Goal: Information Seeking & Learning: Learn about a topic

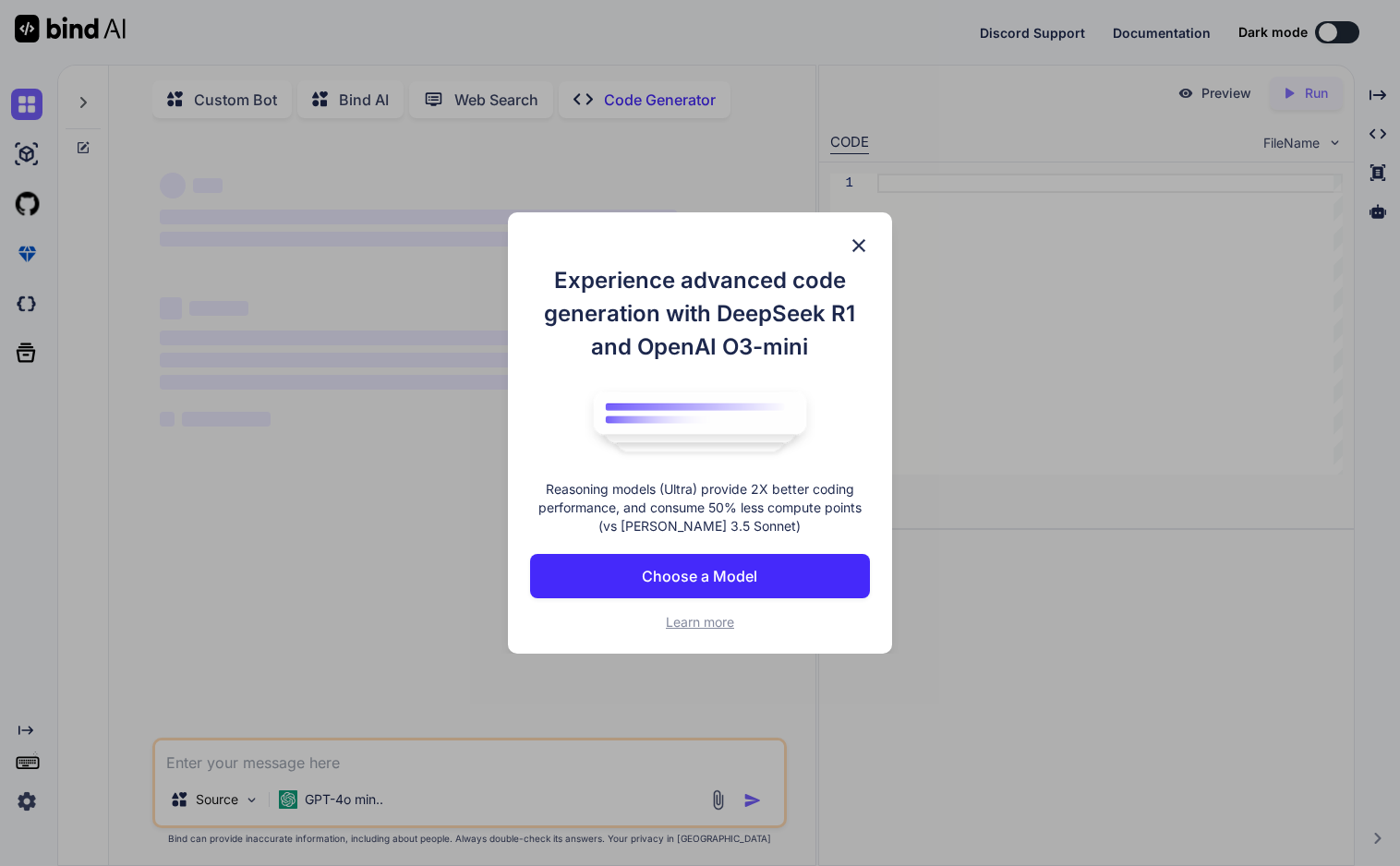
type textarea "x"
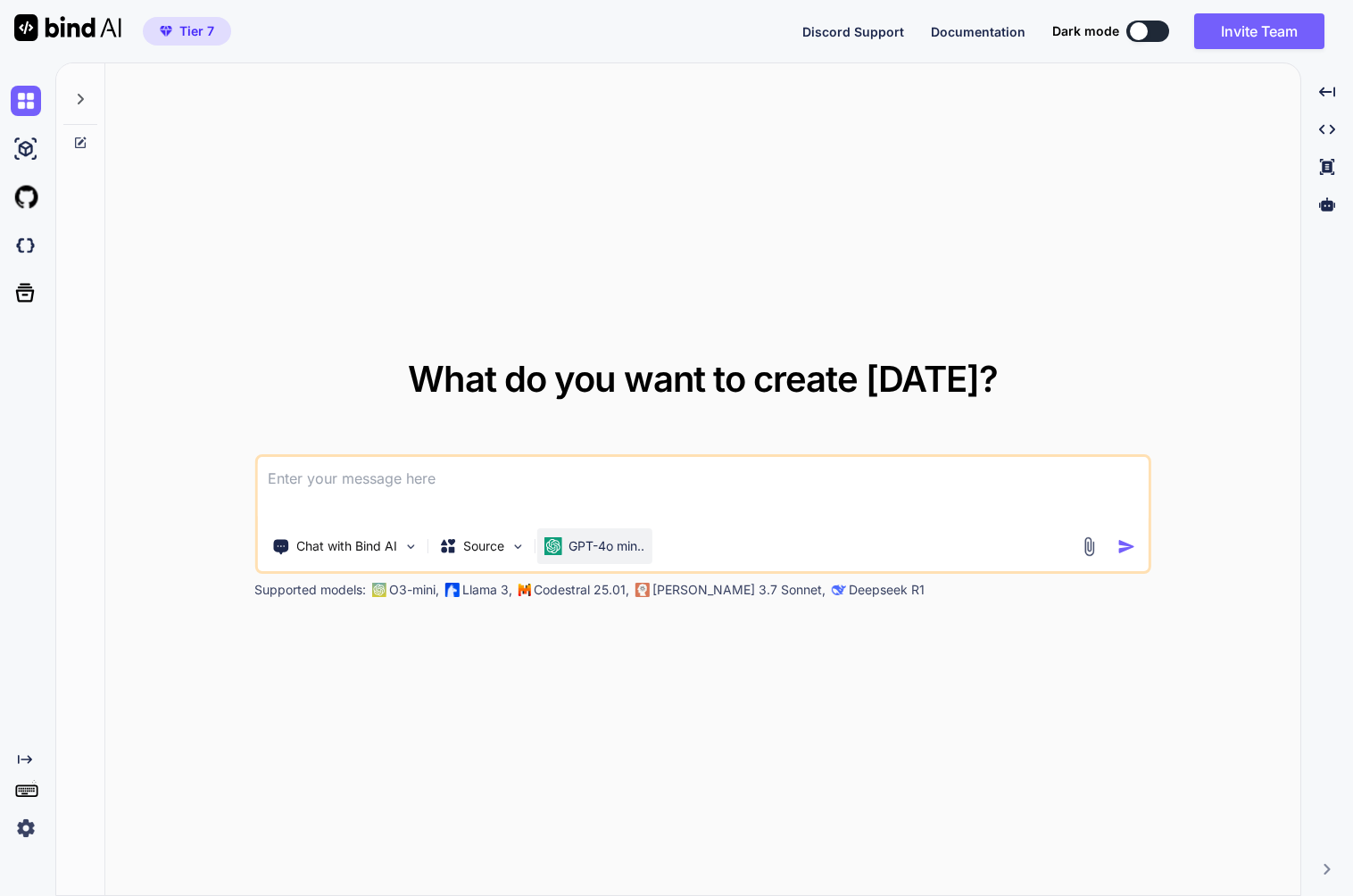
click at [635, 547] on p "GPT-4o min.." at bounding box center [606, 546] width 76 height 18
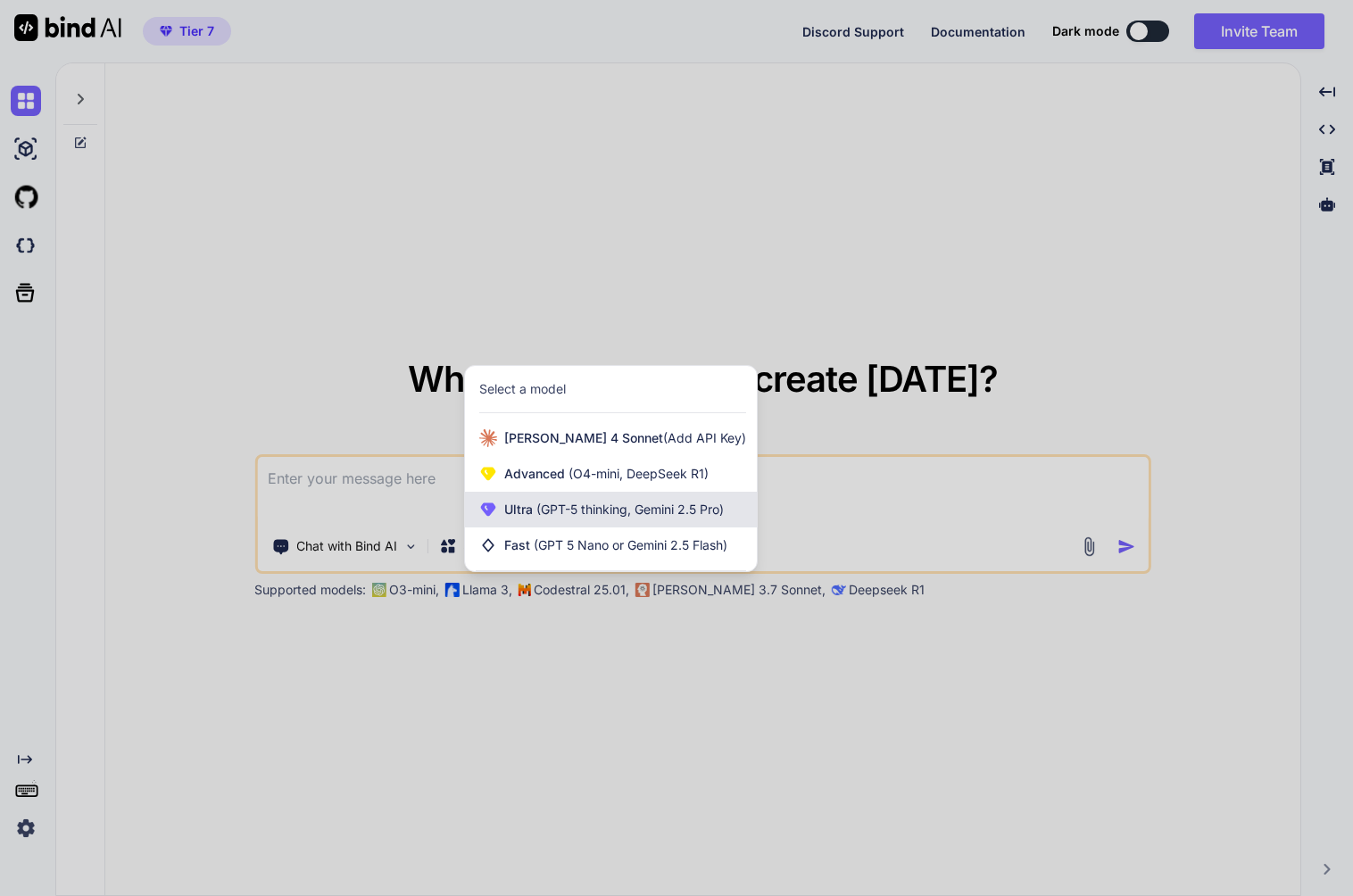
click at [625, 512] on span "(GPT-5 thinking, Gemini 2.5 Pro)" at bounding box center [628, 509] width 191 height 15
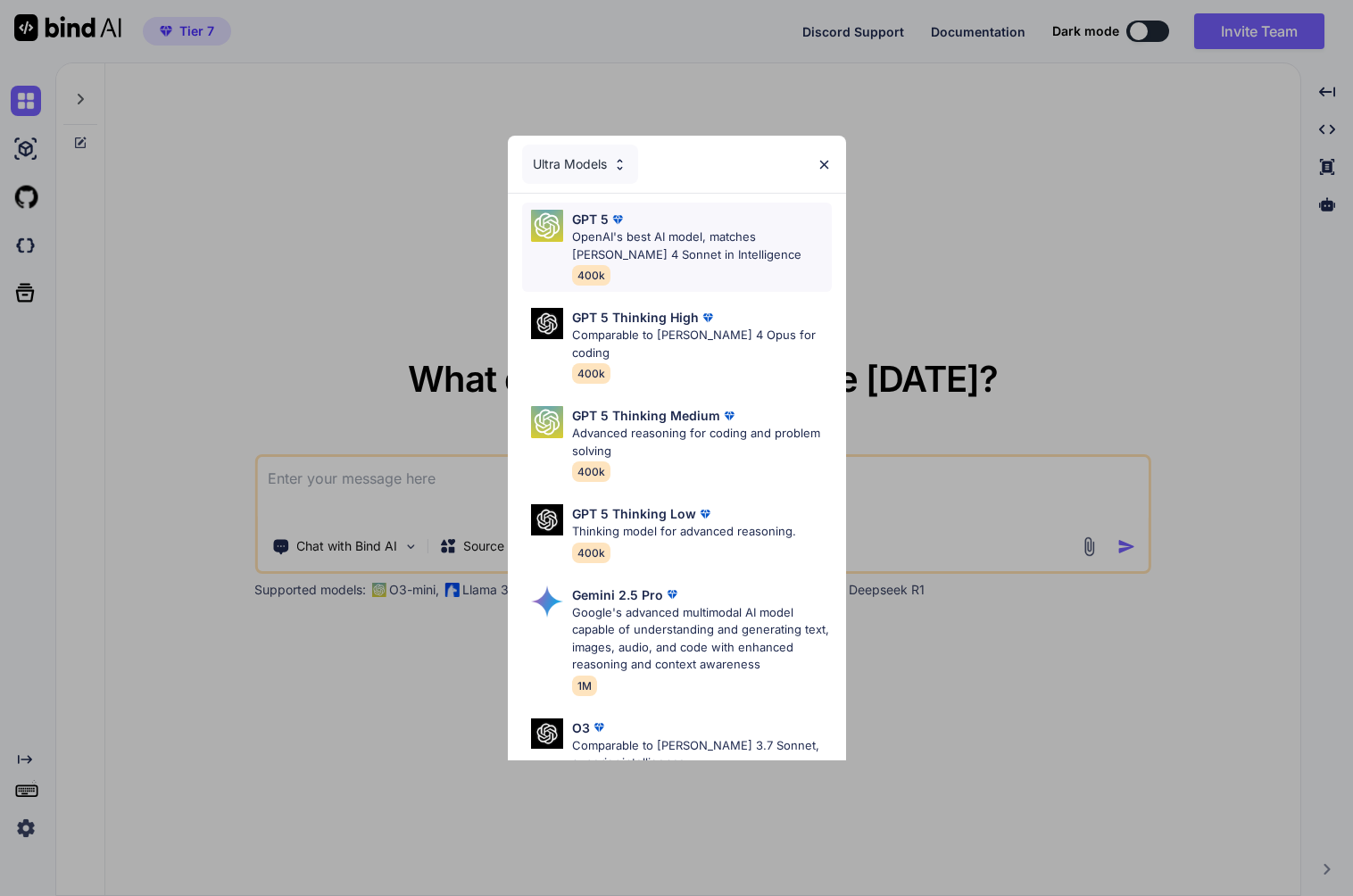
click at [651, 249] on p "OpenAI's best AI model, matches Claude 4 Sonnet in Intelligence" at bounding box center [702, 245] width 260 height 35
type textarea "x"
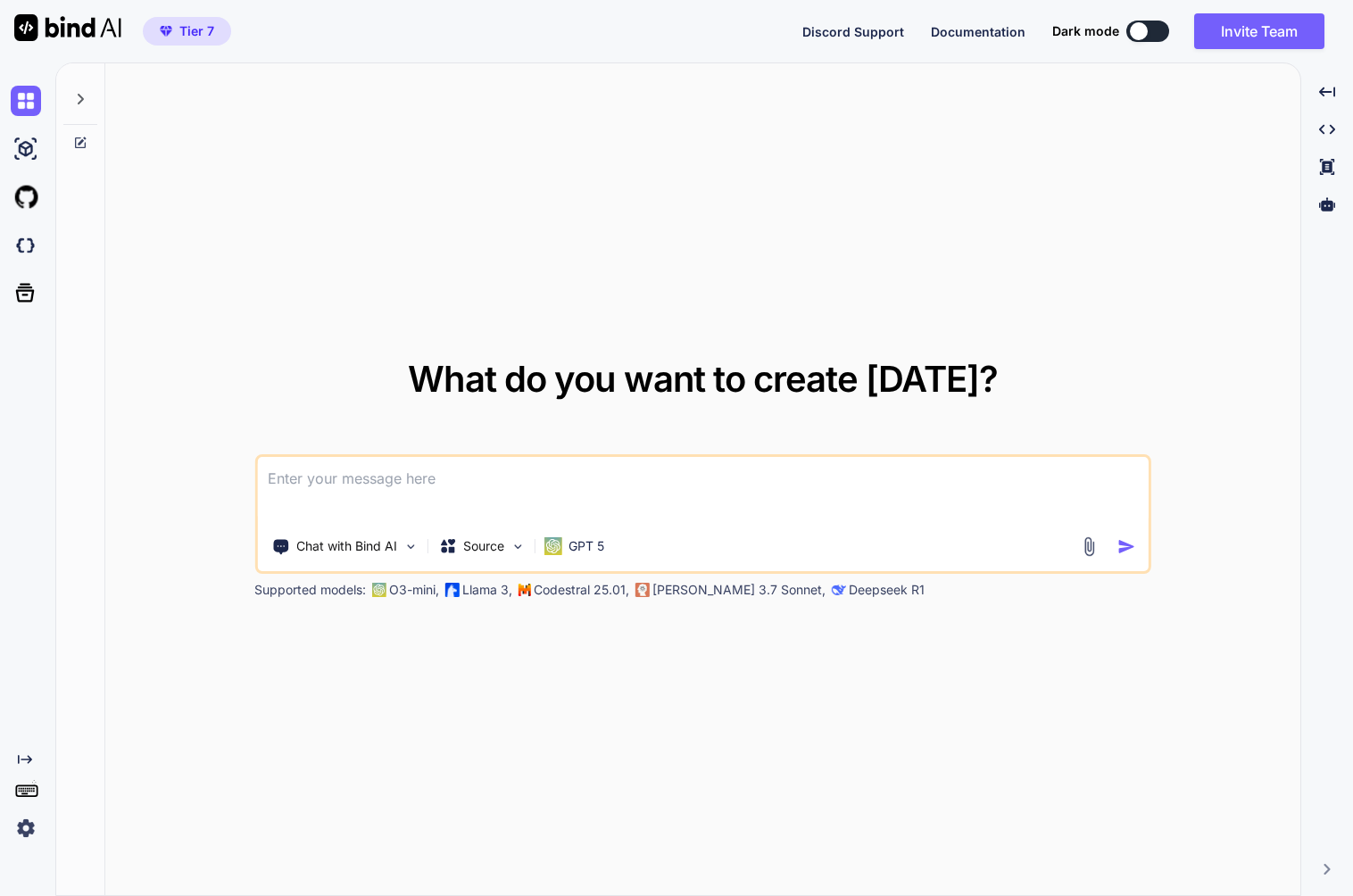
click at [585, 460] on textarea at bounding box center [702, 490] width 891 height 66
type textarea "今日はなんの日？"
click at [1117, 548] on img "button" at bounding box center [1126, 546] width 18 height 18
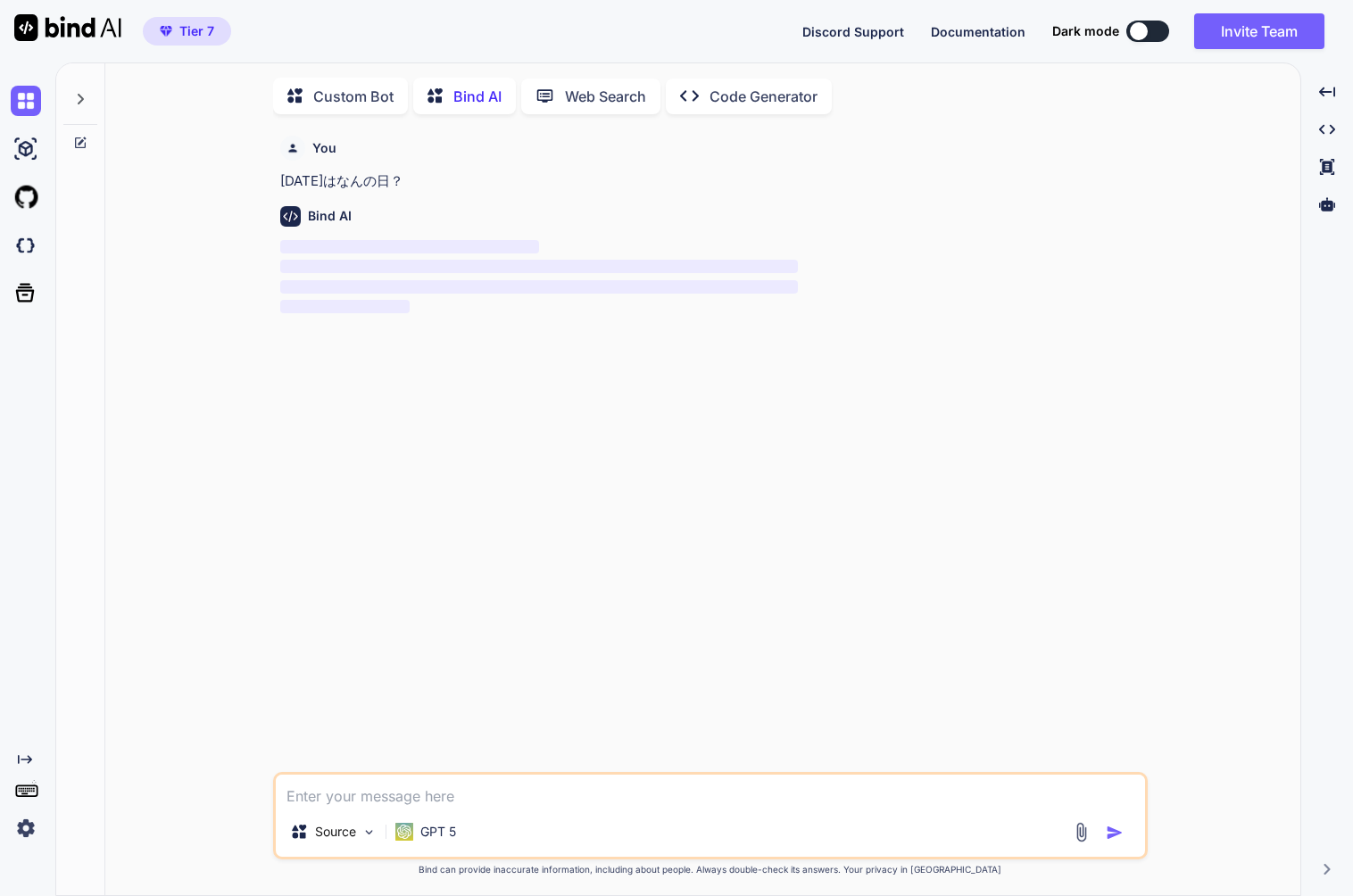
scroll to position [7, 0]
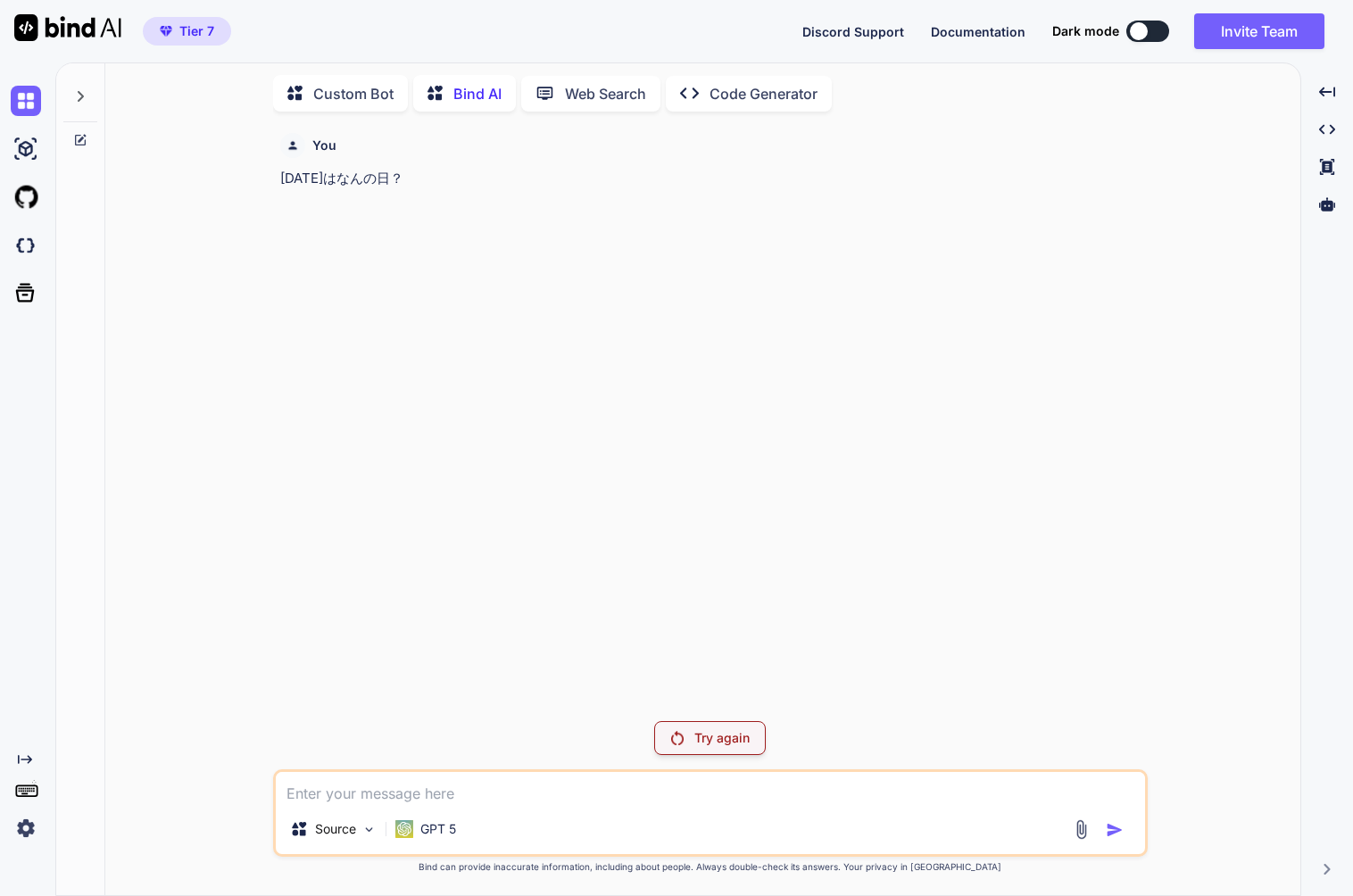
click at [728, 737] on p "Try again" at bounding box center [723, 738] width 56 height 18
click at [362, 822] on div "Source" at bounding box center [333, 829] width 101 height 36
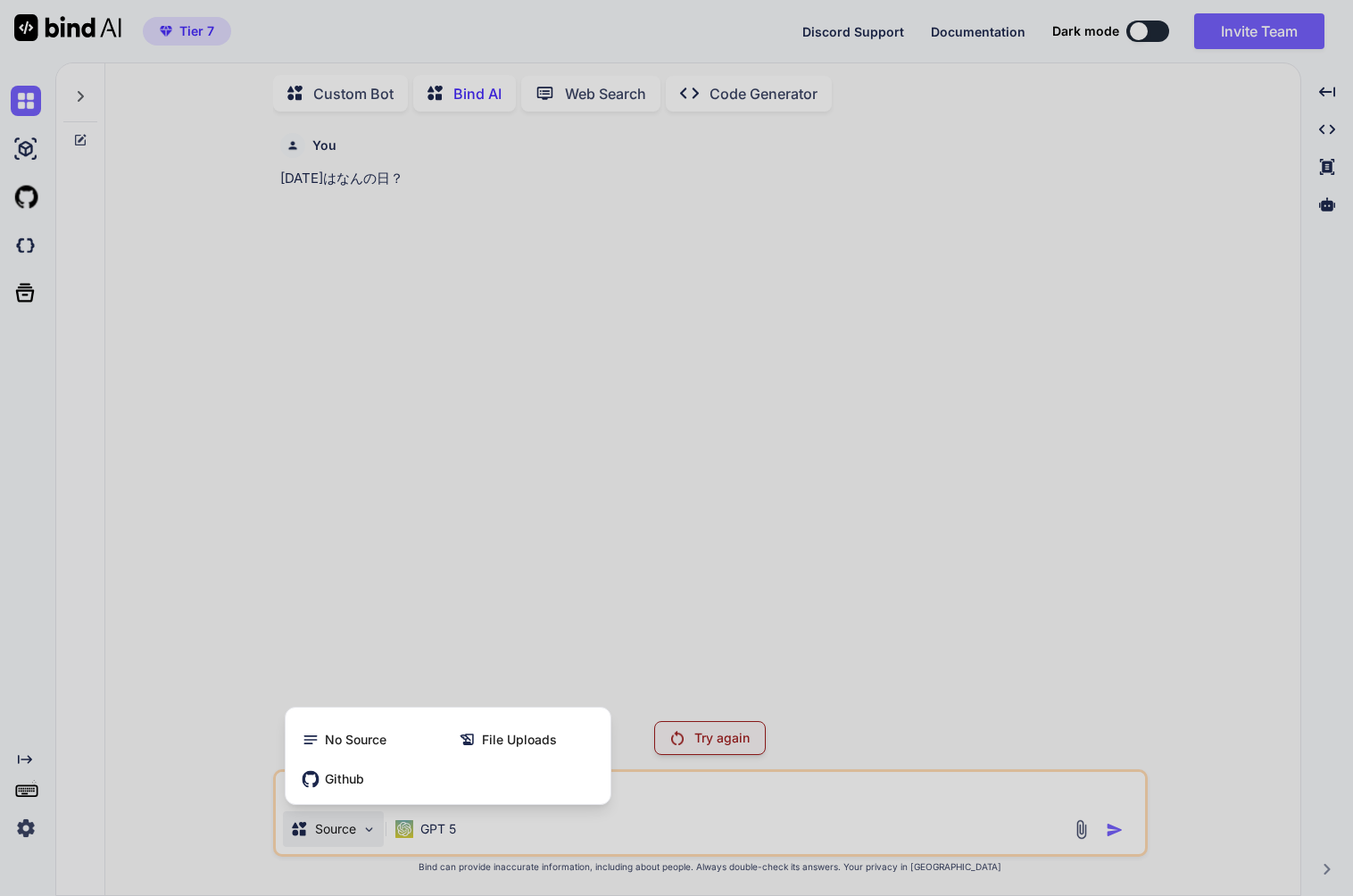
click at [367, 611] on div at bounding box center [676, 448] width 1353 height 896
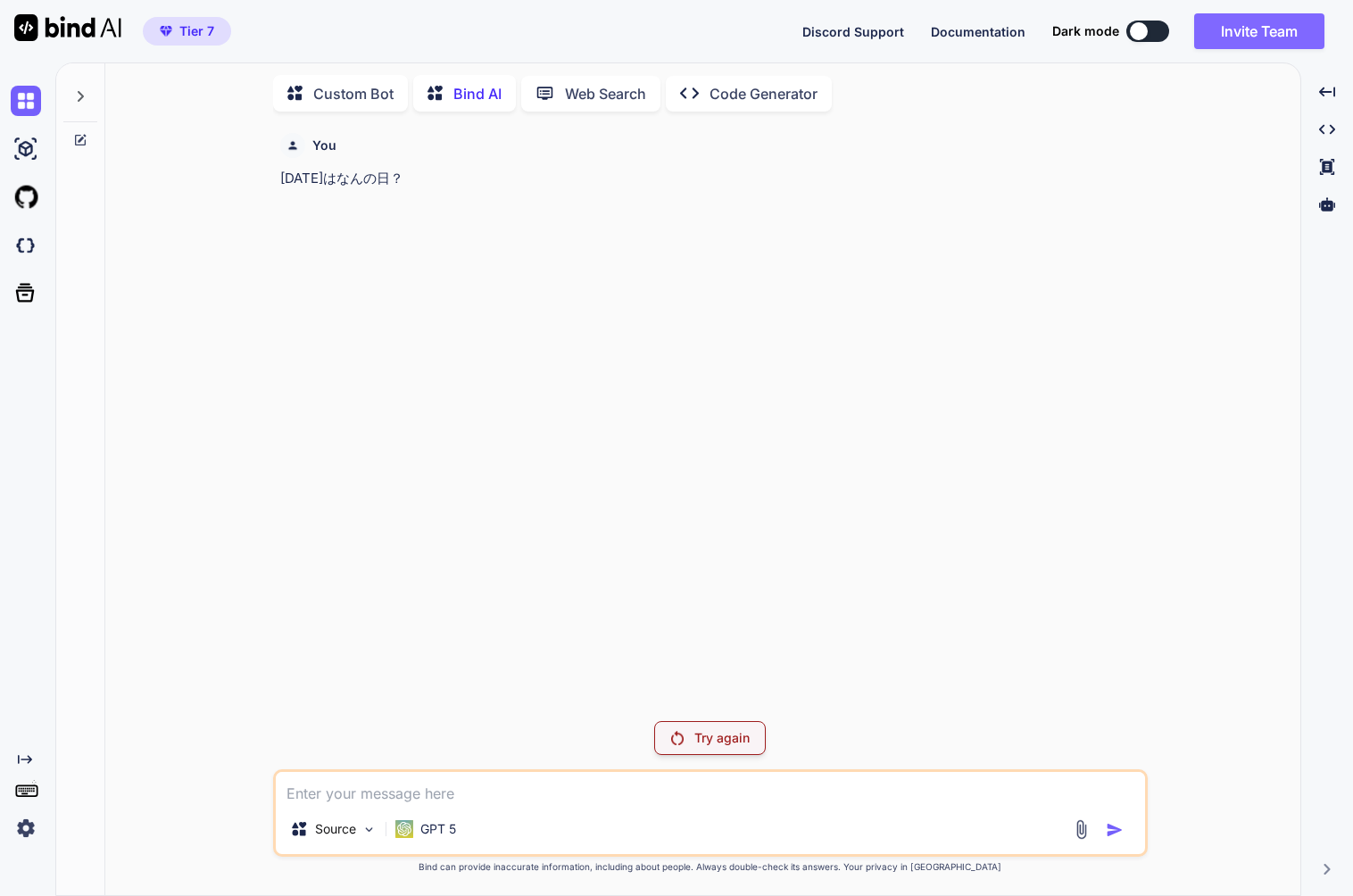
click at [1209, 26] on button "Invite Team" at bounding box center [1259, 31] width 130 height 36
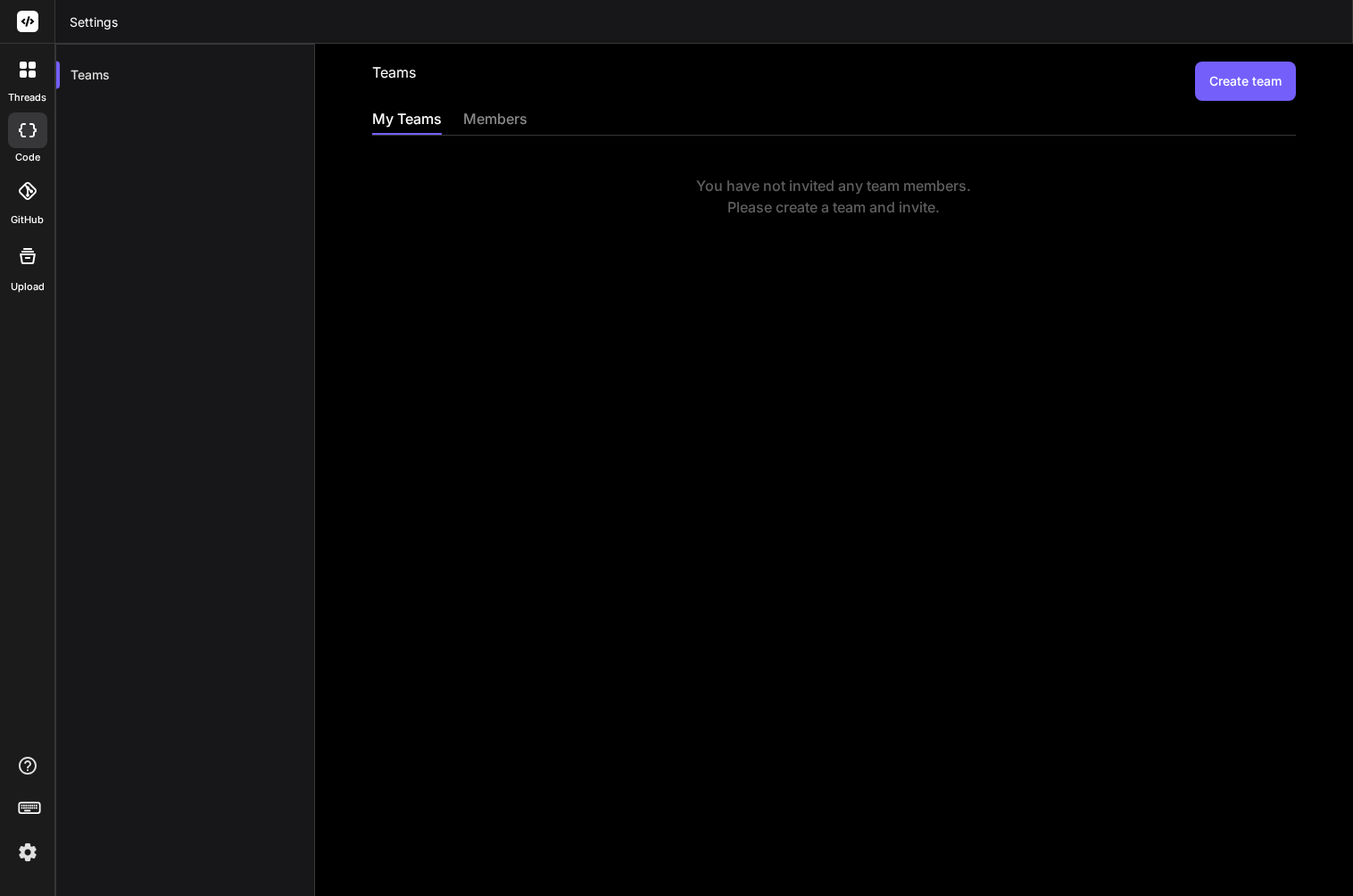
click at [1221, 85] on button "Create team" at bounding box center [1245, 81] width 101 height 39
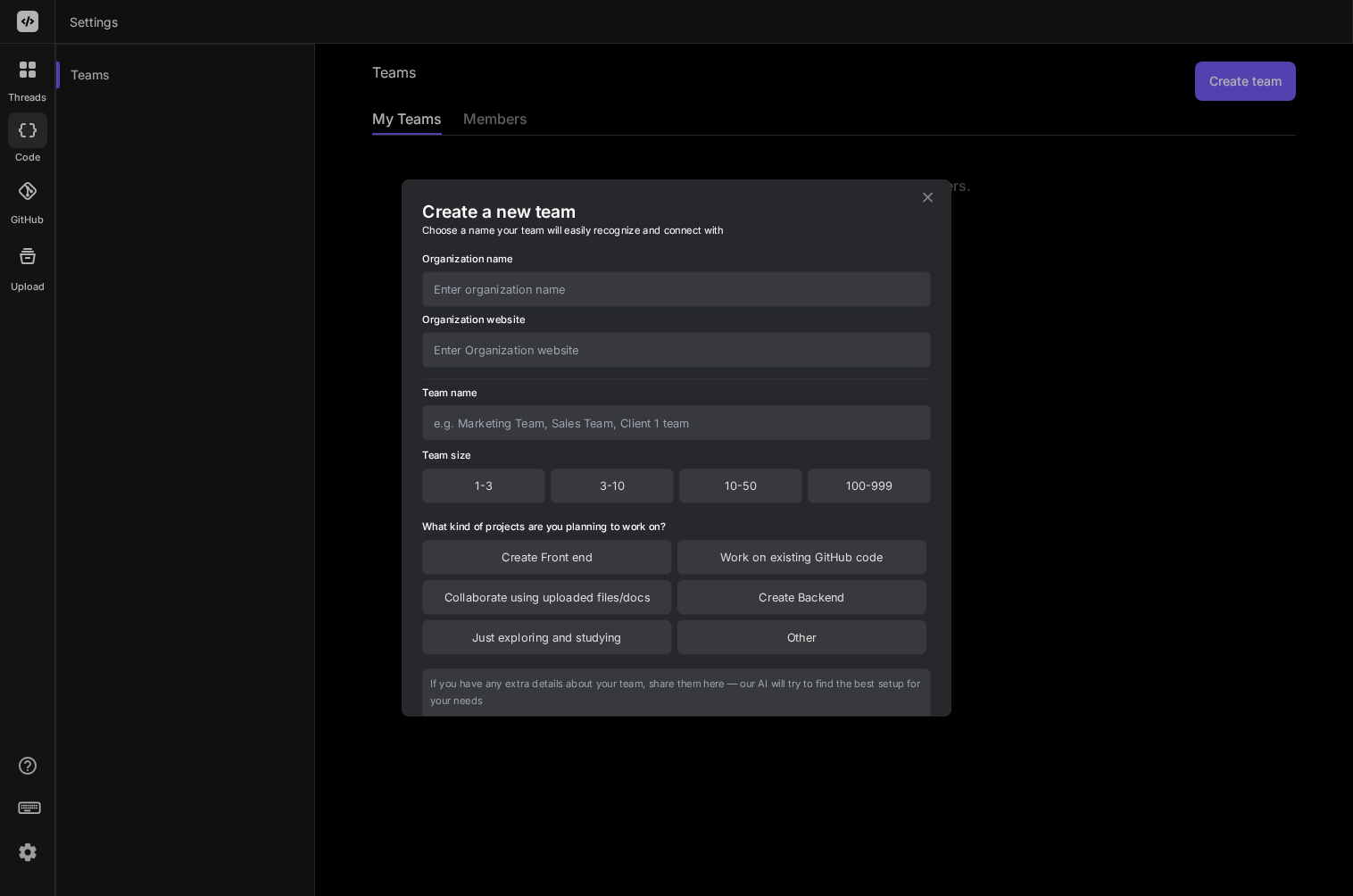
click at [693, 300] on input "text" at bounding box center [676, 289] width 509 height 35
type input "Curious"
click at [709, 345] on input "text" at bounding box center [676, 349] width 509 height 35
click at [671, 435] on input "text" at bounding box center [676, 422] width 509 height 35
type input "seedstock"
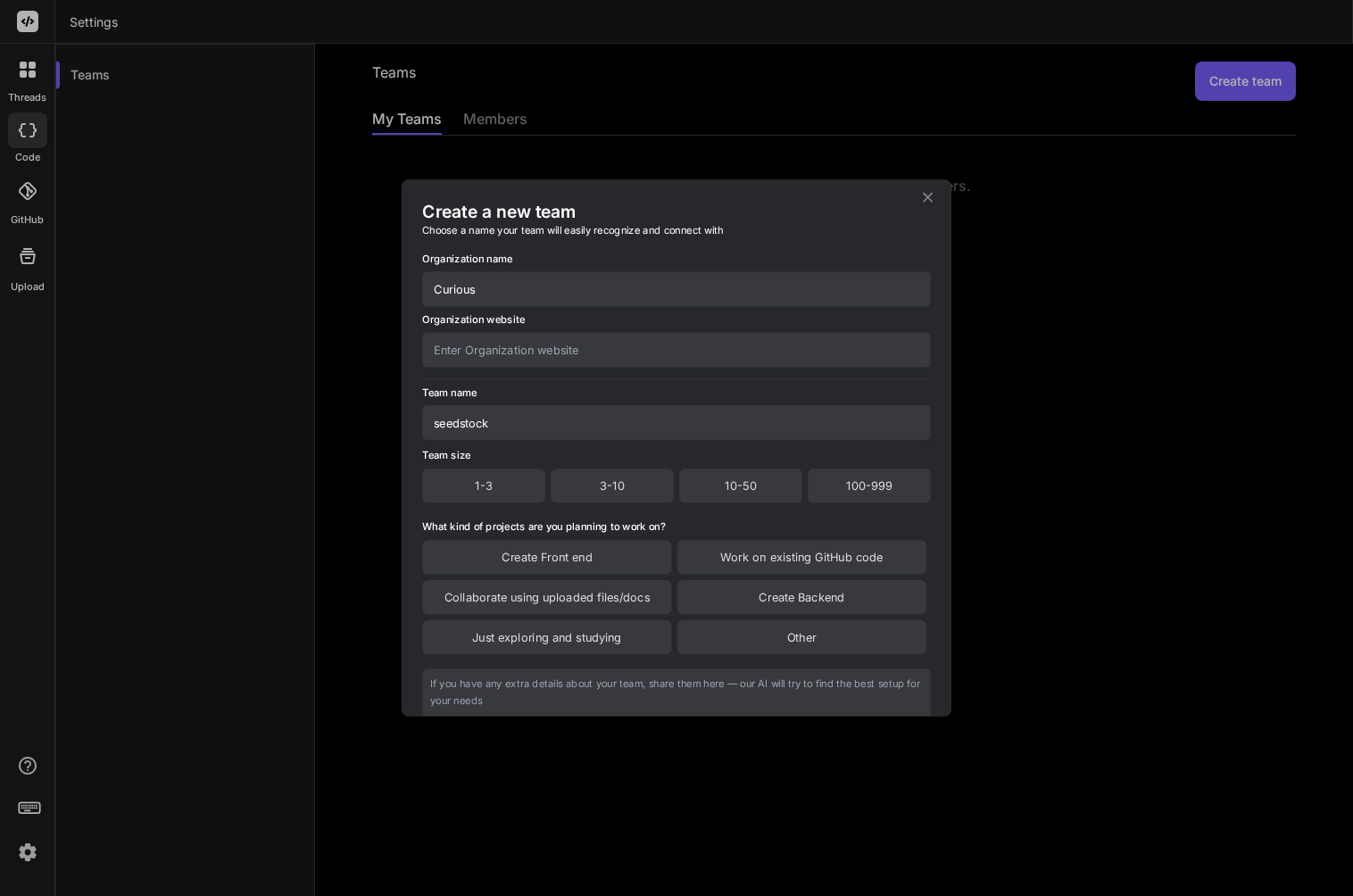
click at [614, 489] on div "3-10" at bounding box center [612, 485] width 123 height 34
click at [602, 571] on div "Create Front end" at bounding box center [547, 558] width 249 height 34
click at [810, 636] on div "Other" at bounding box center [802, 639] width 249 height 34
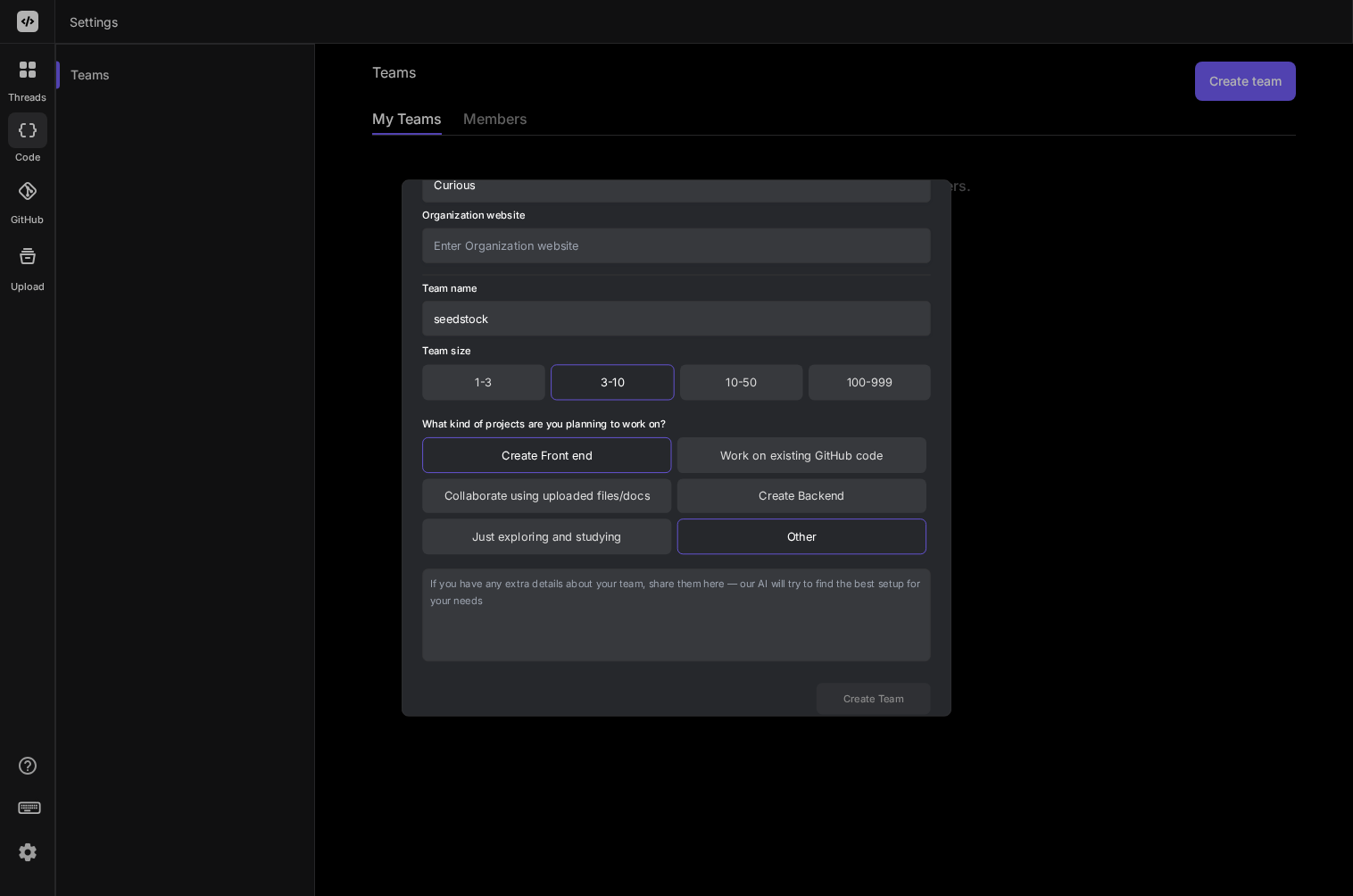
scroll to position [154, 0]
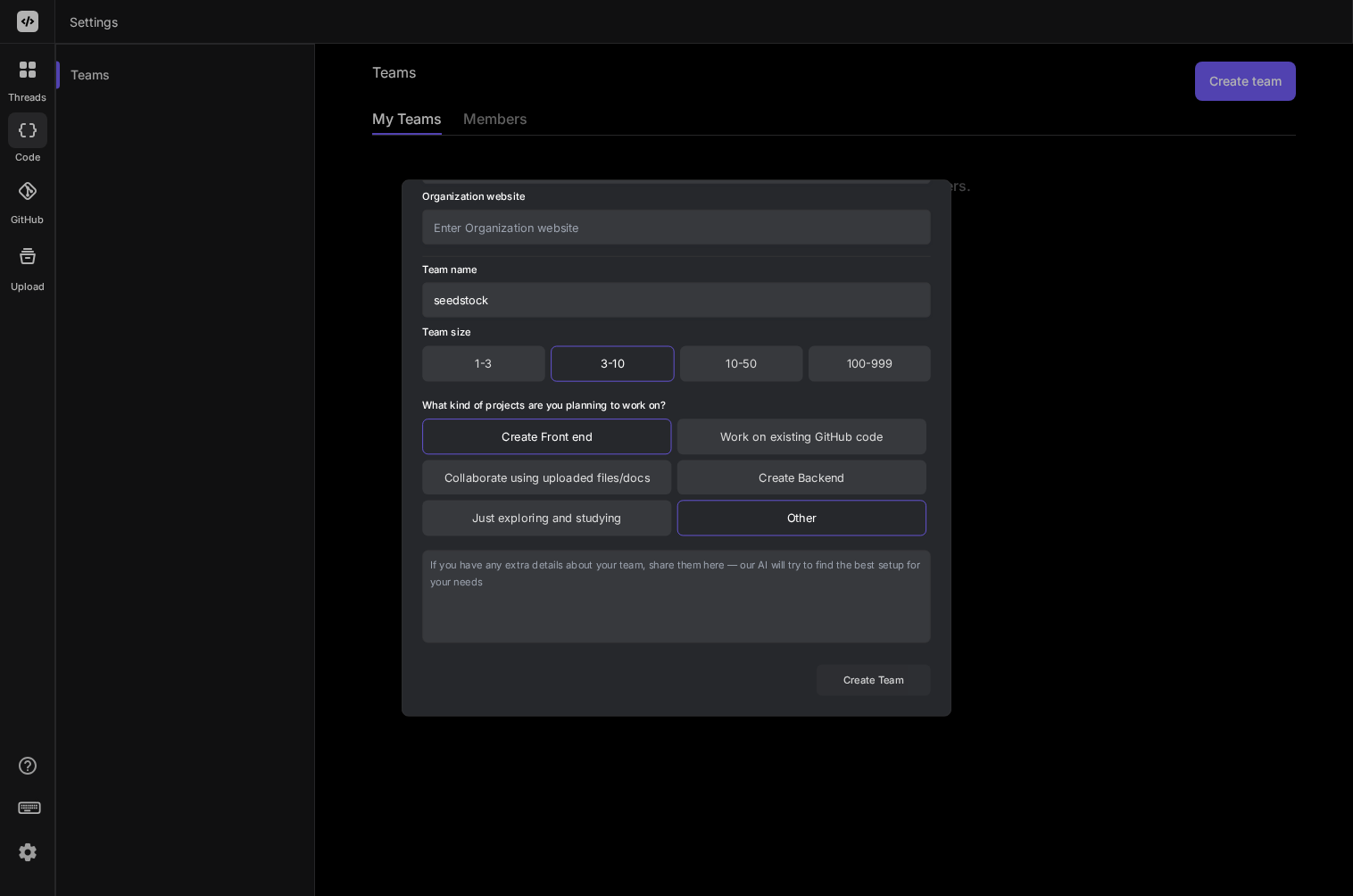
click at [875, 683] on button "Create Team" at bounding box center [874, 679] width 115 height 31
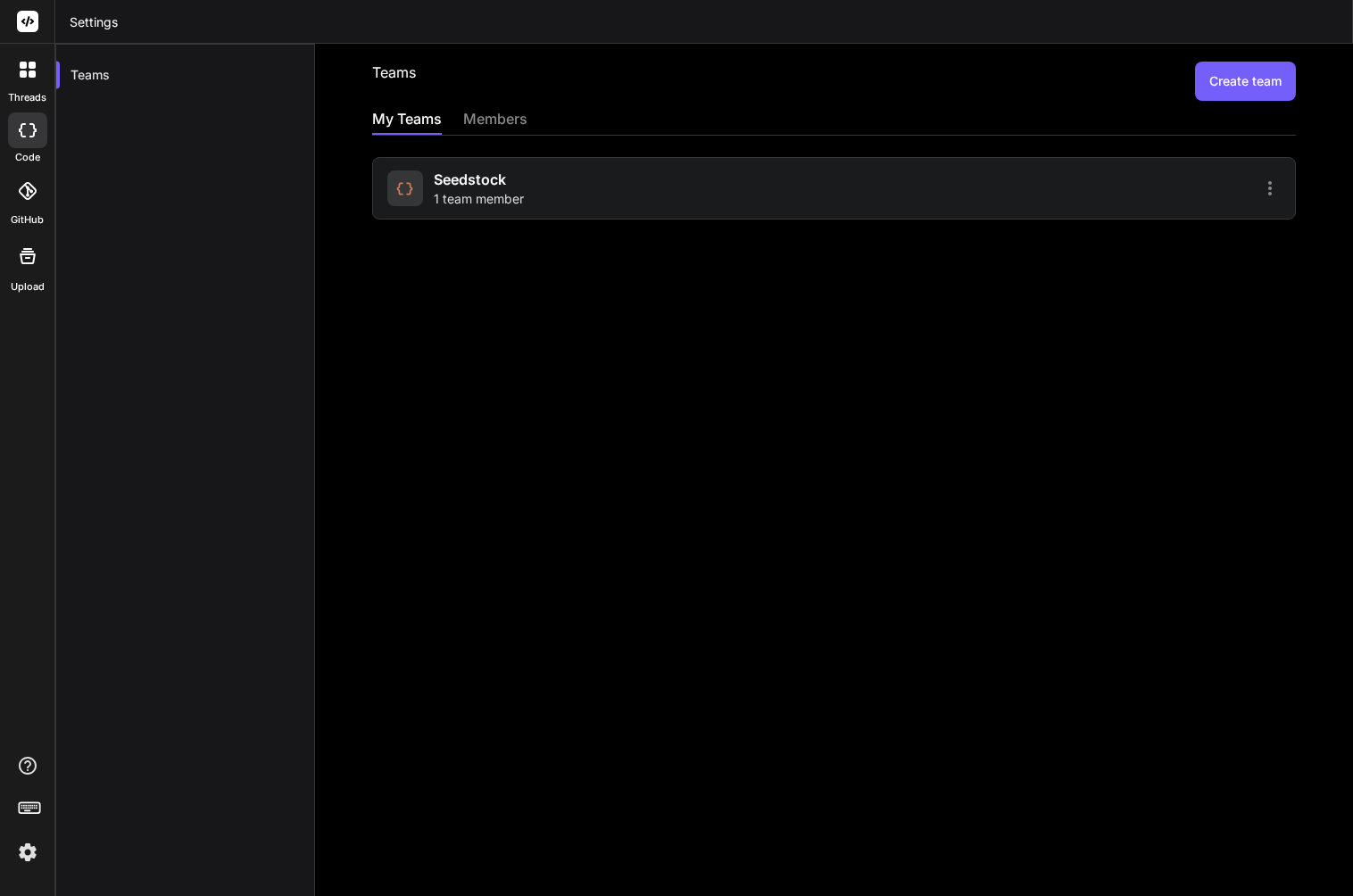
click at [717, 190] on div "seedstock 1 team member" at bounding box center [608, 188] width 442 height 39
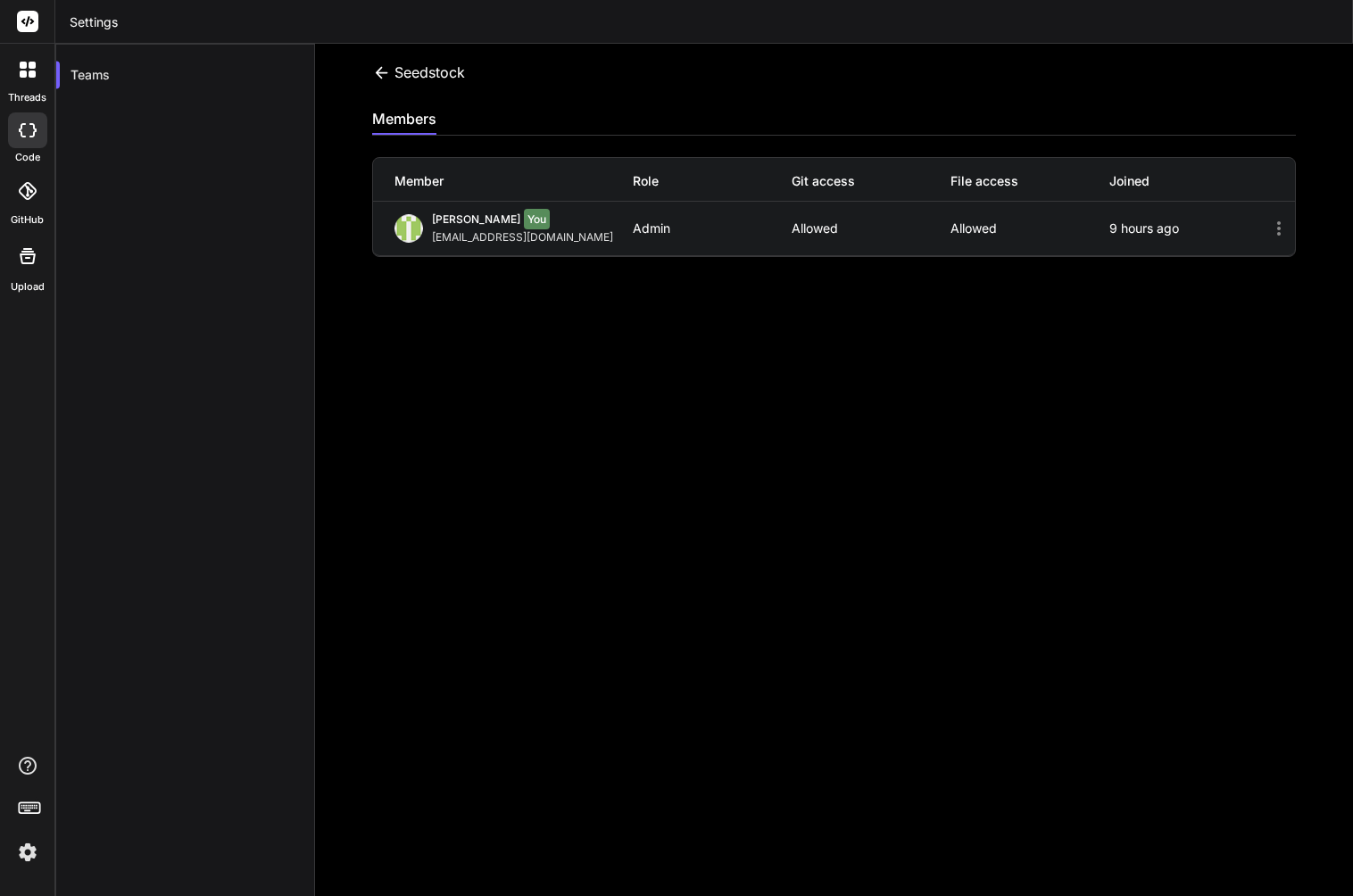
click at [26, 97] on label "threads" at bounding box center [27, 98] width 38 height 15
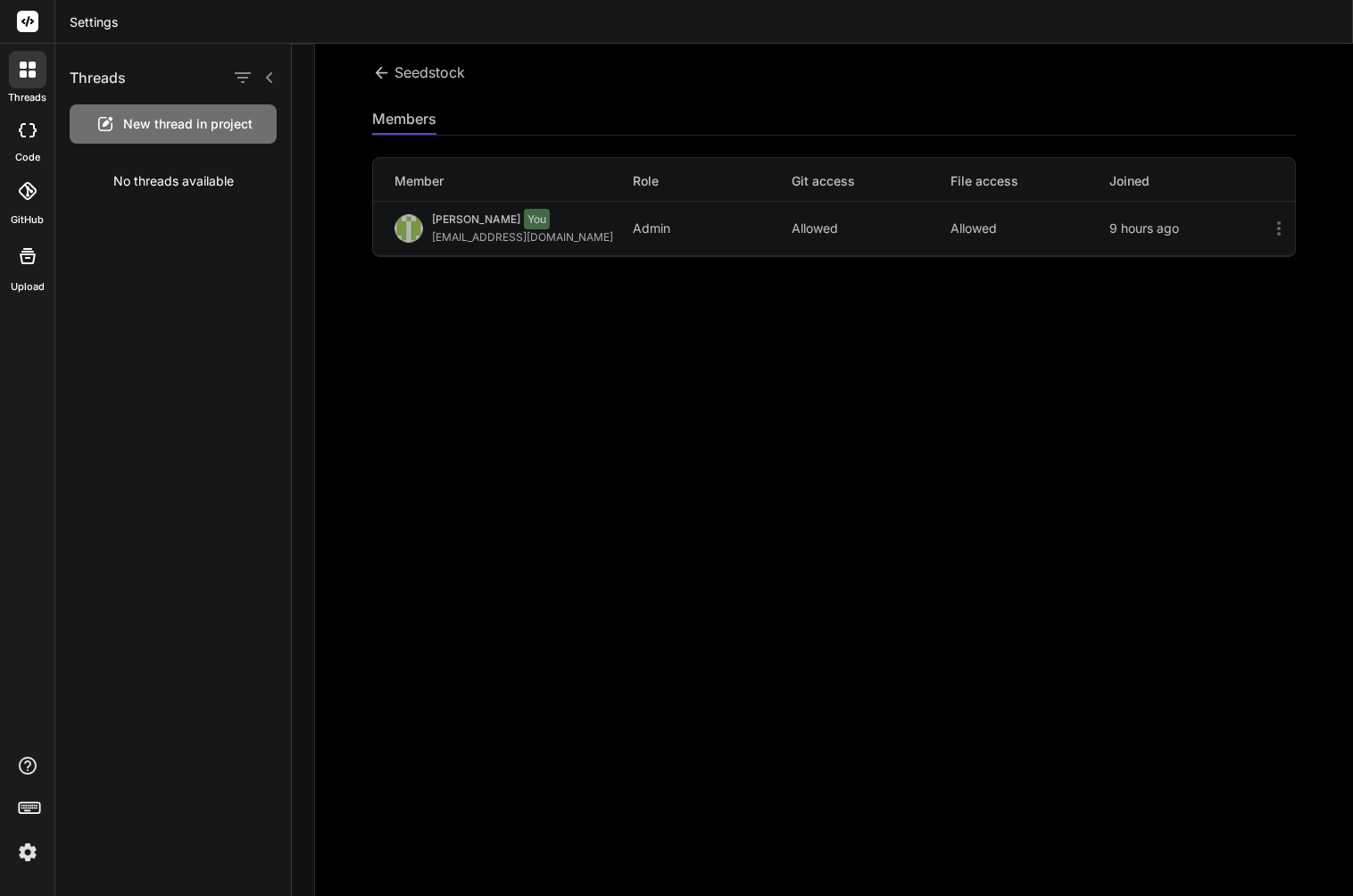
click at [191, 132] on span "New thread in project" at bounding box center [188, 124] width 129 height 18
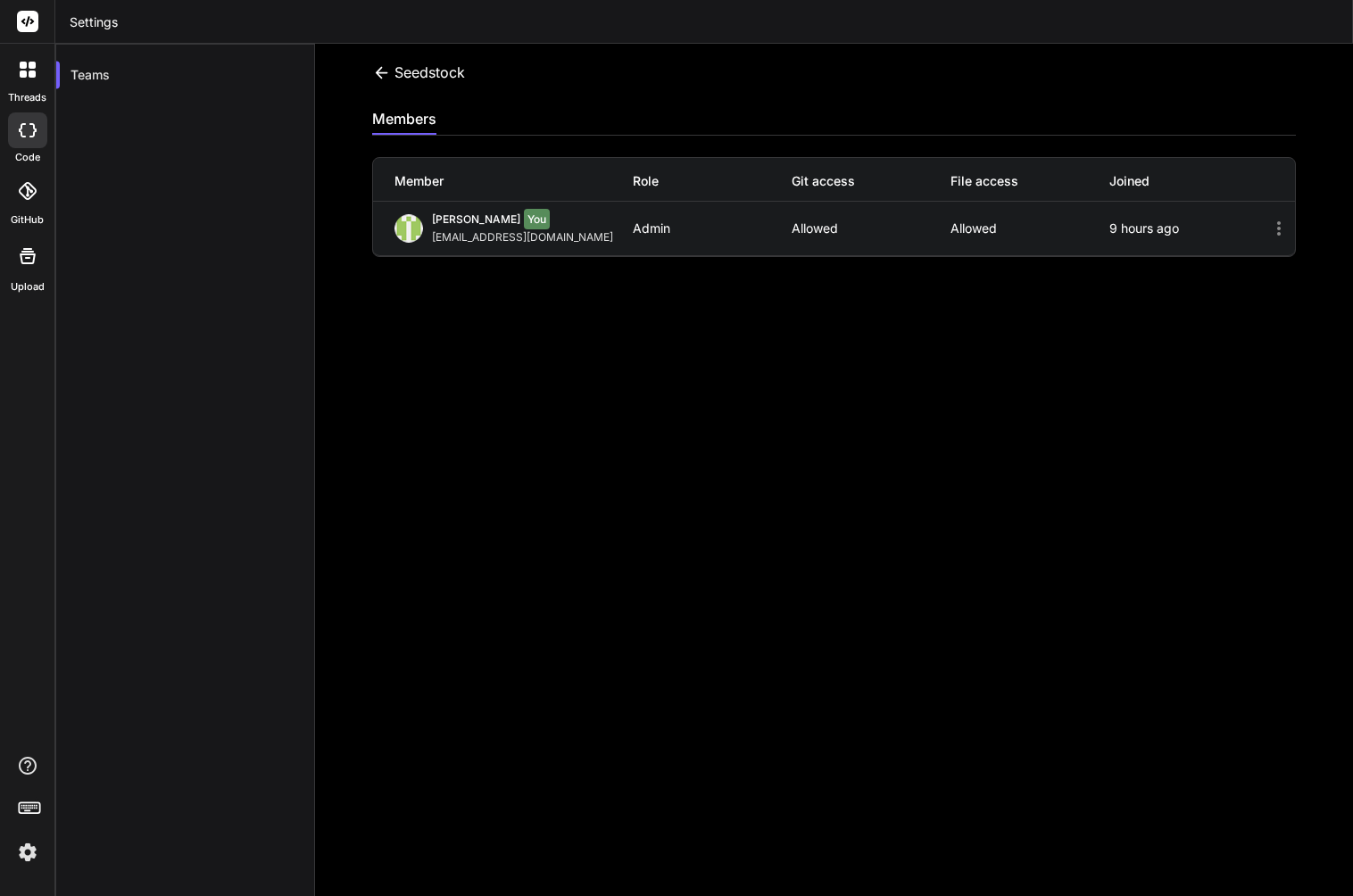
click at [31, 18] on icon at bounding box center [28, 21] width 13 height 11
click at [424, 64] on div "seedstock" at bounding box center [419, 72] width 92 height 21
click at [388, 75] on icon at bounding box center [381, 72] width 18 height 18
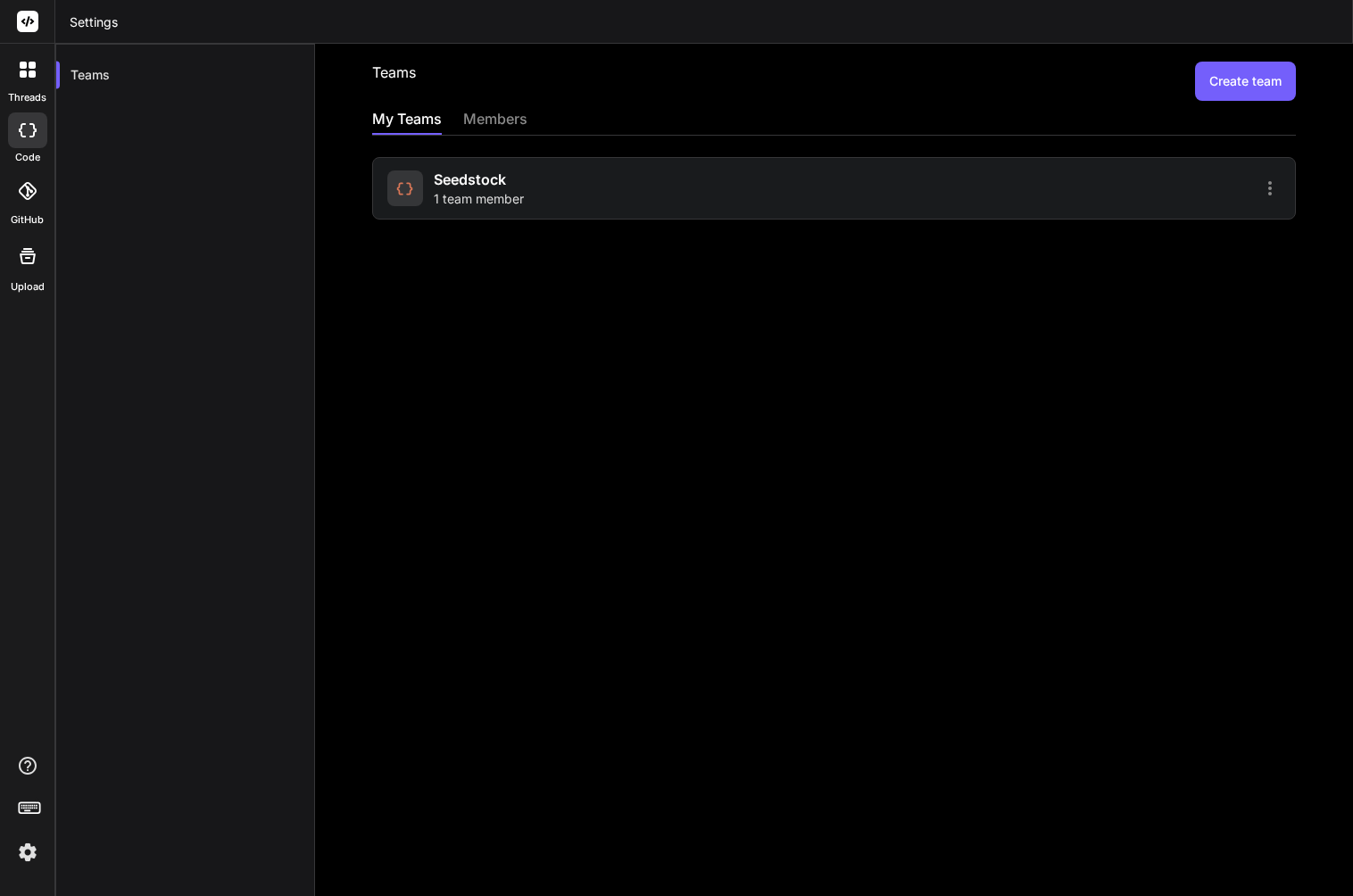
click at [93, 18] on header "Settings" at bounding box center [704, 21] width 1298 height 43
click at [38, 78] on div at bounding box center [27, 69] width 38 height 38
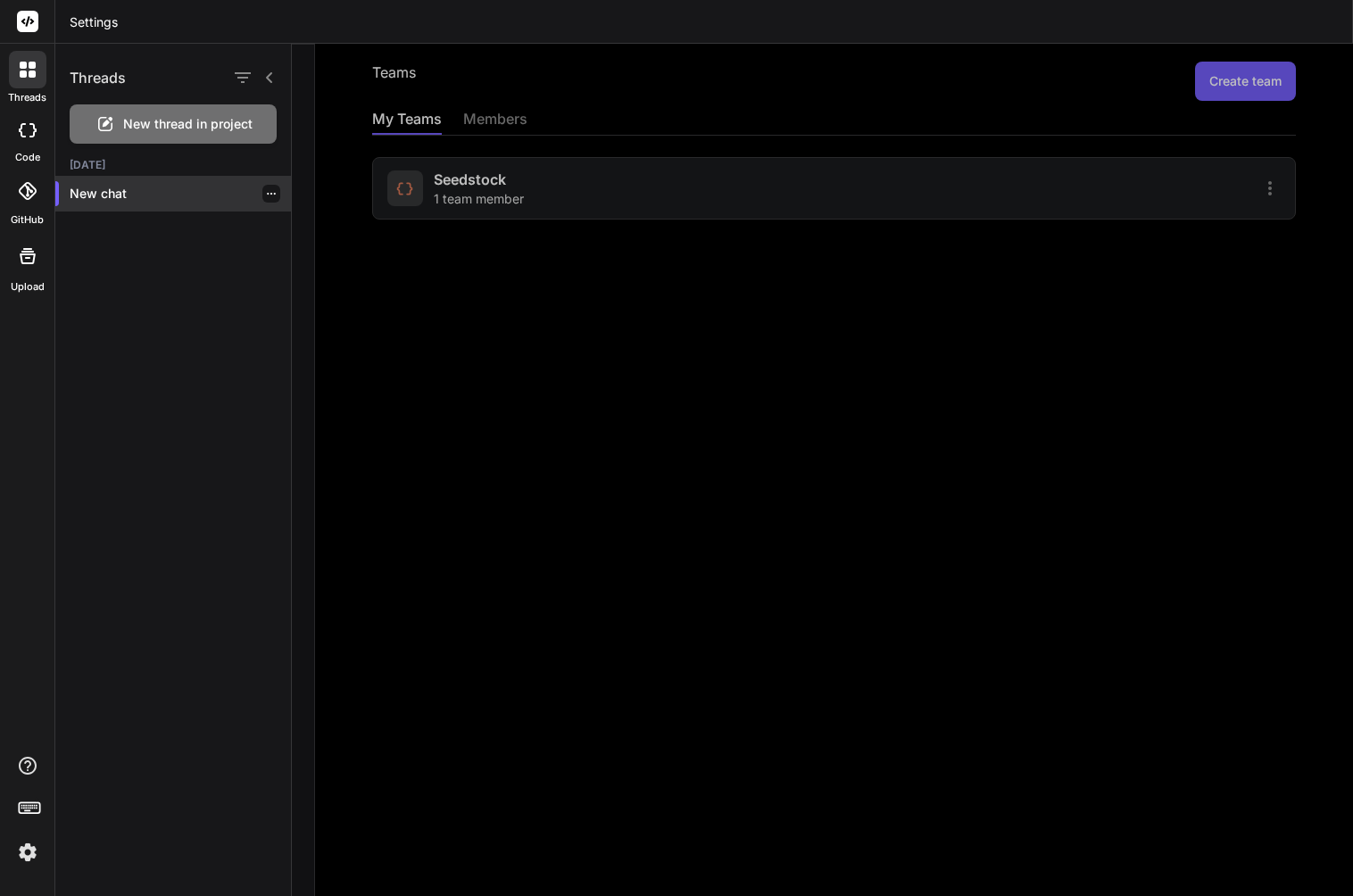
click at [129, 194] on p "New chat" at bounding box center [180, 193] width 221 height 18
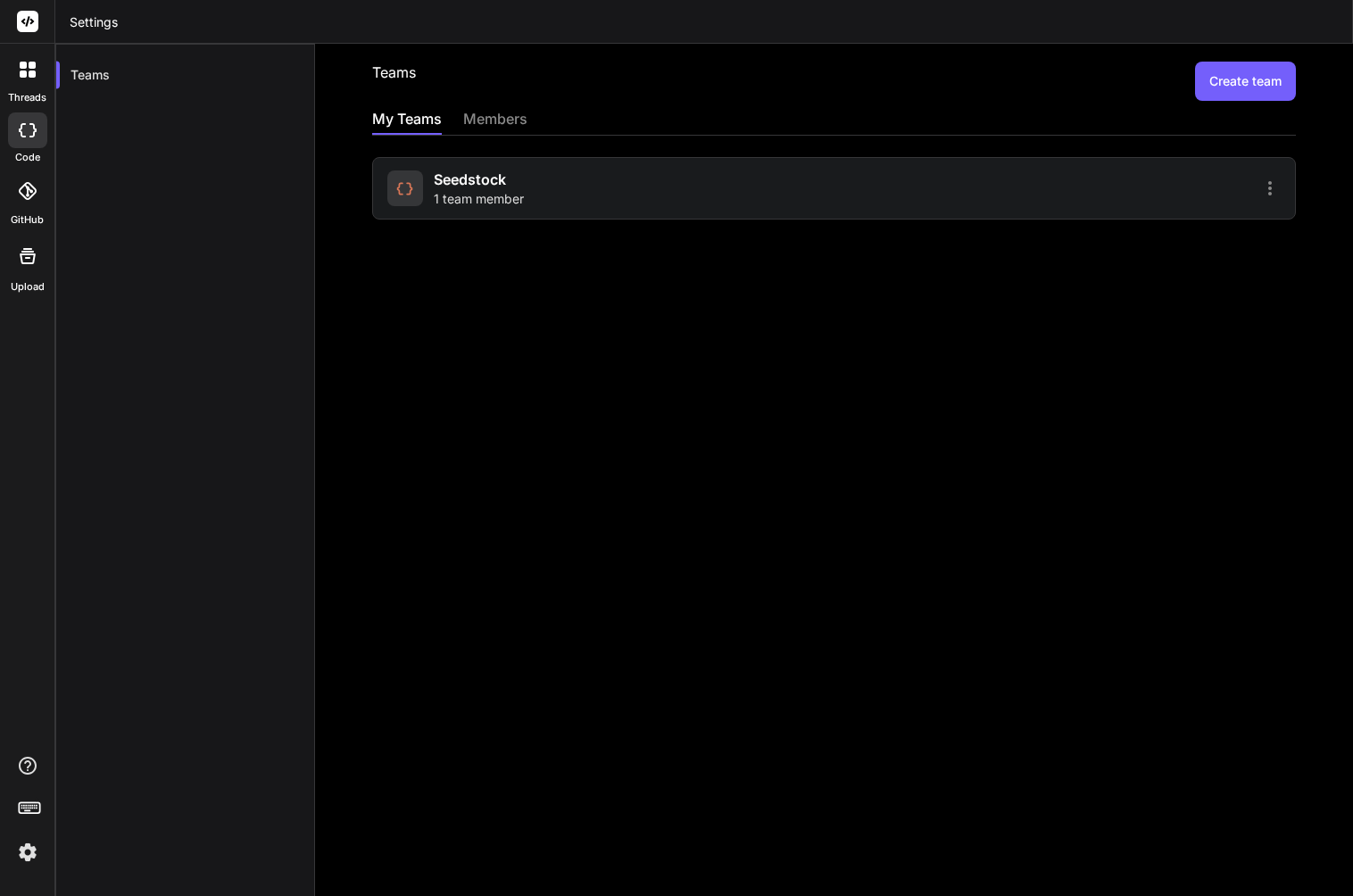
click at [35, 75] on div at bounding box center [27, 69] width 38 height 38
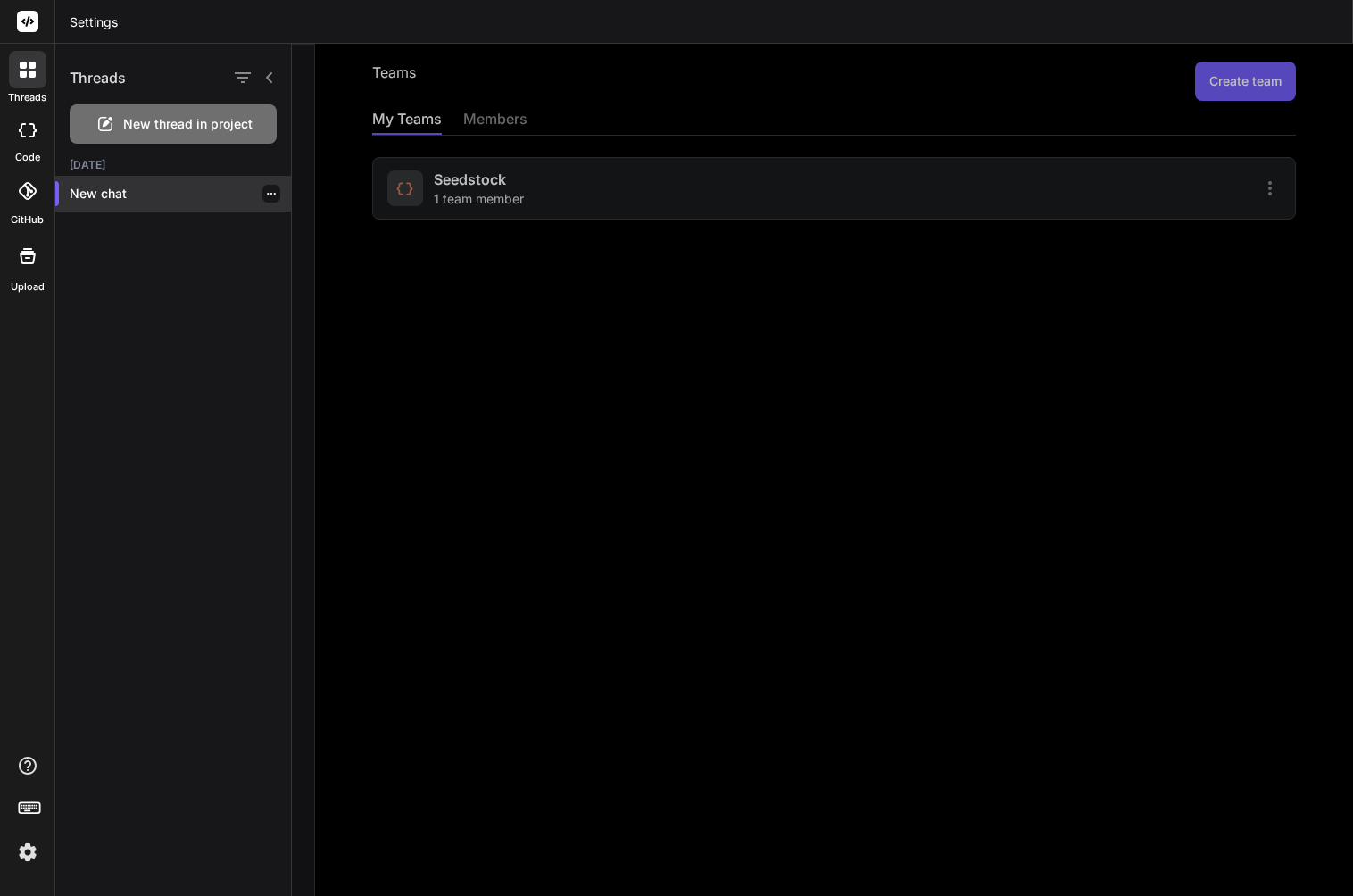
click at [97, 196] on p "New chat" at bounding box center [180, 193] width 221 height 18
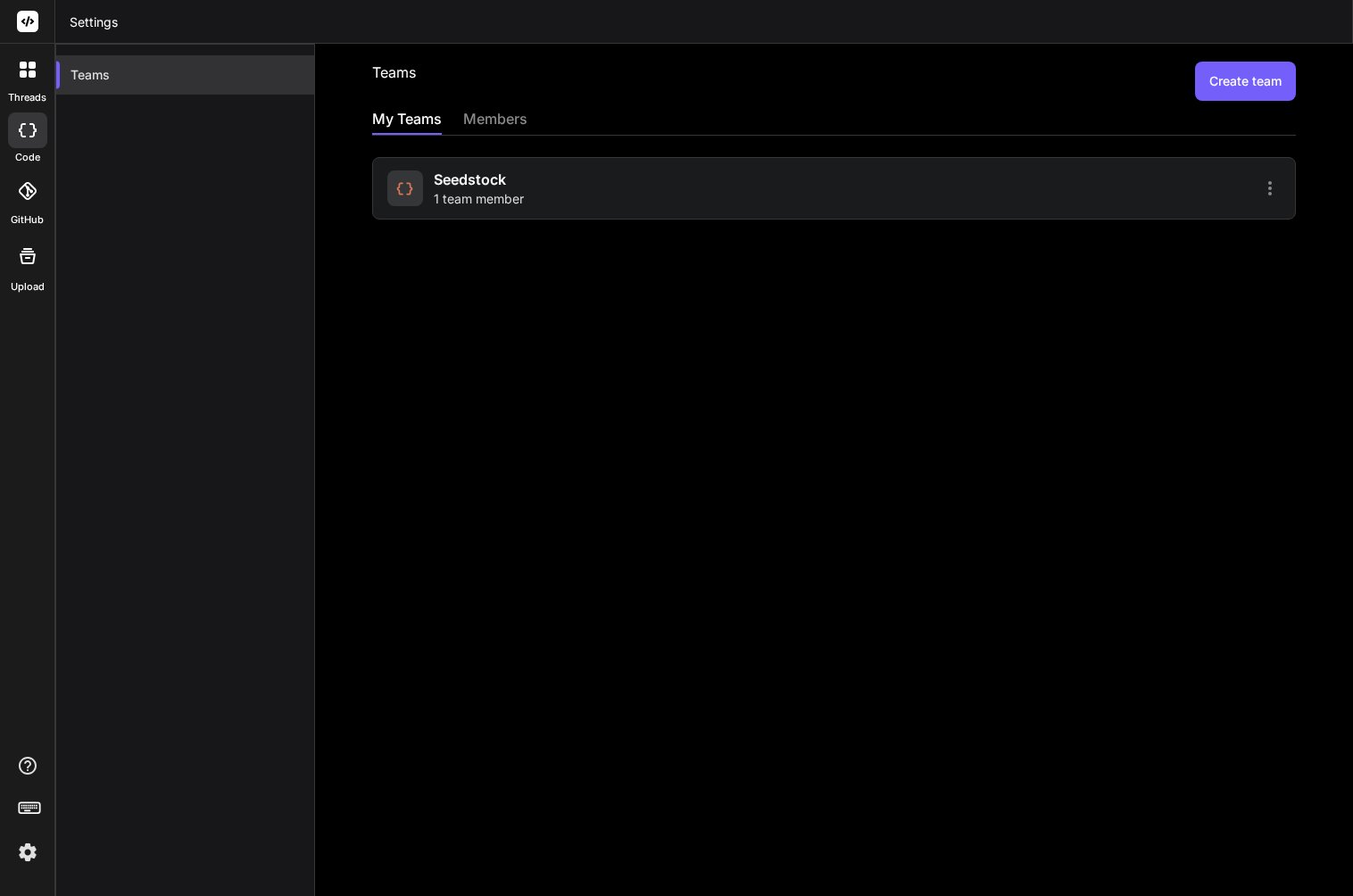
click at [191, 78] on div "Teams" at bounding box center [185, 75] width 258 height 39
click at [96, 24] on header "Settings" at bounding box center [704, 21] width 1298 height 43
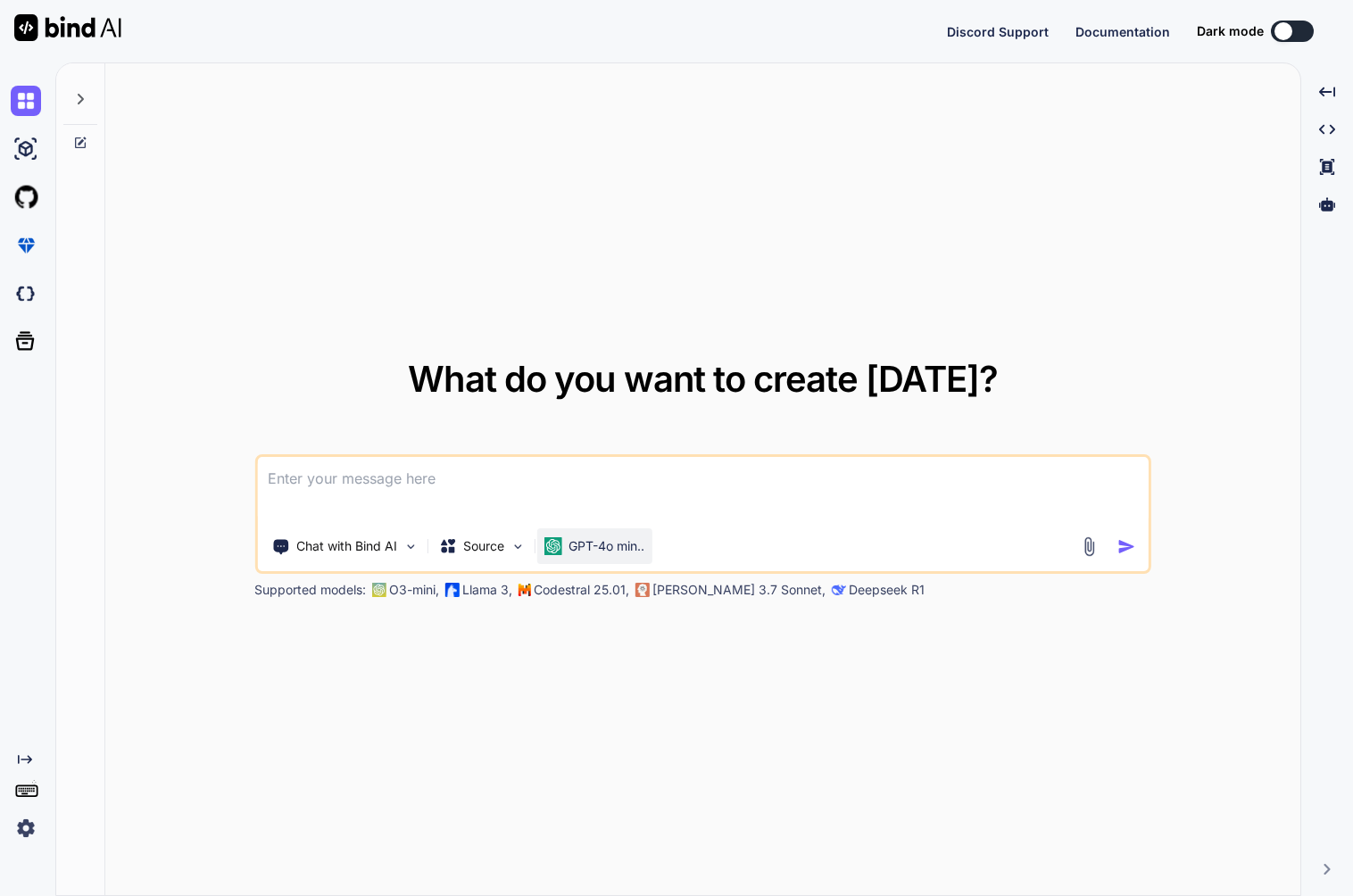
click at [629, 561] on div "GPT-4o min.." at bounding box center [594, 546] width 115 height 36
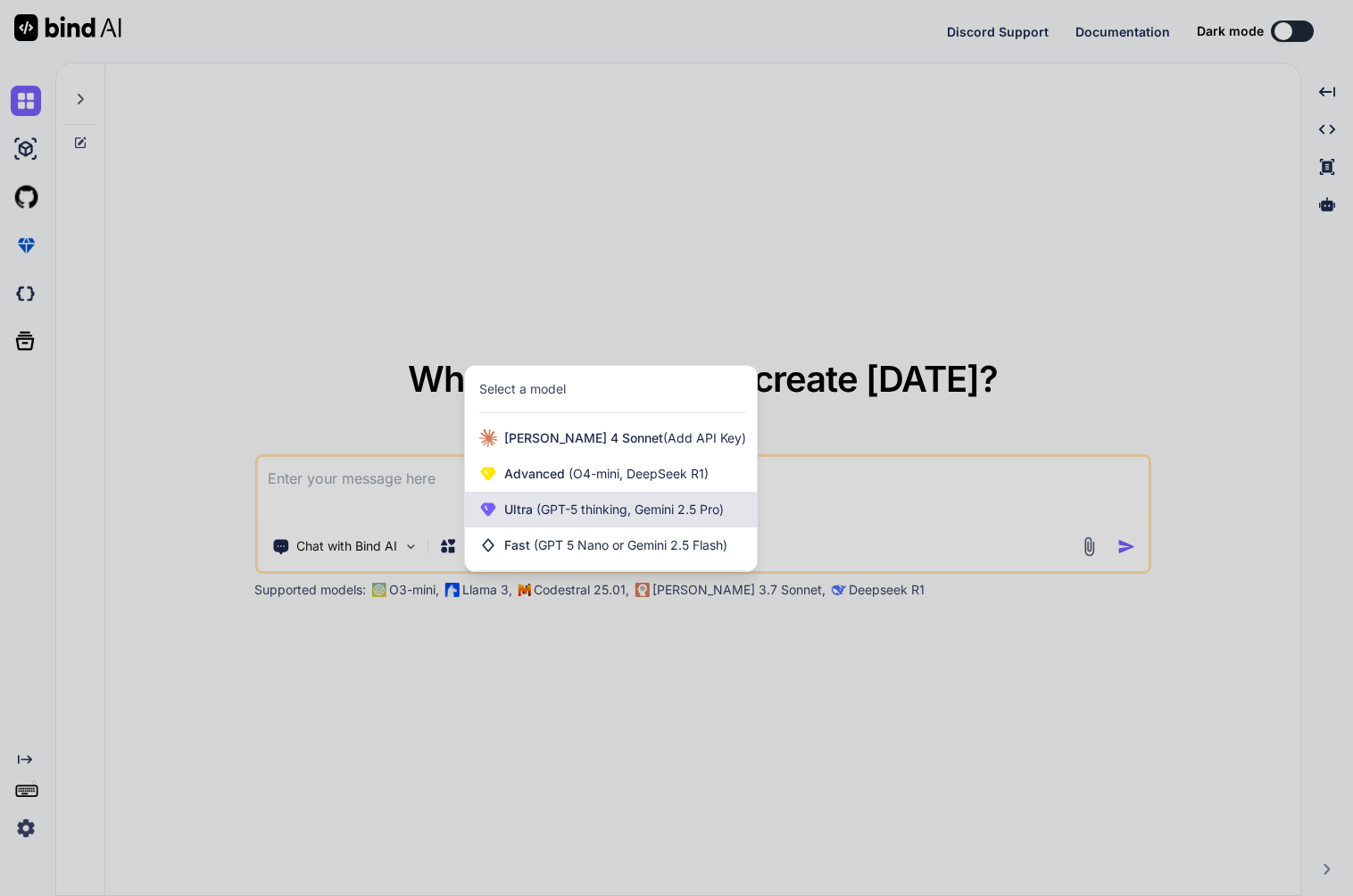
click at [628, 525] on div "Ultra (GPT-5 thinking, Gemini 2.5 Pro)" at bounding box center [610, 509] width 292 height 36
type textarea "x"
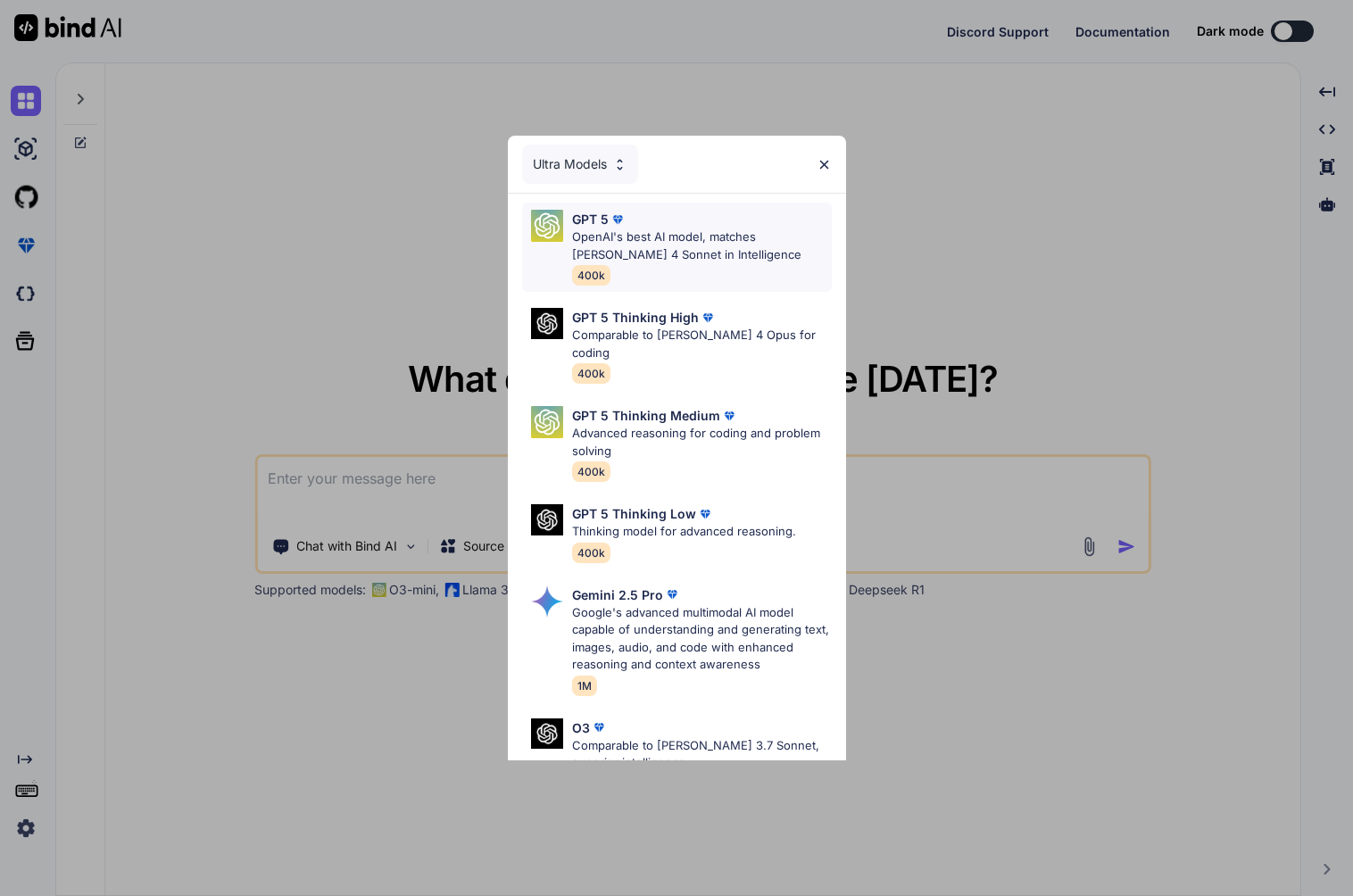
click at [662, 228] on p "OpenAI's best AI model, matches Claude 4 Sonnet in Intelligence" at bounding box center [702, 245] width 260 height 35
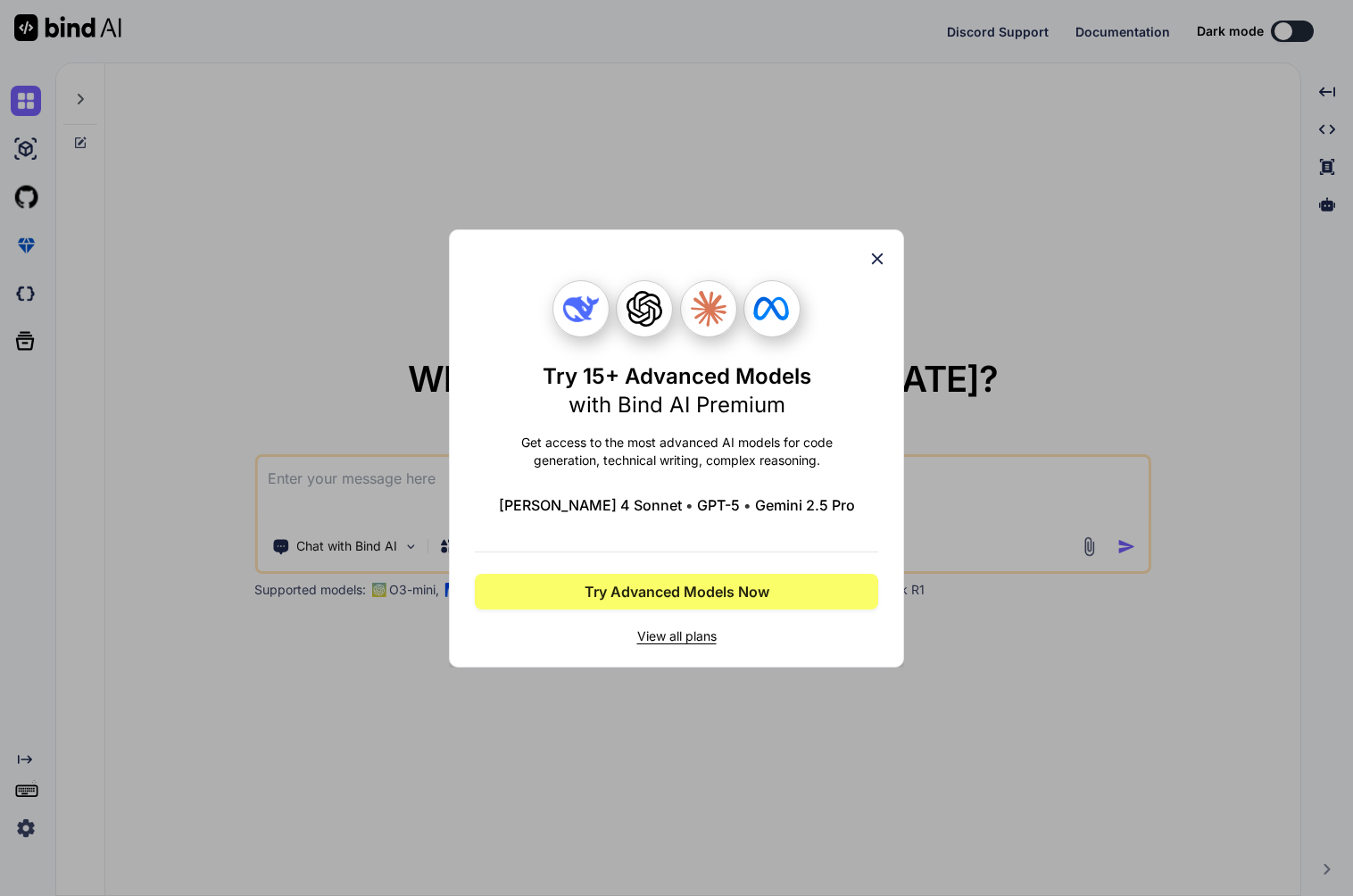
click at [883, 251] on icon at bounding box center [878, 259] width 19 height 19
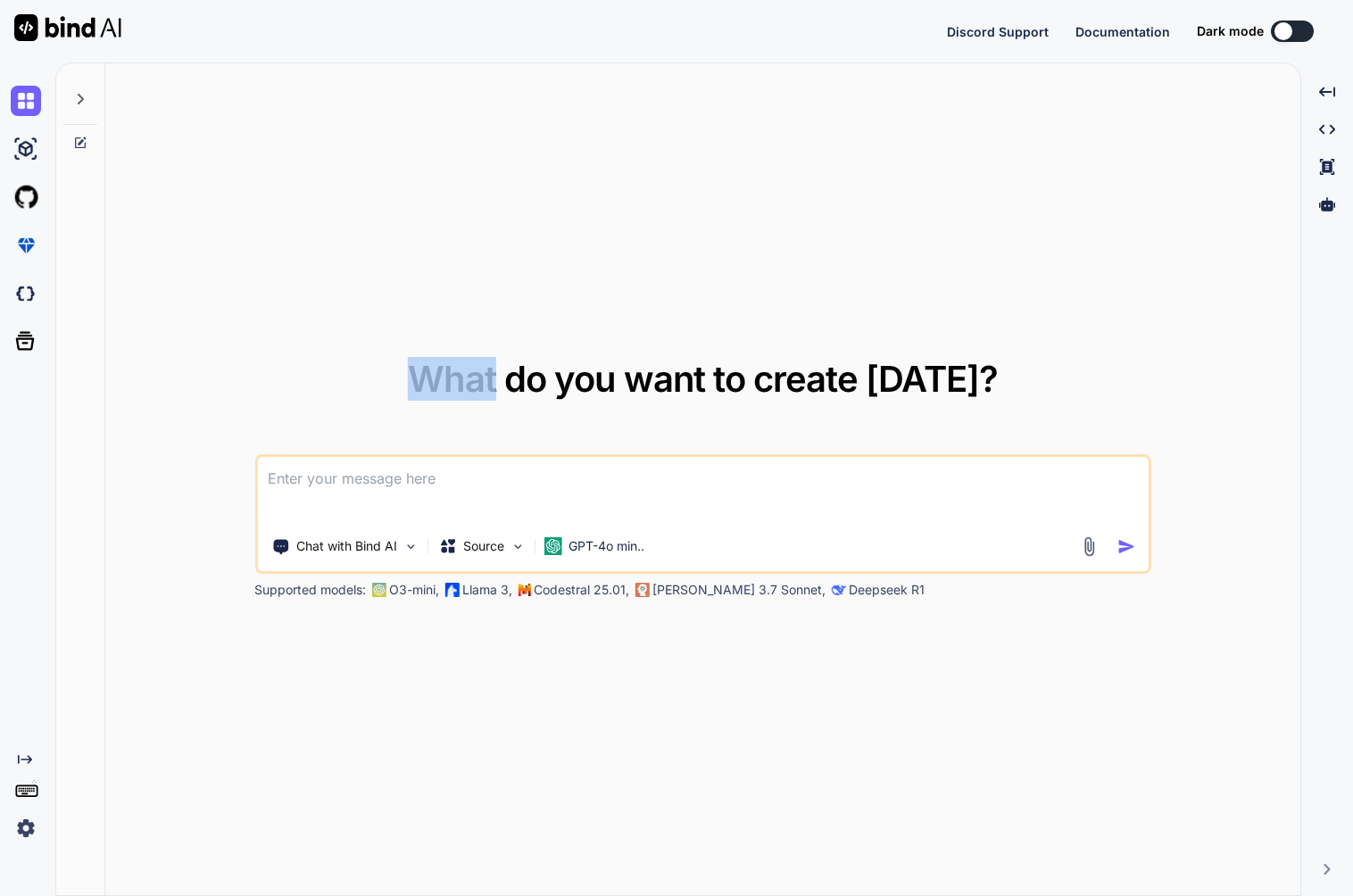
click at [883, 251] on div "What do you want to create today? Chat with Bind AI Source GPT-4o min.. Support…" at bounding box center [702, 480] width 1195 height 833
click at [869, 267] on div "What do you want to create today? Chat with Bind AI Source GPT-4o min.. Support…" at bounding box center [702, 480] width 1195 height 833
click at [32, 832] on img at bounding box center [26, 829] width 31 height 31
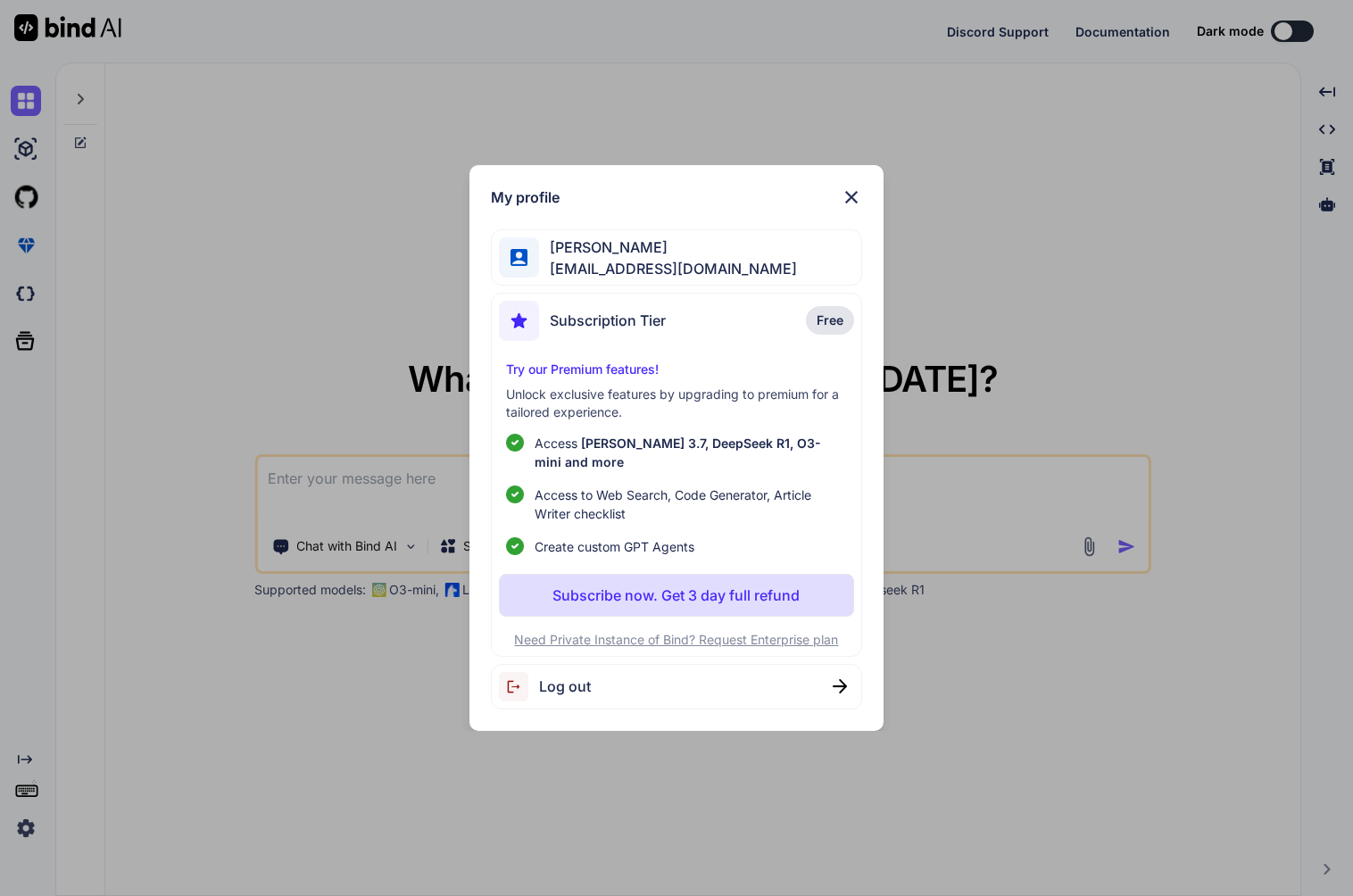
click at [851, 202] on img at bounding box center [852, 197] width 21 height 21
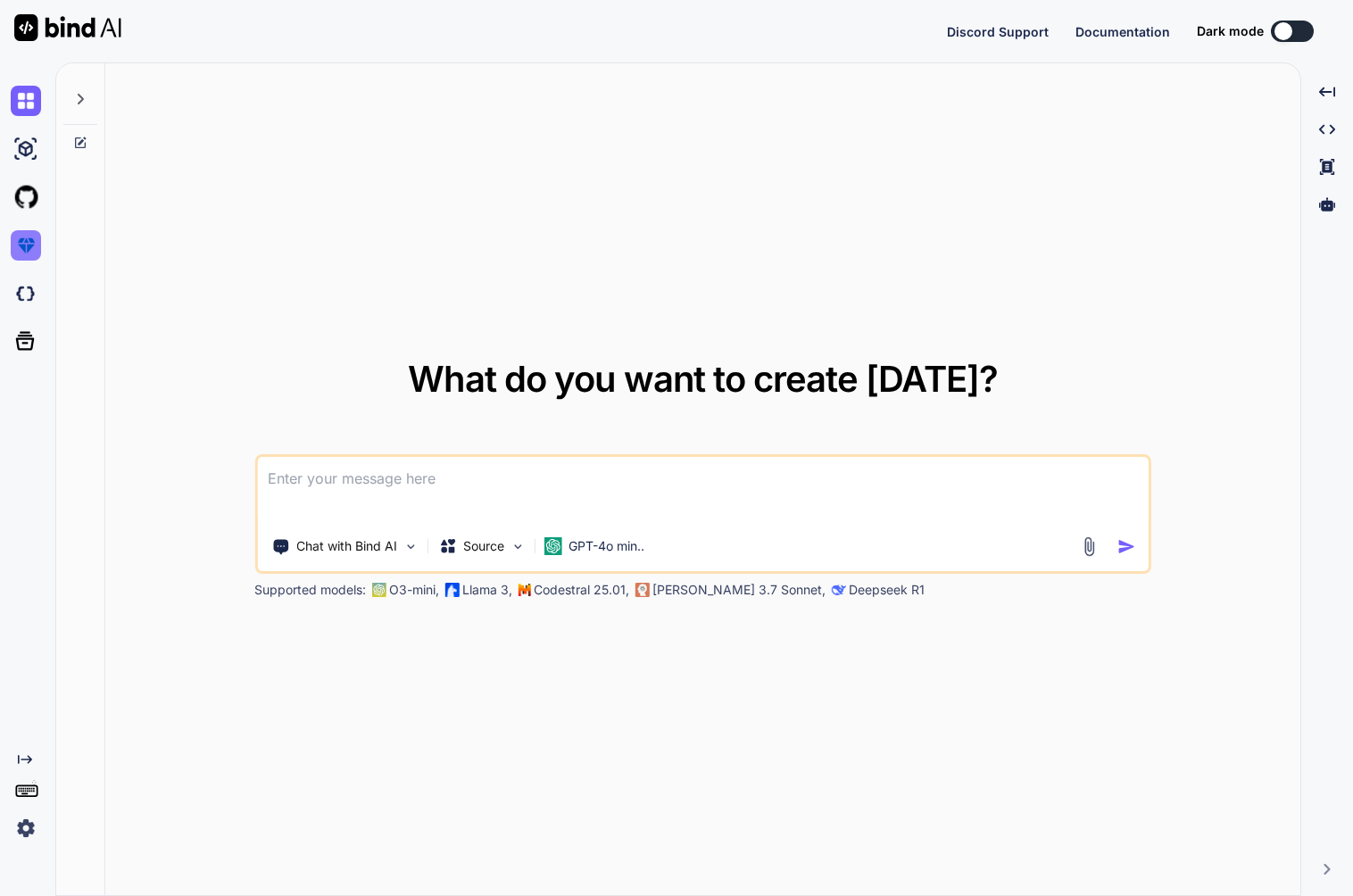
click at [38, 252] on img at bounding box center [26, 245] width 31 height 31
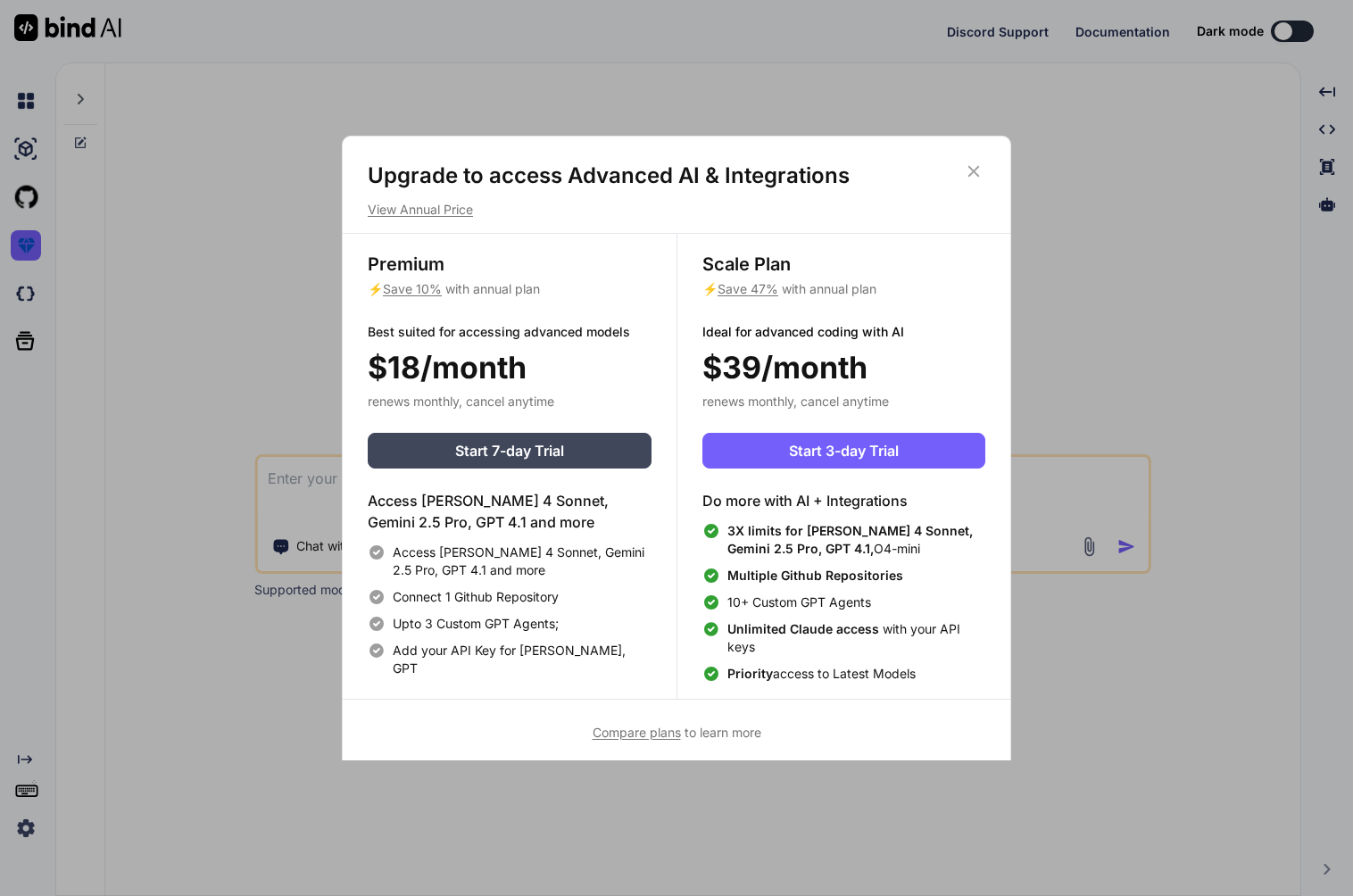
click at [983, 164] on h1 "Upgrade to access Advanced AI & Integrations" at bounding box center [676, 176] width 618 height 29
click at [950, 170] on h1 "Upgrade to access Advanced AI & Integrations" at bounding box center [676, 176] width 618 height 29
click at [968, 170] on icon at bounding box center [974, 171] width 19 height 19
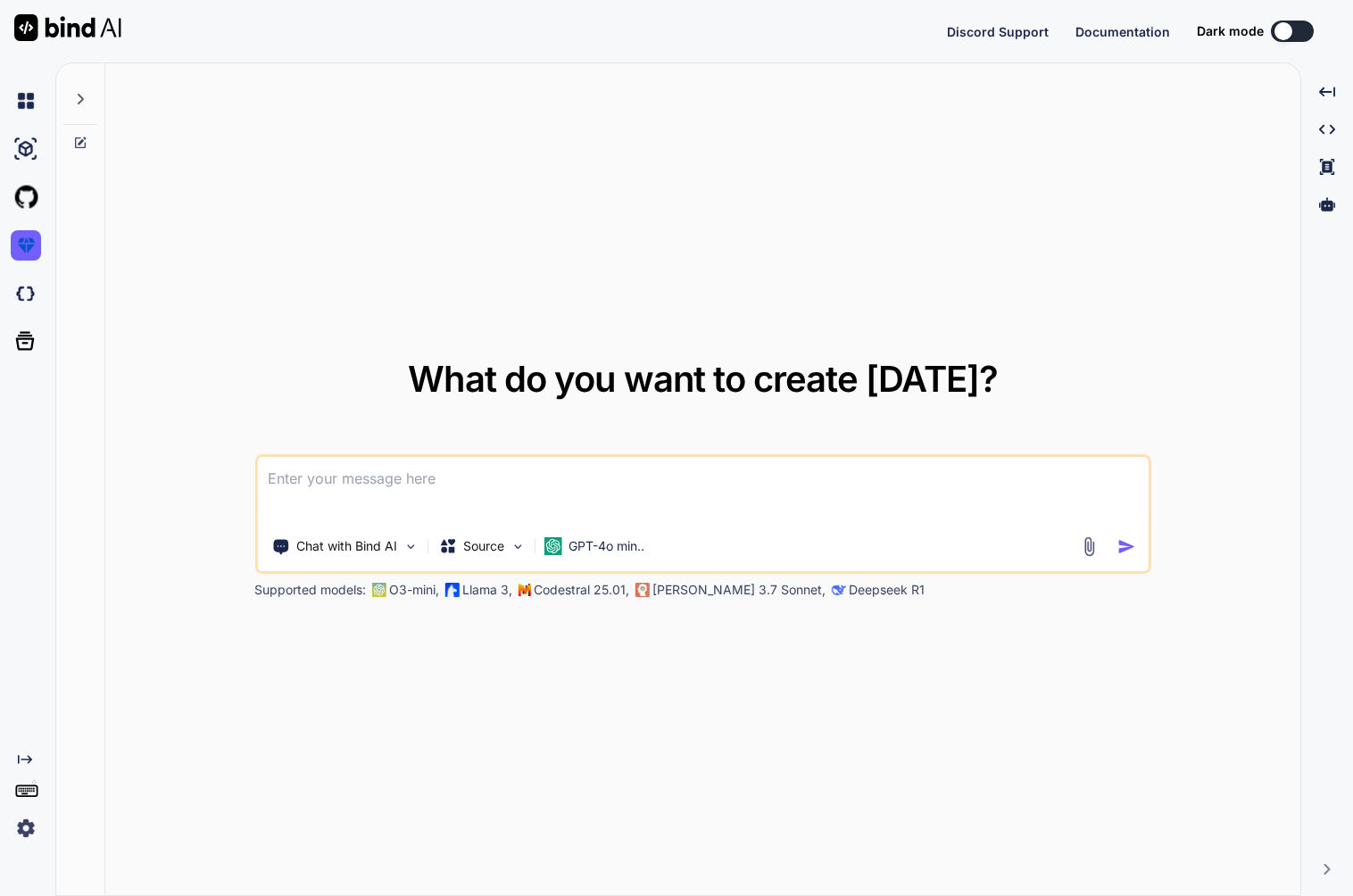
click at [22, 828] on img at bounding box center [26, 829] width 31 height 31
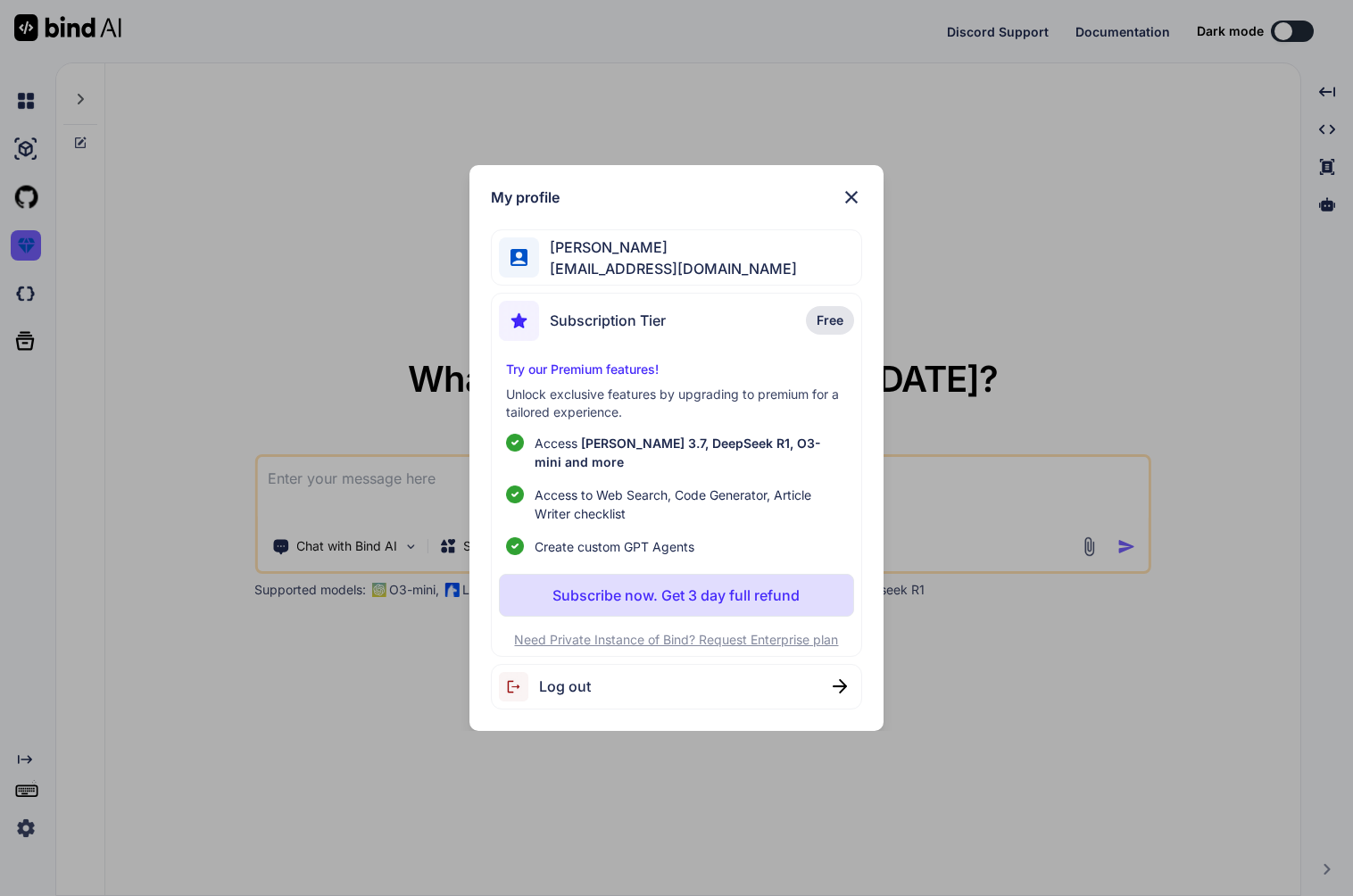
click at [658, 684] on div "Log out" at bounding box center [676, 686] width 370 height 45
type textarea "x"
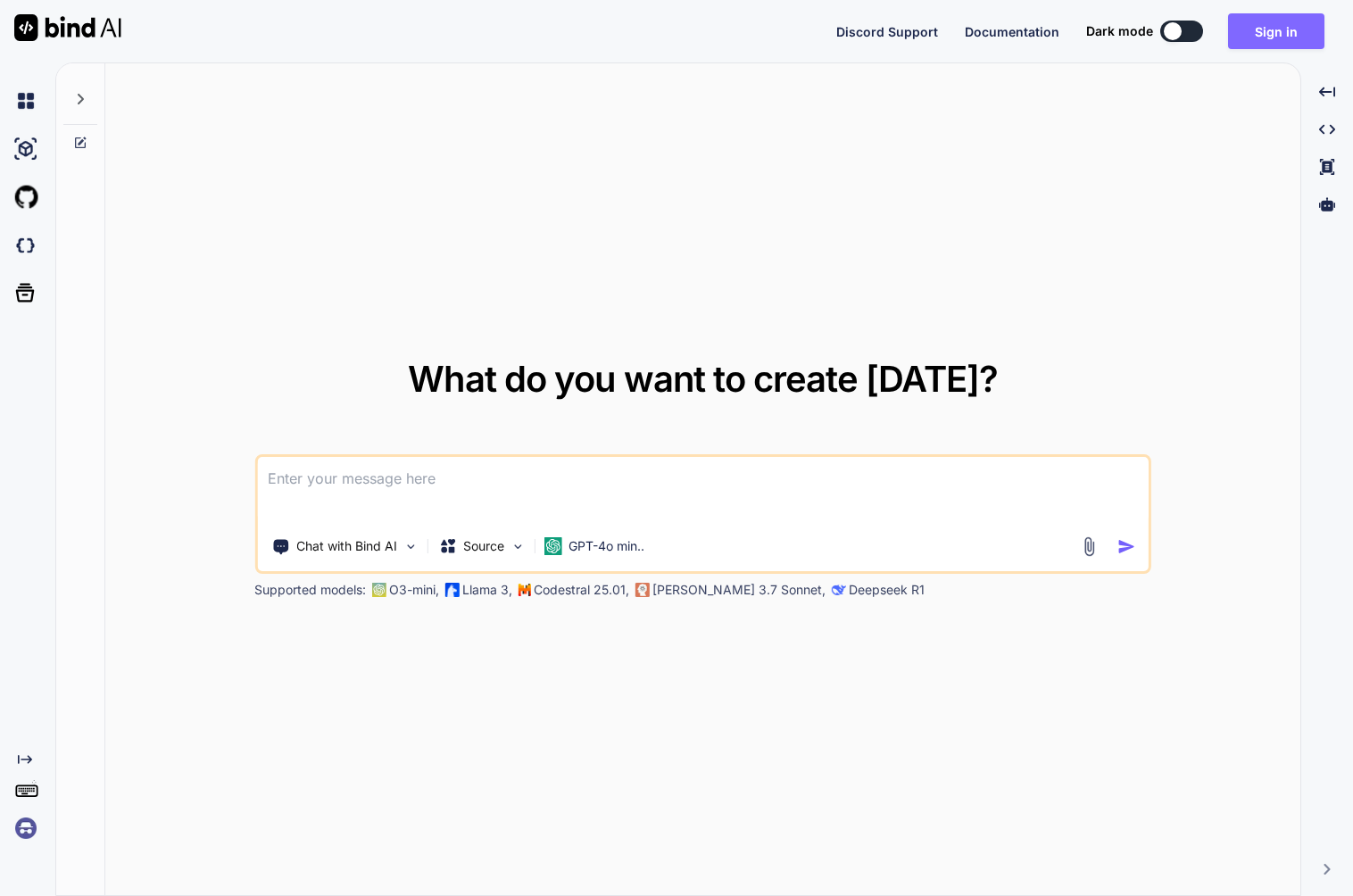
click at [1270, 20] on button "Sign in" at bounding box center [1276, 31] width 96 height 36
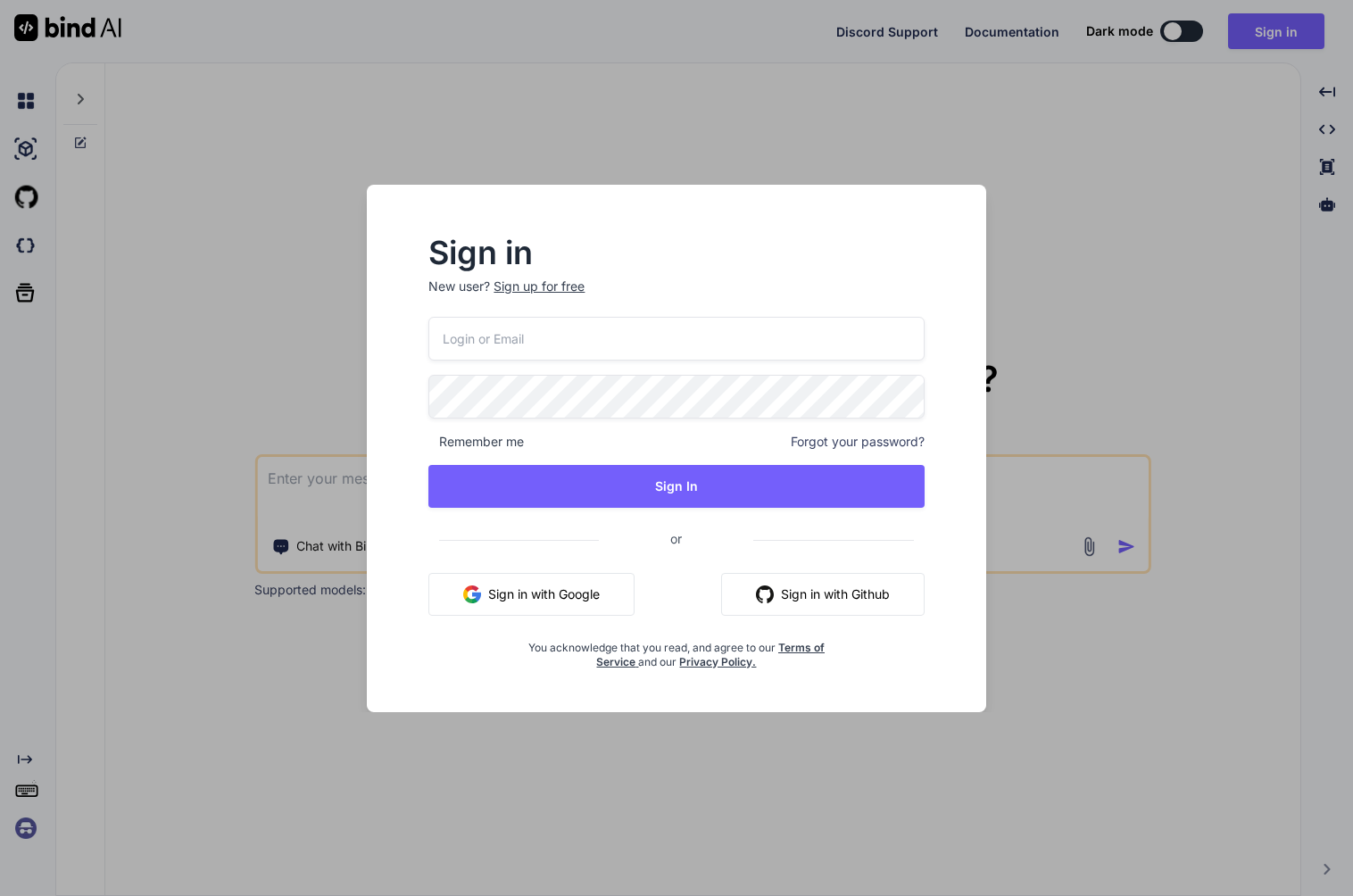
click at [644, 352] on input "email" at bounding box center [676, 338] width 496 height 43
type input "[EMAIL_ADDRESS][DOMAIN_NAME]"
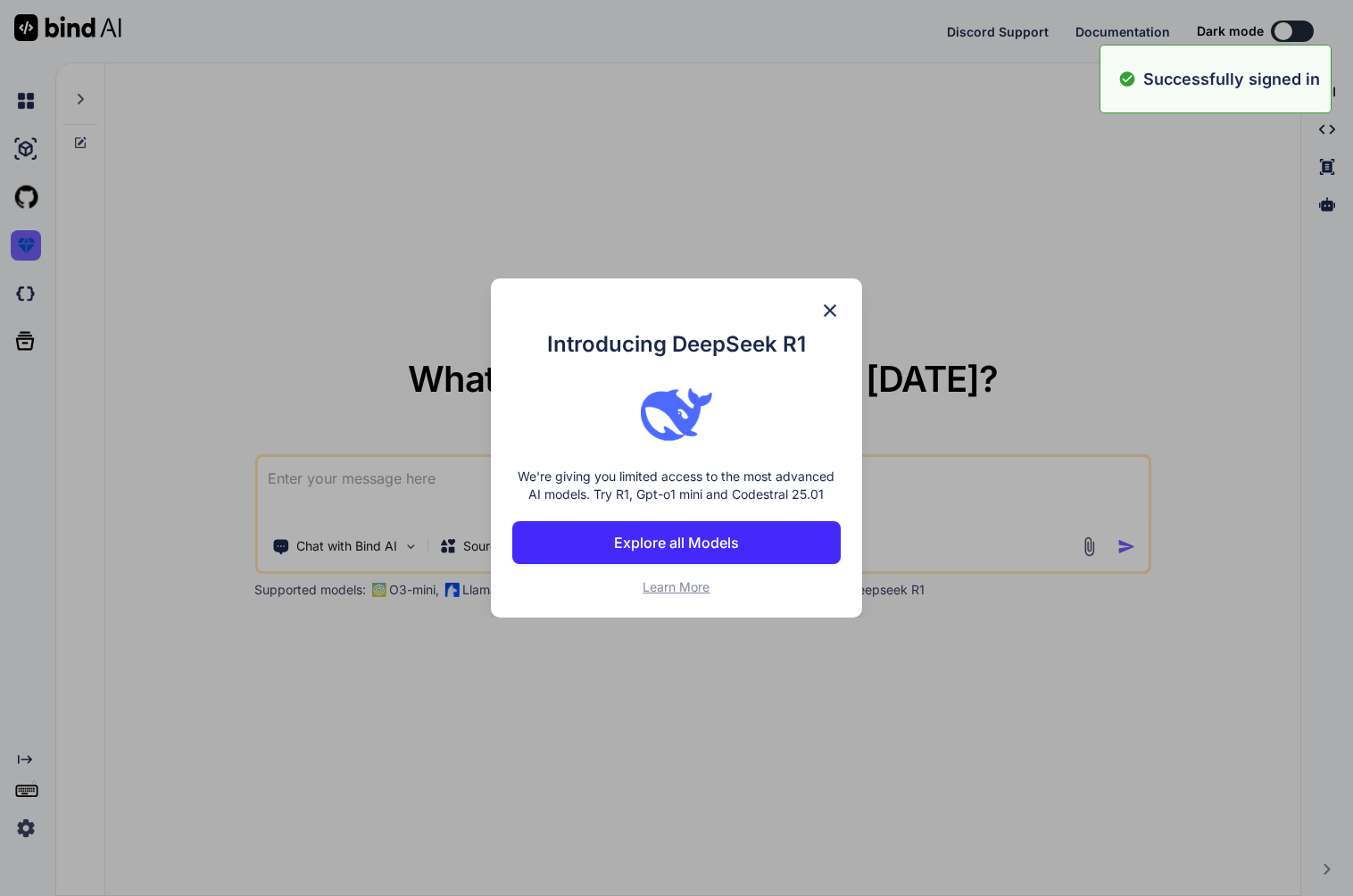
type textarea "x"
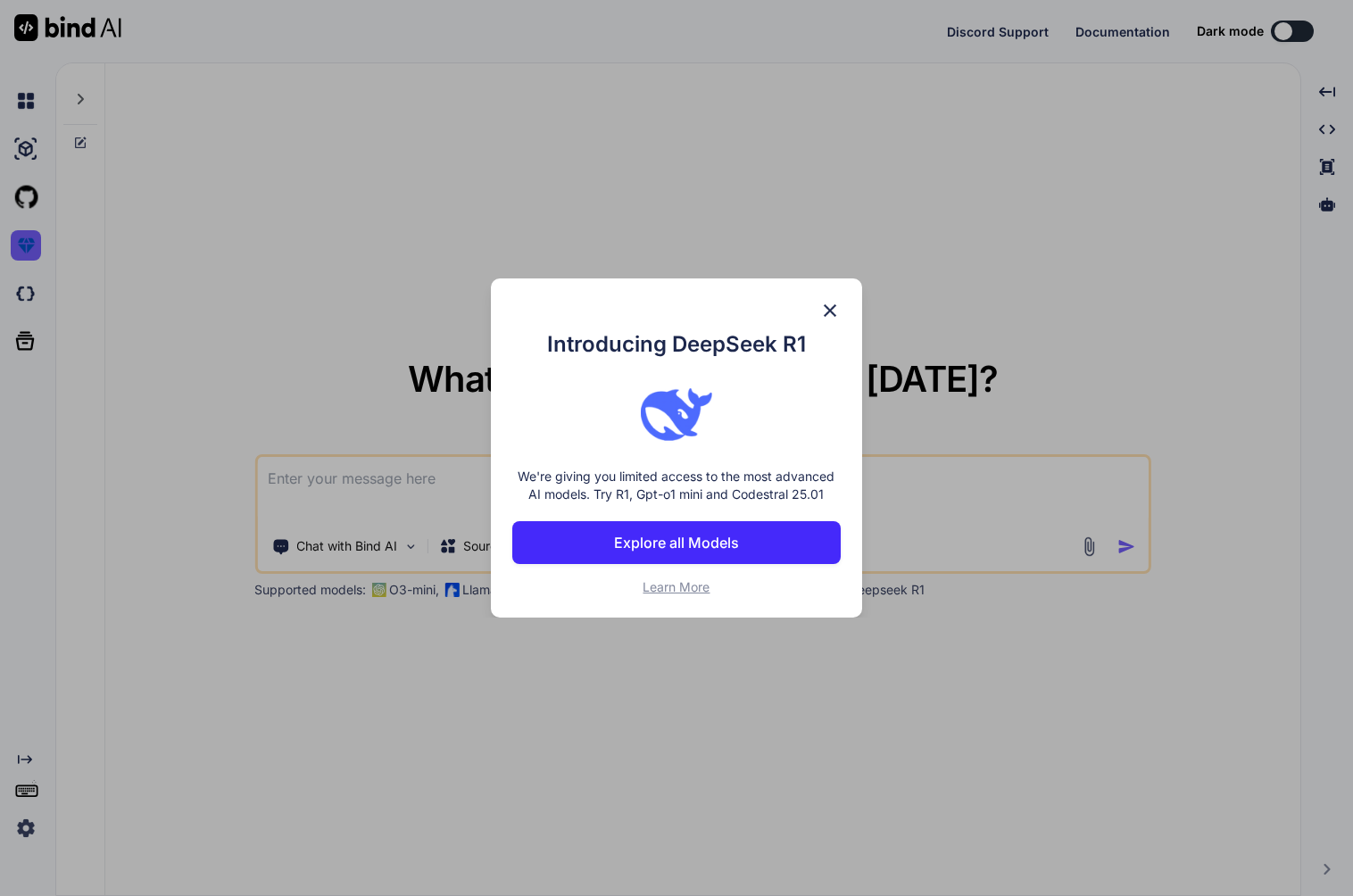
click at [830, 300] on img at bounding box center [830, 311] width 21 height 21
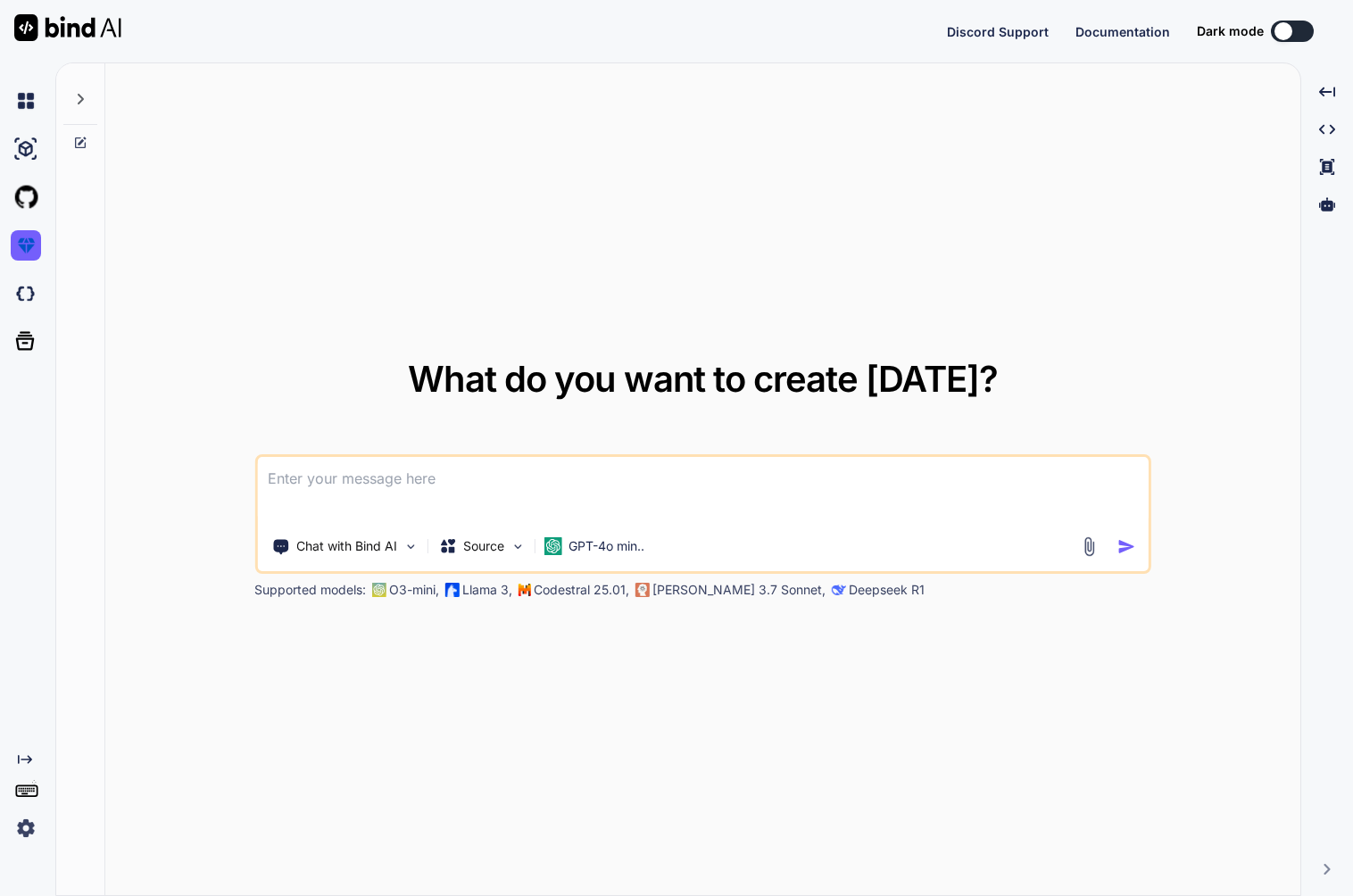
click at [598, 264] on div "What do you want to create today? Chat with Bind AI Source GPT-4o min.. Support…" at bounding box center [702, 480] width 1195 height 833
click at [31, 829] on img at bounding box center [26, 829] width 31 height 31
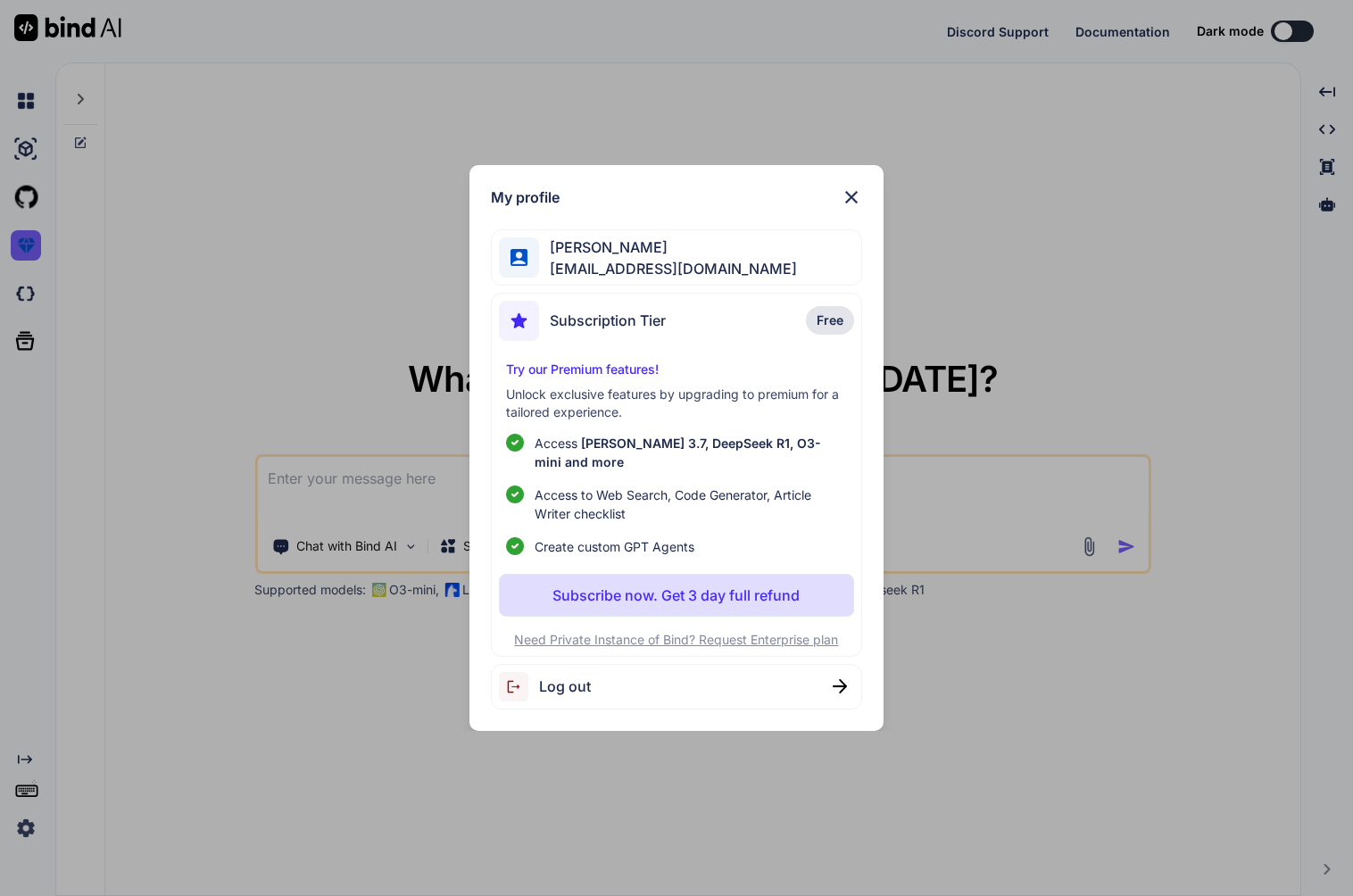
click at [1000, 200] on div "My profile Yoshichika Nagatsuka yoshichika@seedstock.jp Subscription Tier Free …" at bounding box center [676, 448] width 1353 height 896
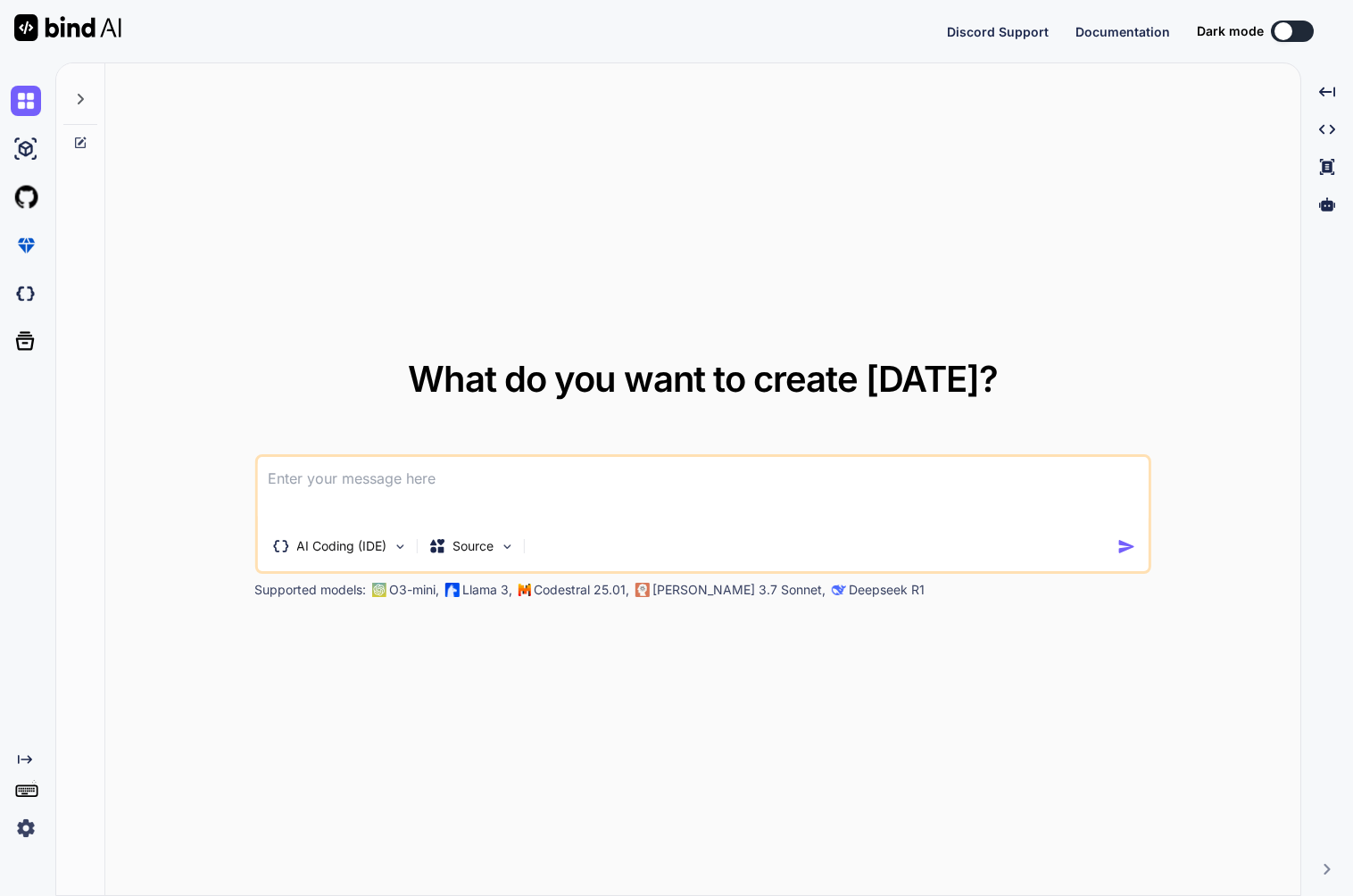
click at [26, 828] on img at bounding box center [26, 829] width 31 height 31
type textarea "x"
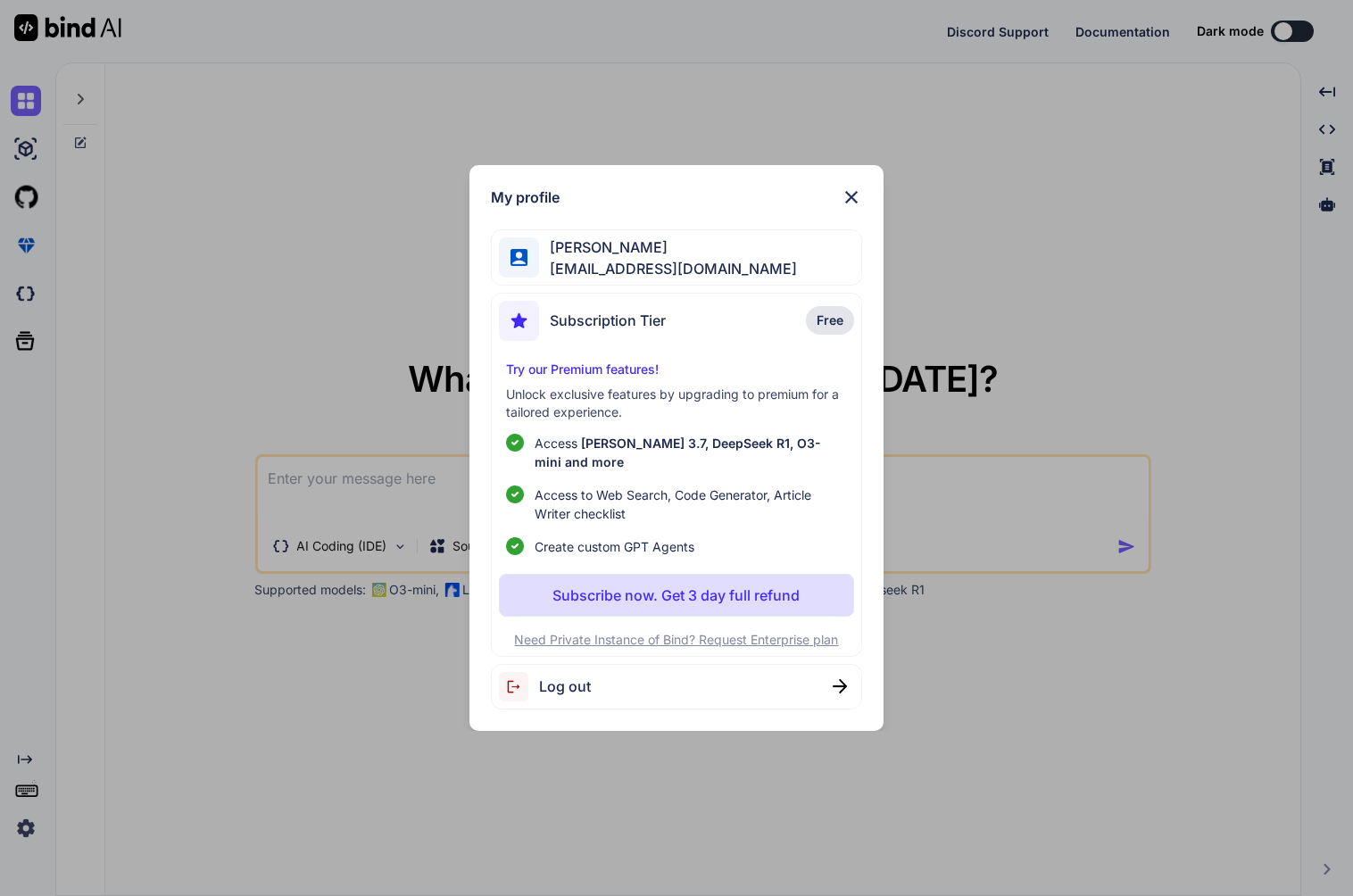
click at [993, 213] on div "My profile [PERSON_NAME] [PERSON_NAME][EMAIL_ADDRESS][DOMAIN_NAME] Subscription…" at bounding box center [676, 448] width 1353 height 896
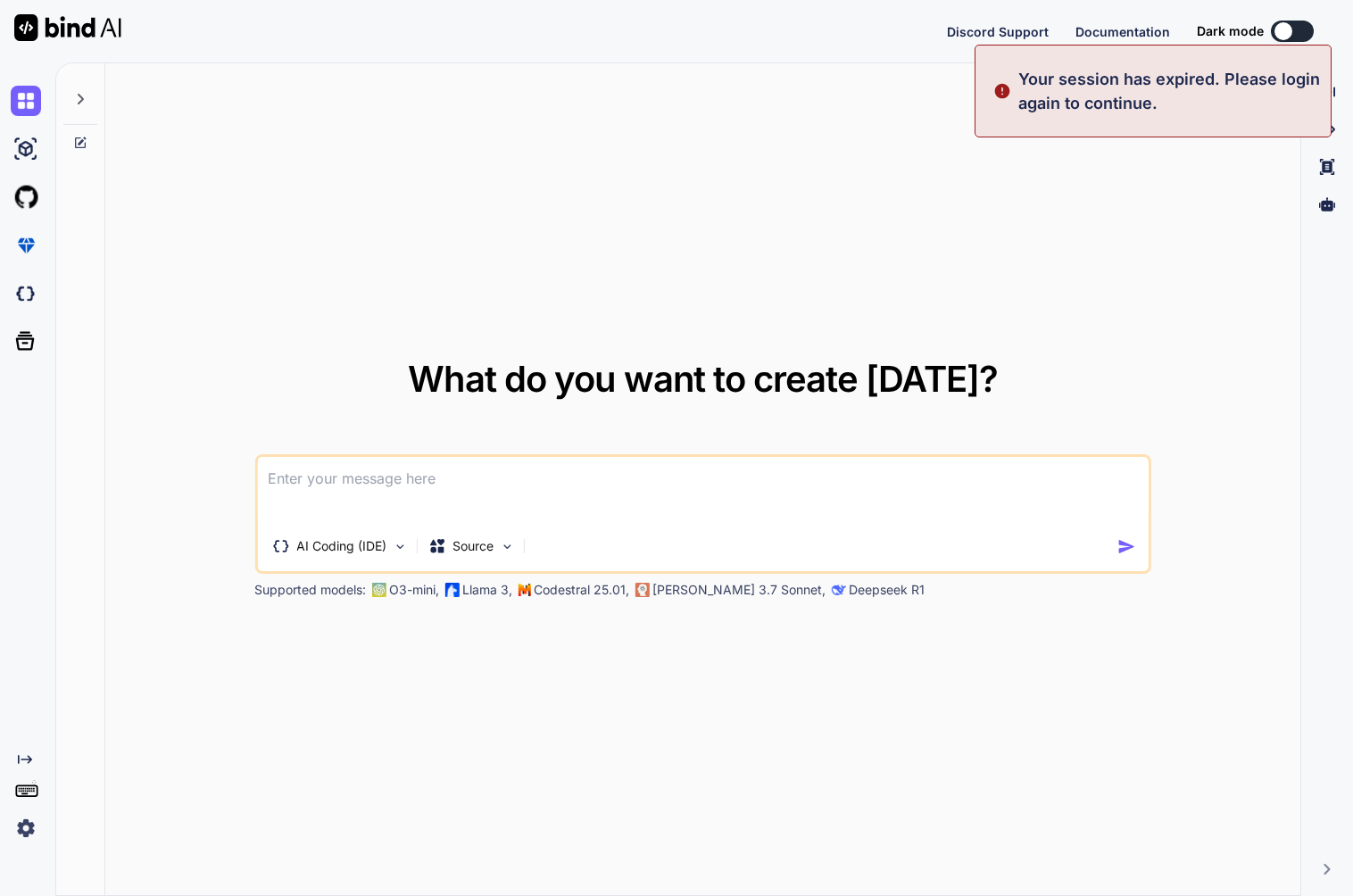
type textarea "x"
click at [1270, 32] on button "Sign in" at bounding box center [1276, 31] width 96 height 36
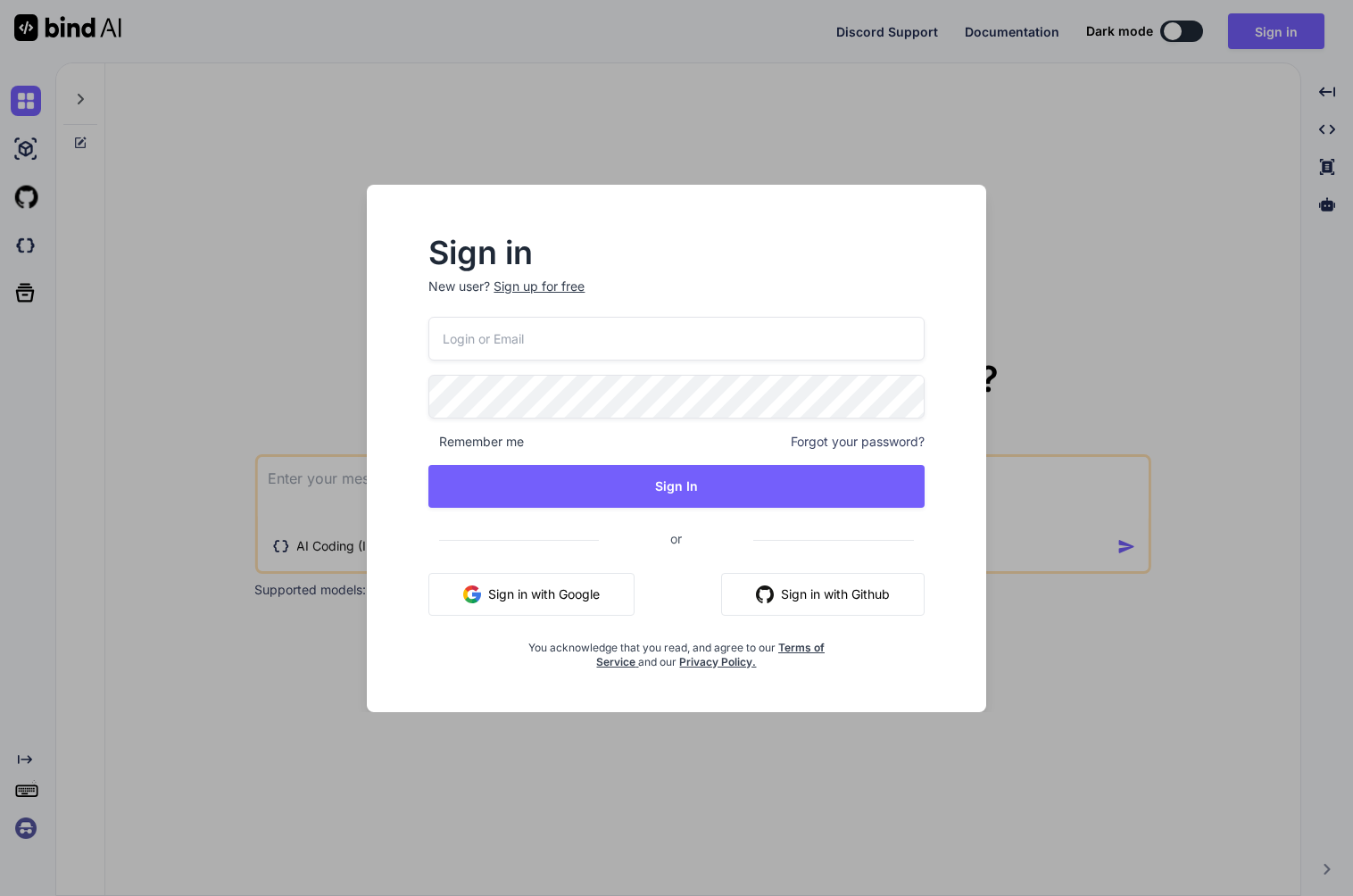
click at [702, 330] on input "email" at bounding box center [676, 338] width 496 height 43
type input "[EMAIL_ADDRESS][DOMAIN_NAME]"
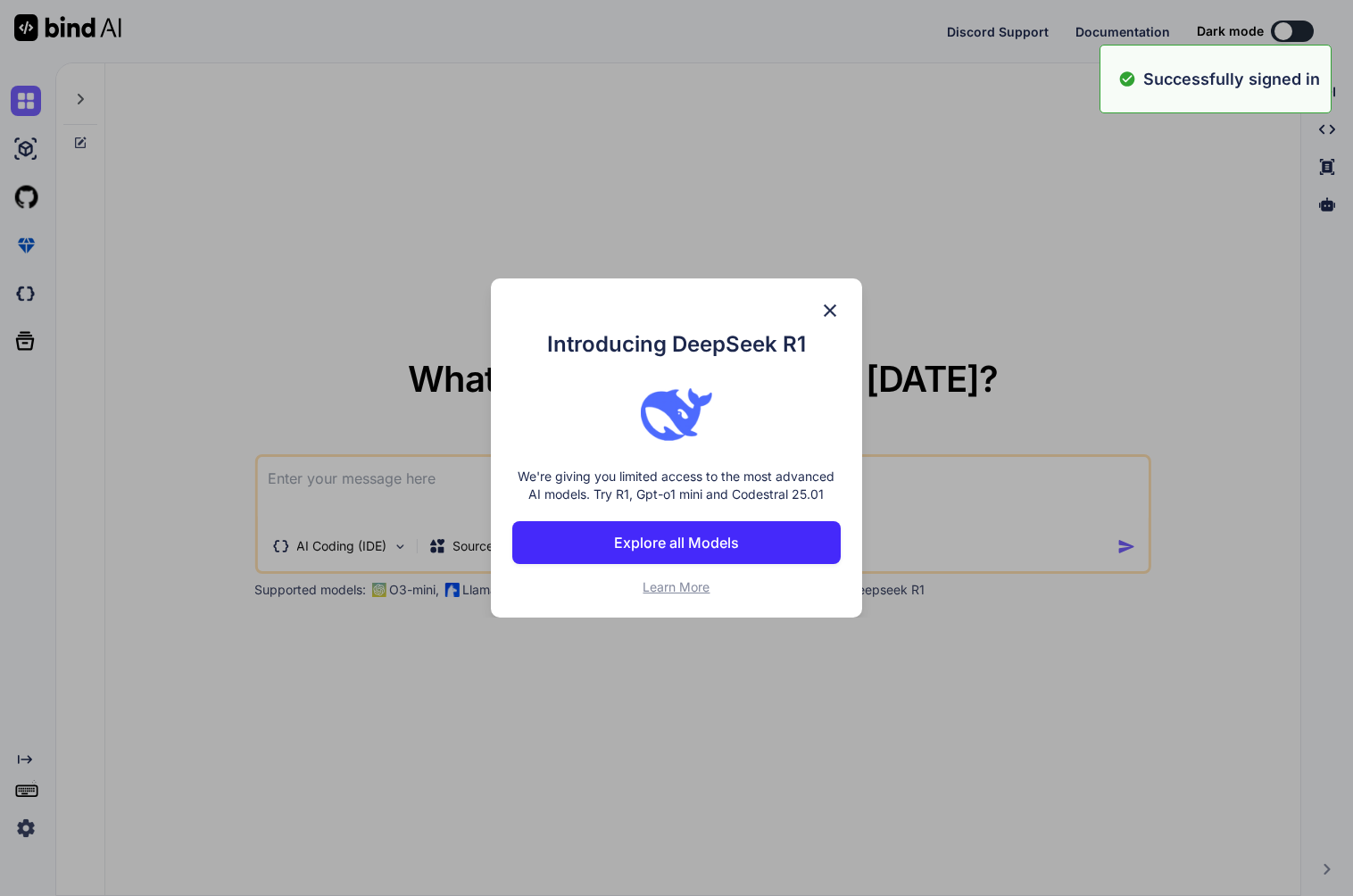
type textarea "x"
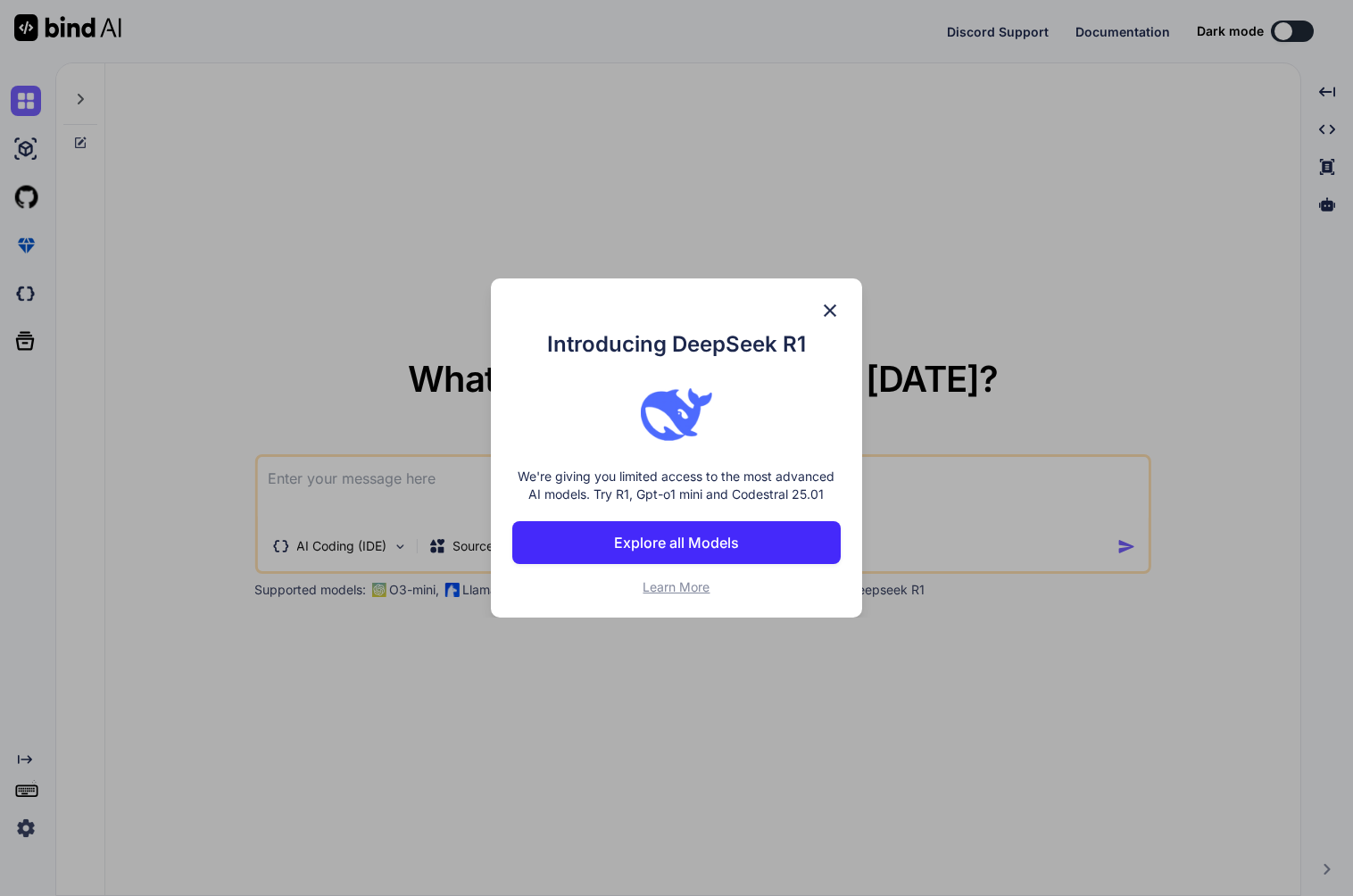
click at [829, 305] on img at bounding box center [830, 311] width 21 height 21
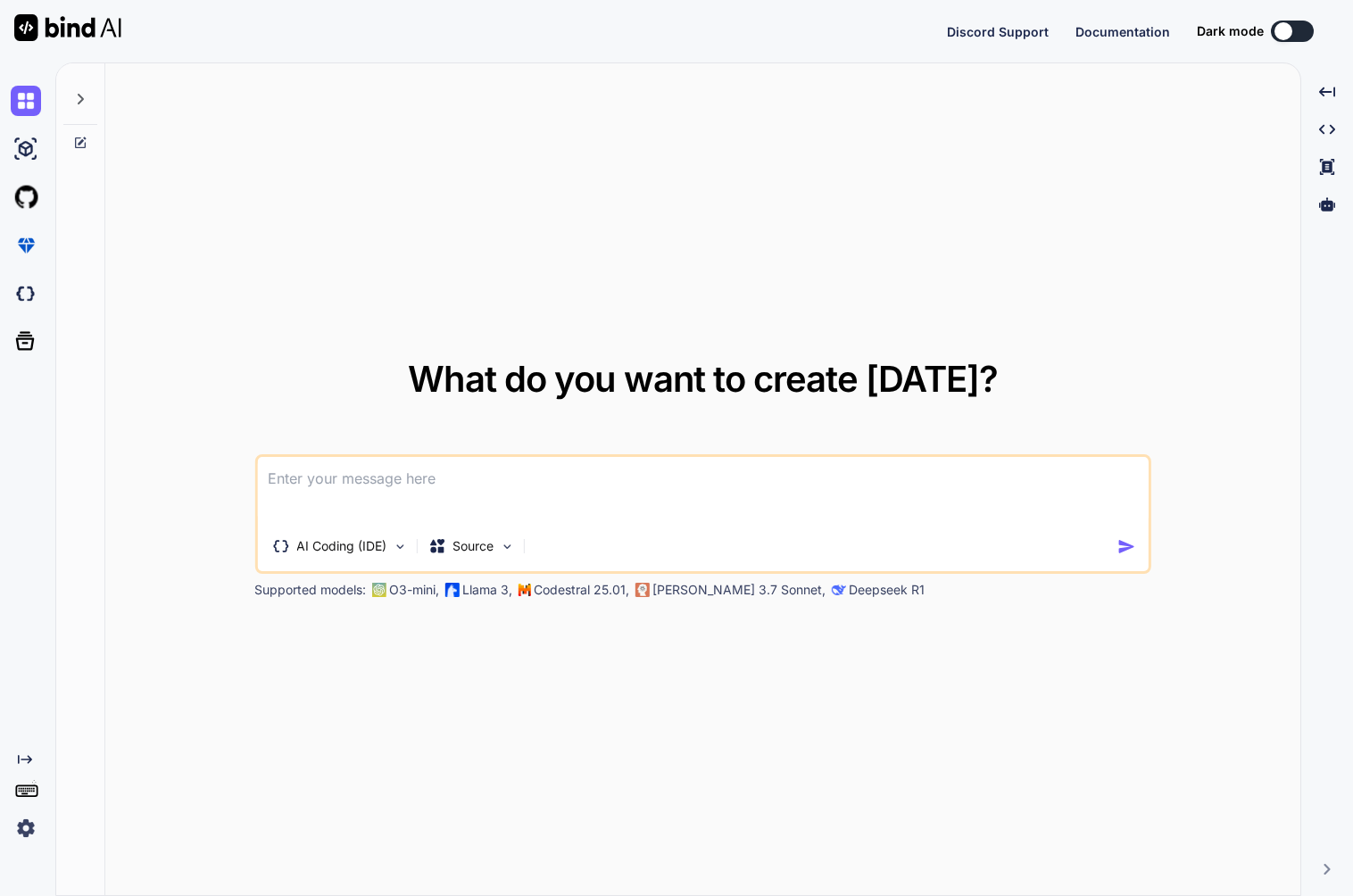
click at [29, 837] on img at bounding box center [26, 829] width 31 height 31
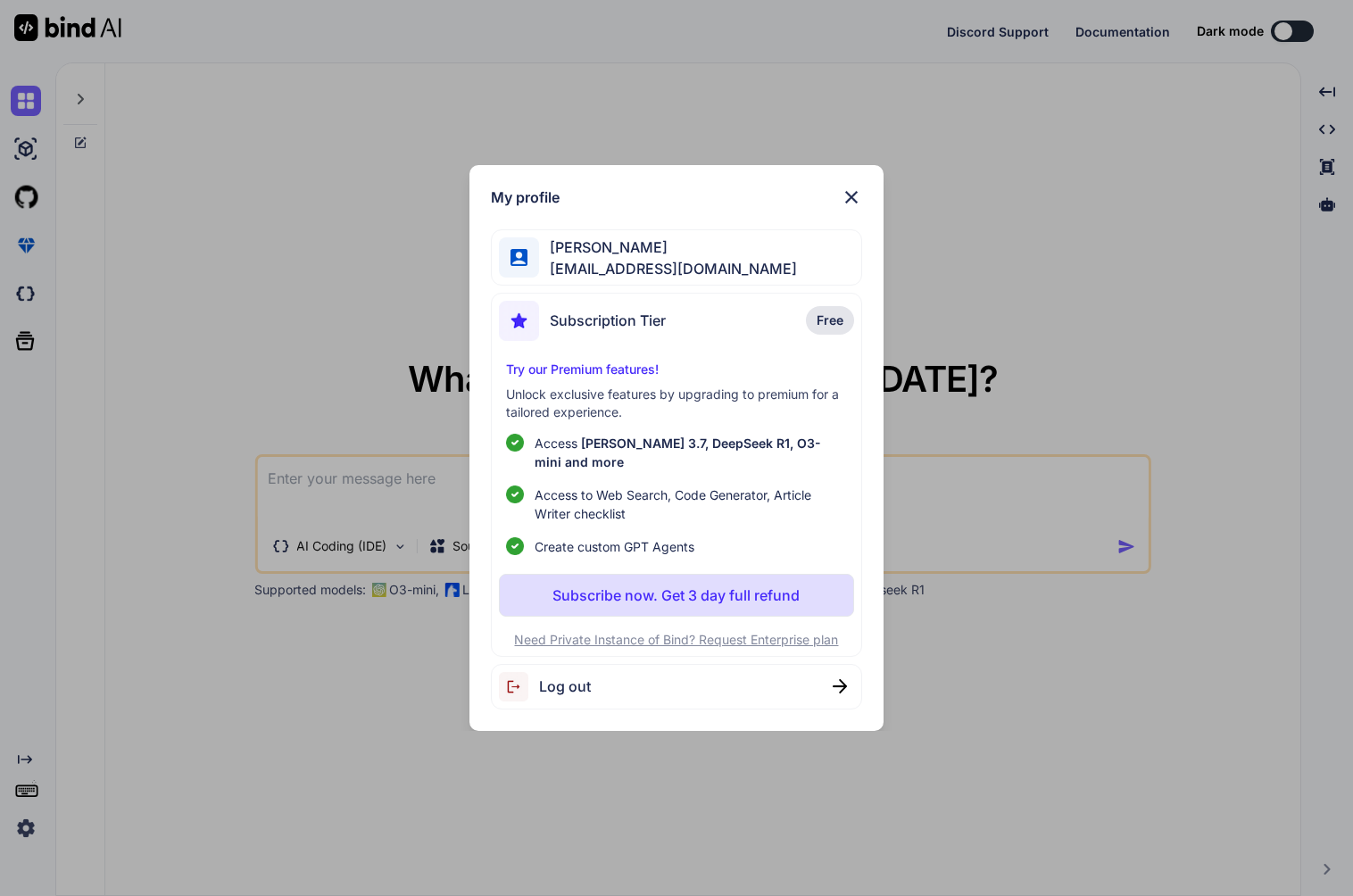
click at [850, 200] on img at bounding box center [852, 197] width 21 height 21
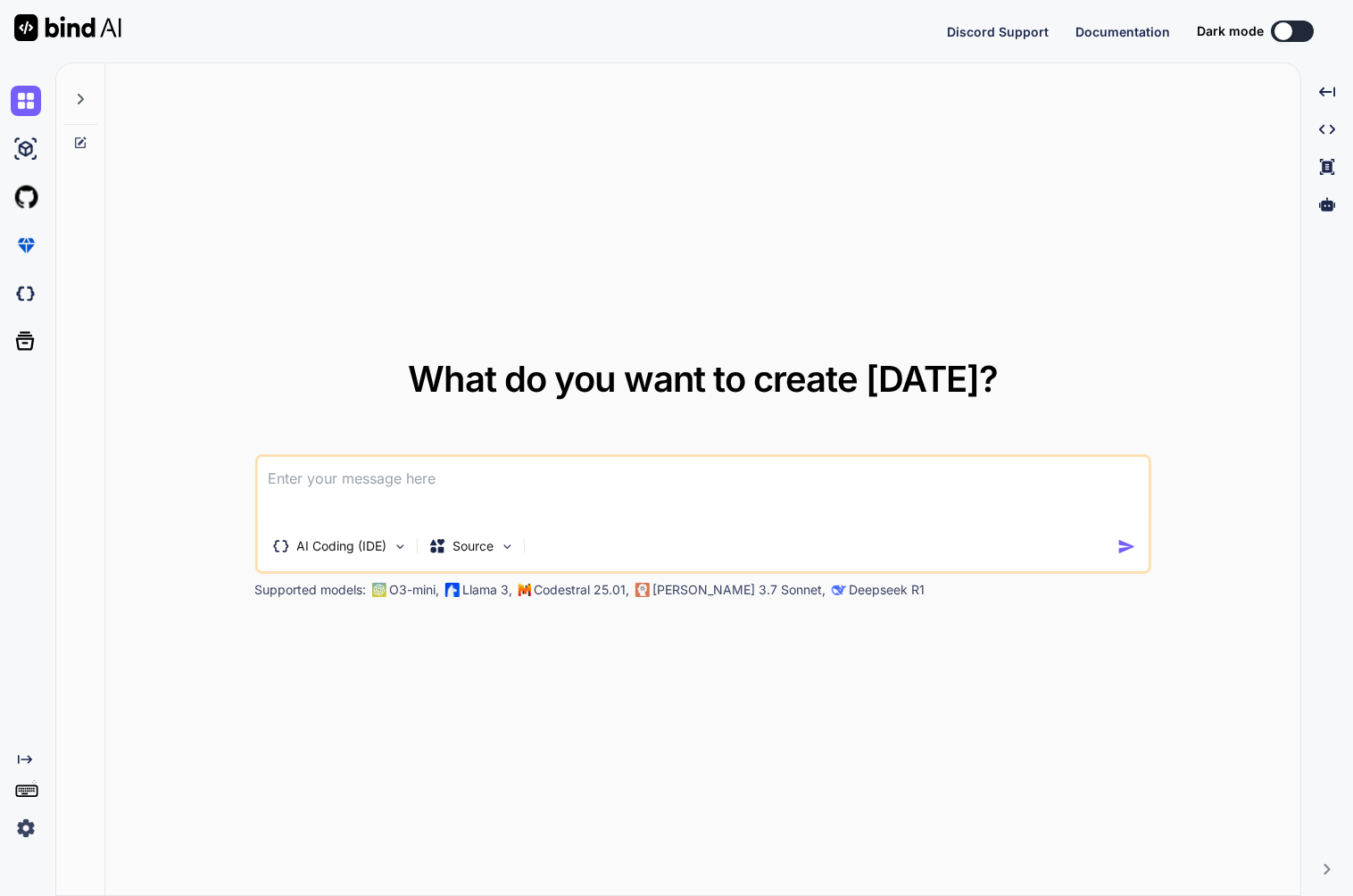
click at [86, 23] on img at bounding box center [67, 28] width 107 height 27
type textarea "x"
click at [34, 307] on img at bounding box center [26, 294] width 31 height 31
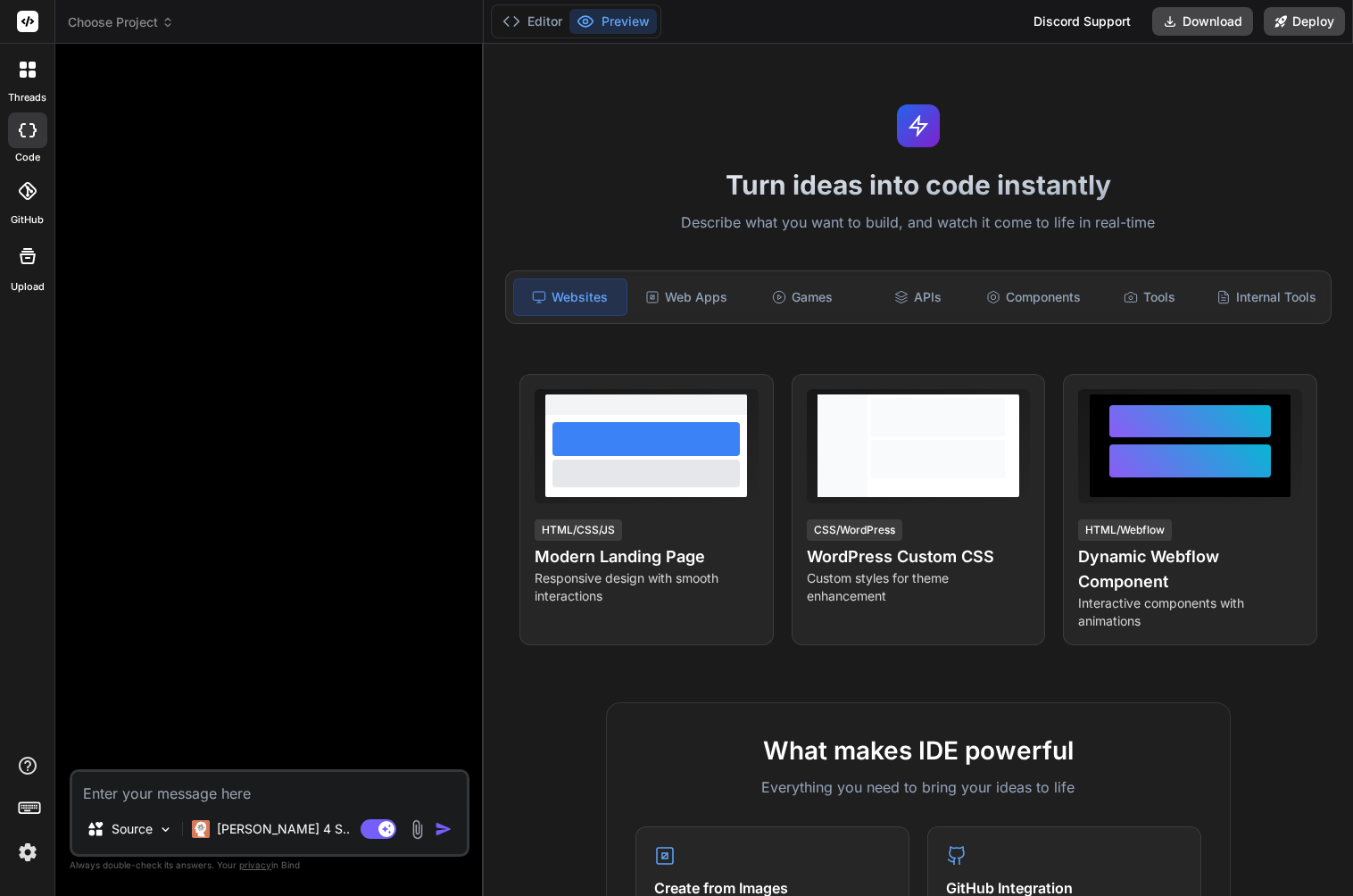
click at [29, 848] on img at bounding box center [28, 853] width 31 height 31
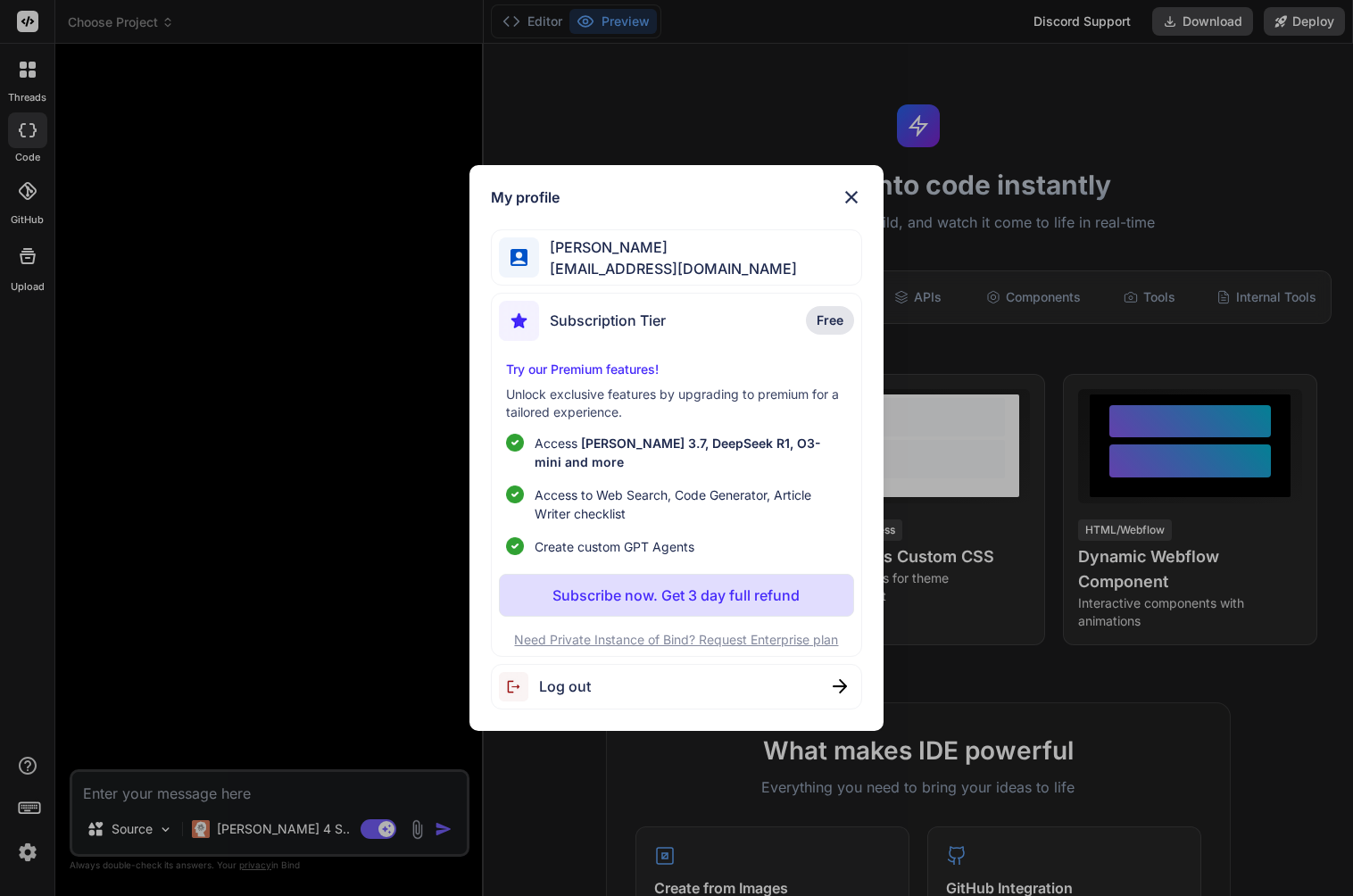
click at [854, 198] on img at bounding box center [852, 197] width 21 height 21
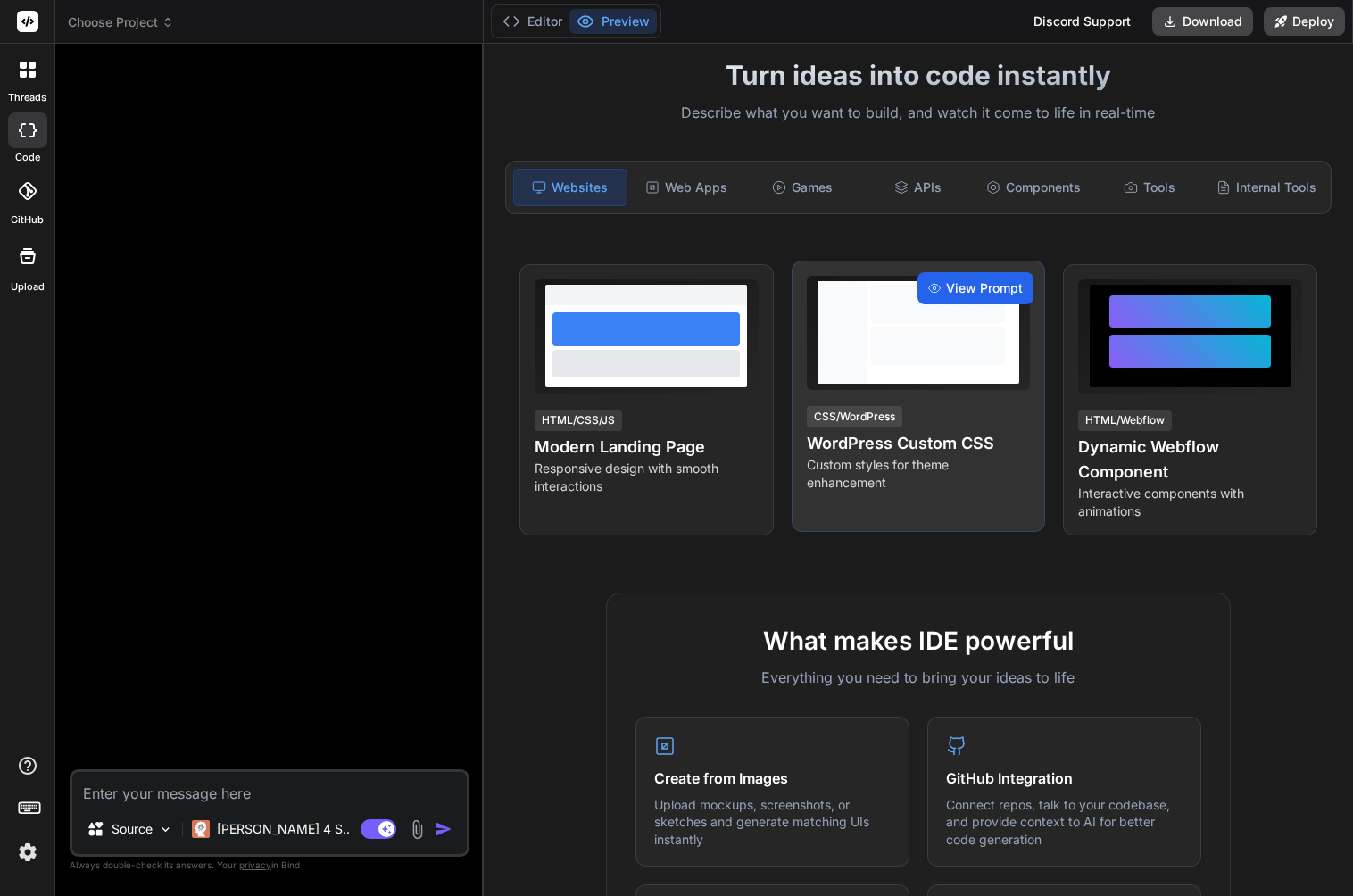
scroll to position [109, 0]
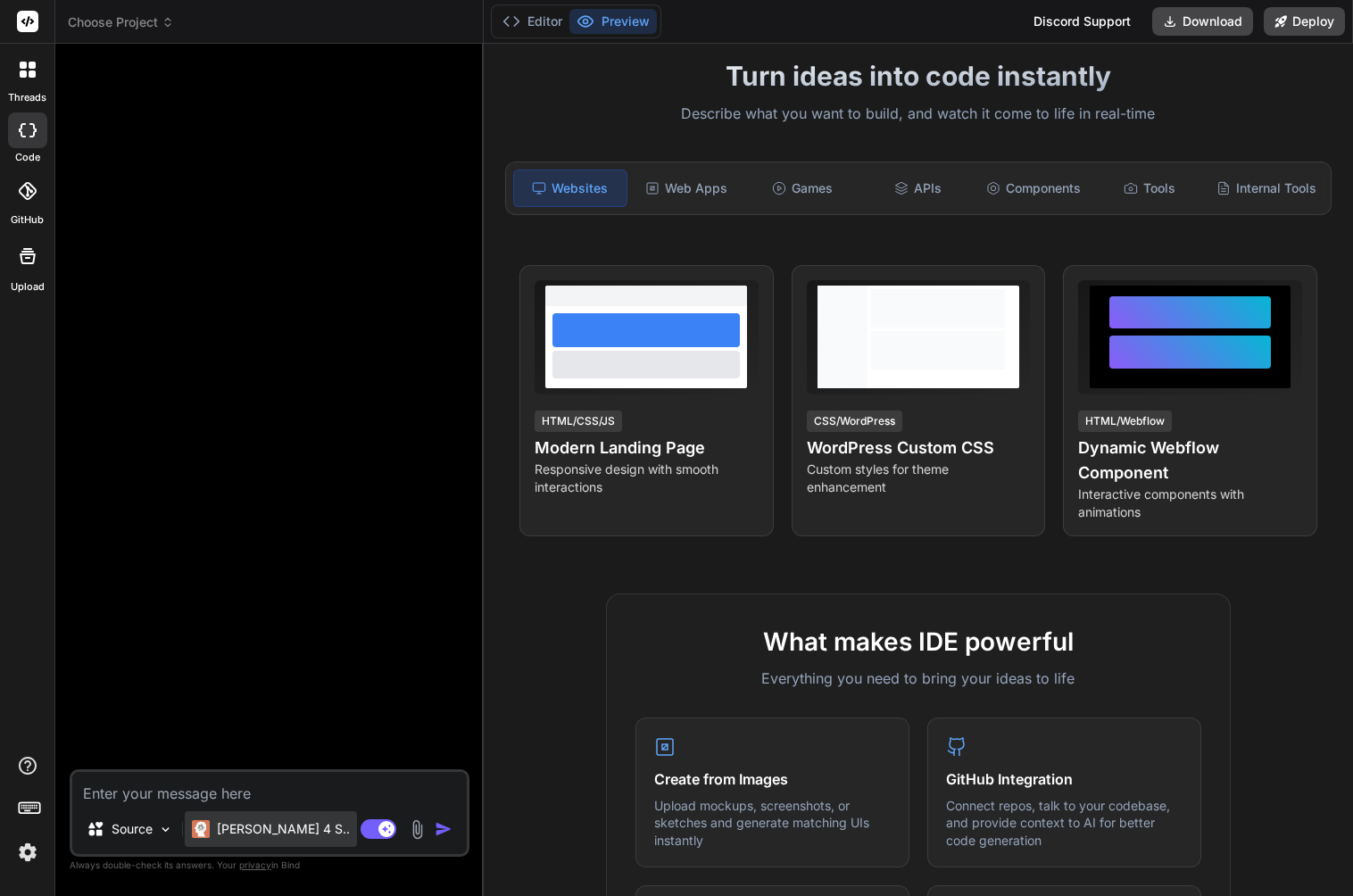
click at [253, 829] on p "Claude 4 S.." at bounding box center [283, 829] width 133 height 18
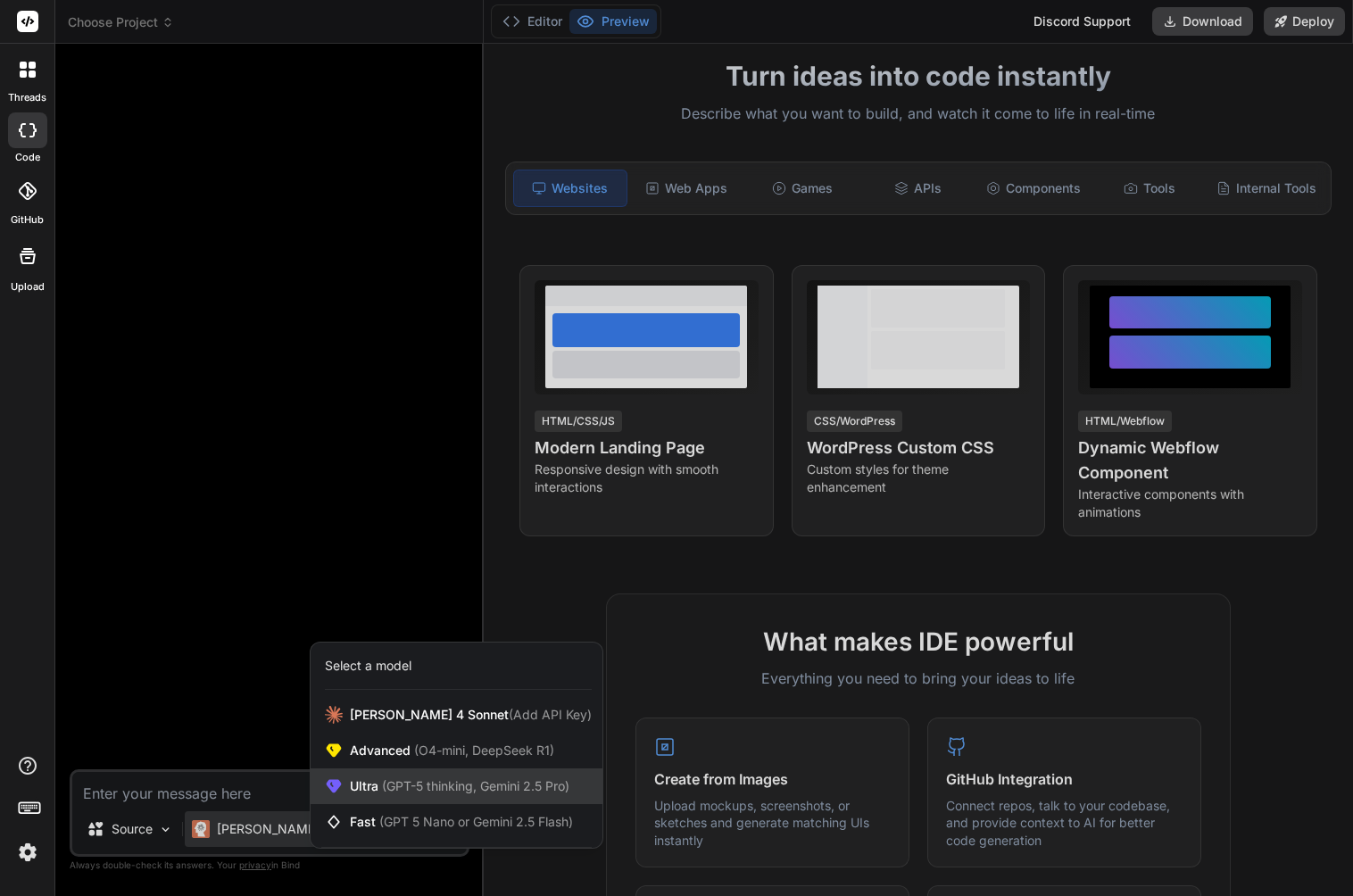
click at [427, 781] on span "(GPT-5 thinking, Gemini 2.5 Pro)" at bounding box center [473, 786] width 191 height 15
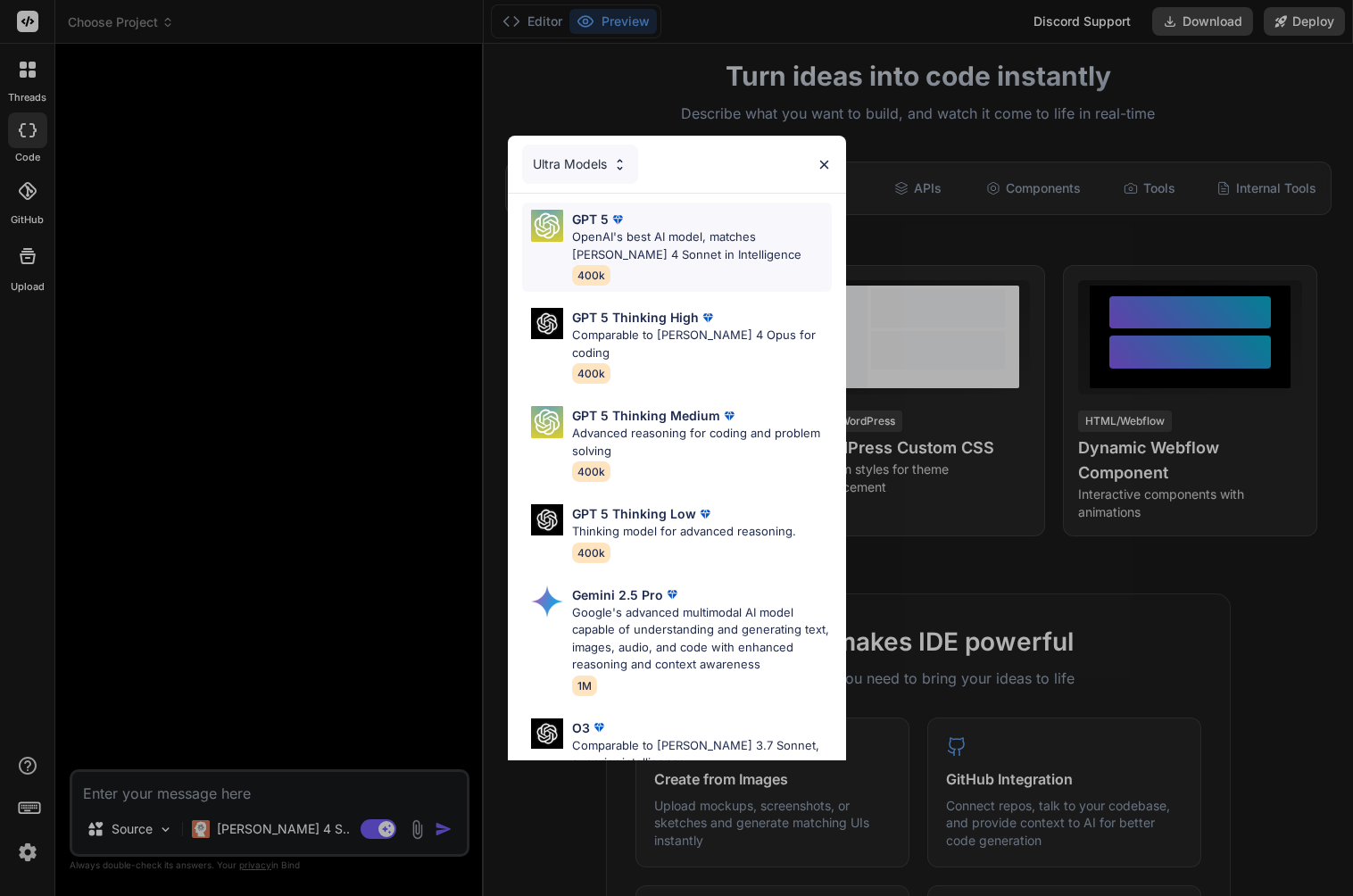
click at [692, 258] on p "OpenAI's best AI model, matches Claude 4 Sonnet in Intelligence" at bounding box center [702, 245] width 260 height 35
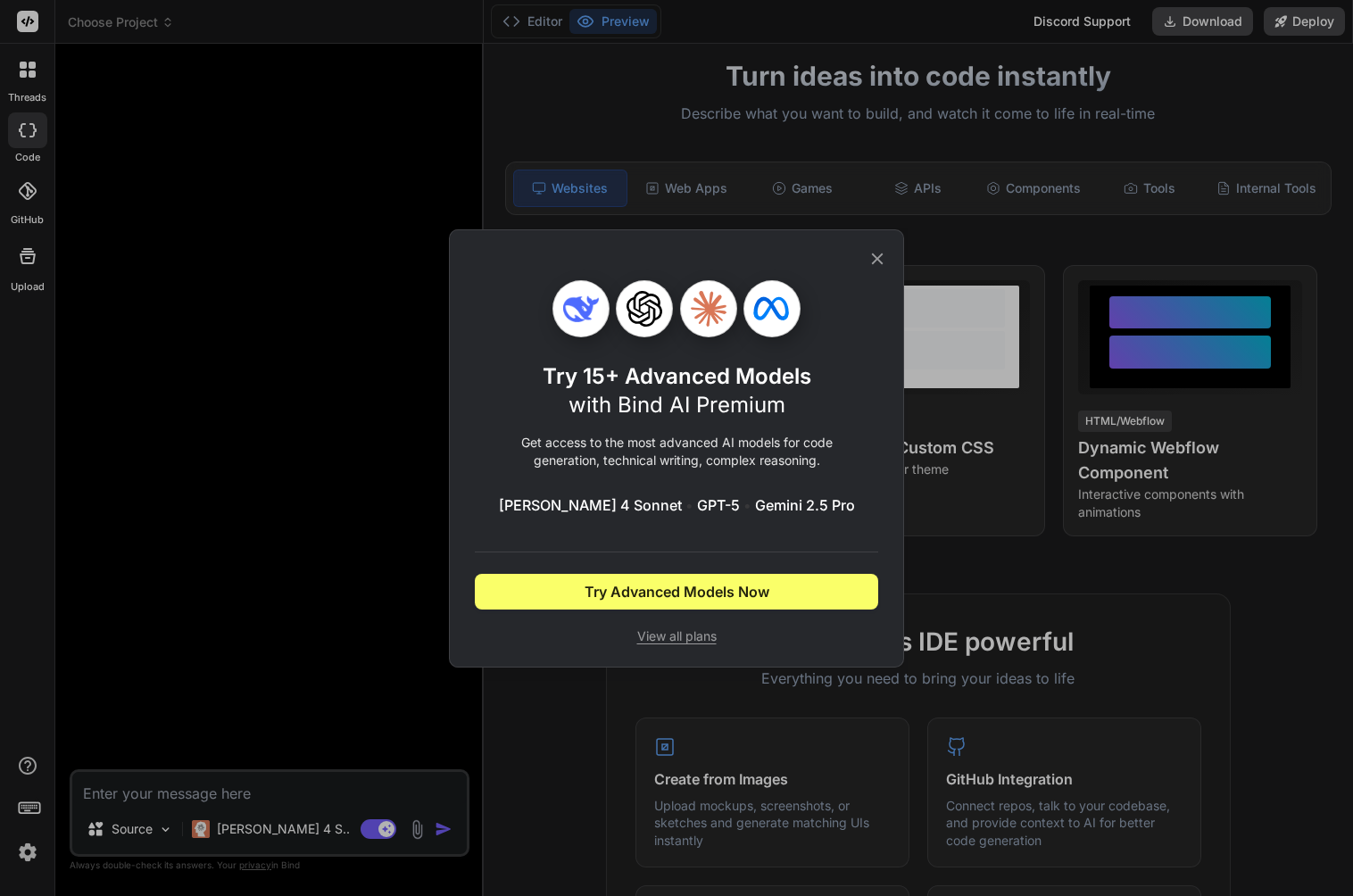
click at [880, 265] on icon at bounding box center [878, 259] width 19 height 19
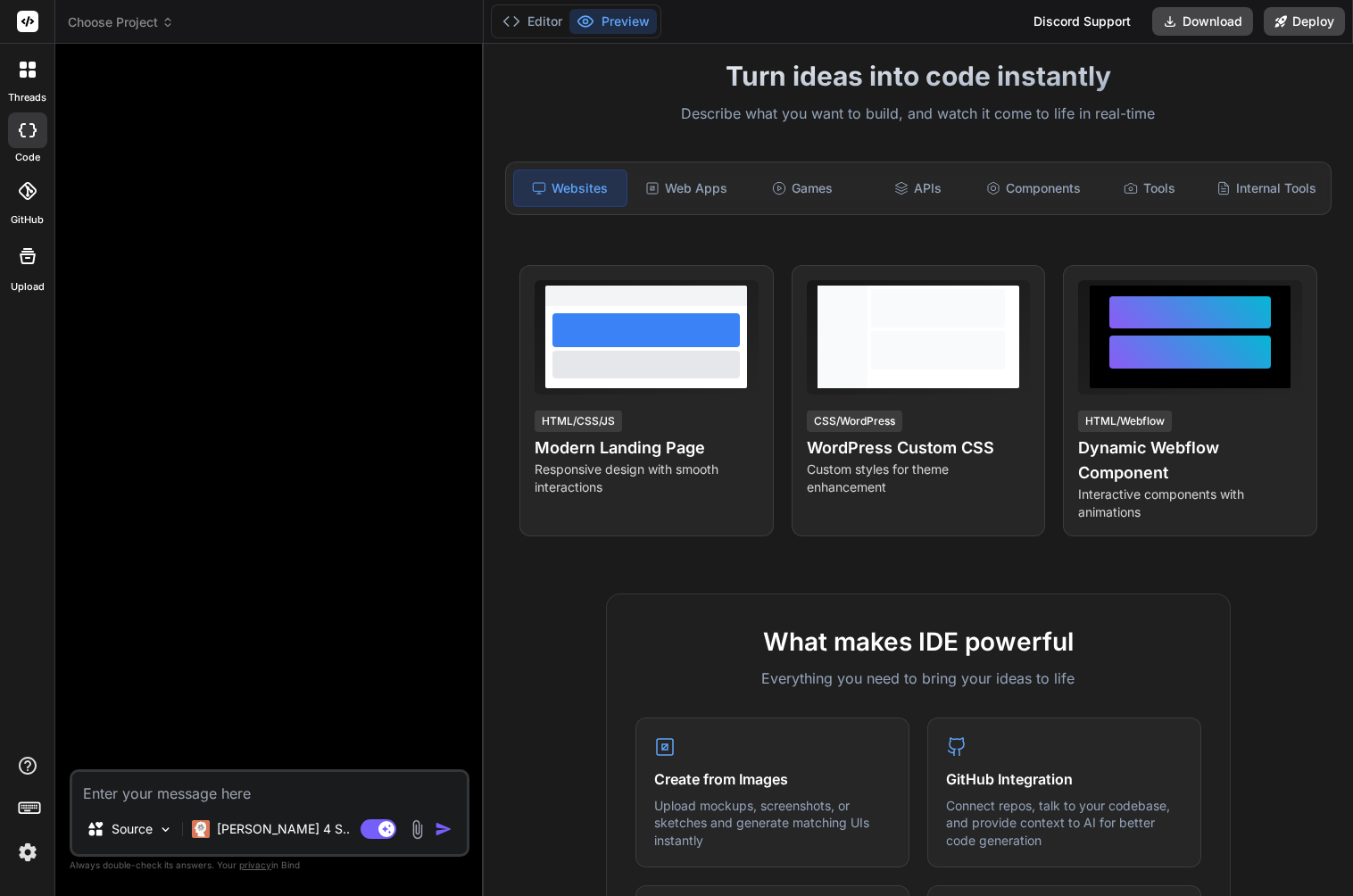
click at [18, 857] on img at bounding box center [28, 853] width 31 height 31
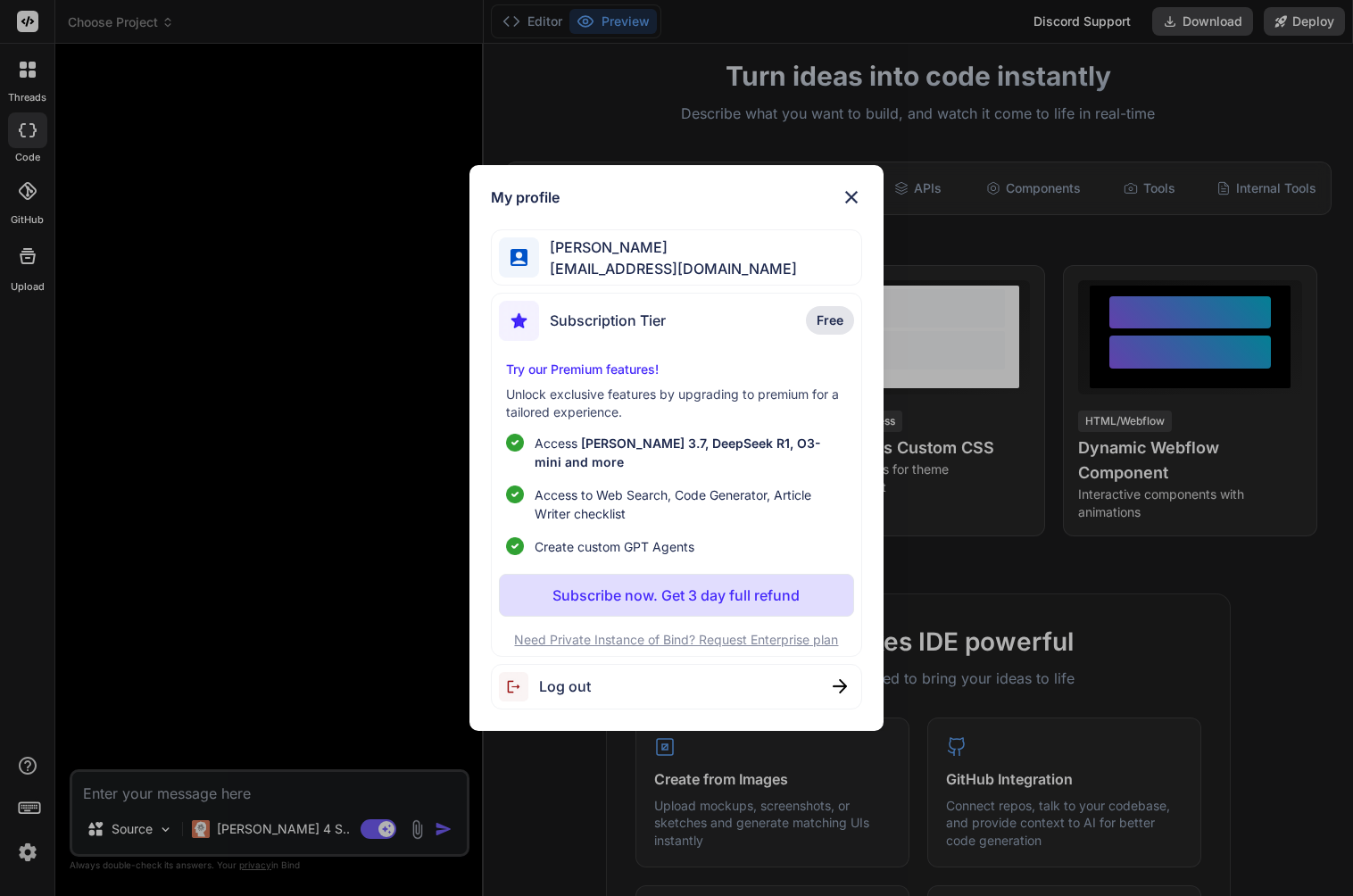
click at [751, 314] on div "Subscription Tier Free" at bounding box center [676, 324] width 354 height 47
click at [727, 413] on p "Unlock exclusive features by upgrading to premium for a tailored experience." at bounding box center [676, 403] width 340 height 36
click at [727, 474] on ul "Access Claude 3.7, DeepSeek R1, O3-mini and more Access to Web Search, Code Gen…" at bounding box center [676, 495] width 340 height 122
click at [737, 683] on div "Log out" at bounding box center [676, 686] width 370 height 45
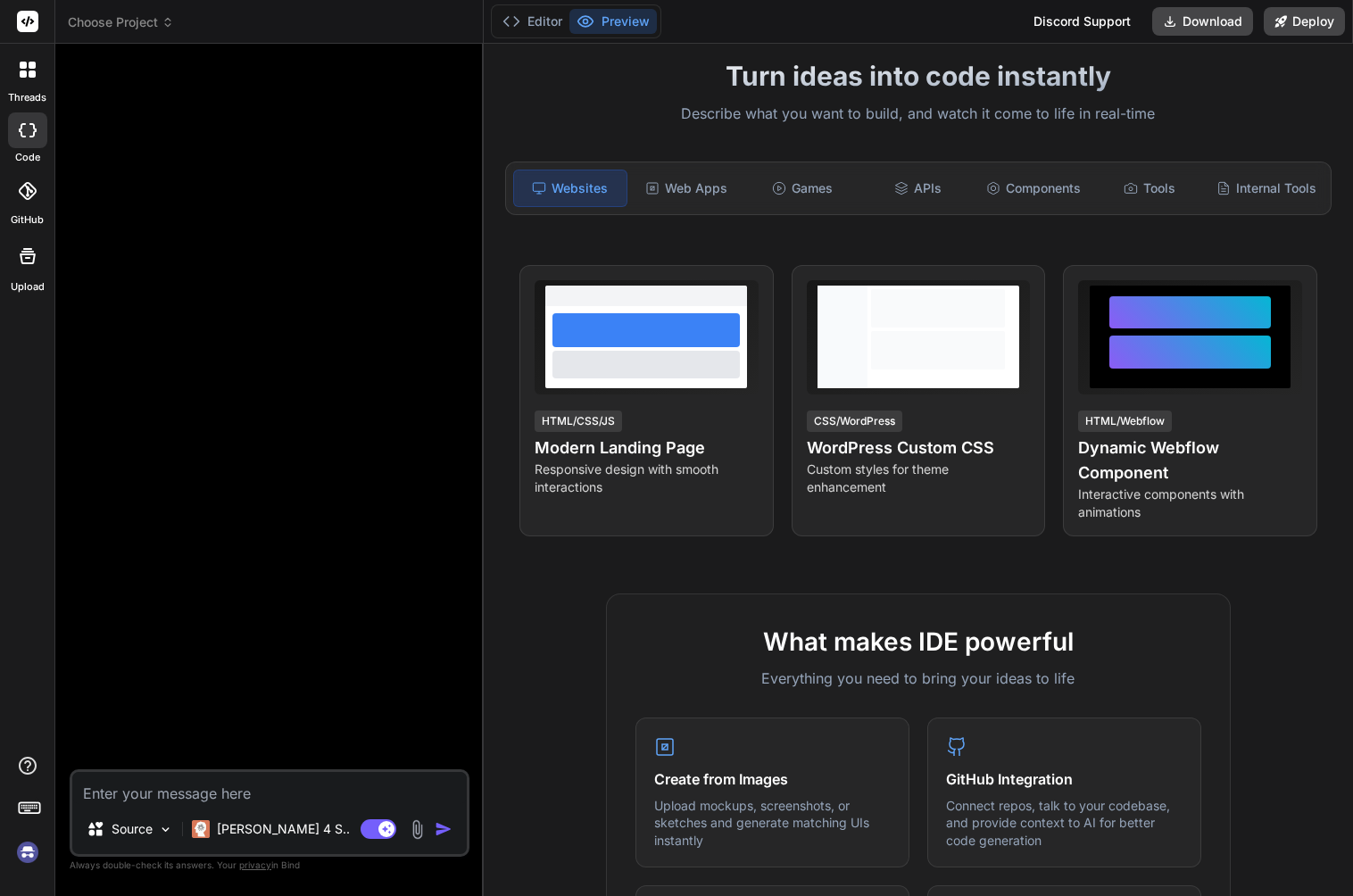
click at [31, 856] on img at bounding box center [28, 853] width 31 height 31
click at [31, 861] on img at bounding box center [28, 853] width 31 height 31
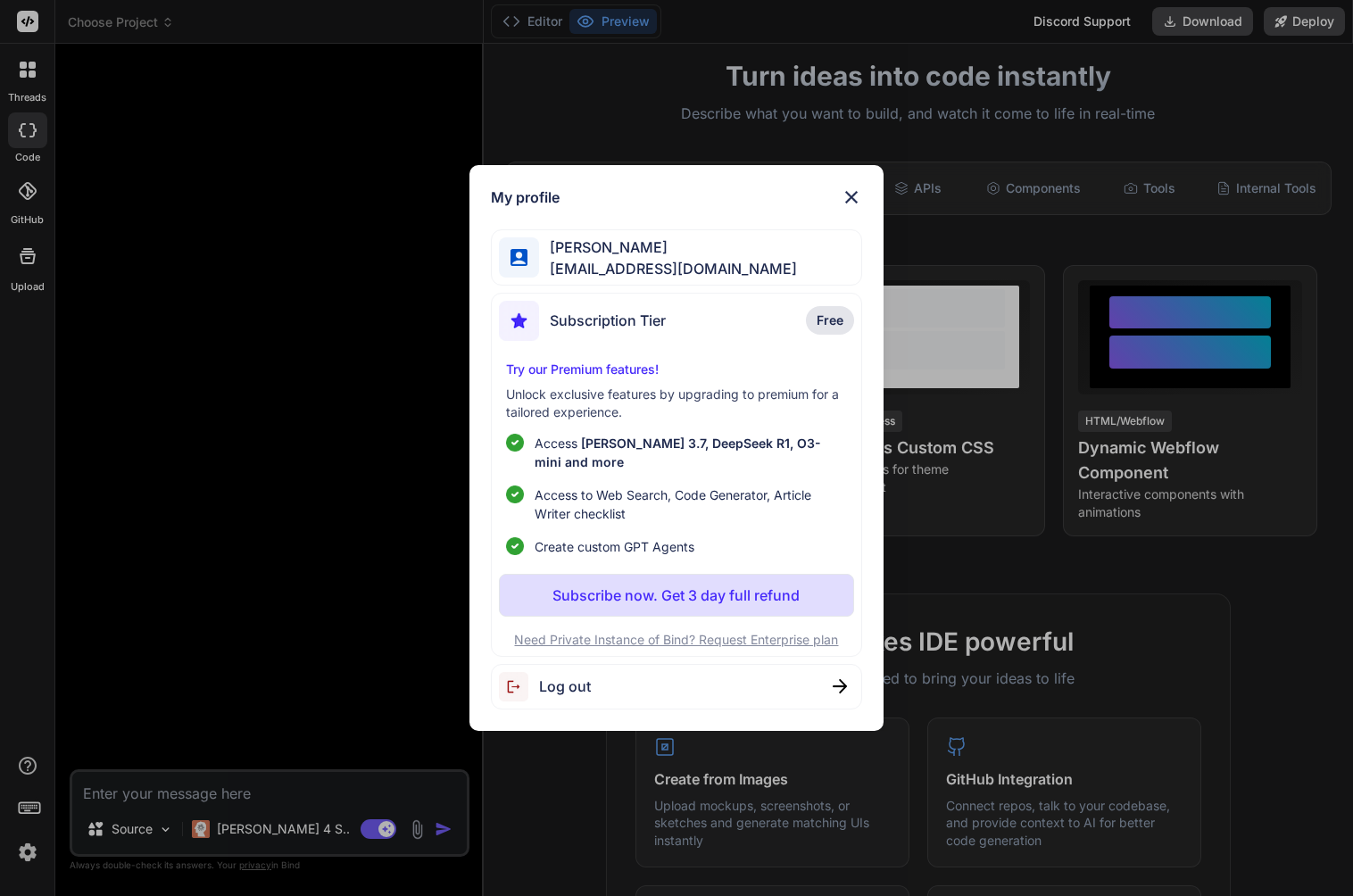
click at [841, 202] on img at bounding box center [852, 197] width 21 height 21
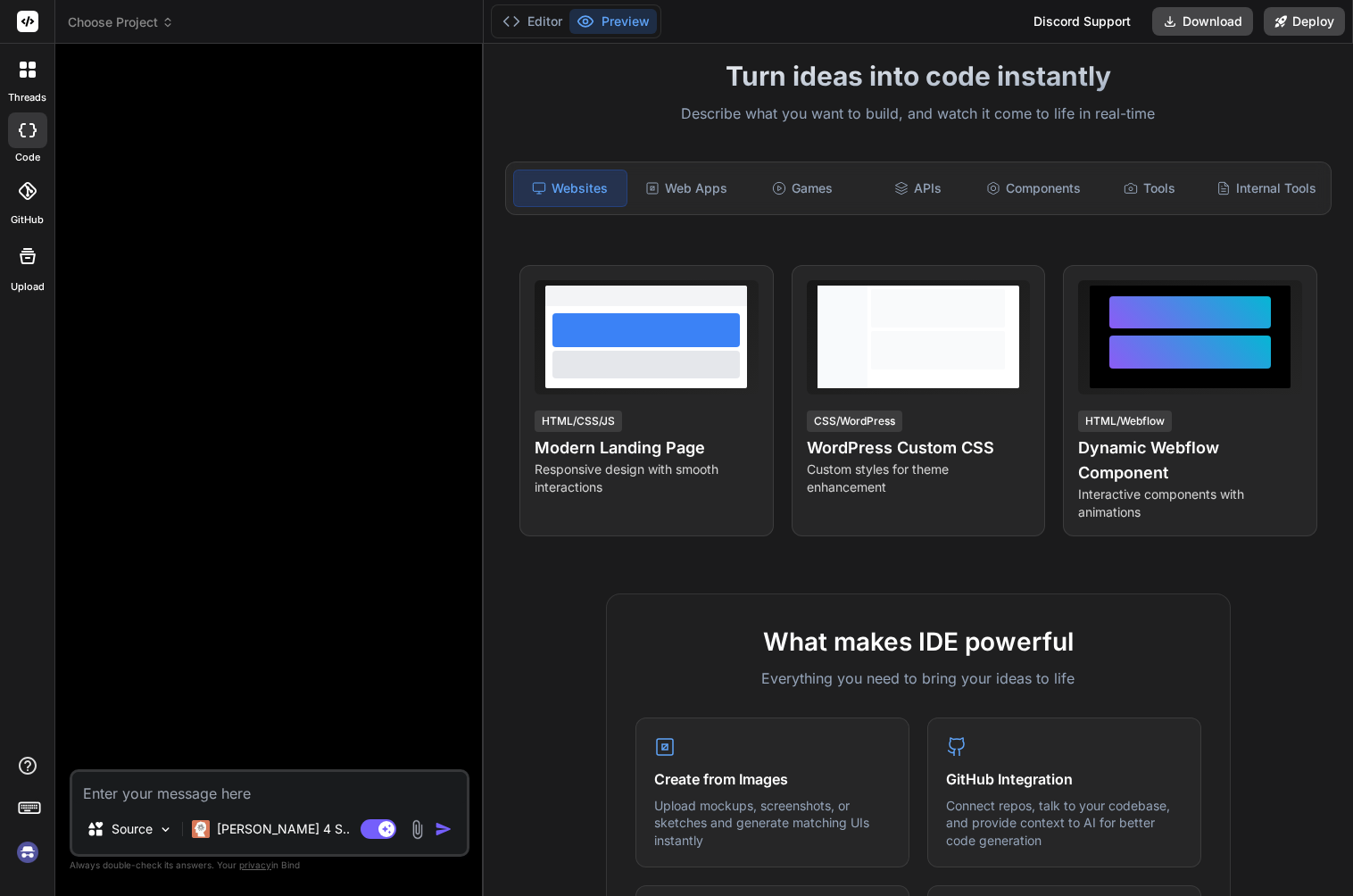
type textarea "x"
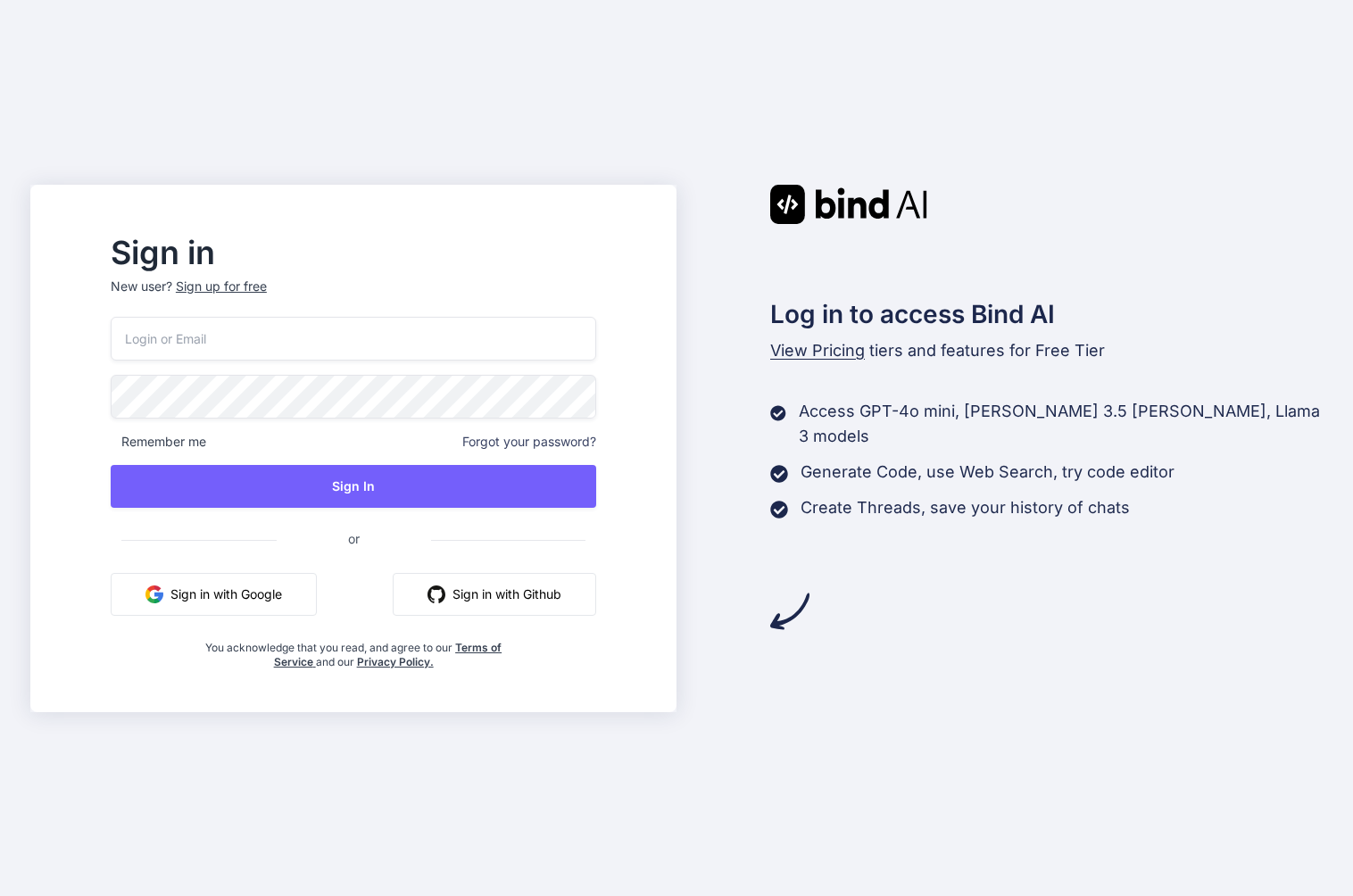
click at [211, 340] on input "email" at bounding box center [353, 338] width 486 height 43
type input "[EMAIL_ADDRESS][DOMAIN_NAME]"
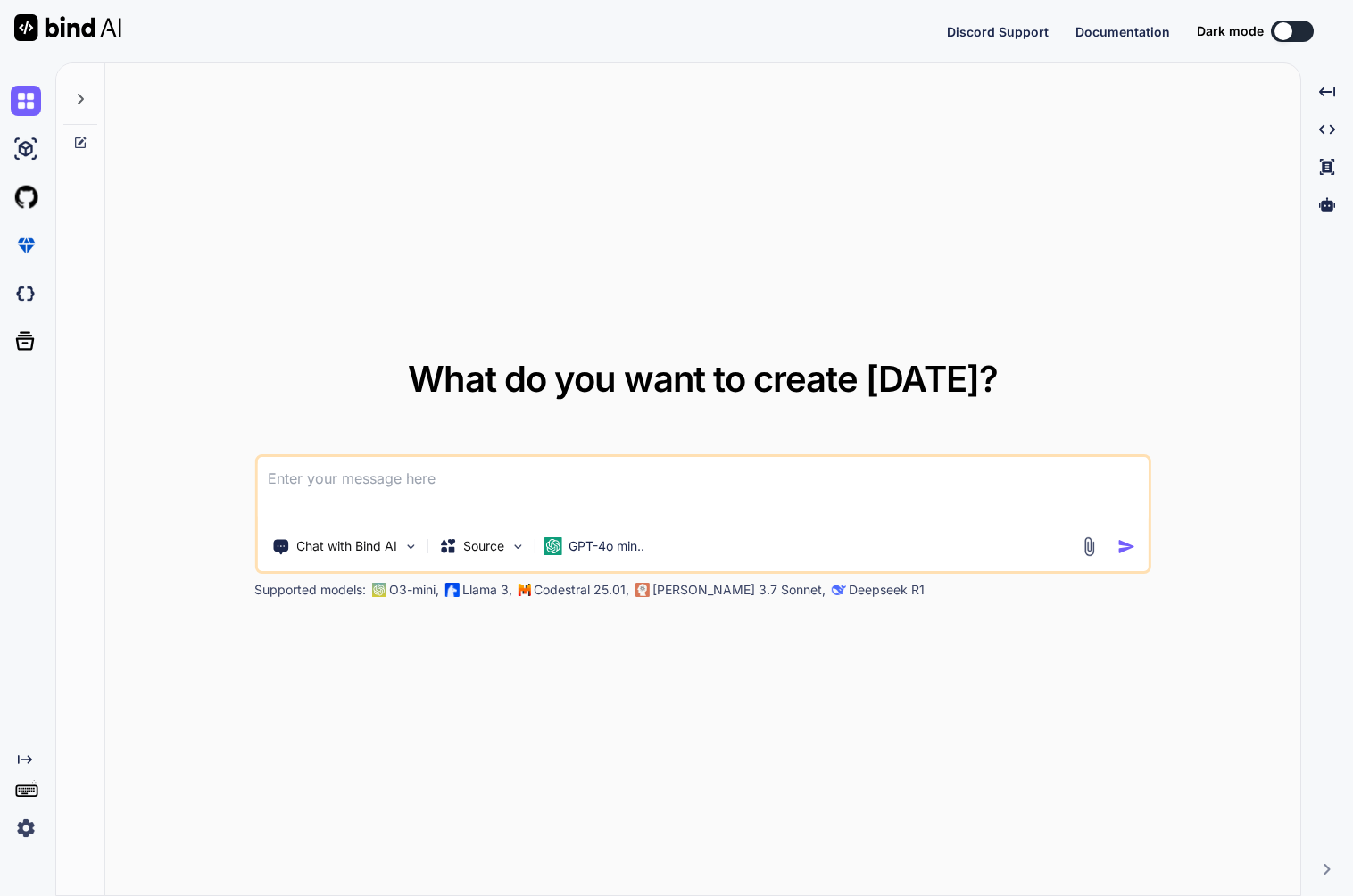
click at [22, 823] on img at bounding box center [26, 829] width 31 height 31
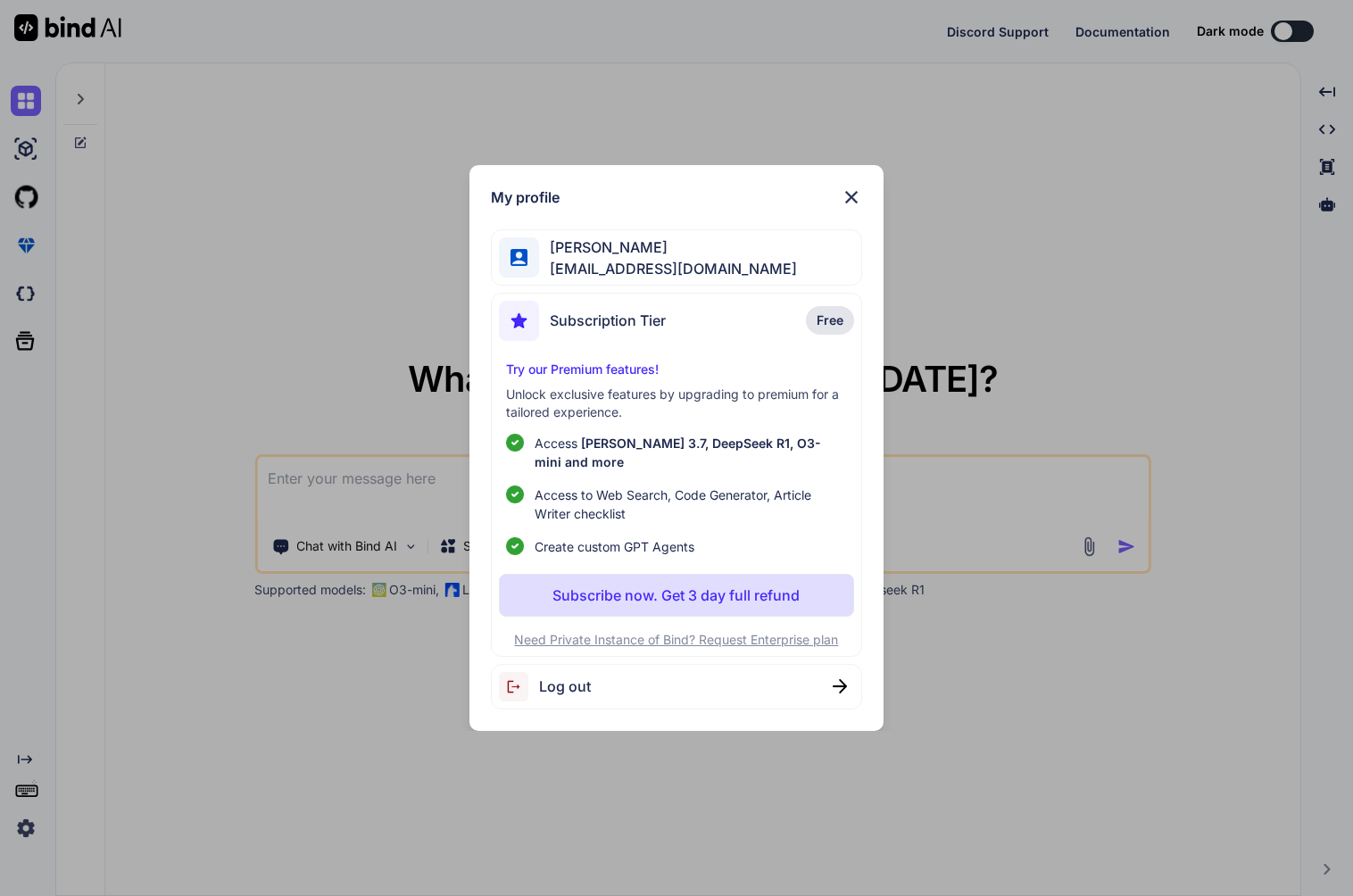
click at [854, 193] on img at bounding box center [852, 197] width 21 height 21
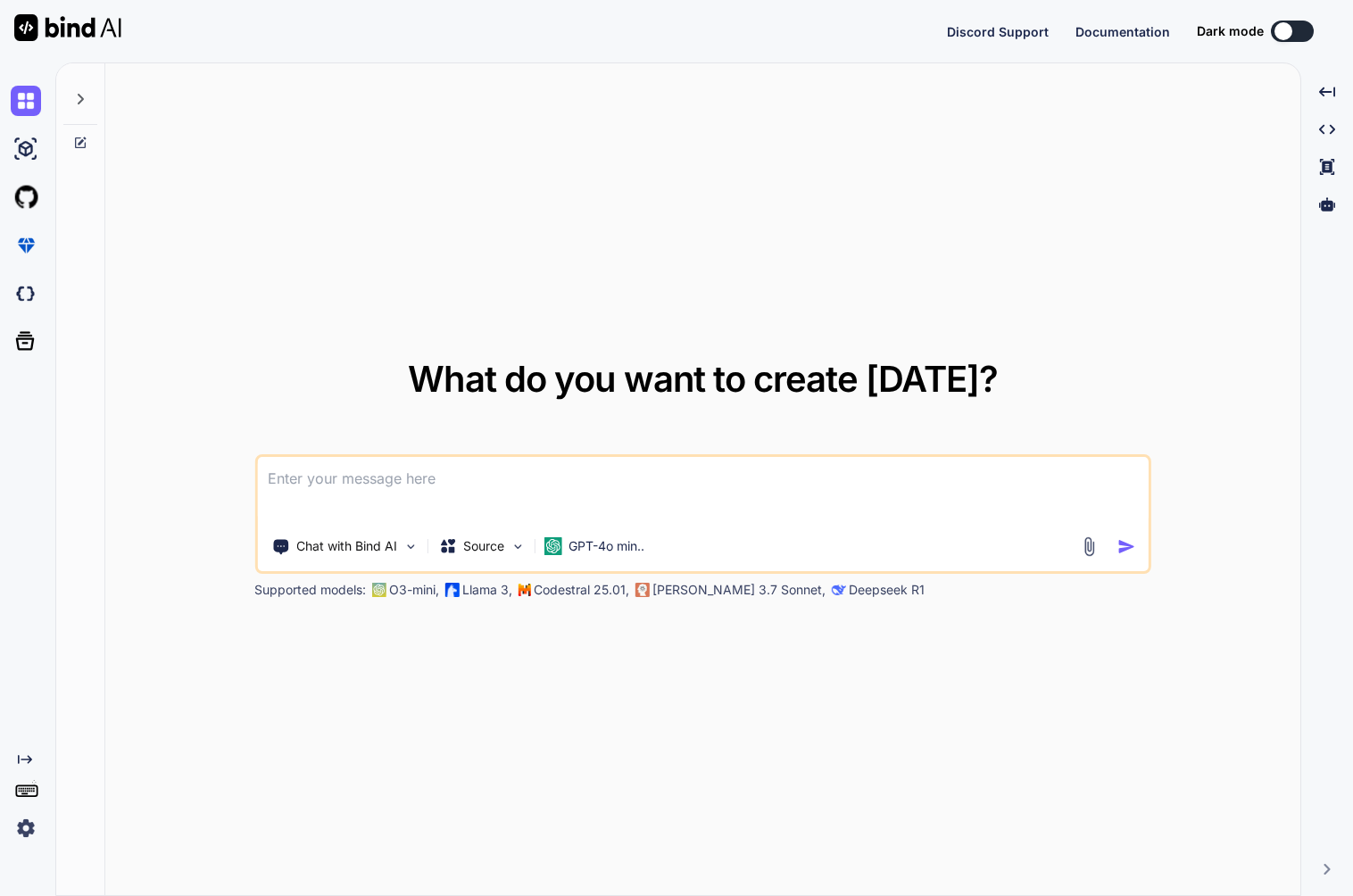
click at [23, 819] on img at bounding box center [26, 829] width 31 height 31
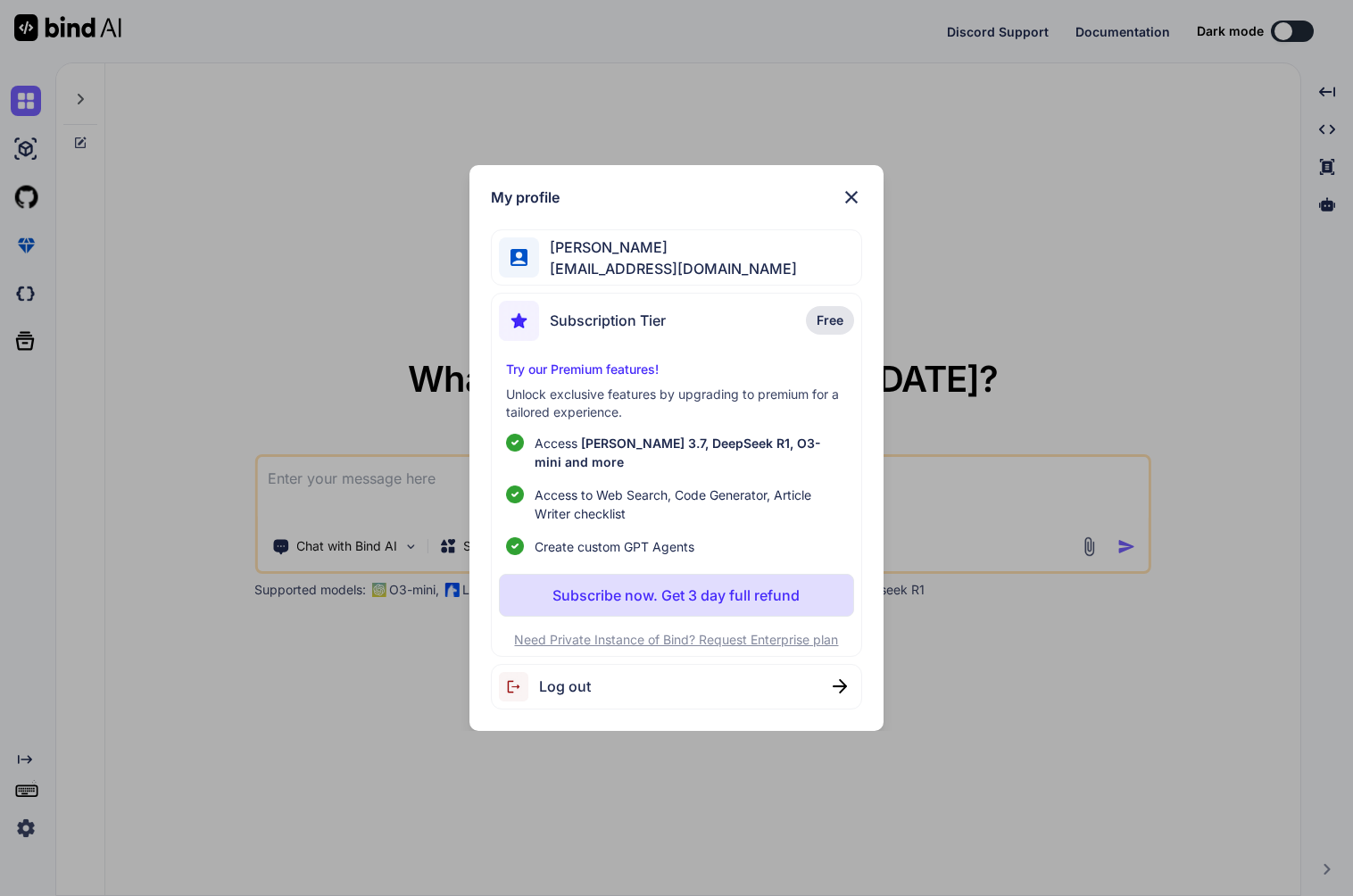
click at [625, 678] on div "Log out" at bounding box center [676, 686] width 370 height 45
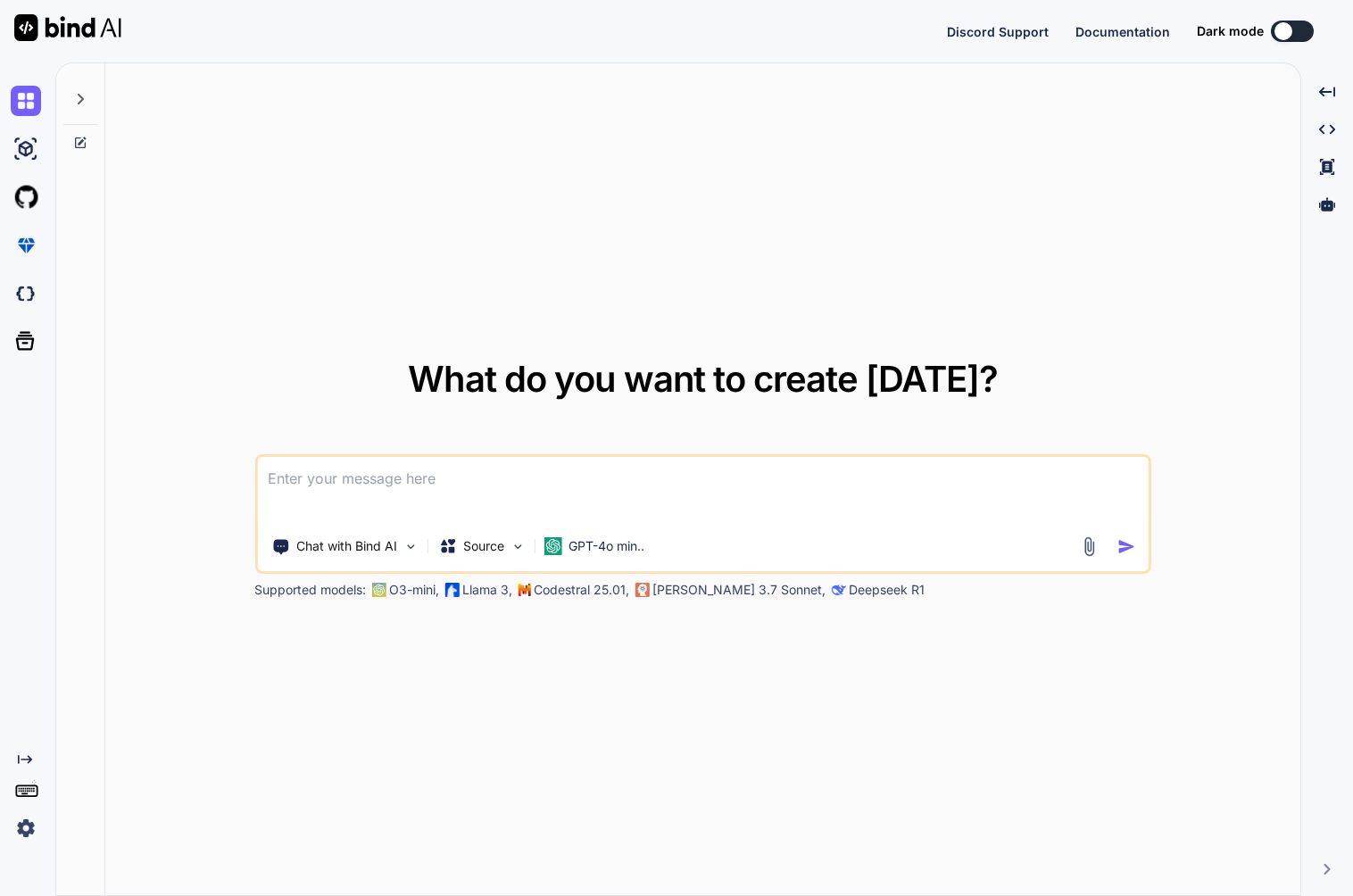
type textarea "x"
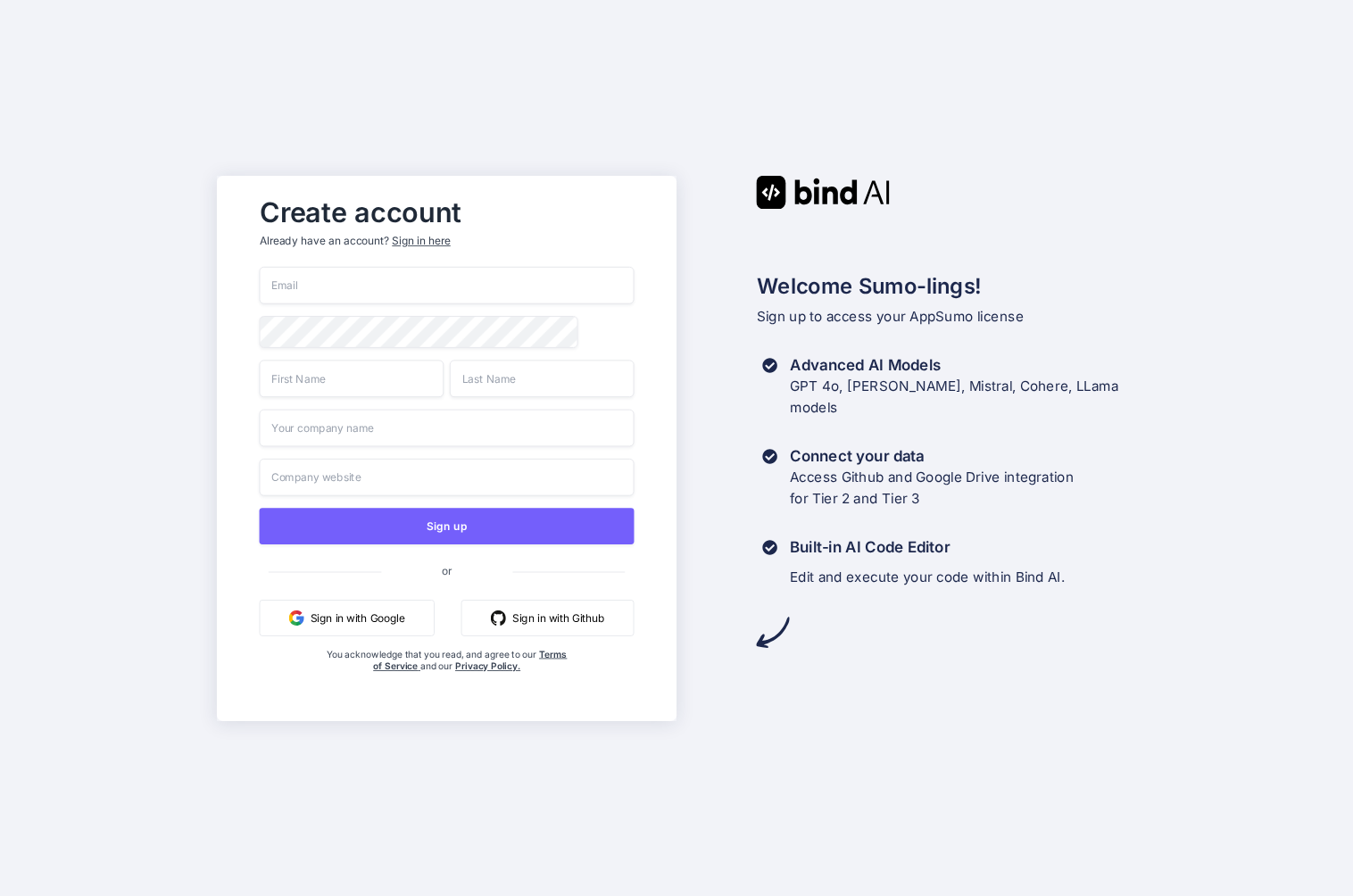
click at [443, 243] on div "Sign in here" at bounding box center [421, 241] width 58 height 15
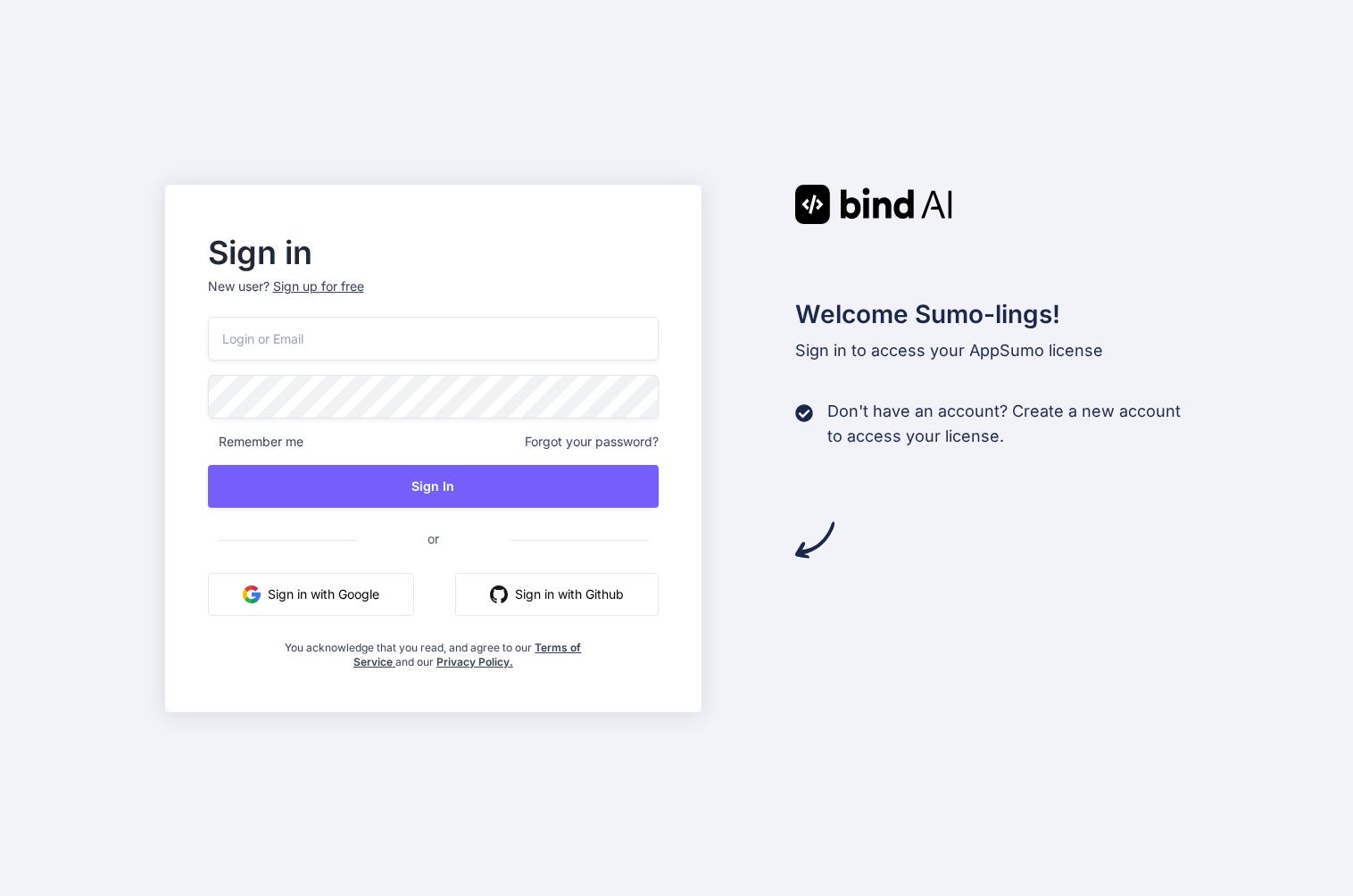
click at [414, 339] on input "email" at bounding box center [433, 338] width 451 height 43
type input "[EMAIL_ADDRESS][DOMAIN_NAME]"
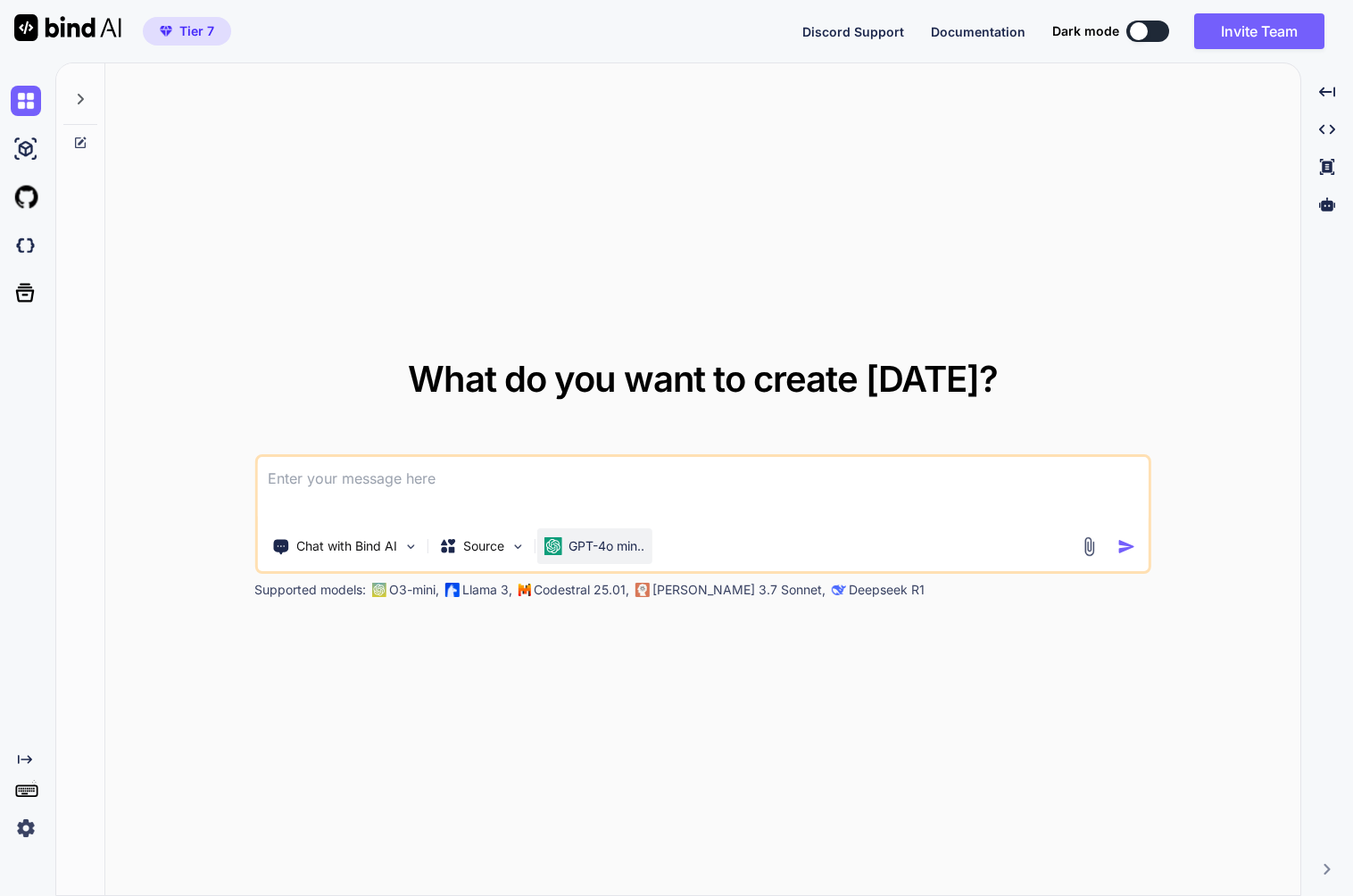
click at [612, 535] on div "GPT-4o min.." at bounding box center [594, 546] width 115 height 36
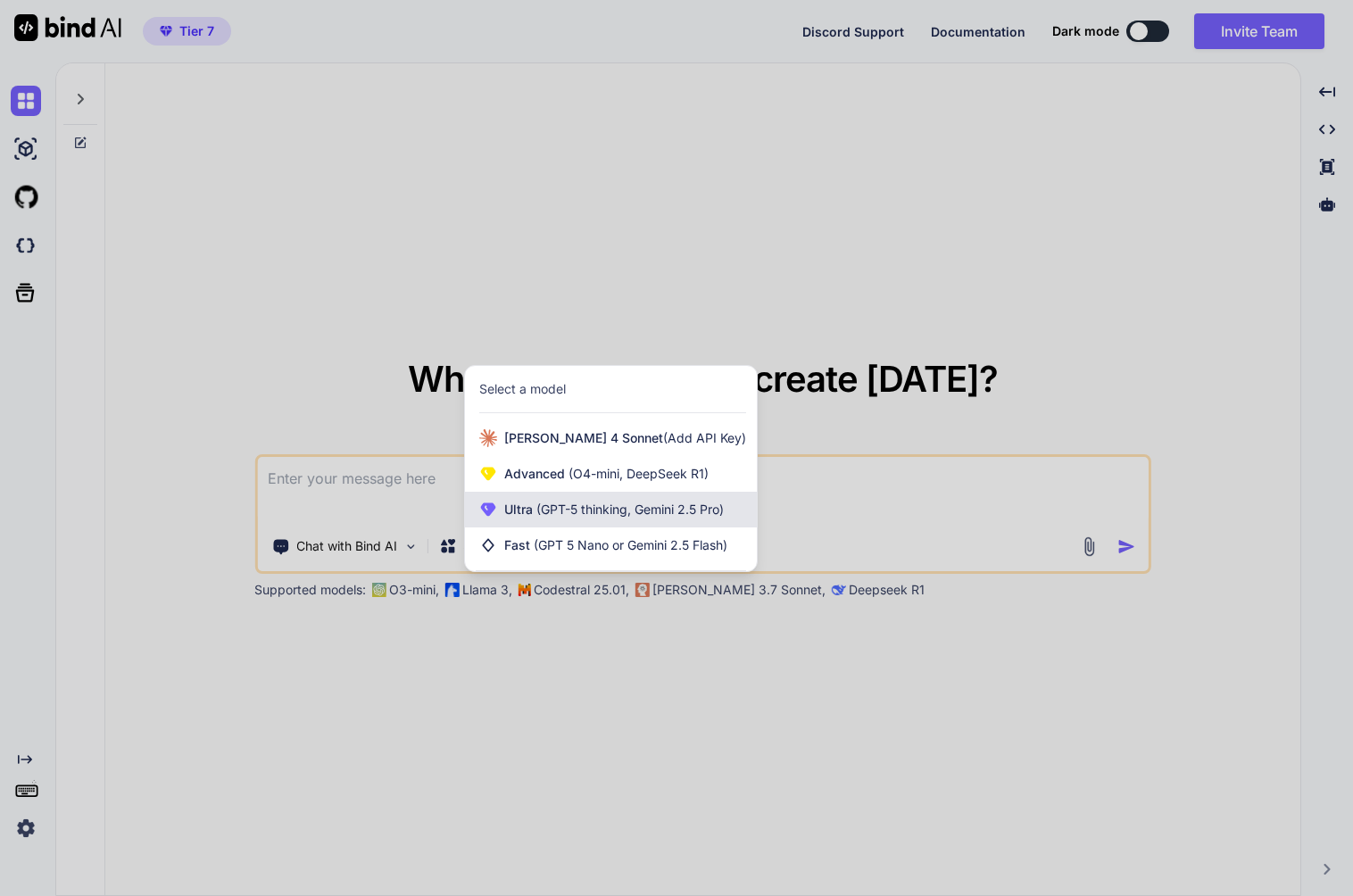
click at [615, 517] on span "Ultra (GPT-5 thinking, Gemini 2.5 Pro)" at bounding box center [614, 509] width 219 height 18
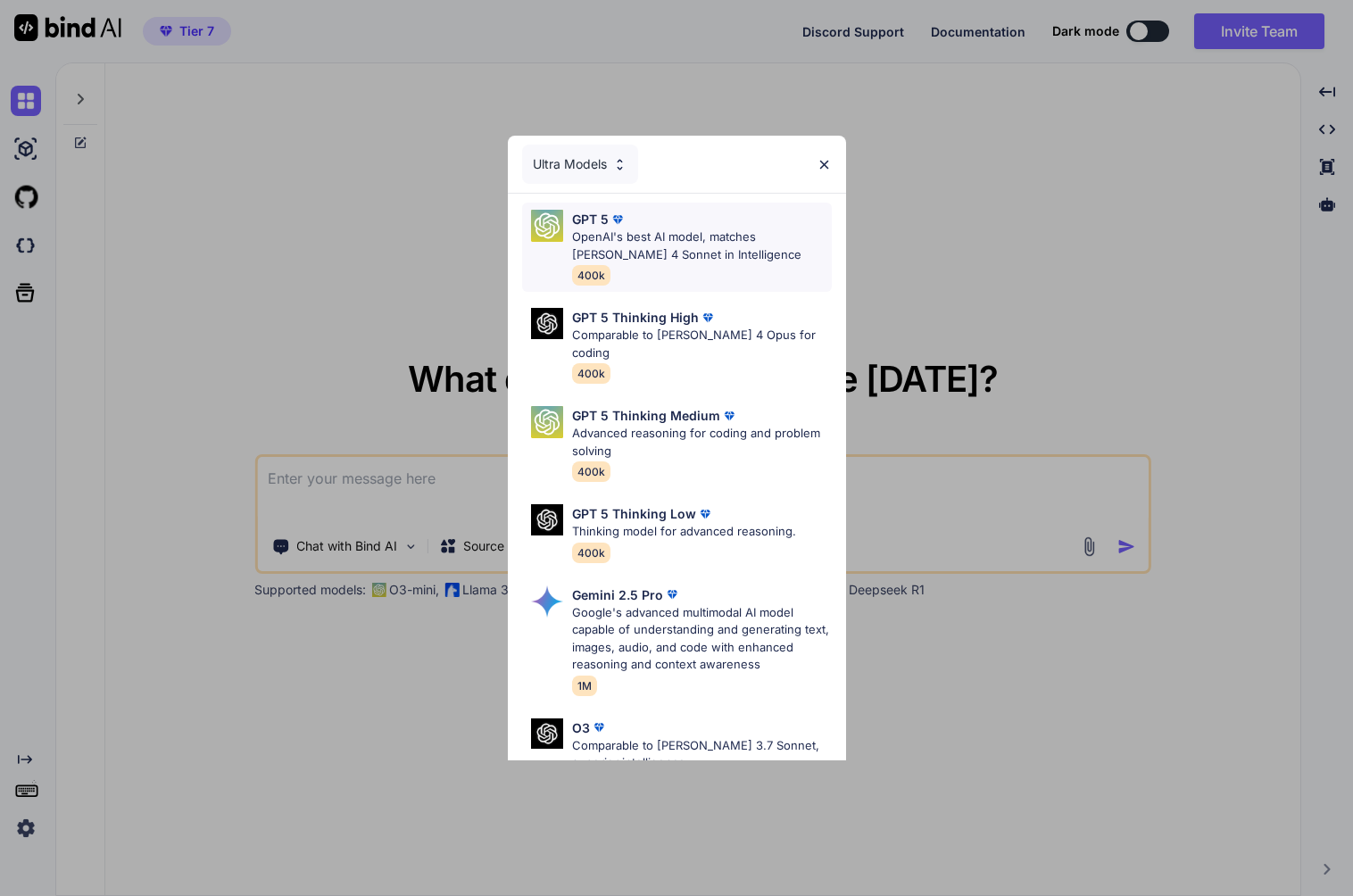
click at [683, 253] on p "OpenAI's best AI model, matches [PERSON_NAME] 4 Sonnet in Intelligence" at bounding box center [702, 245] width 260 height 35
type textarea "x"
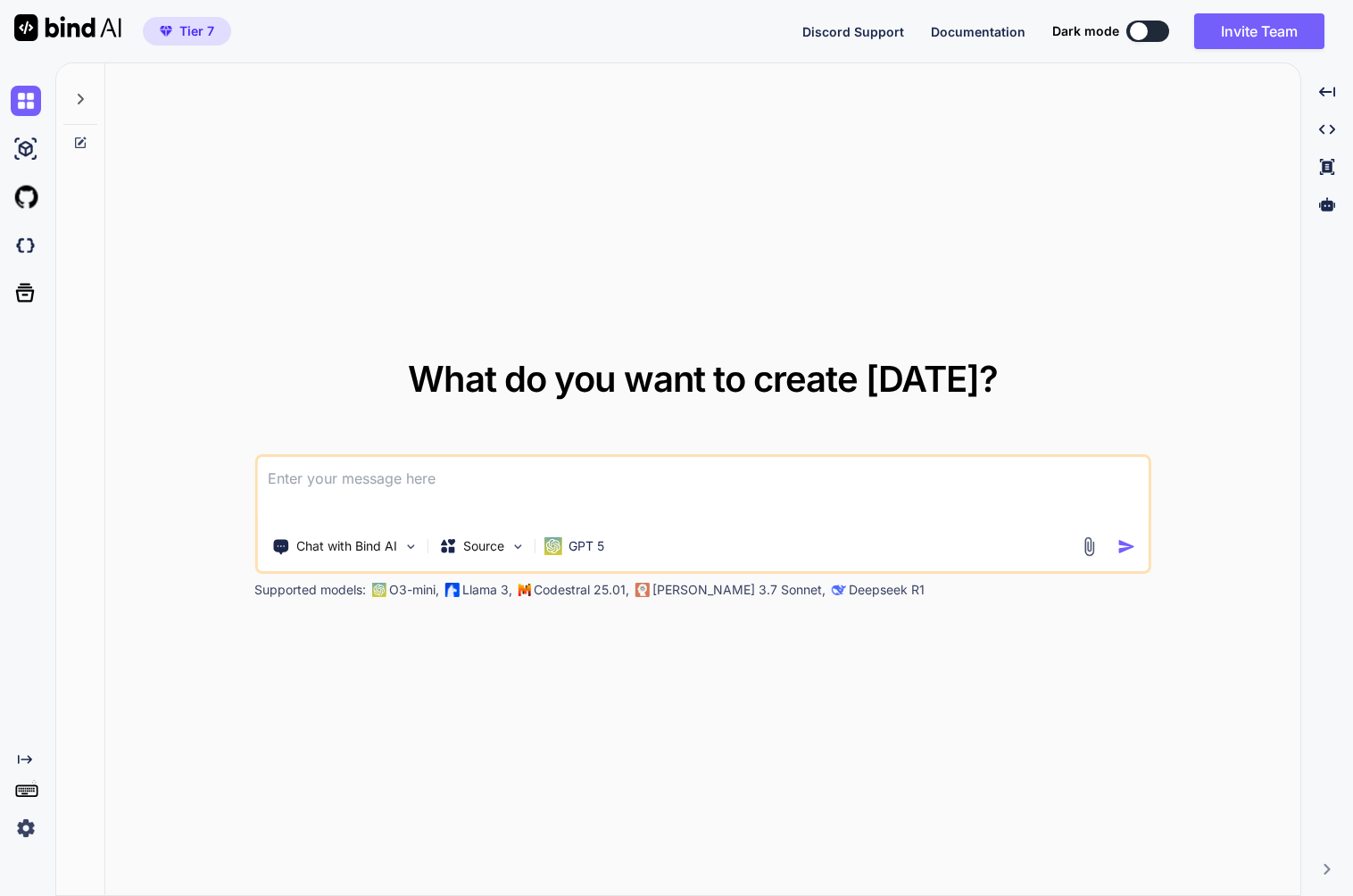
click at [585, 477] on textarea at bounding box center [702, 490] width 891 height 66
type textarea "k"
type textarea "x"
type textarea "ky"
type textarea "x"
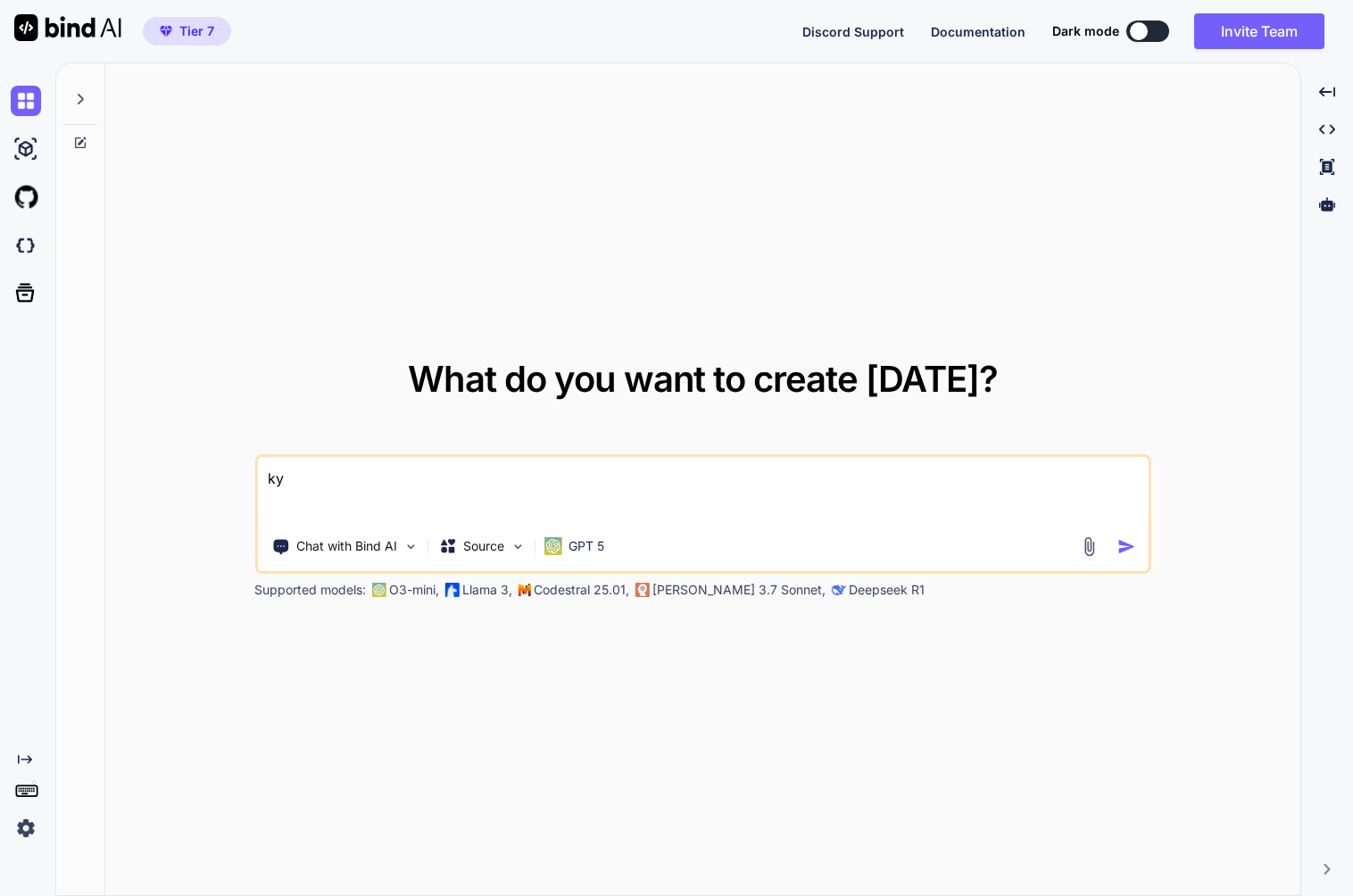
type textarea "きょ"
type textarea "x"
type textarea "[DATE]"
type textarea "x"
type textarea "[DATE]h"
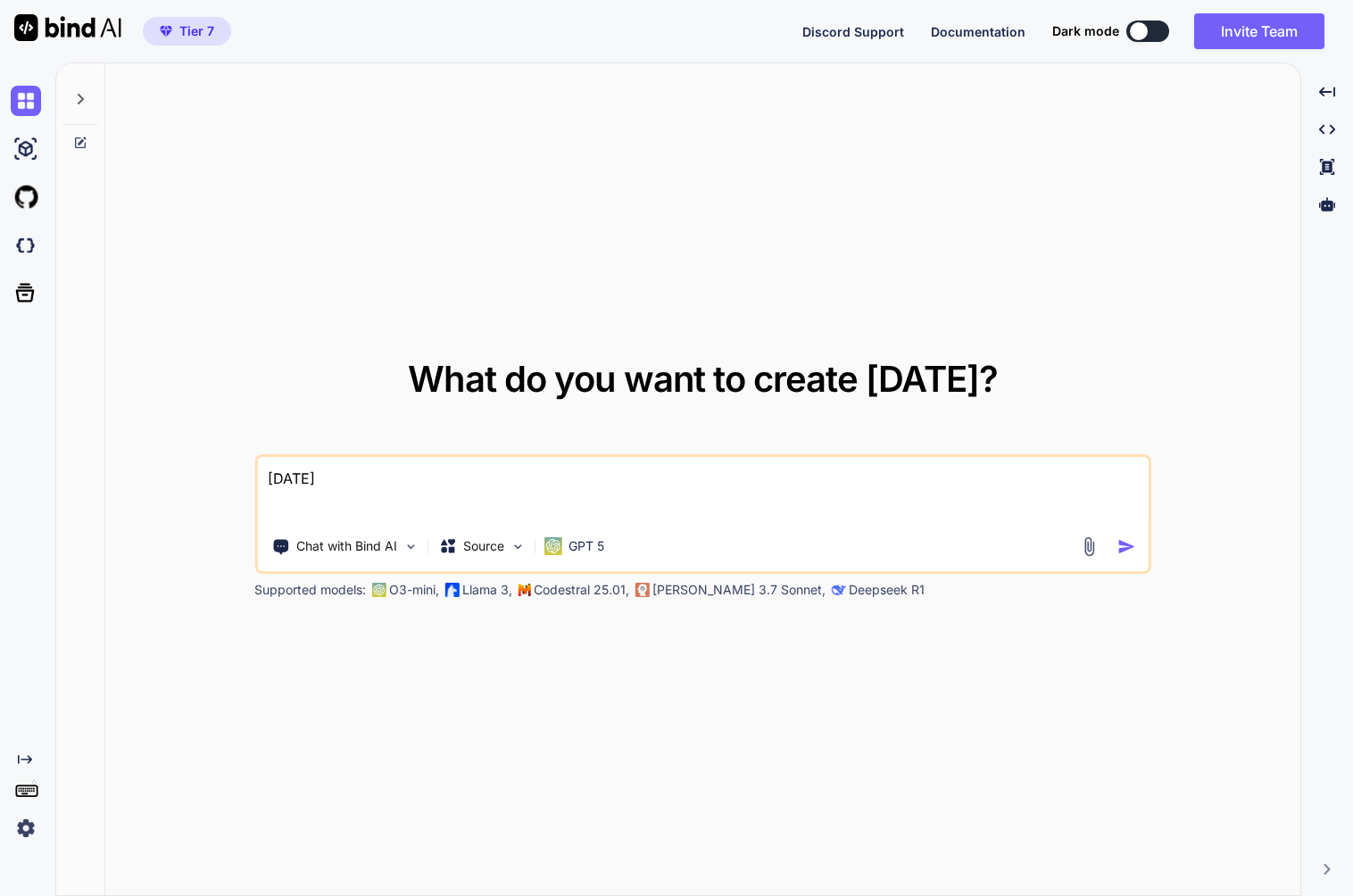
type textarea "x"
type textarea "[DATE]は"
type textarea "x"
type textarea "[DATE]はn"
type textarea "x"
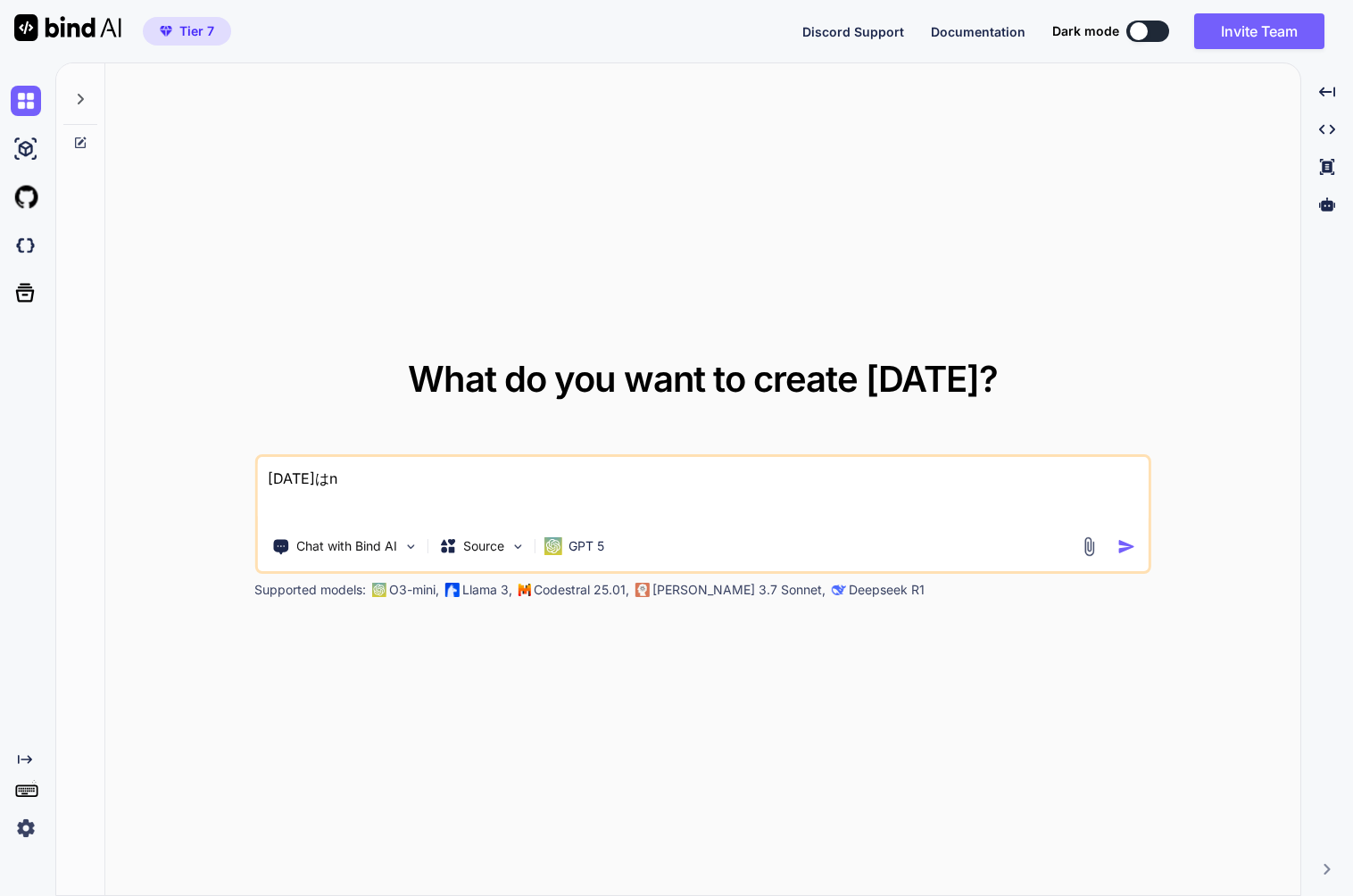
type textarea "[DATE]はな"
type textarea "x"
type textarea "[DATE]はなn"
type textarea "x"
type textarea "[DATE]はなん"
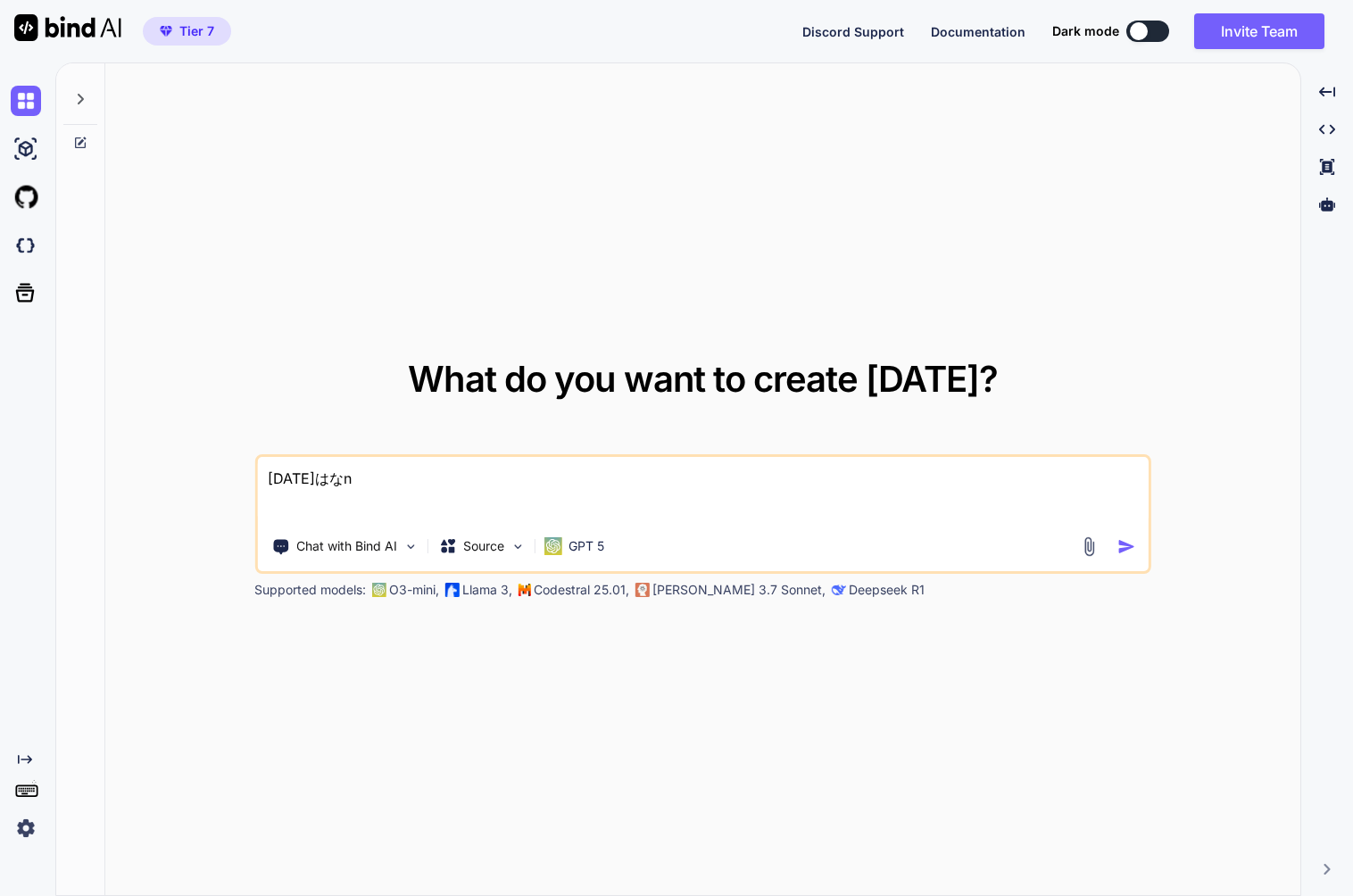
type textarea "x"
type textarea "[DATE]はなんn"
type textarea "x"
type textarea "[DATE]はなんの"
type textarea "x"
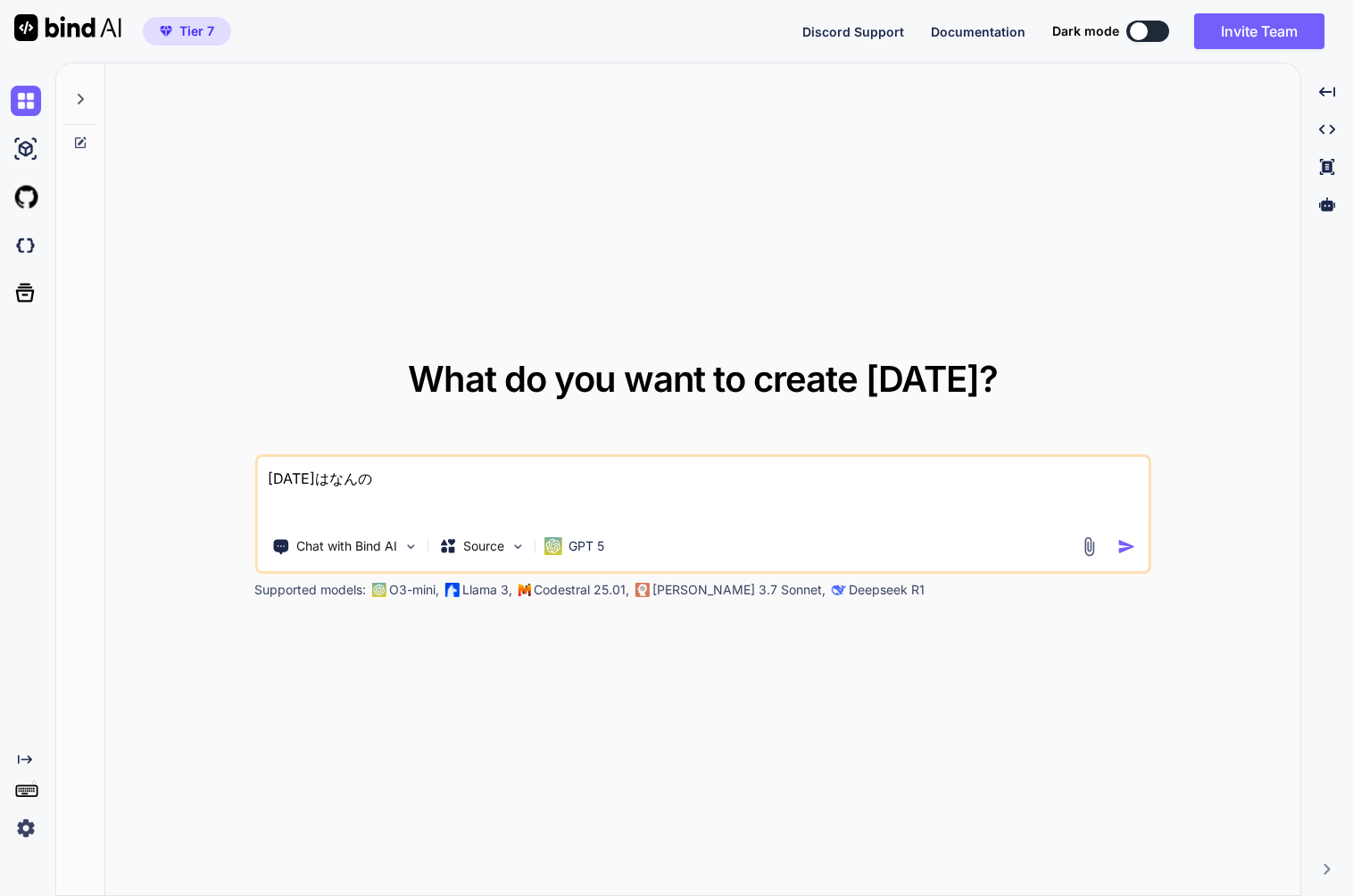
type textarea "[DATE]はなんのh"
type textarea "x"
type textarea "[DATE]はなんのひ"
type textarea "x"
type textarea "[DATE]はなんの日"
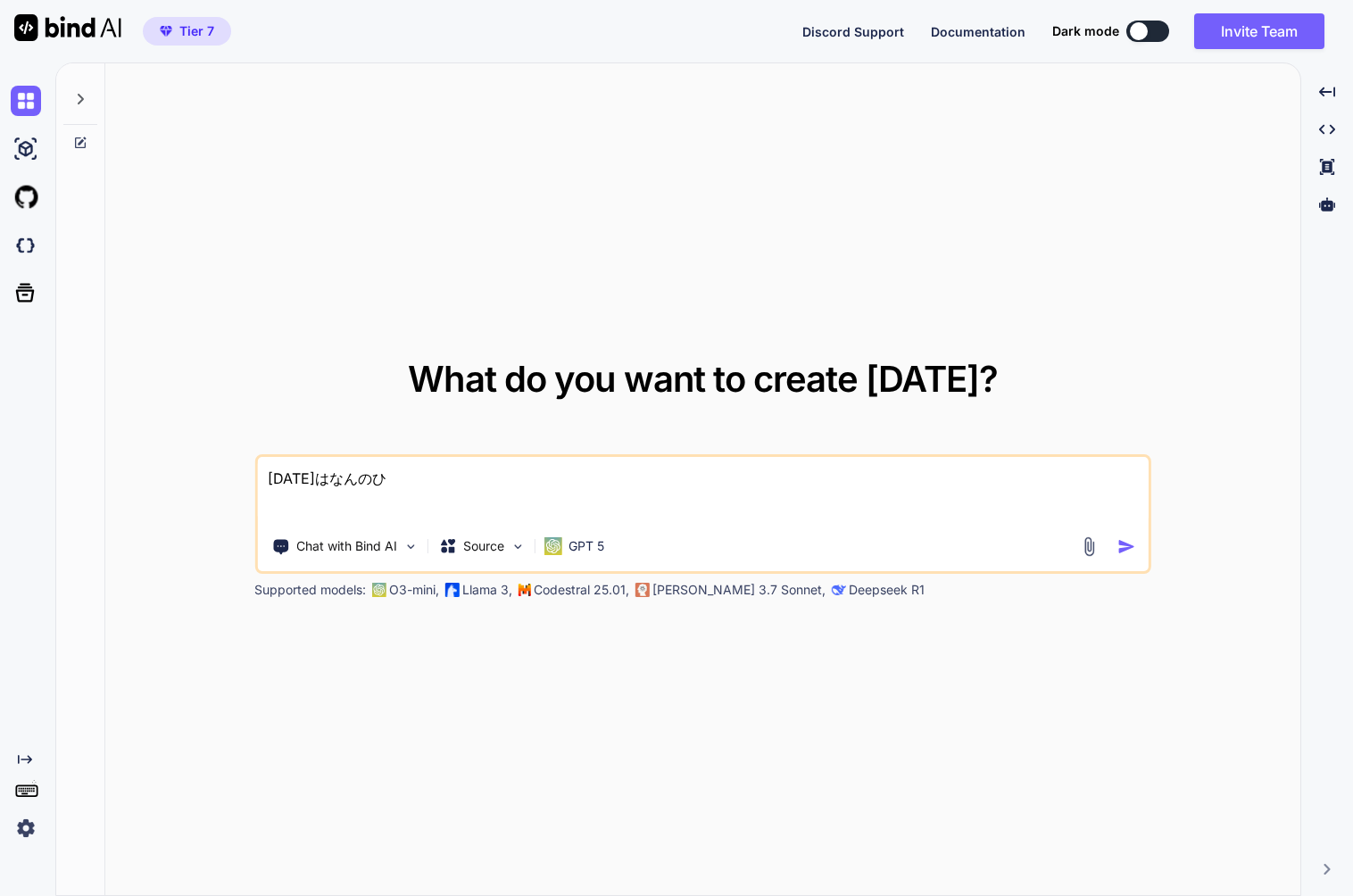
type textarea "x"
type textarea "[DATE]はなんの日？"
type textarea "x"
type textarea "[DATE]はなんの日？"
click at [1129, 550] on img "button" at bounding box center [1126, 546] width 18 height 18
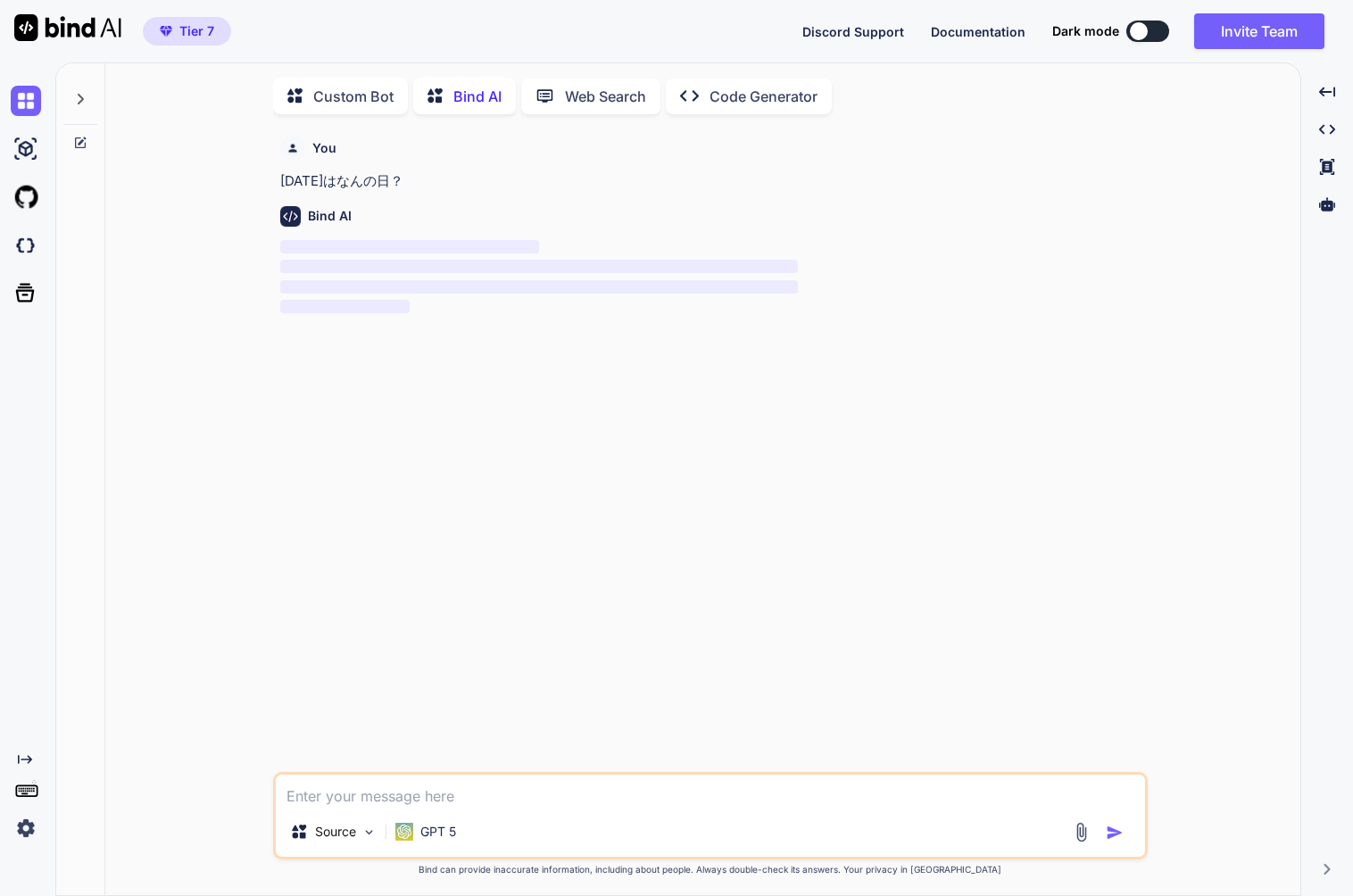
scroll to position [7, 0]
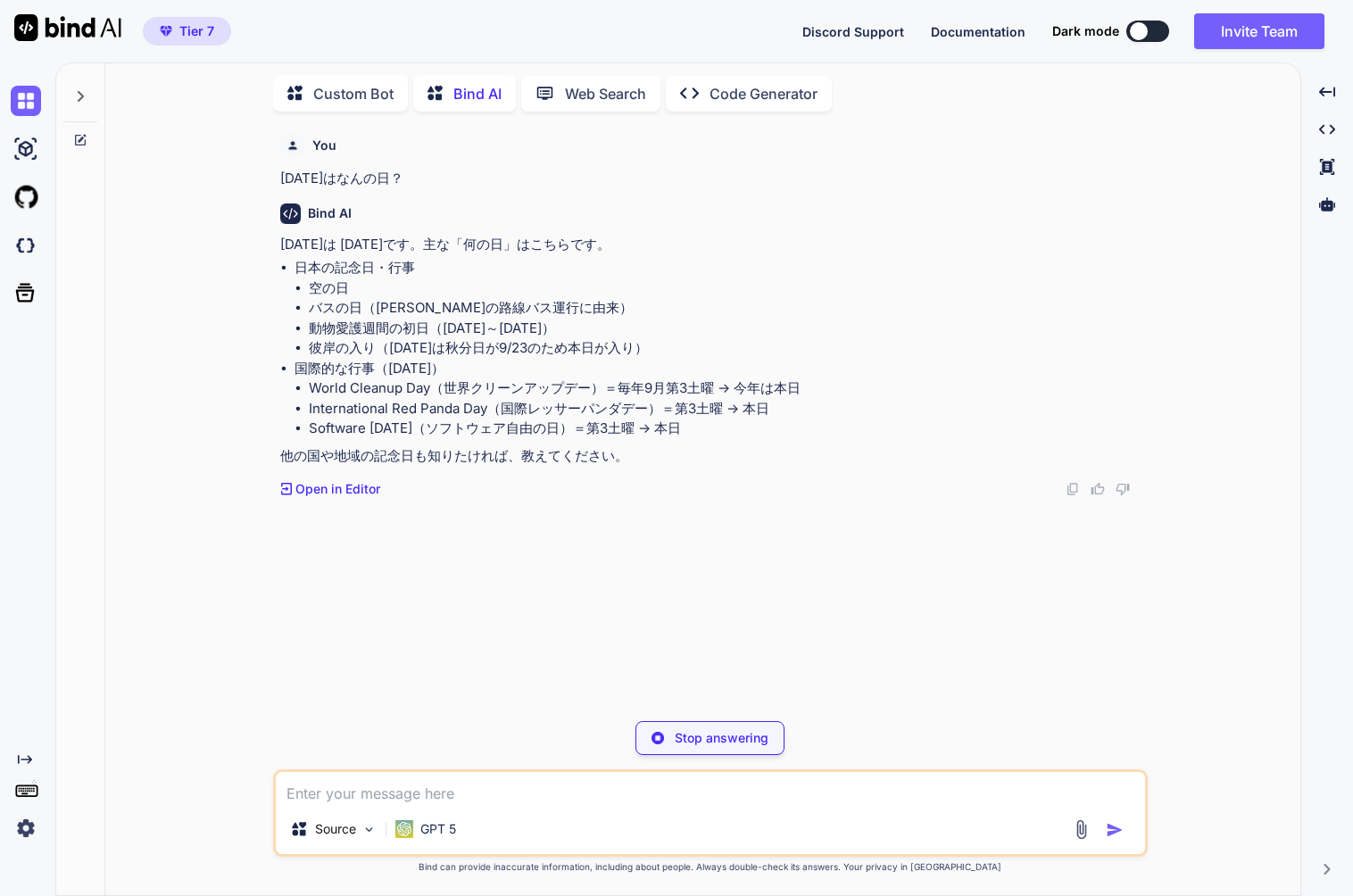
type textarea "x"
click at [529, 200] on div "Bind AI [DATE]は [DATE]です。主な「何の日」はこちらです。 日本の記念日・行事 空の日 バスの日（[PERSON_NAME]の路線バス運行…" at bounding box center [712, 345] width 864 height 310
click at [212, 28] on span "Tier 7" at bounding box center [196, 31] width 35 height 18
click at [735, 105] on div "Created with Pixso. Code Generator" at bounding box center [749, 93] width 166 height 36
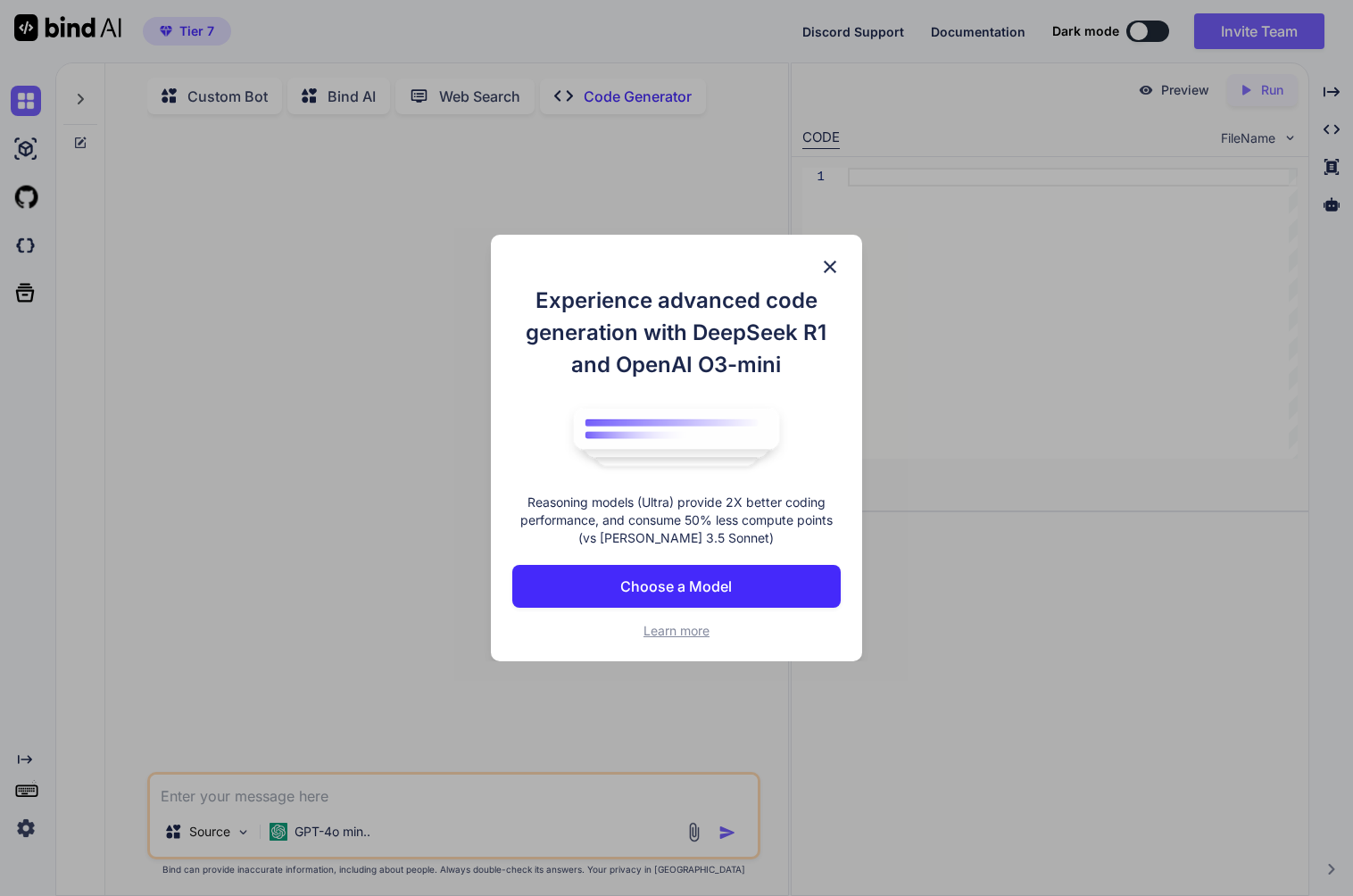
click at [702, 577] on p "Choose a Model" at bounding box center [676, 586] width 112 height 21
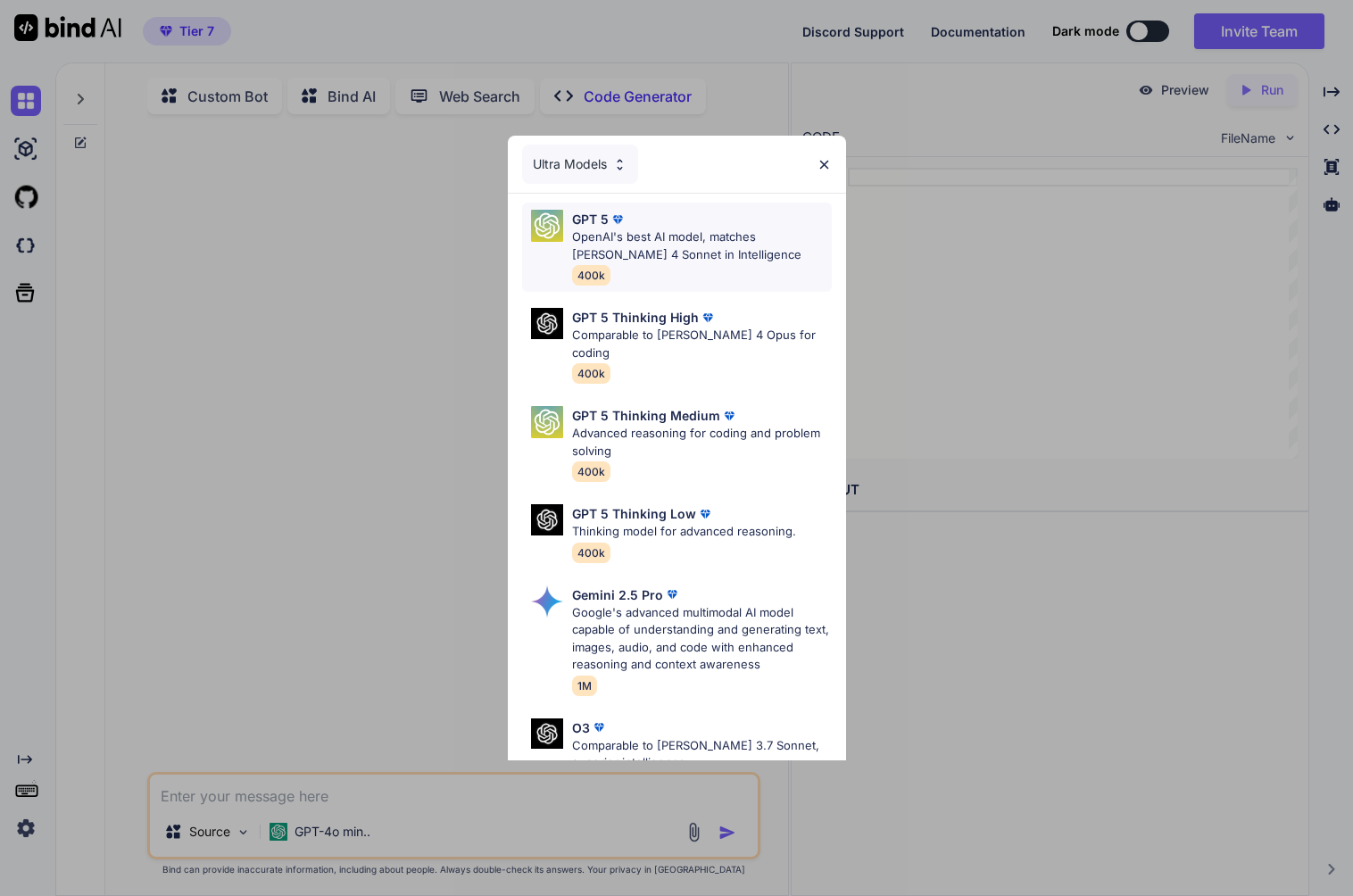
click at [661, 246] on p "OpenAI's best AI model, matches [PERSON_NAME] 4 Sonnet in Intelligence" at bounding box center [702, 245] width 260 height 35
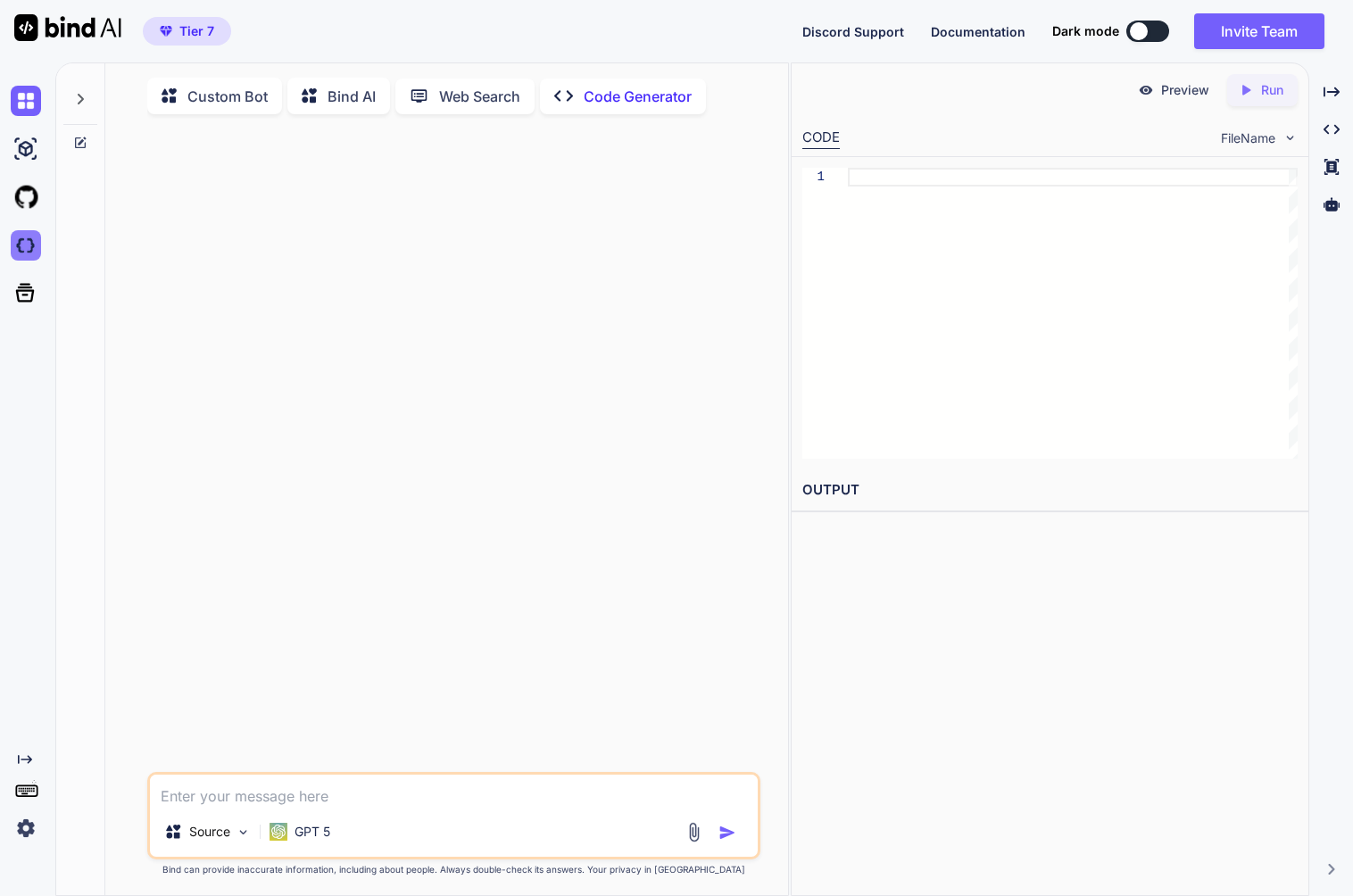
click at [23, 253] on img at bounding box center [26, 245] width 31 height 31
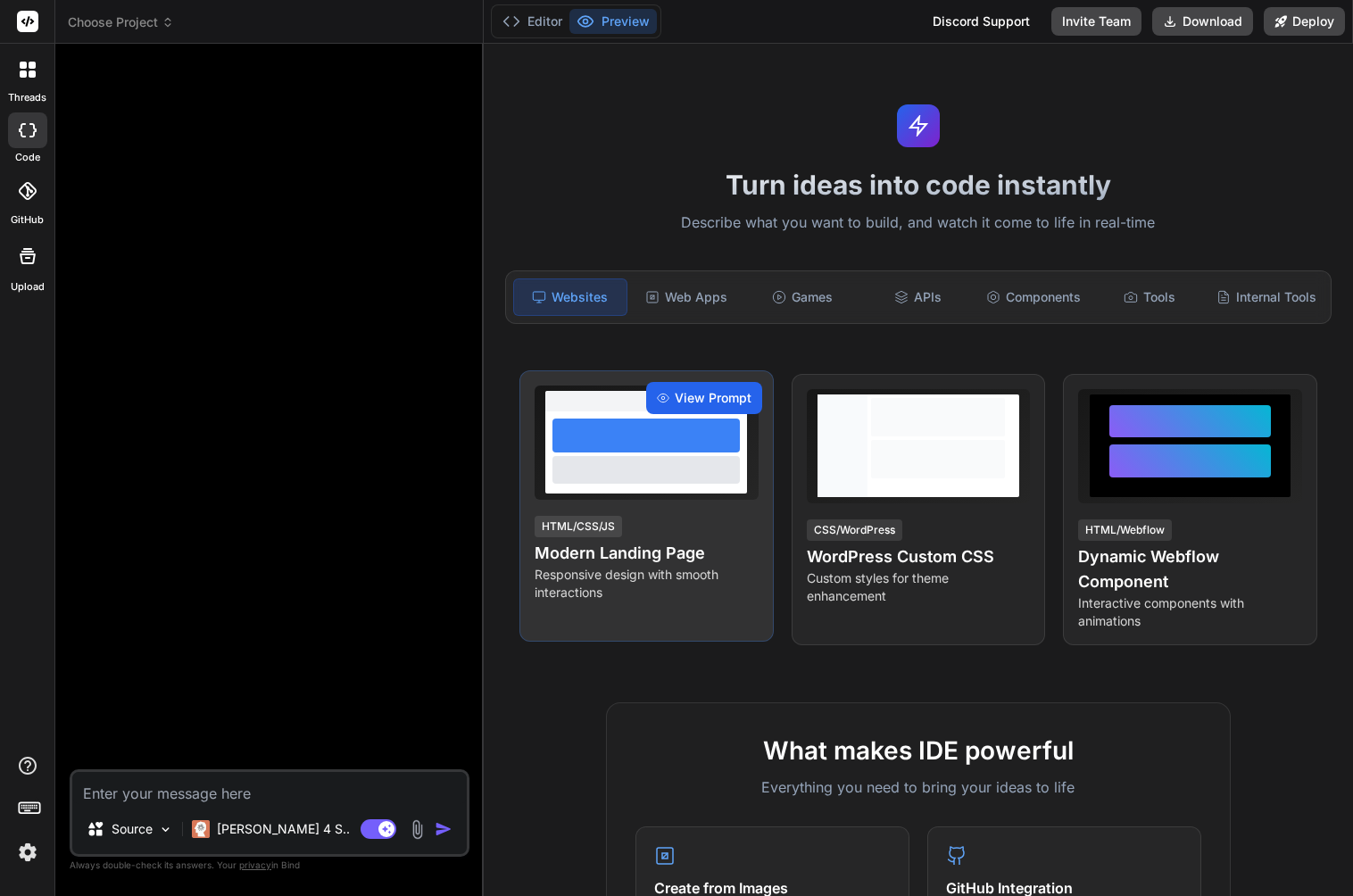
type textarea "x"
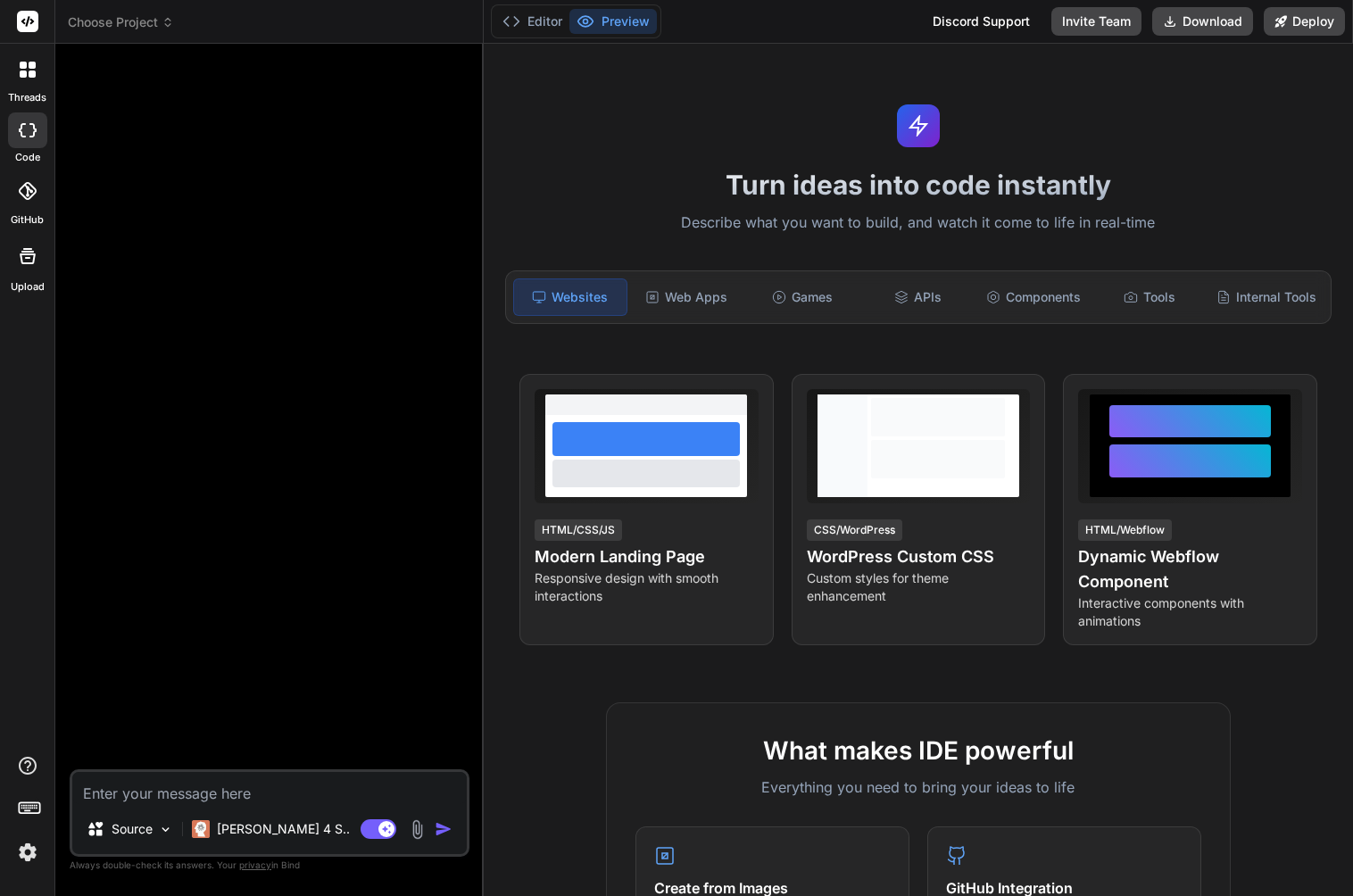
click at [229, 794] on textarea at bounding box center [269, 787] width 395 height 32
type textarea "A"
type textarea "x"
type textarea "Ag"
type textarea "x"
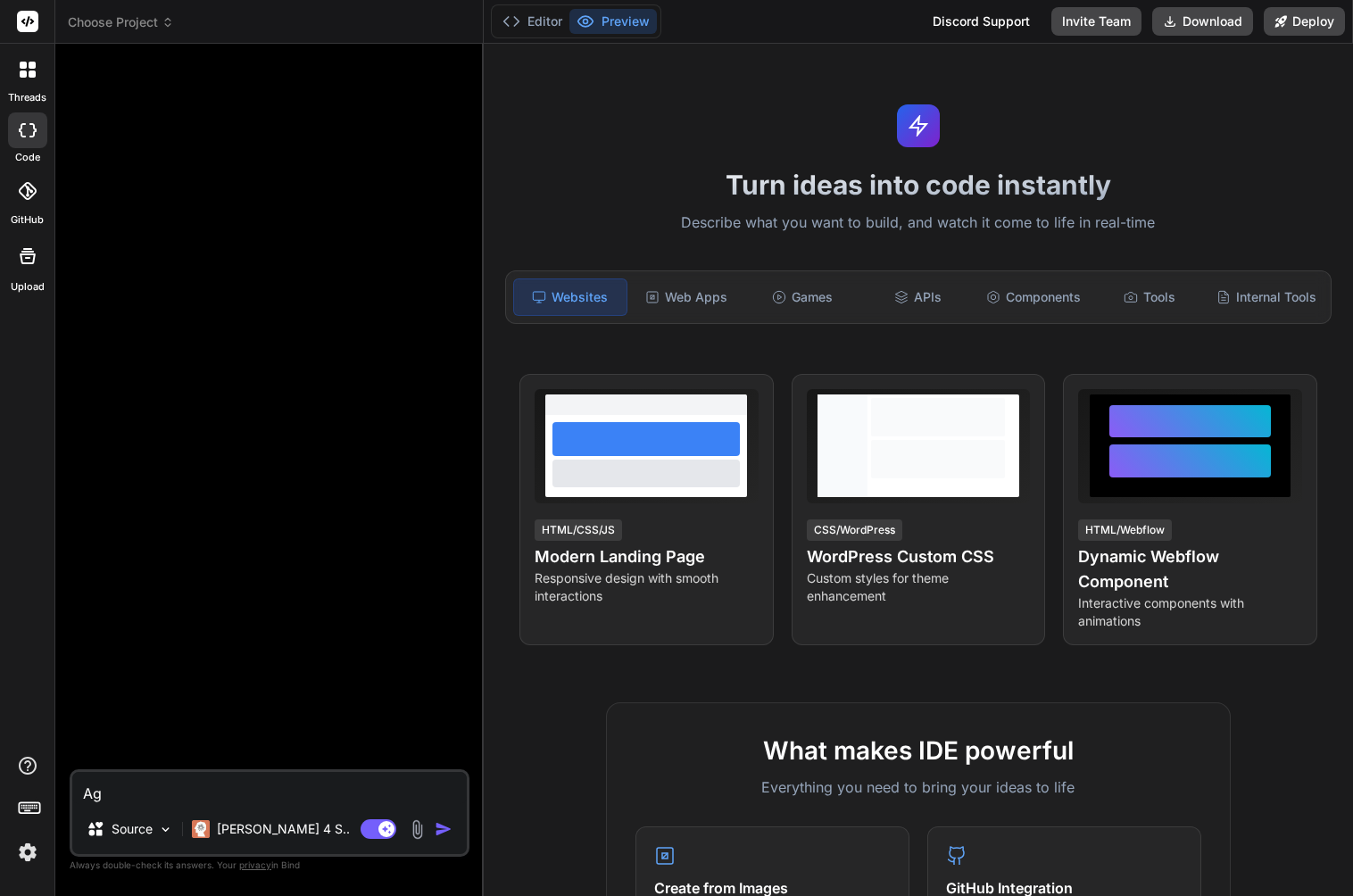
type textarea "Aga"
type textarea "x"
type textarea "Agav"
type textarea "x"
type textarea "Agave"
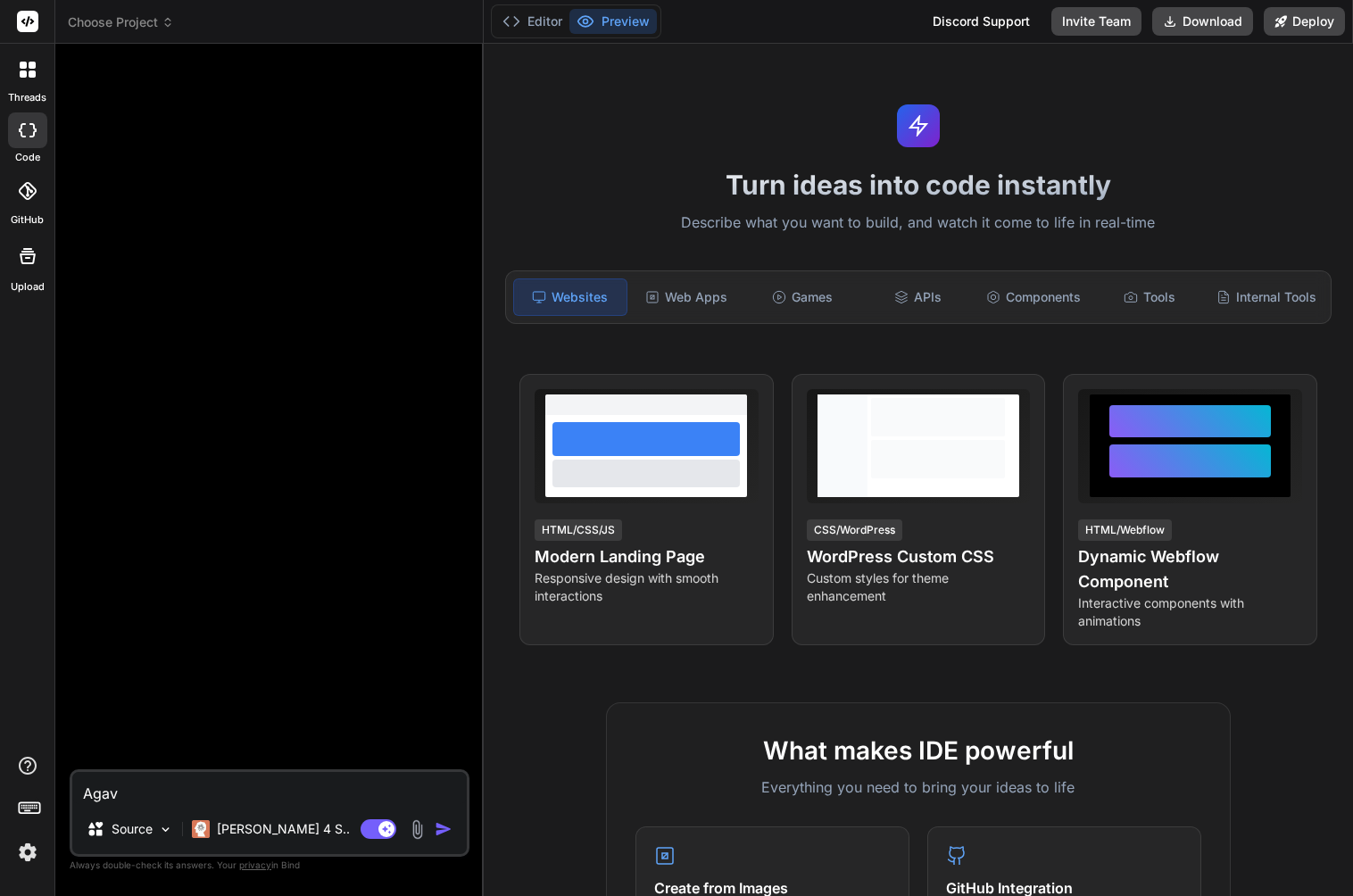
type textarea "x"
type textarea "Agaven"
type textarea "x"
type textarea "Agaveの"
type textarea "x"
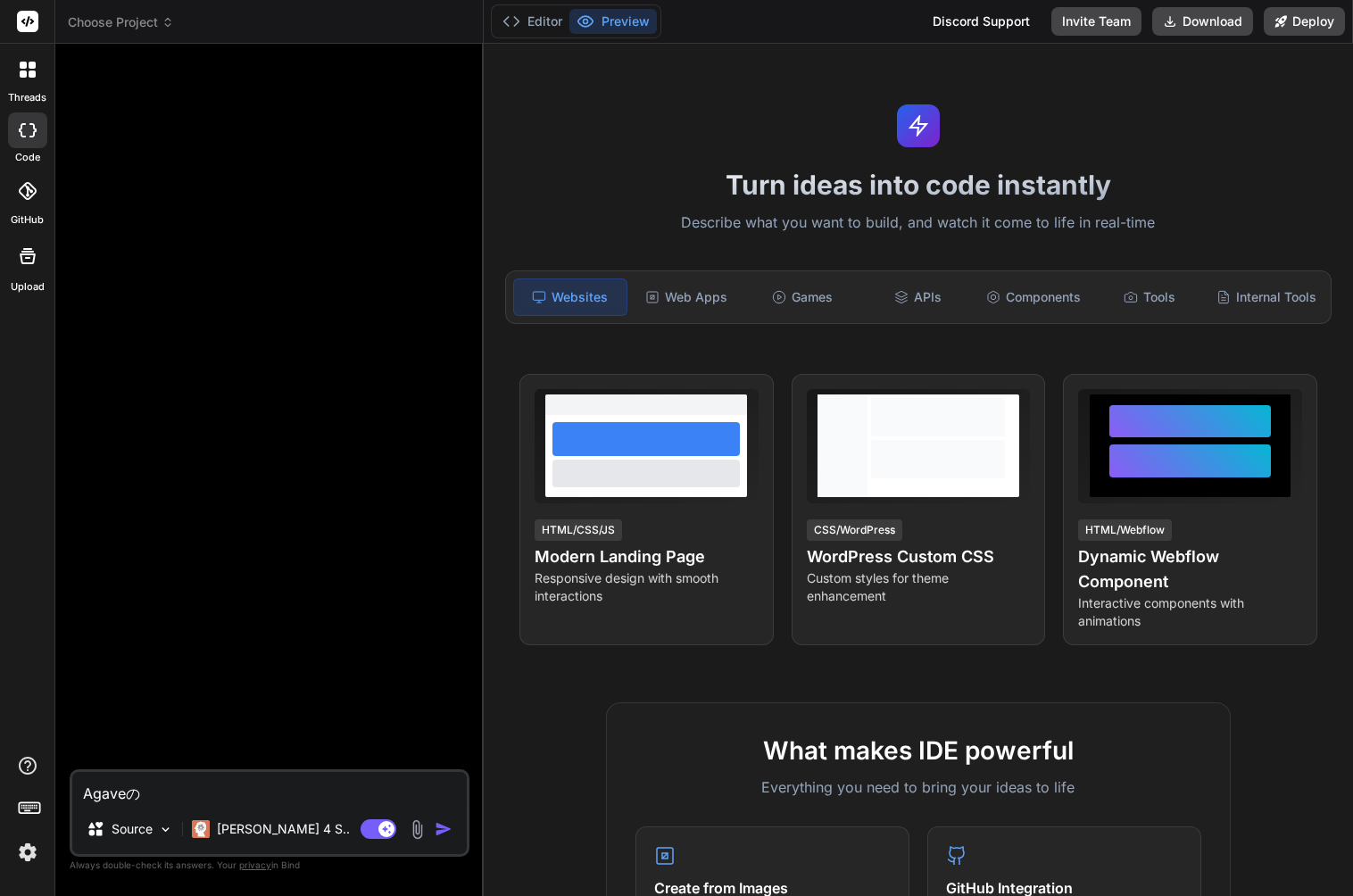
type textarea "Agaveのh"
type textarea "x"
type textarea "Agaveのは"
type textarea "x"
type textarea "Agaveのはs"
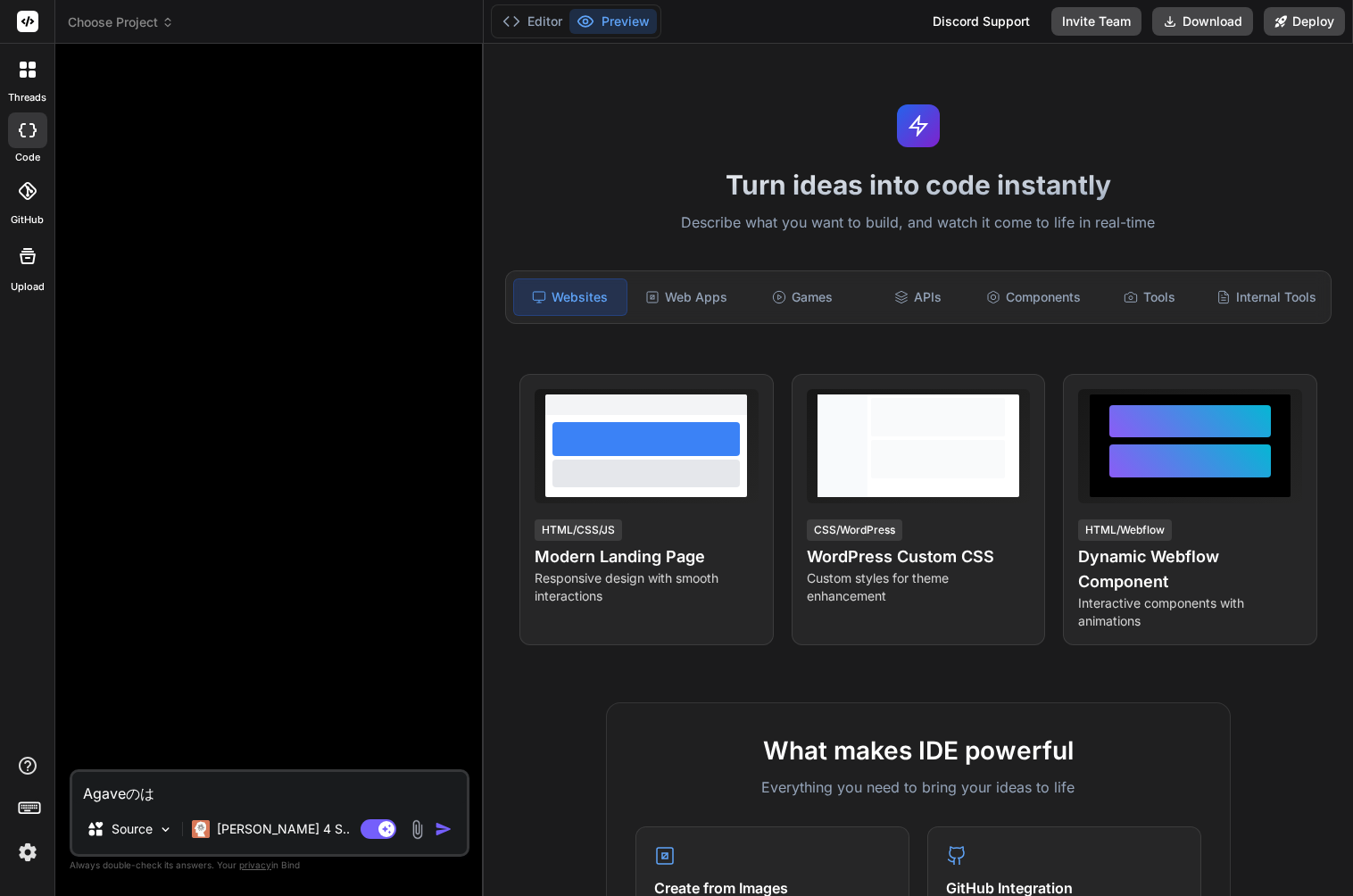
type textarea "x"
type textarea "Agaveのはsy"
type textarea "x"
type textarea "Agaveのはしゅ"
type textarea "x"
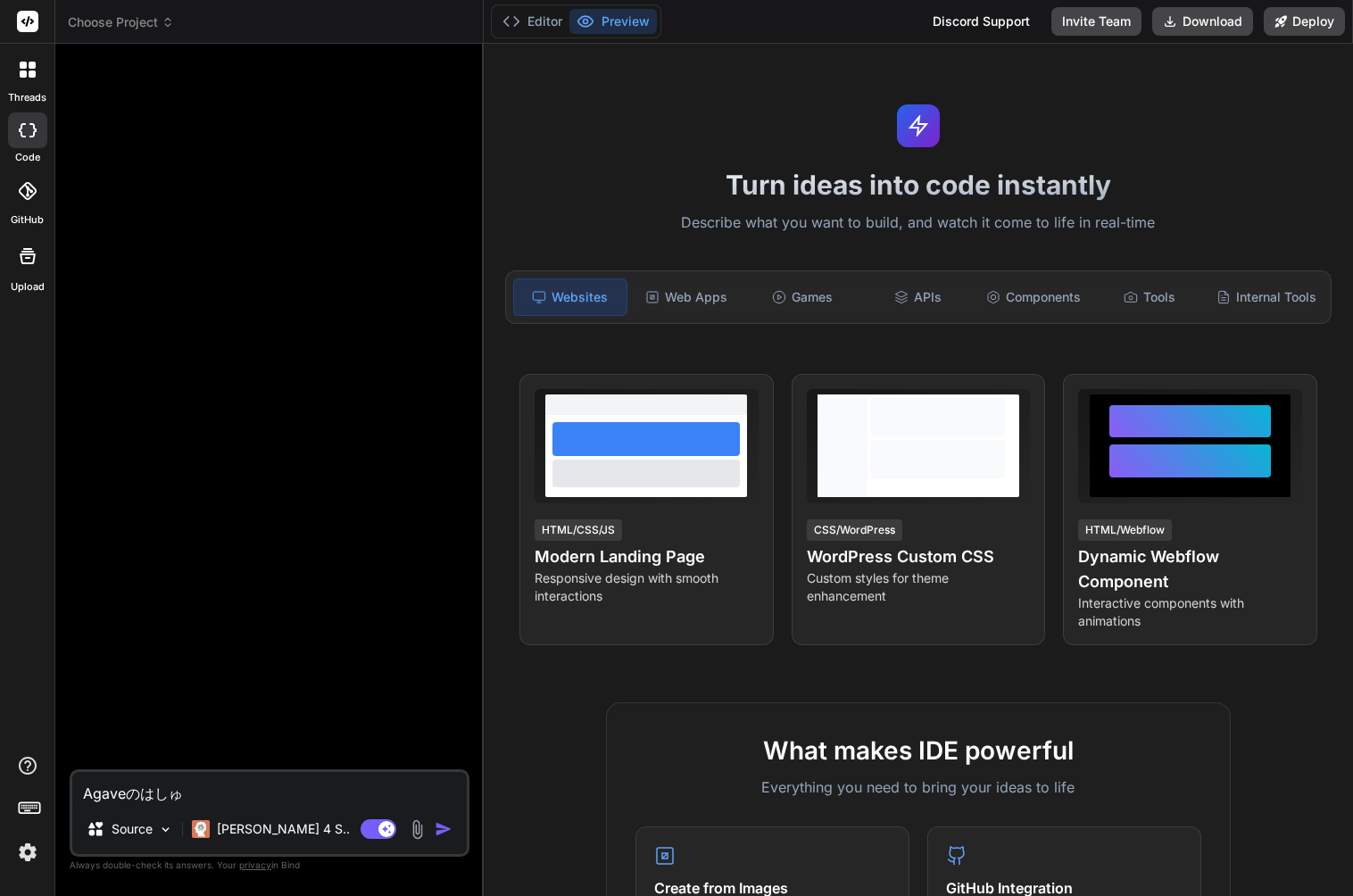
type textarea "Agaveのはしゅk"
type textarea "x"
type textarea "Agaveのはしゅか"
type textarea "x"
type textarea "Agaveのはしゅかr"
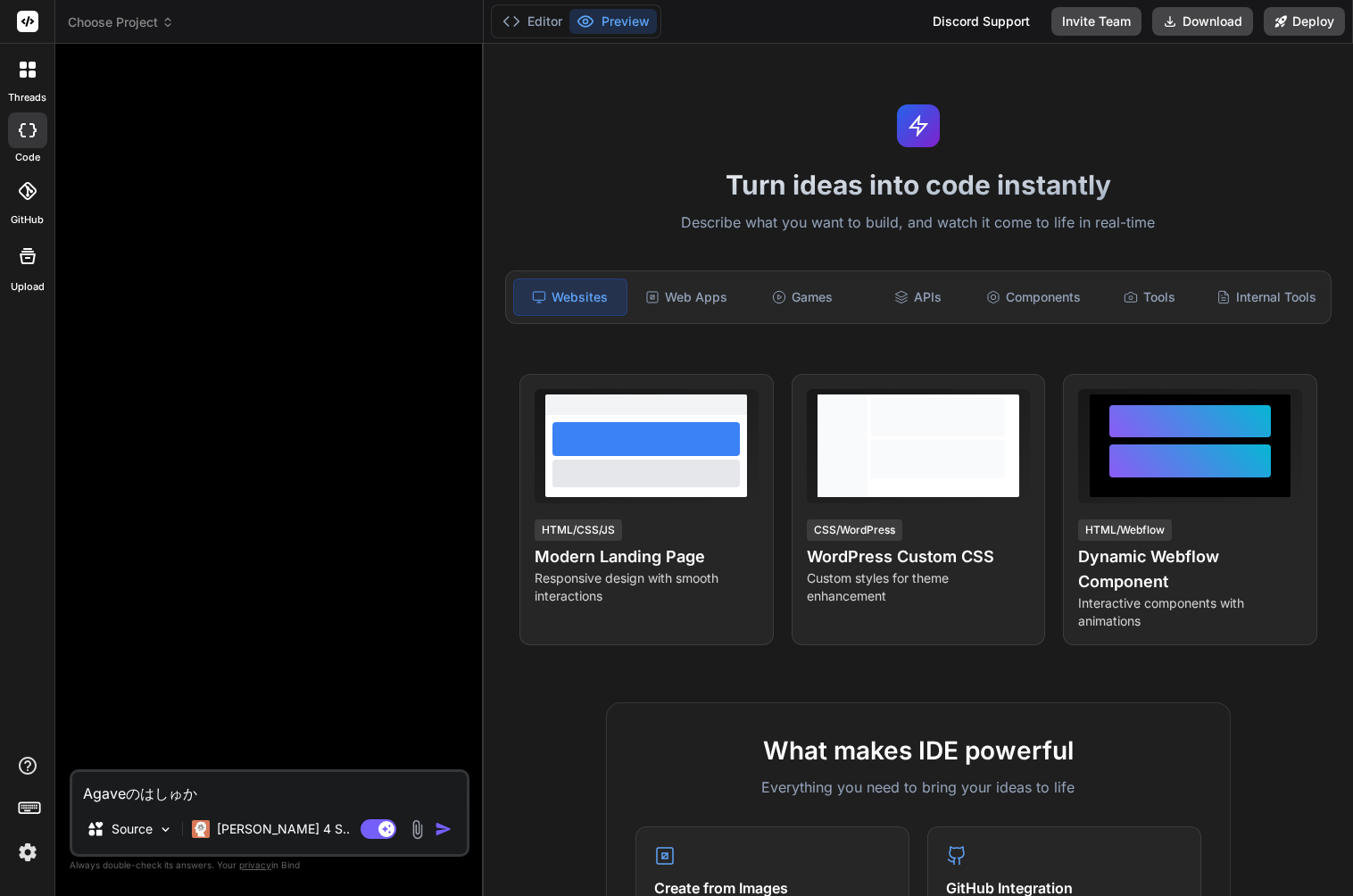
type textarea "x"
type textarea "Agaveのはしゅから"
type textarea "x"
type textarea "Agaveの播種から"
type textarea "x"
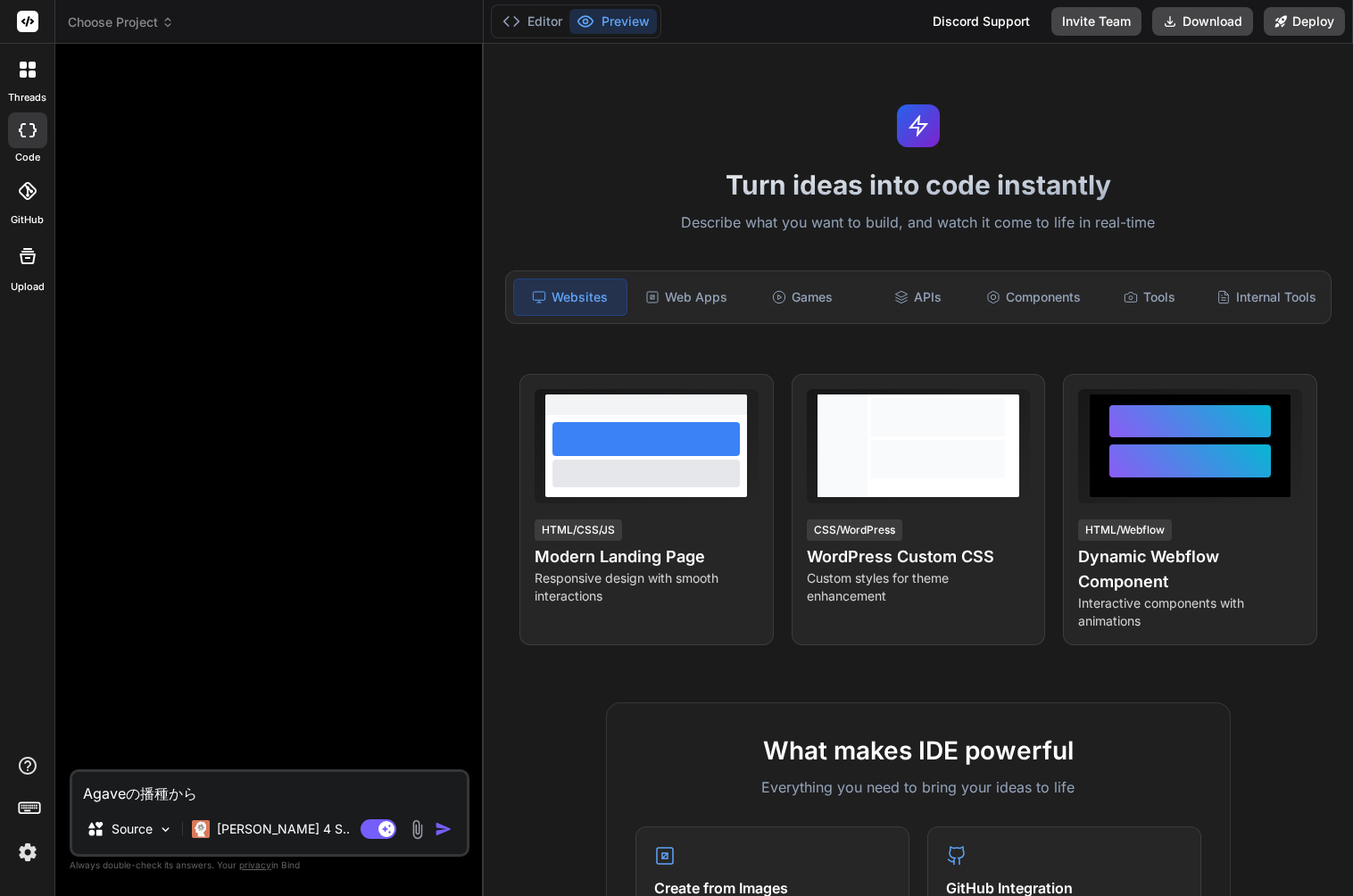
type textarea "Agaveの播種からい"
type textarea "x"
type textarea "Agaveの播種からいk"
type textarea "x"
type textarea "Agaveの播種からいく"
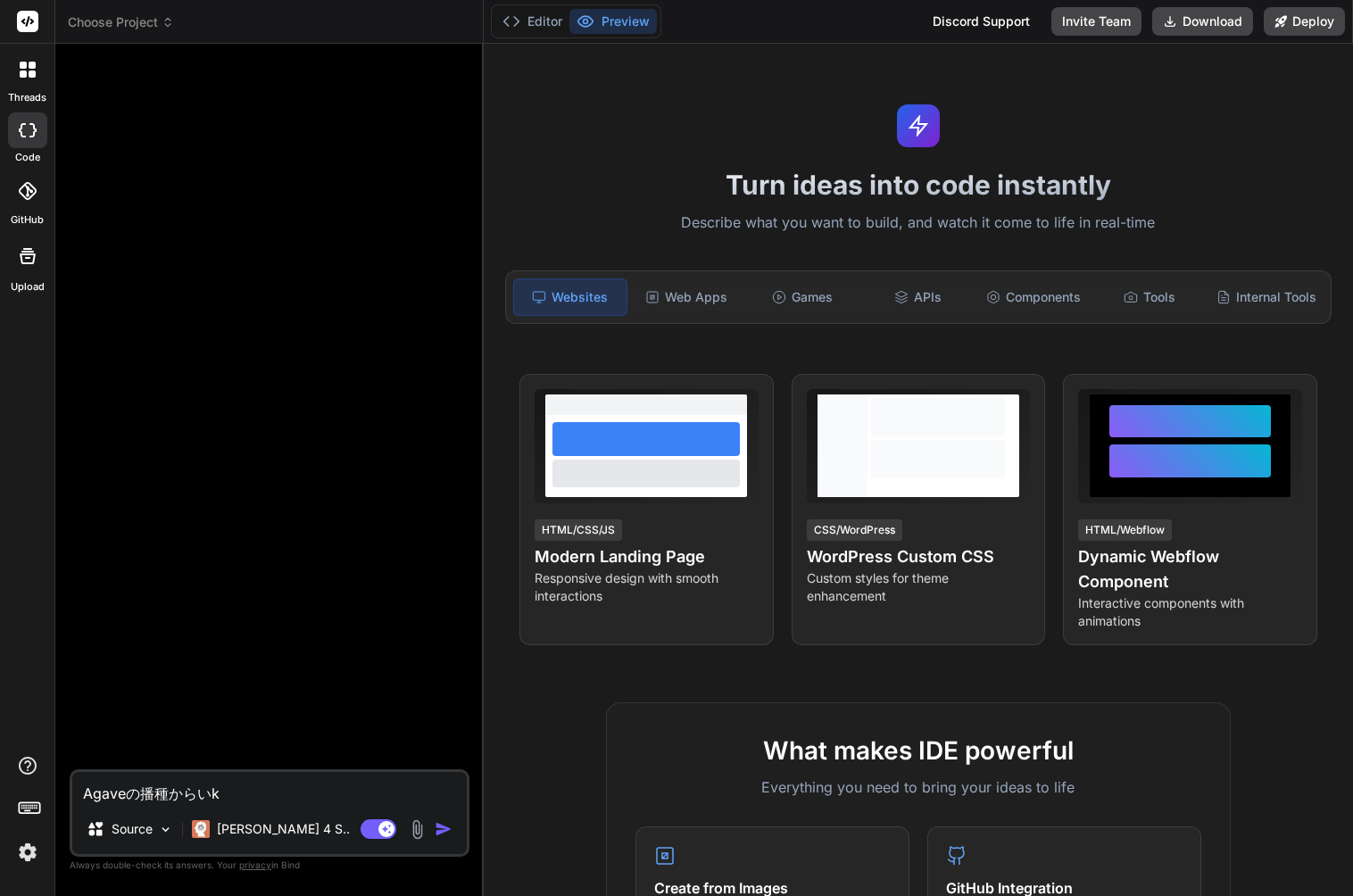
type textarea "x"
type textarea "Agaveの播種からいくs"
type textarea "x"
type textarea "Agaveの播種からいくせ"
type textarea "x"
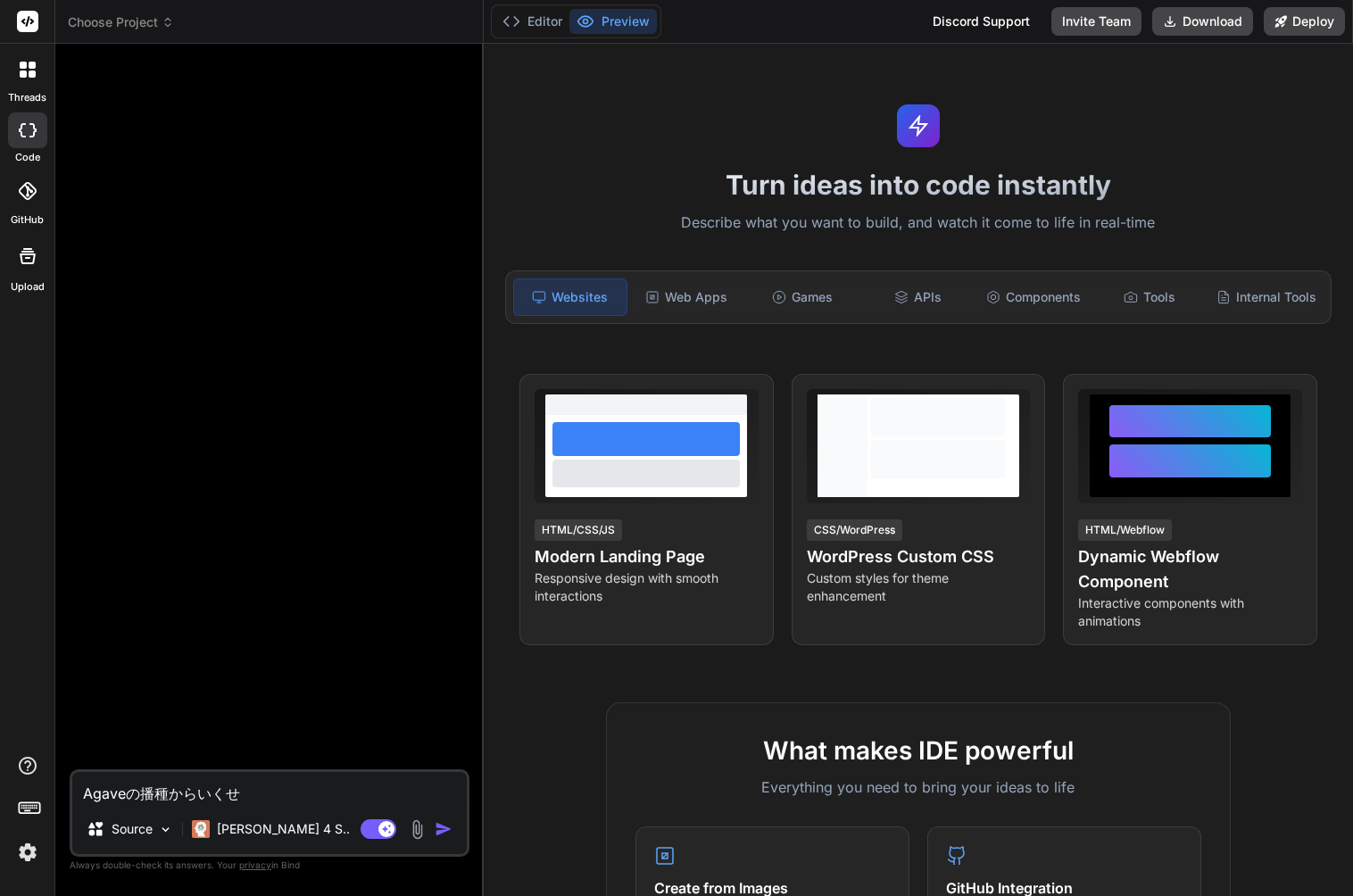
type textarea "Agaveの播種からいくせい"
type textarea "x"
type textarea "Agaveの播種からいくせいh"
type textarea "x"
type textarea "Agaveの播種からいくせいほ"
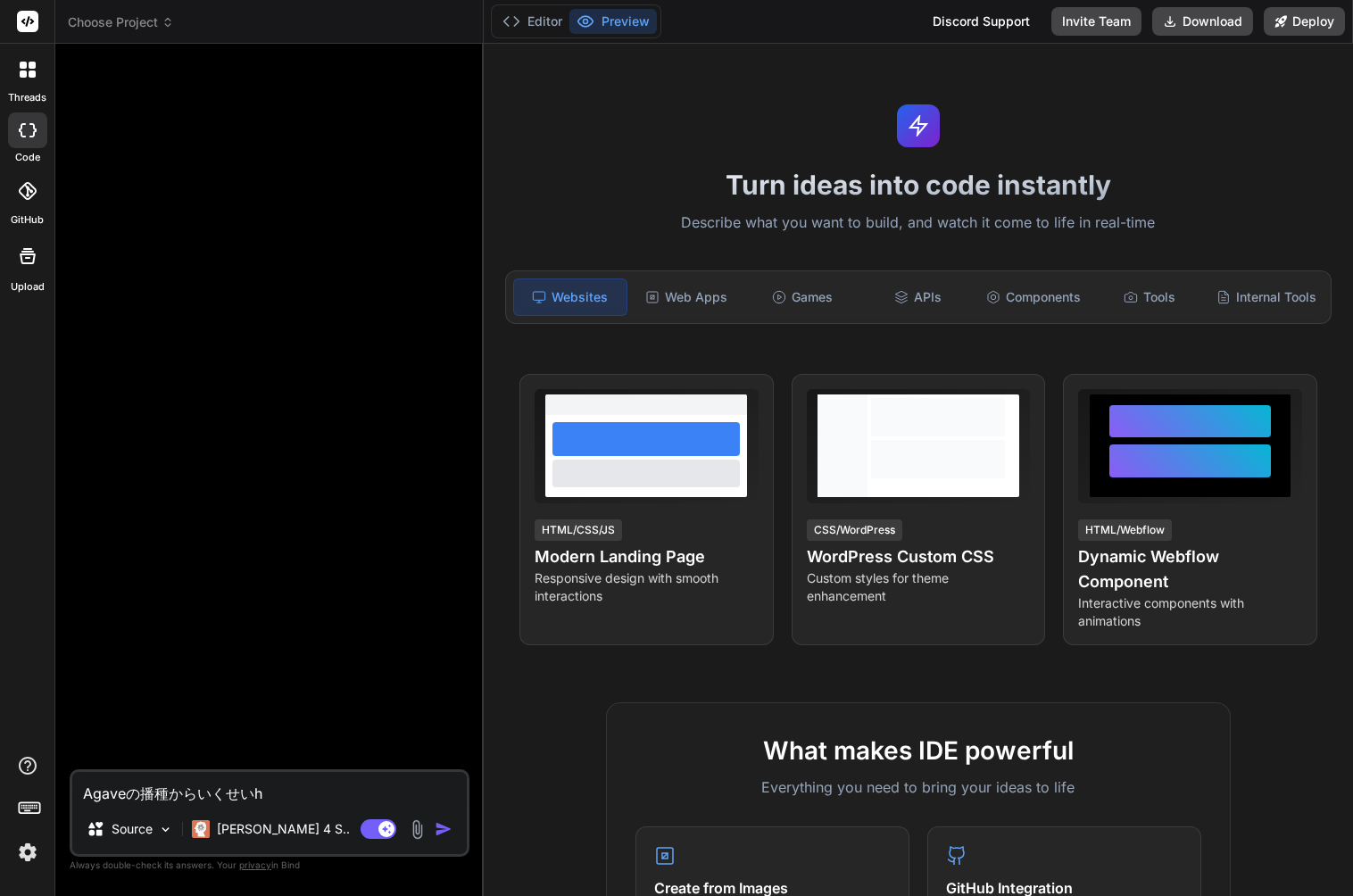
type textarea "x"
type textarea "Agaveの播種からいくせいほう"
type textarea "x"
type textarea "Agaveの播種からいくせいほうh"
type textarea "x"
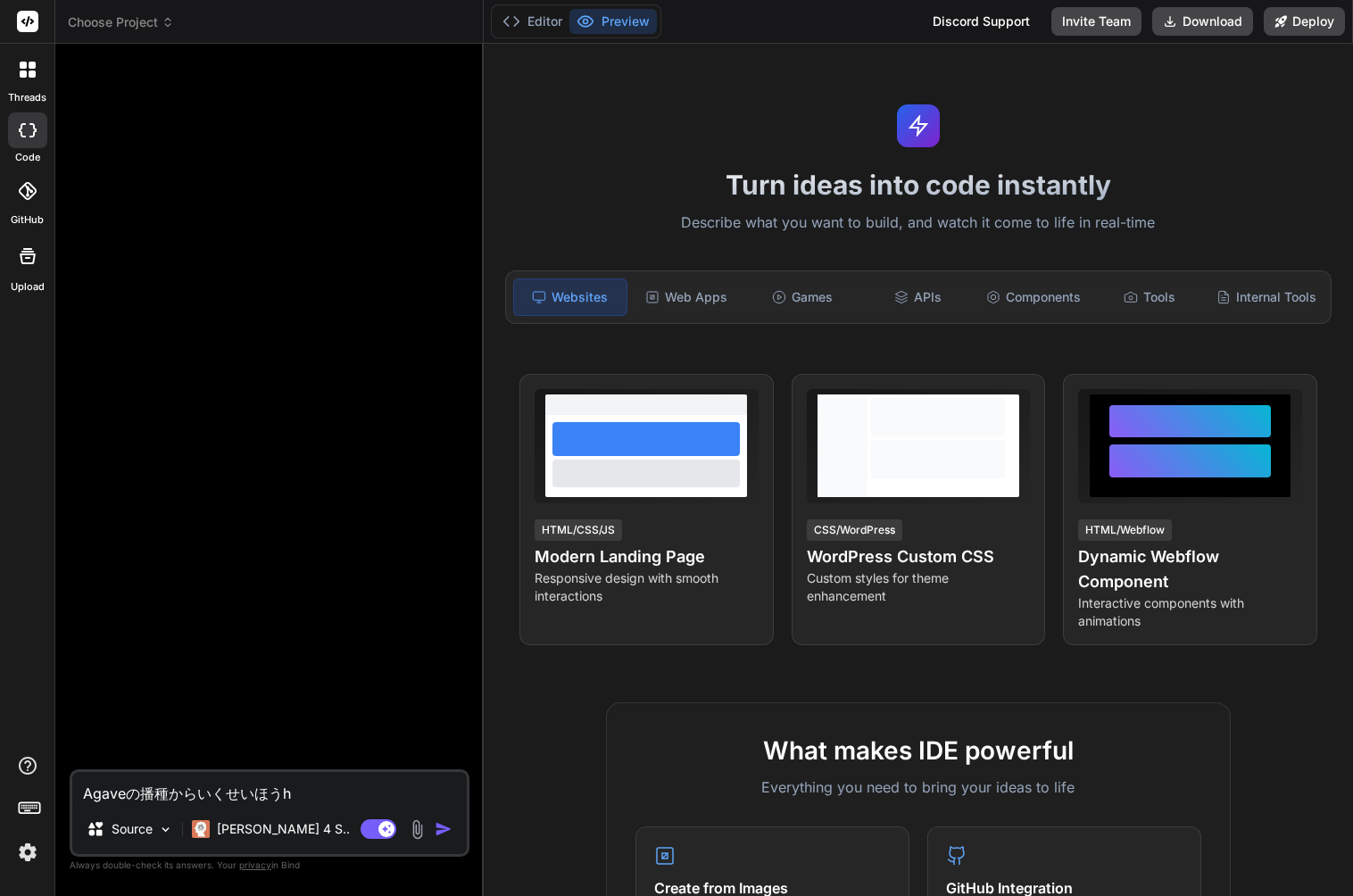
type textarea "Agaveの播種からいくせいほうほ"
type textarea "x"
type textarea "Agaveの播種からいくせいほうほう"
type textarea "x"
type textarea "Agaveの播種から育成方法"
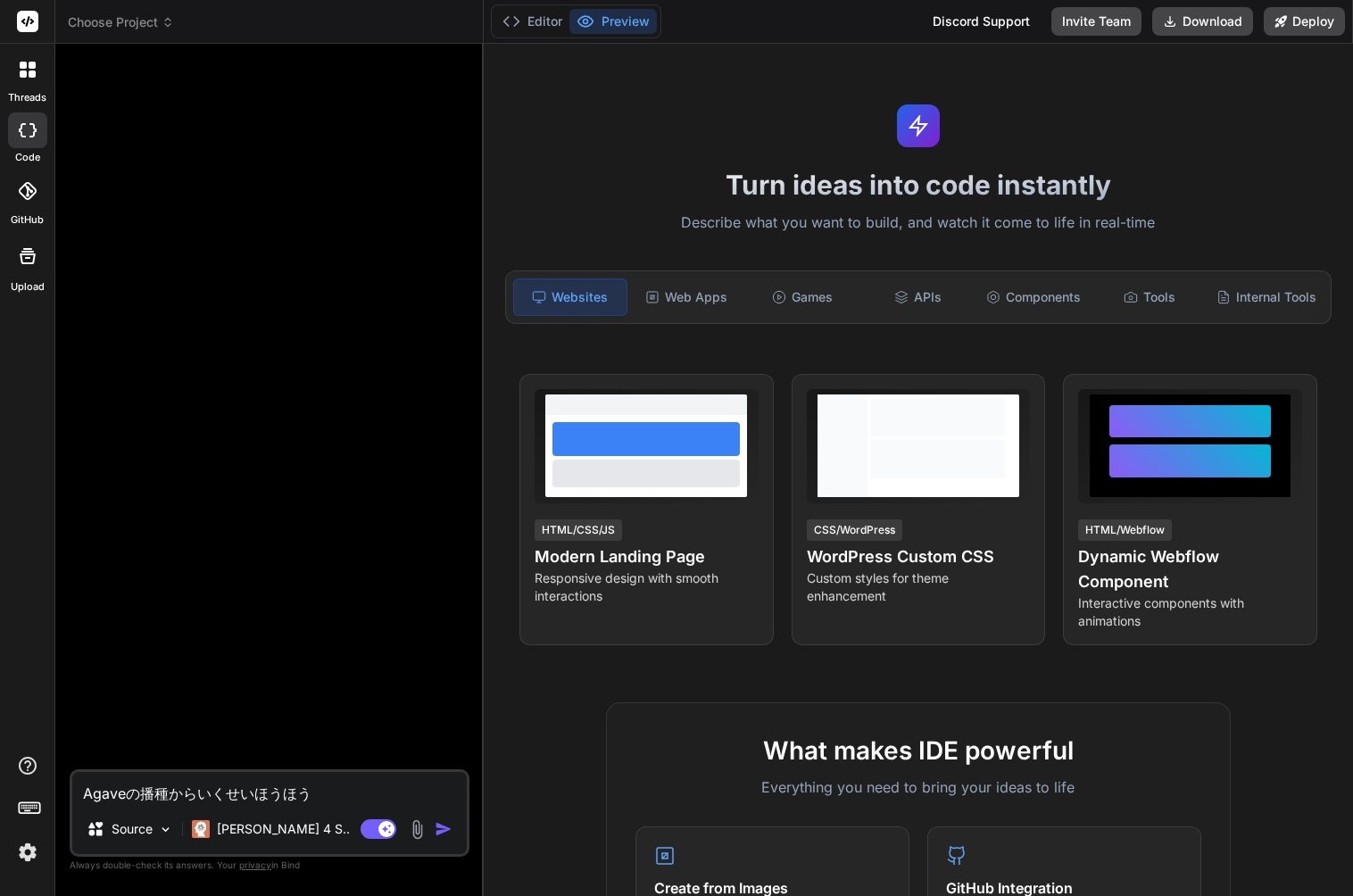
type textarea "x"
type textarea "Agaveの播種から育成方法お"
type textarea "x"
type textarea "Agaveの播種から育成方法"
type textarea "x"
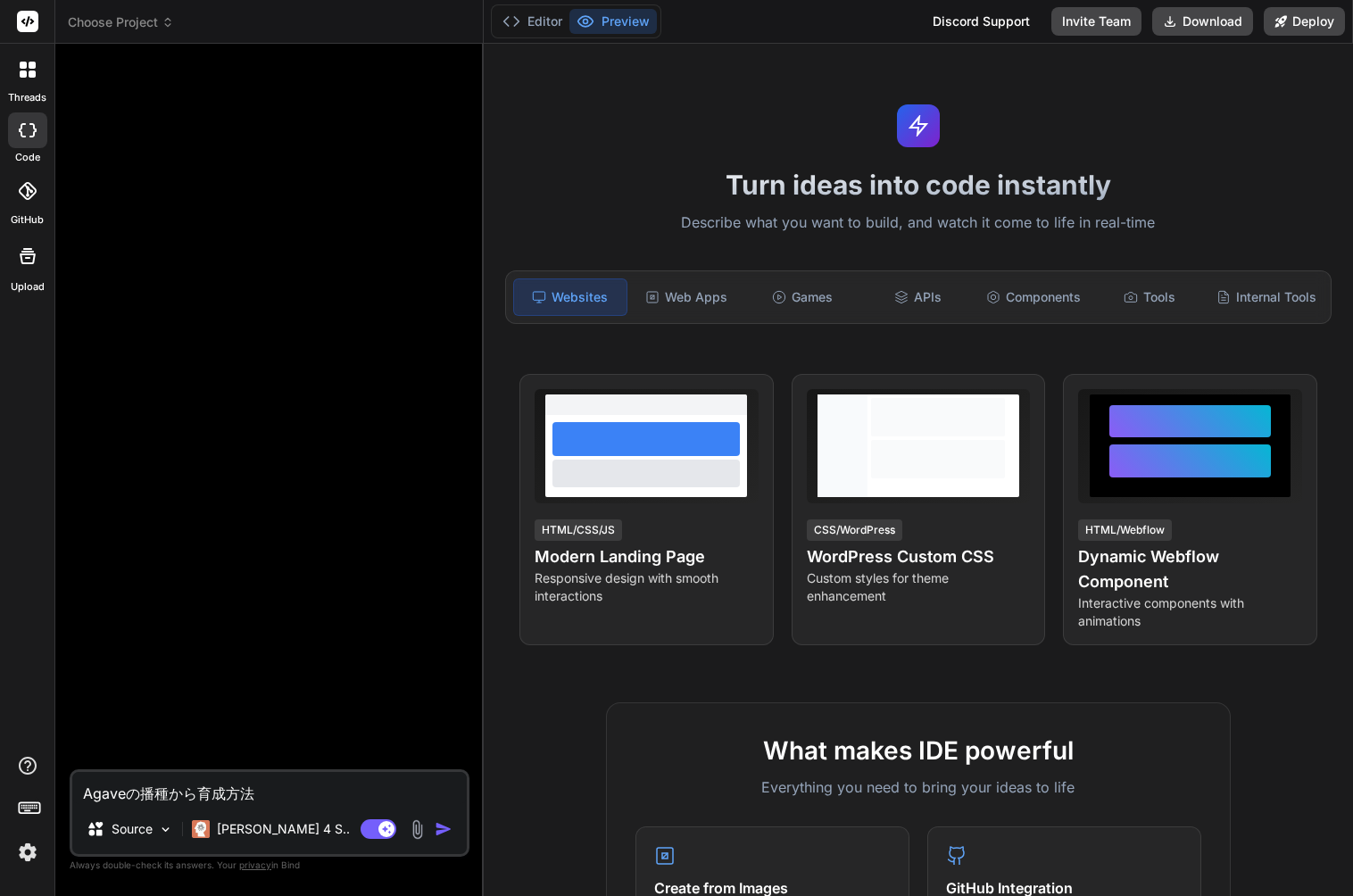
type textarea "Agaveの播種から育成方法w"
type textarea "x"
type textarea "Agaveの播種から育成方法を"
type textarea "x"
type textarea "Agaveの播種から育成方法をい"
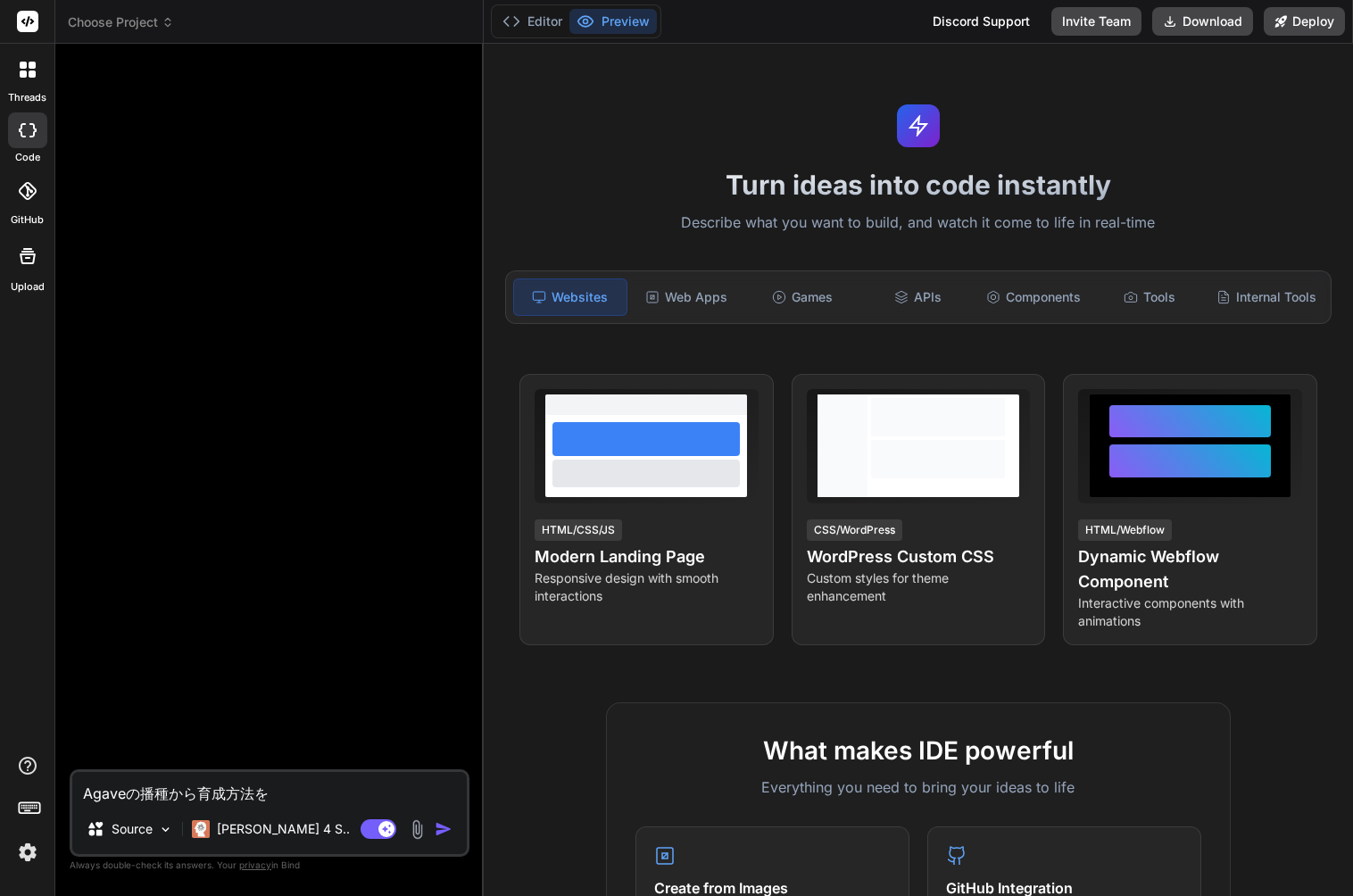
type textarea "x"
type textarea "Agaveの播種から育成方法をいn"
type textarea "x"
type textarea "Agaveの播種から育成方法をいんs"
type textarea "x"
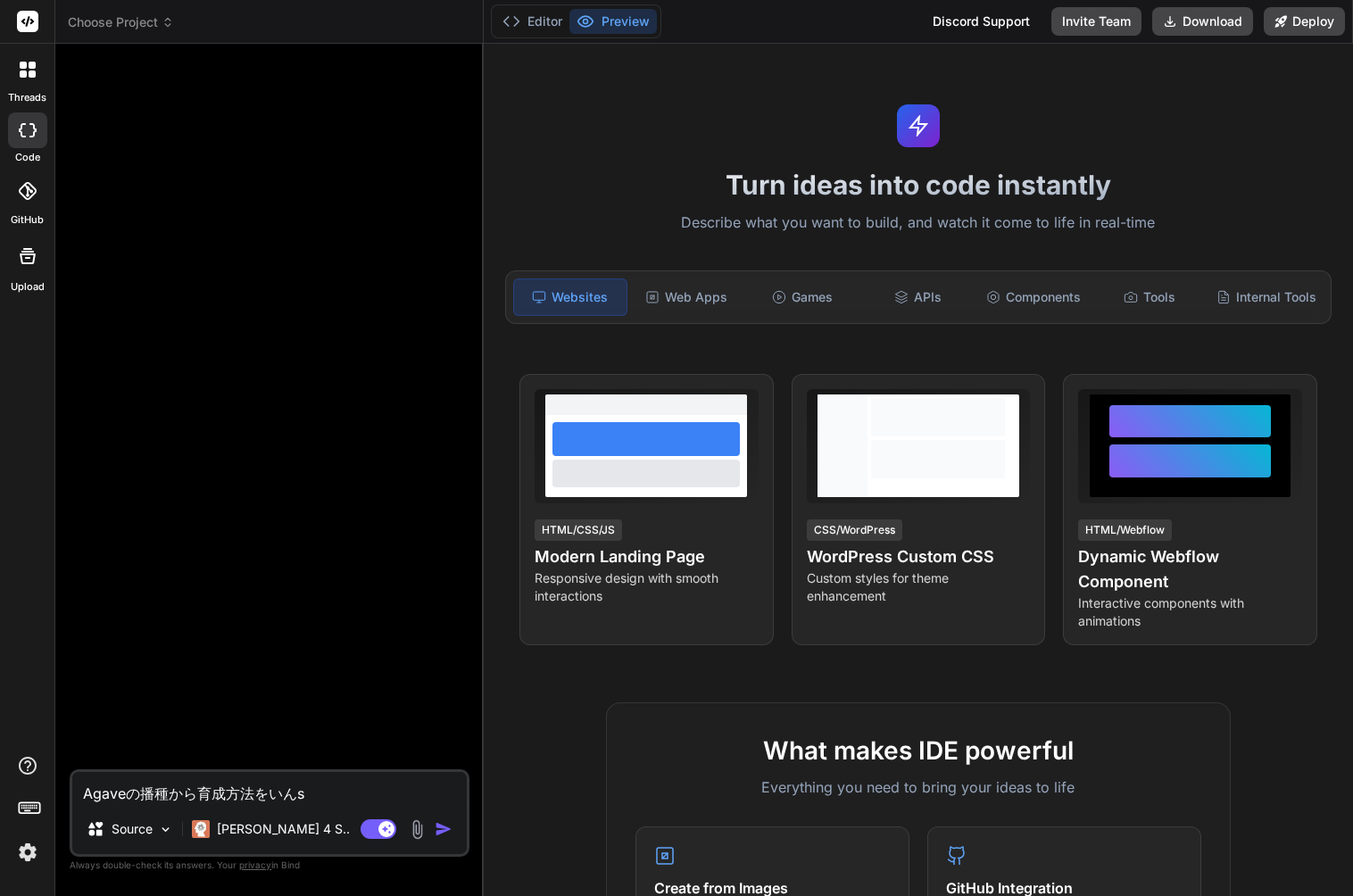
type textarea "Agaveの播種から育成方法をいんす"
type textarea "x"
type textarea "Agaveの播種から育成方法をいんすお"
type textarea "x"
type textarea "Agaveの播種から育成方法をいんす"
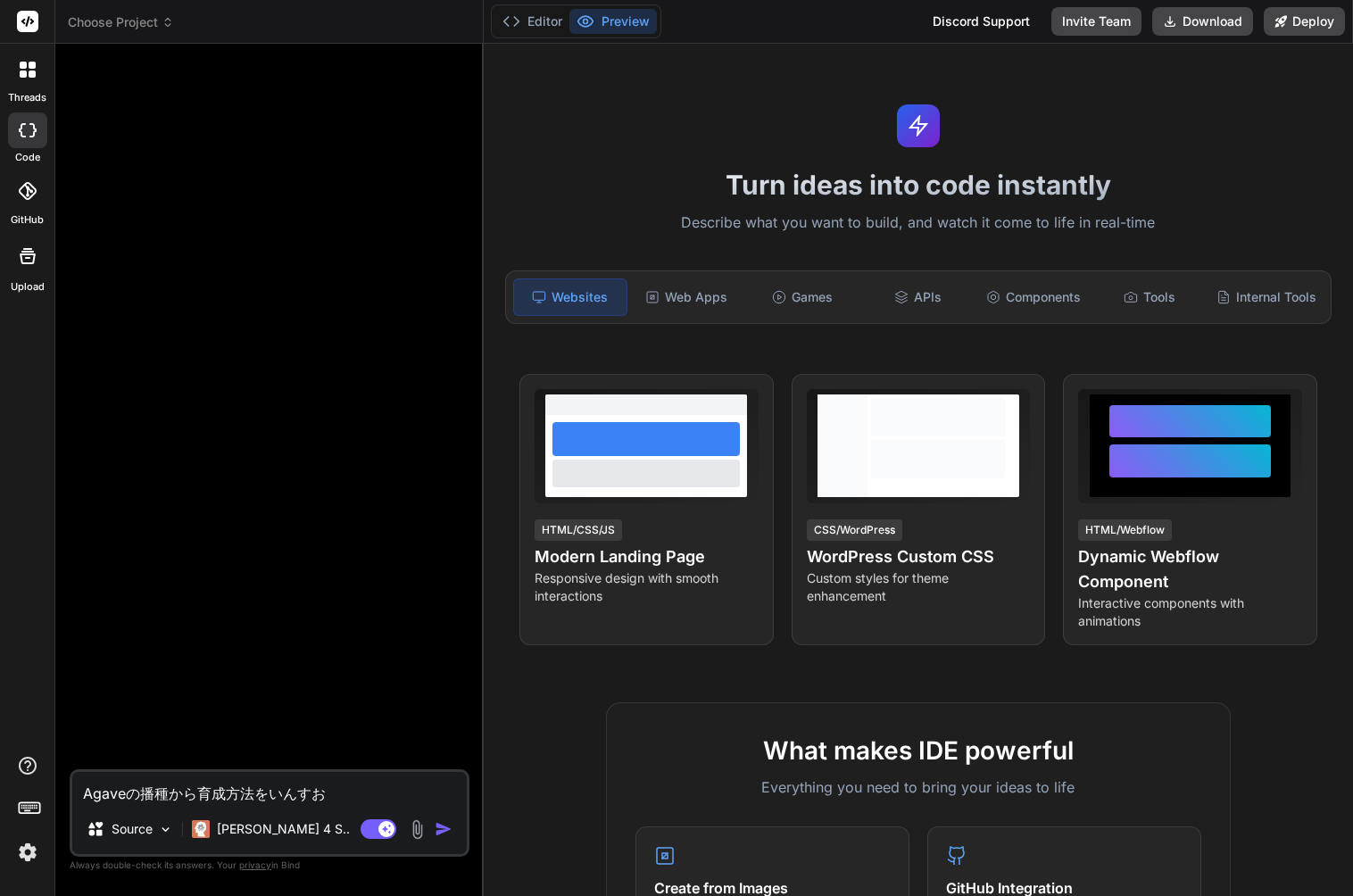
type textarea "x"
type textarea "Agaveの播種から育成方法をいんすt"
type textarea "x"
type textarea "Agaveの播種から育成方法をいんすと"
type textarea "x"
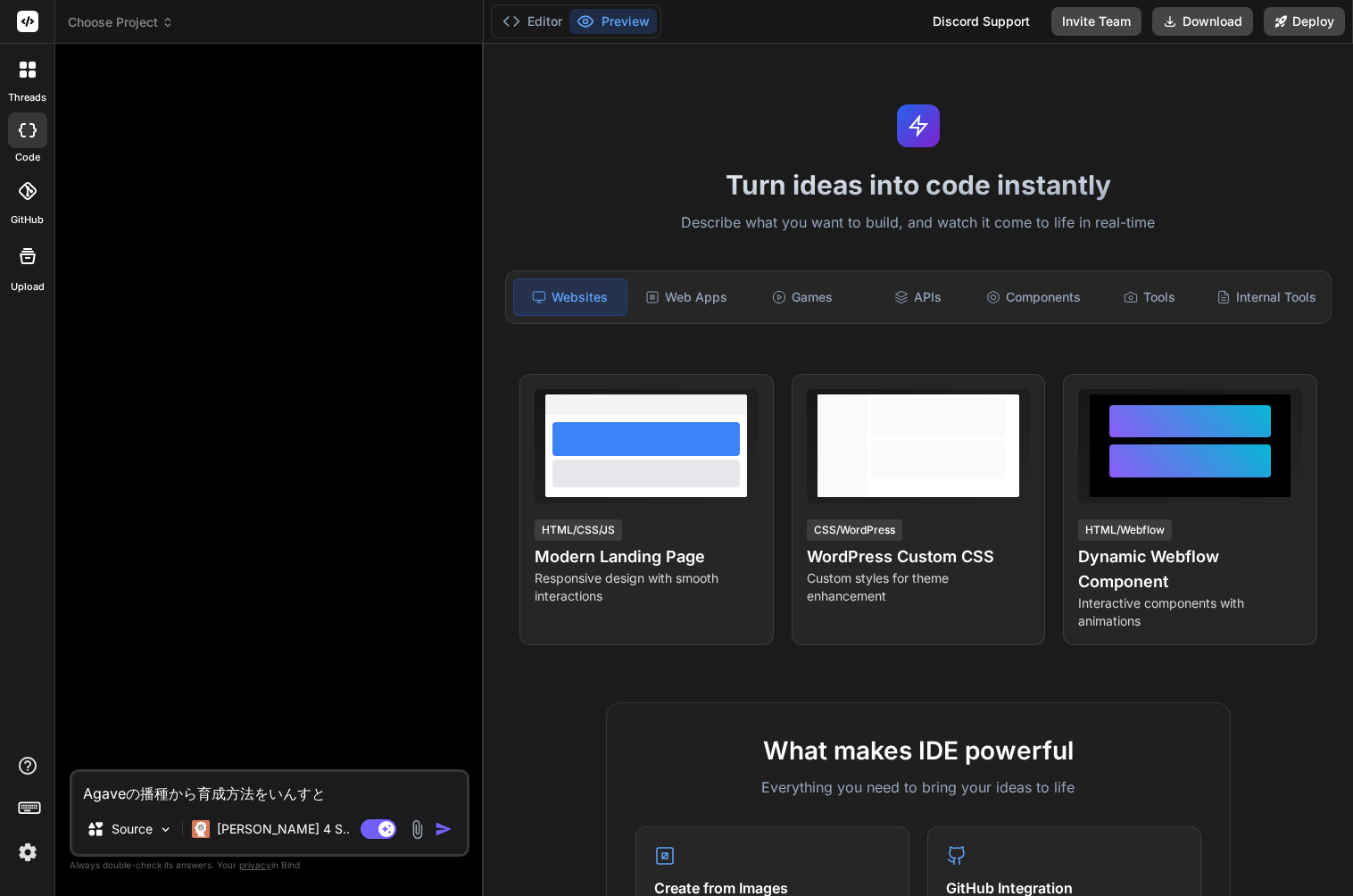
type textarea "Agaveの播種から育成方法をいんすとr"
type textarea "x"
type textarea "Agaveの播種から育成方法をいんすとら"
type textarea "x"
type textarea "Agaveの播種から育成方法をいんすとらk"
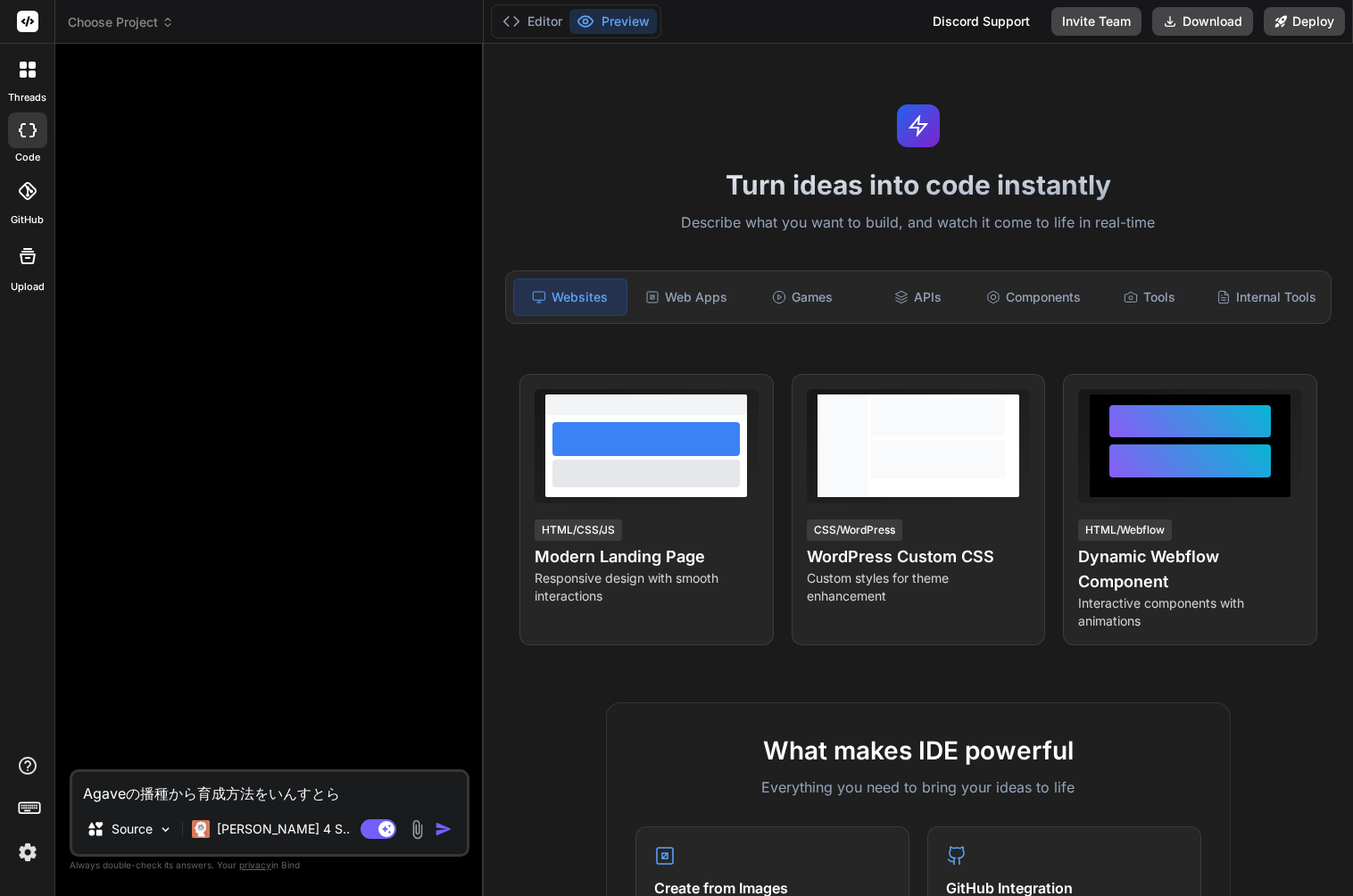
type textarea "x"
type textarea "Agaveの播種から育成方法をいんすとらく"
type textarea "x"
type textarea "Agaveの播種から育成方法をいんすとらくs"
type textarea "x"
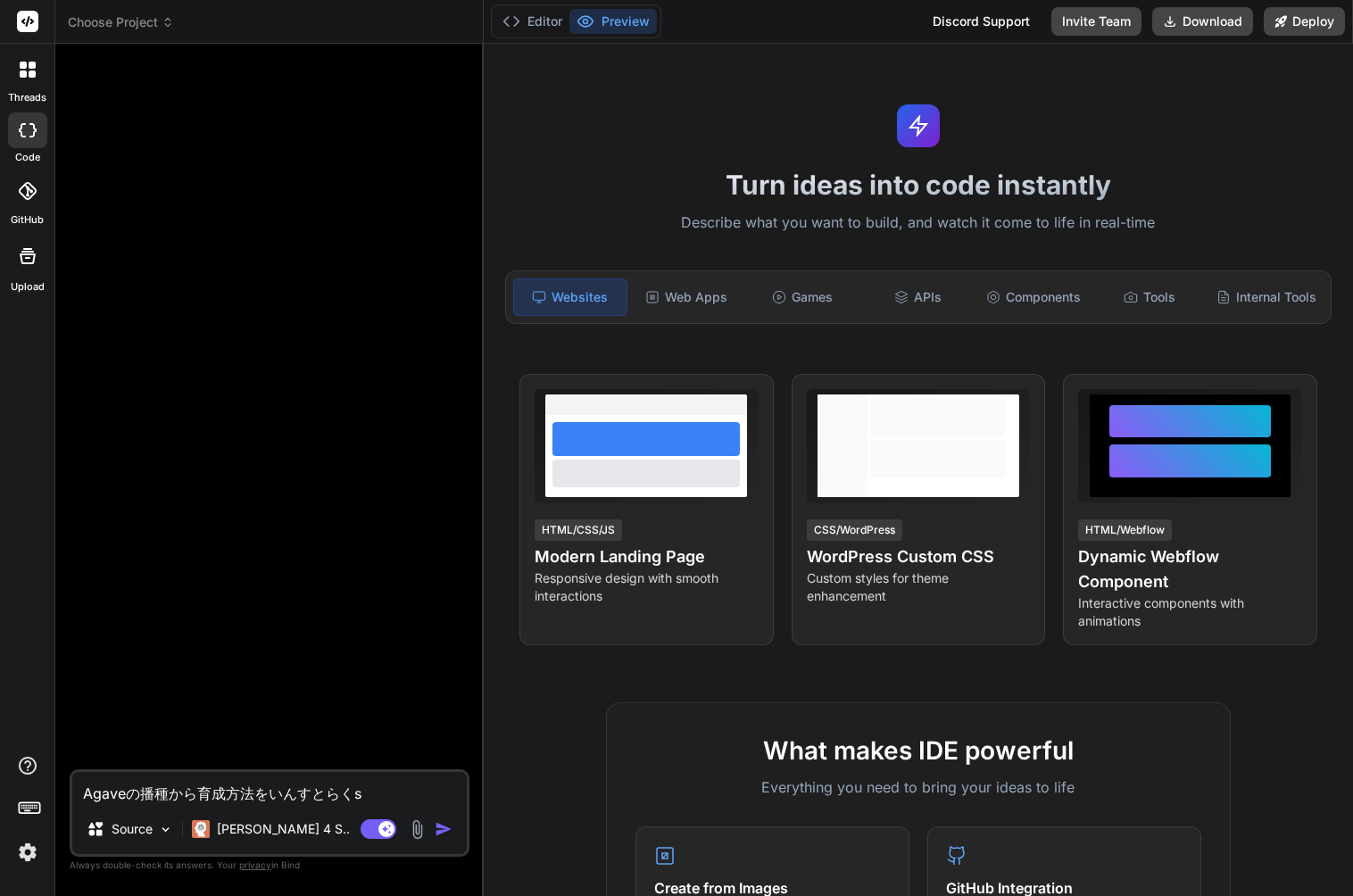
type textarea "Agaveの播種から育成方法をいんすとらくsy"
type textarea "x"
type textarea "Agaveの播種から育成方法をいんすとらくしょ"
type textarea "x"
type textarea "Agaveの播種から育成方法をいんすとらくしょn"
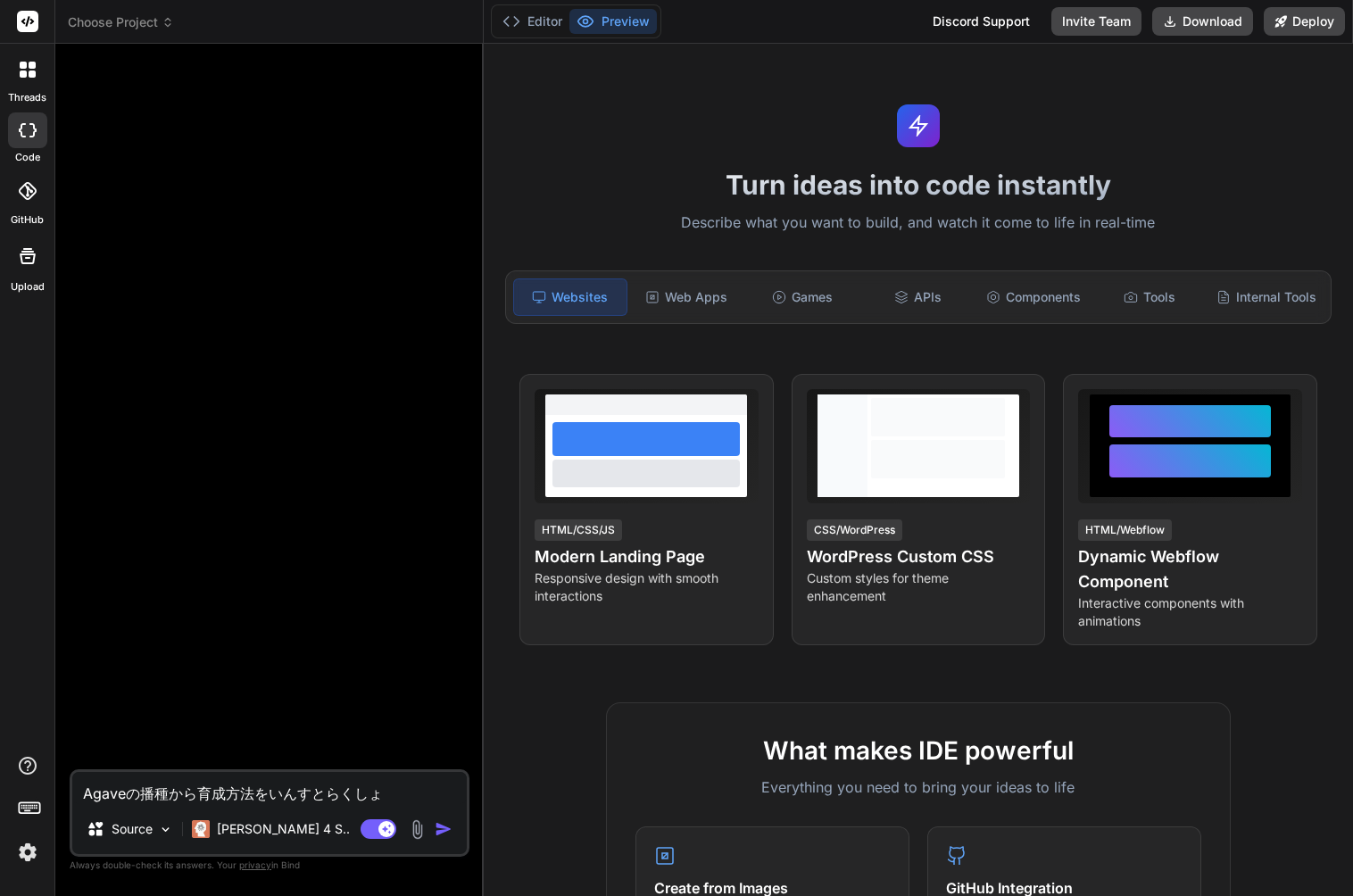
type textarea "x"
type textarea "Agaveの播種から育成方法をインストラクション"
type textarea "x"
type textarea "Agaveの播種から育成方法をインストラクションs"
type textarea "x"
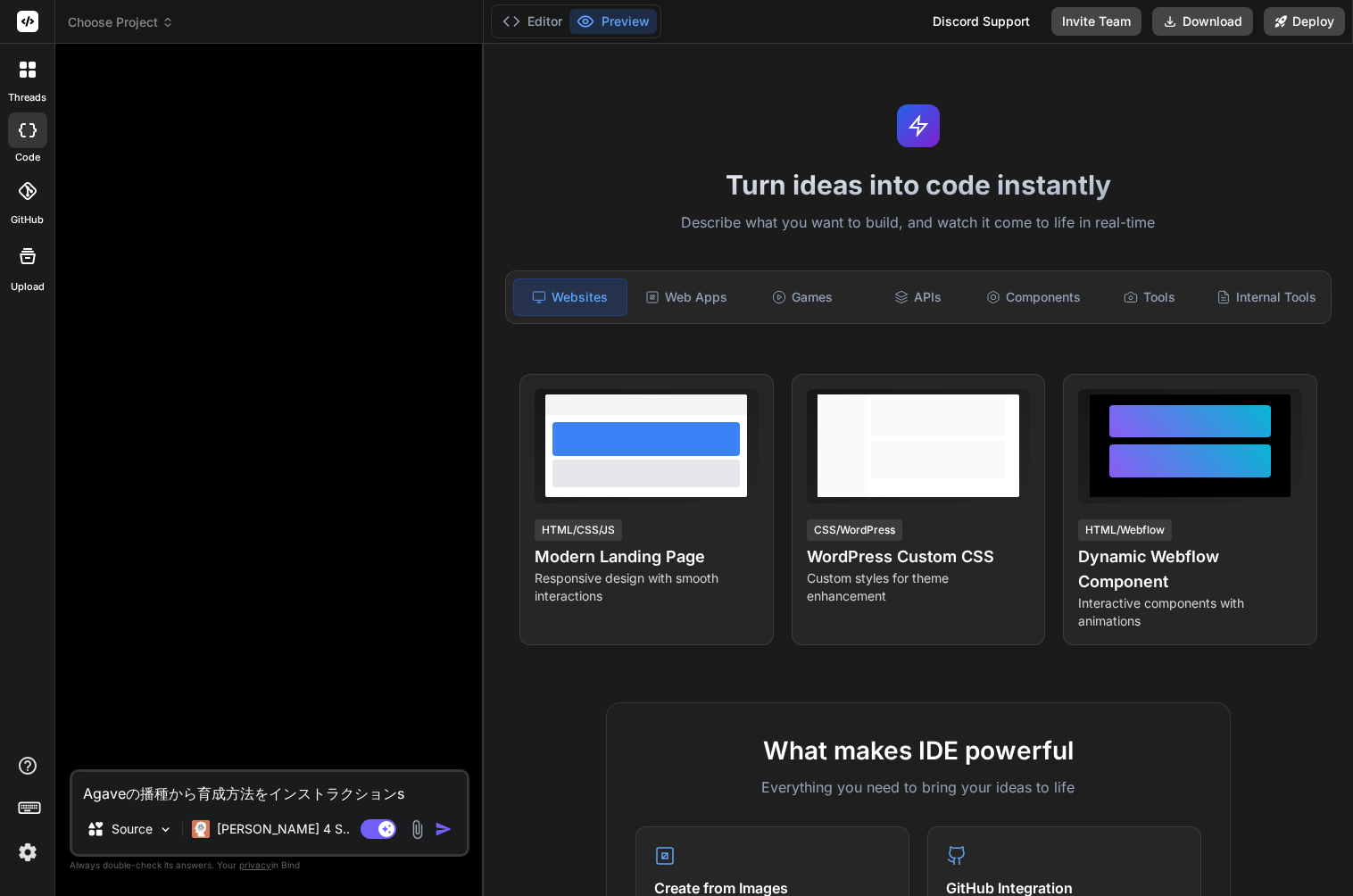
type textarea "Agaveの播種から育成方法をインストラクションす"
type textarea "x"
type textarea "Agaveの播種から育成方法をインストラクションすr"
type textarea "x"
type textarea "Agaveの播種から育成方法をインストラクションする"
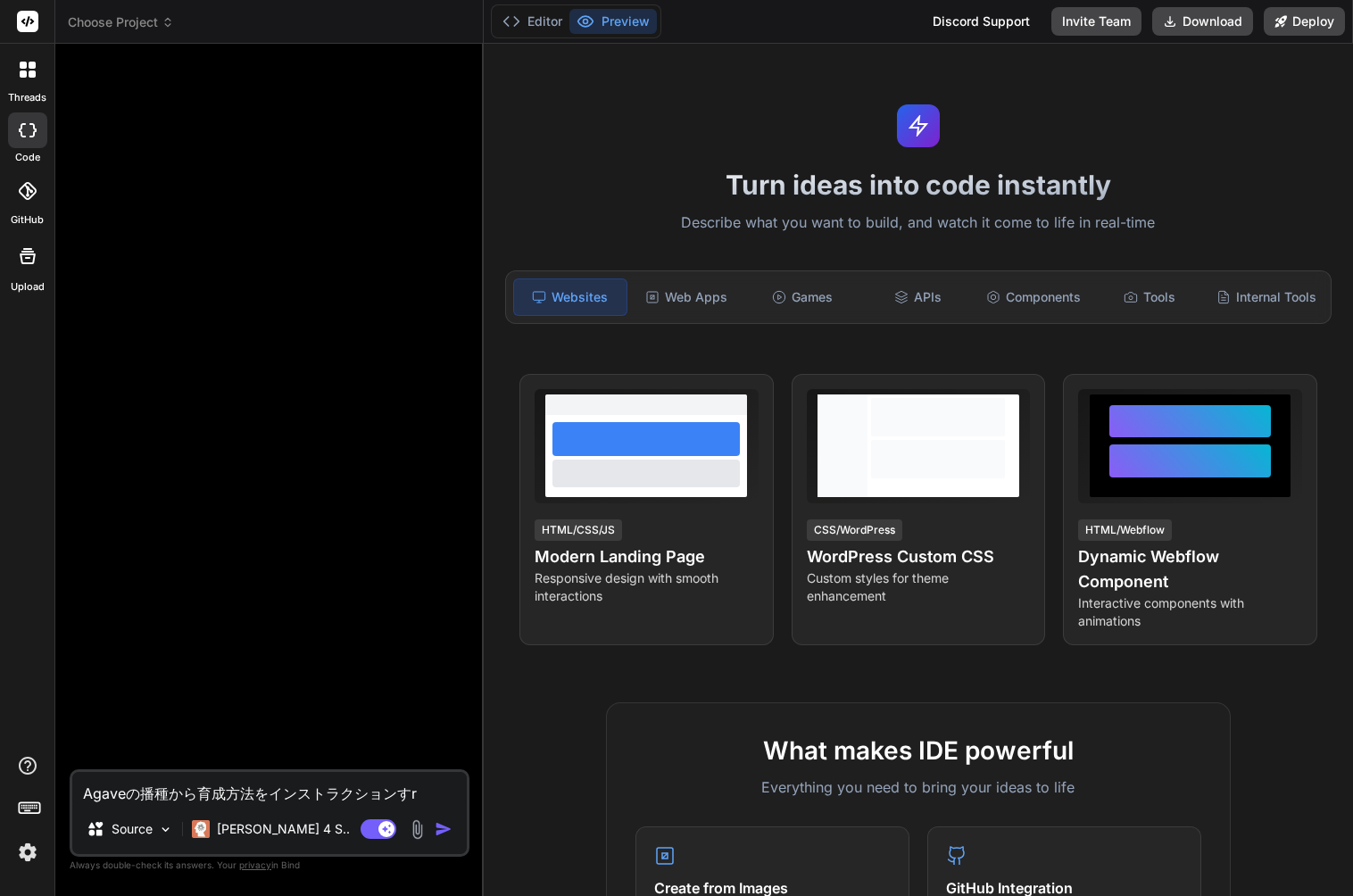
type textarea "x"
type textarea "Agaveの播種から育成方法をインストラクションするw"
type textarea "x"
type textarea "Agaveの播種から育成方法をインストラクションするwe"
type textarea "x"
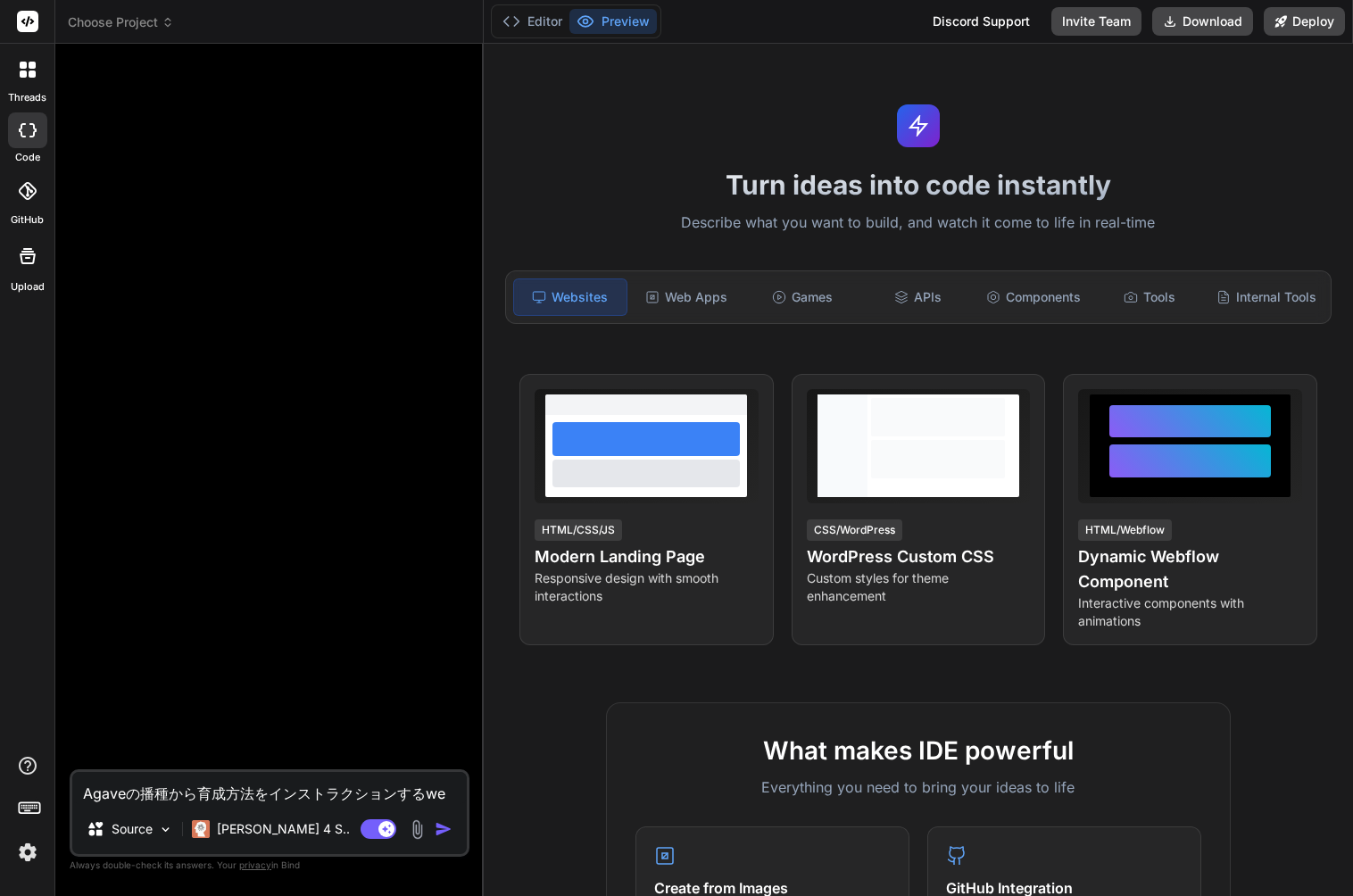
type textarea "Agaveの播種から育成方法をインストラクションするweb"
type textarea "x"
type textarea "Agaveの播種から育成方法をインストラクションするwebs"
type textarea "x"
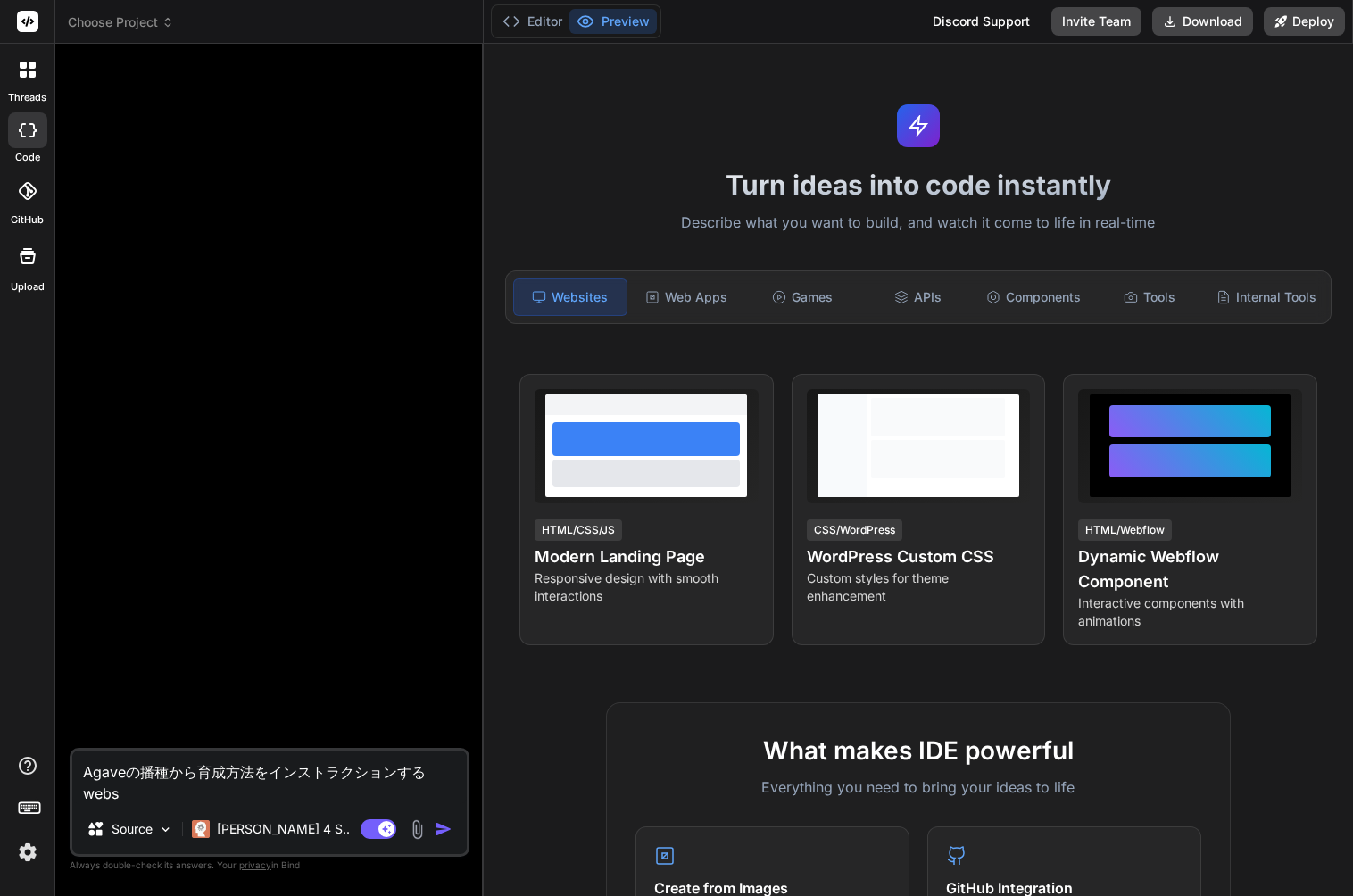
type textarea "Agaveの播種から育成方法をインストラクションするwebさ"
type textarea "x"
type textarea "Agaveの播種から育成方法をインストラクションするwebさい"
type textarea "x"
type textarea "Agaveの播種から育成方法をインストラクションするwebさいt"
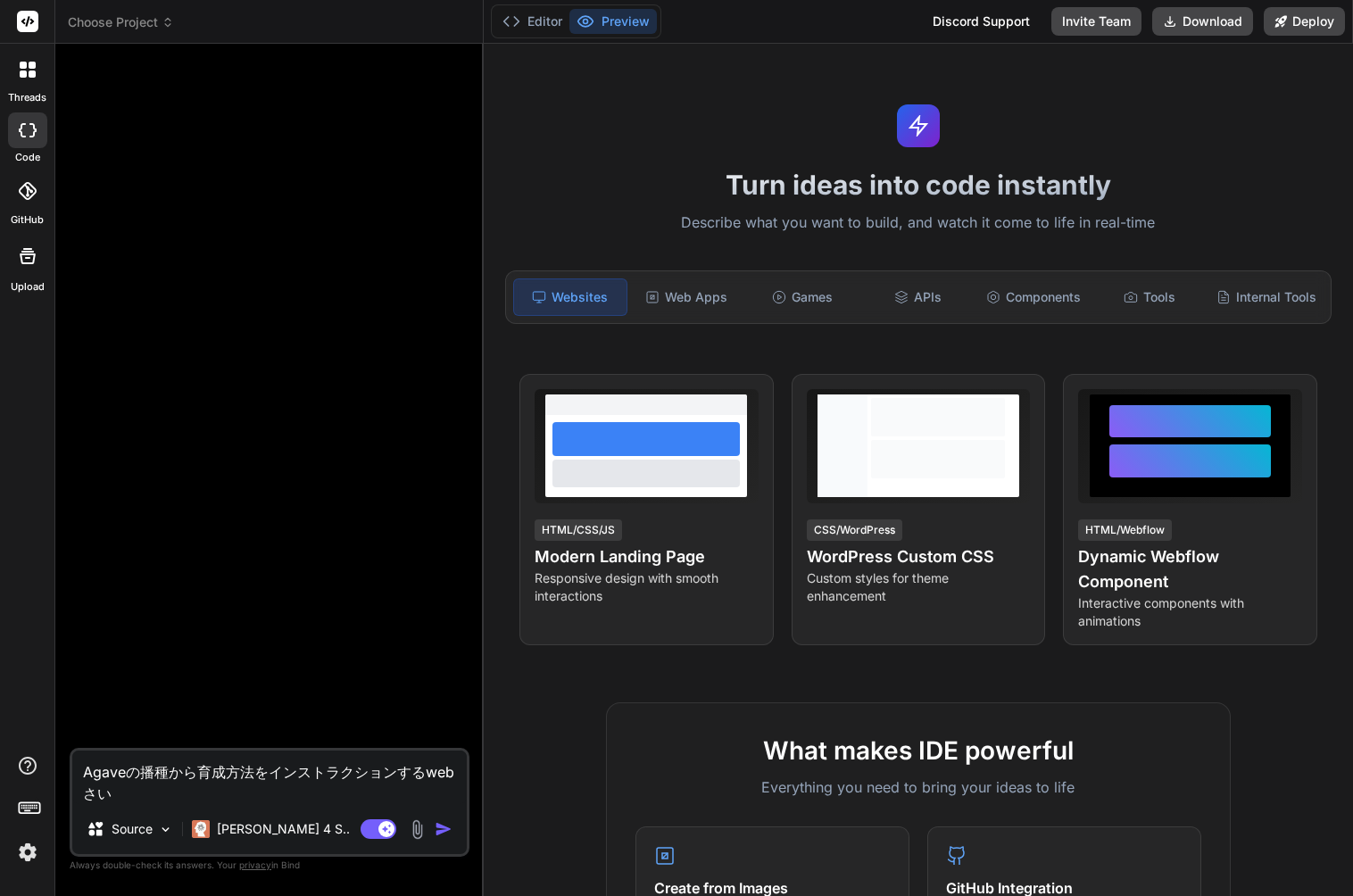
type textarea "x"
type textarea "Agaveの播種から育成方法をインストラクションするwebさいと"
type textarea "x"
type textarea "Agaveの播種から育成方法をインストラクションするwebさいとw"
type textarea "x"
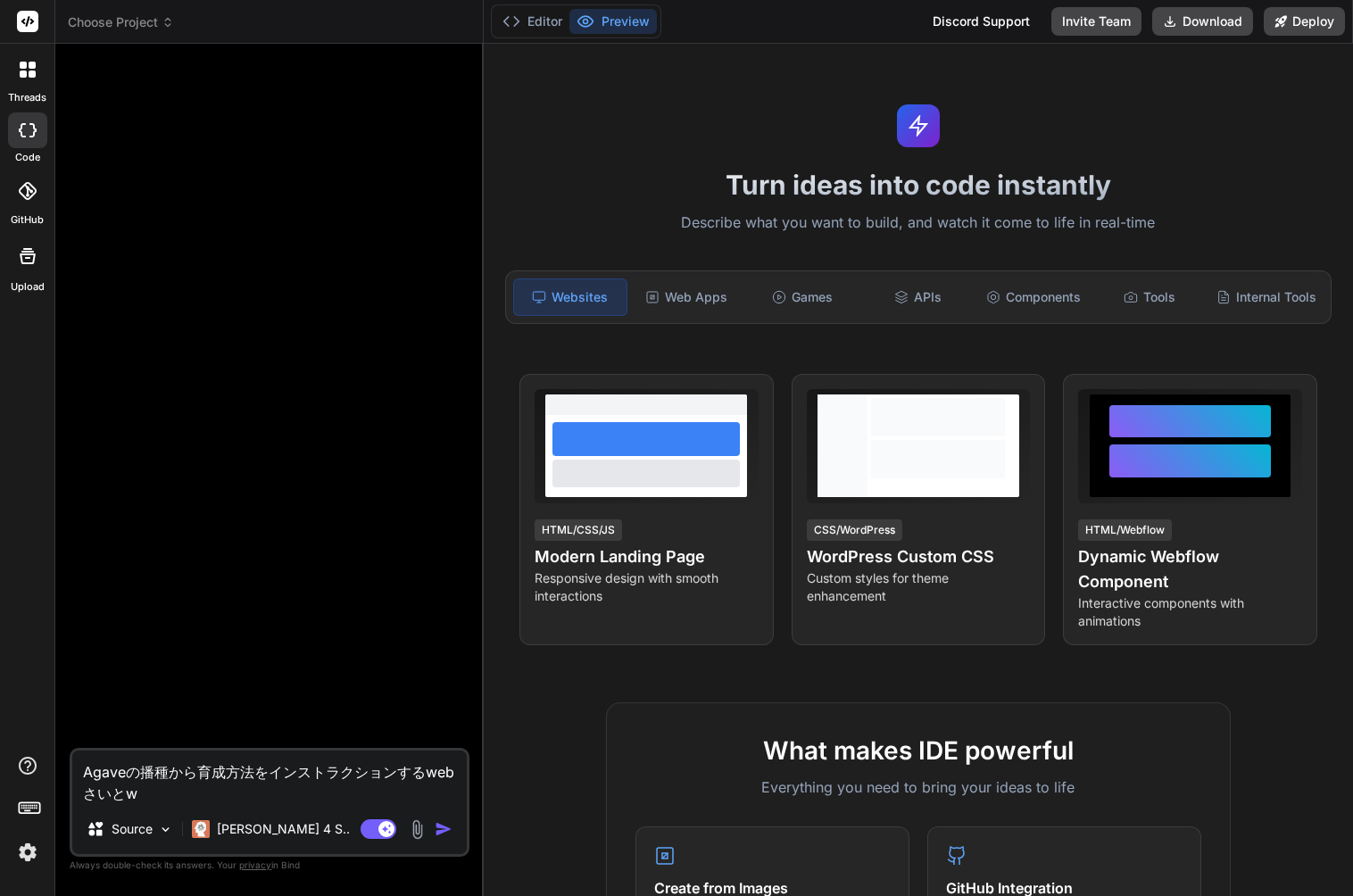
type textarea "Agaveの播種から育成方法をインストラクションするwebさいとを"
type textarea "x"
type textarea "Agaveの播種から育成方法をインストラクションするwebさいとをt"
type textarea "x"
type textarea "Agaveの播種から育成方法をインストラクションするwebさいとをつ"
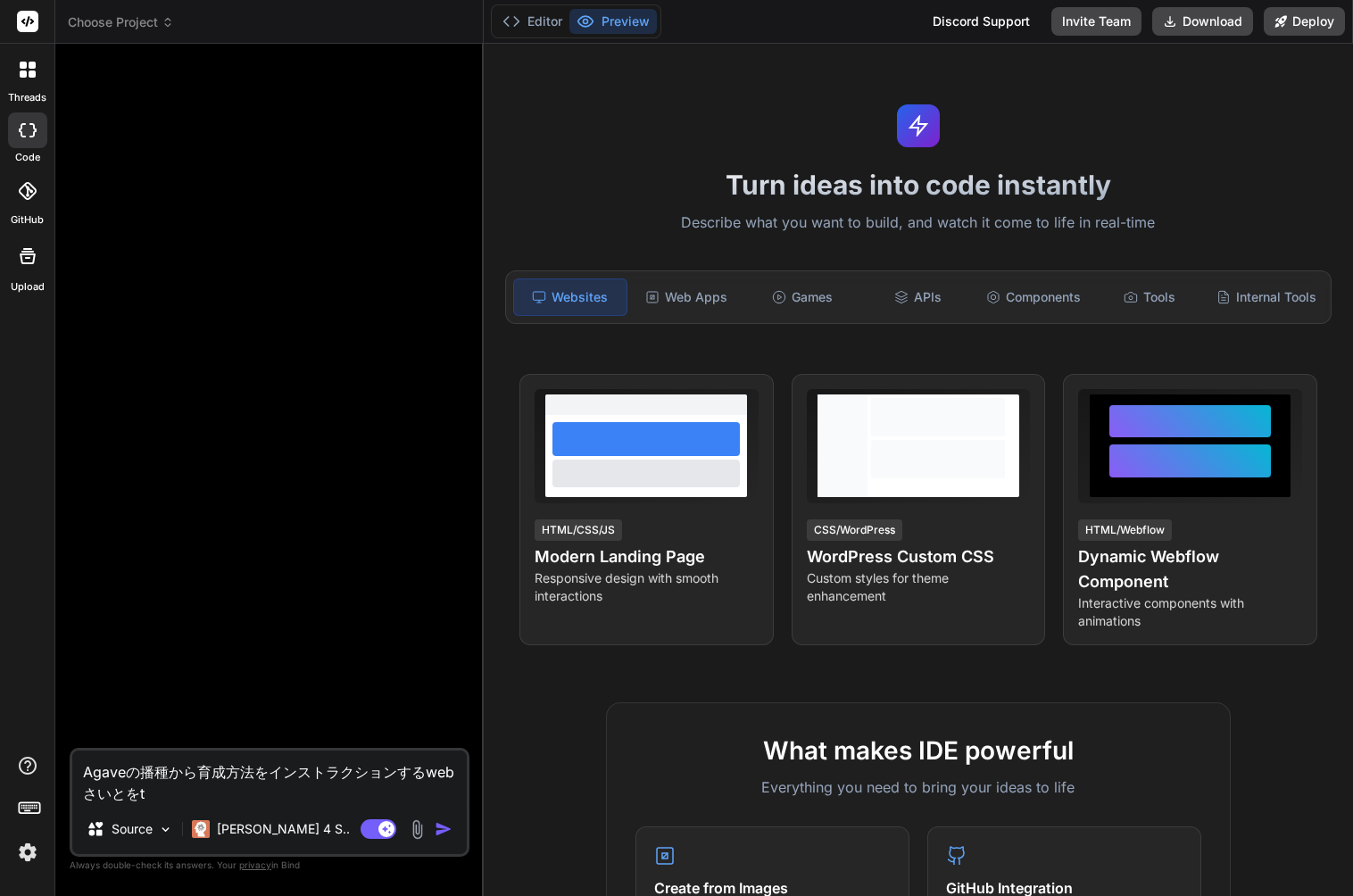
type textarea "x"
type textarea "Agaveの播種から育成方法をインストラクションするwebさいとをつk"
type textarea "x"
type textarea "Agaveの播種から育成方法をインストラクションするwebさいとをつく"
type textarea "x"
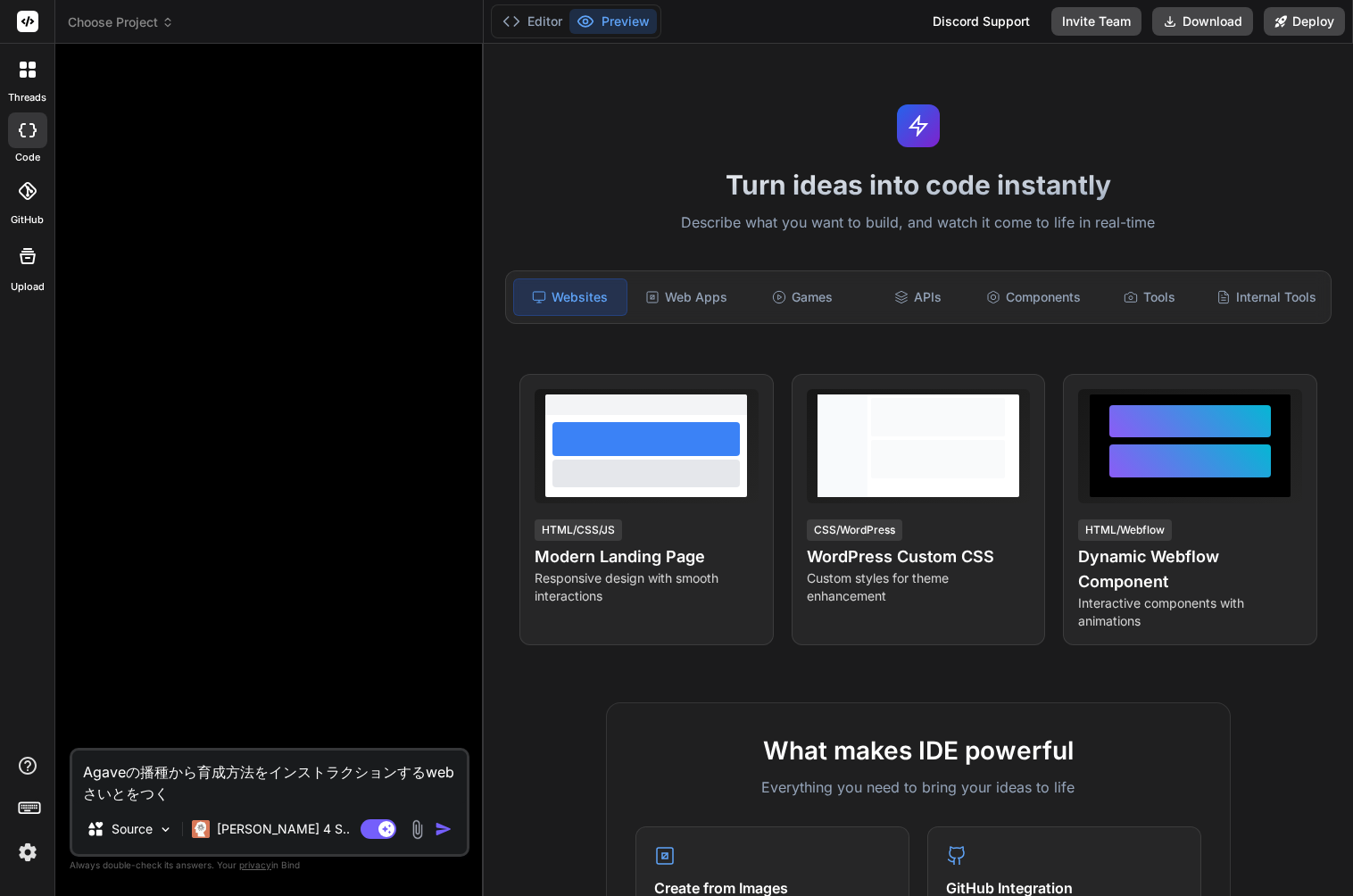
type textarea "Agaveの播種から育成方法をインストラクションするwebさいとをつくt"
type textarea "x"
type textarea "Agaveの播種から育成方法をインストラクションするwebさいとをつくっt"
type textarea "x"
type textarea "Agaveの播種から育成方法をインストラクションするwebさいとをつくって"
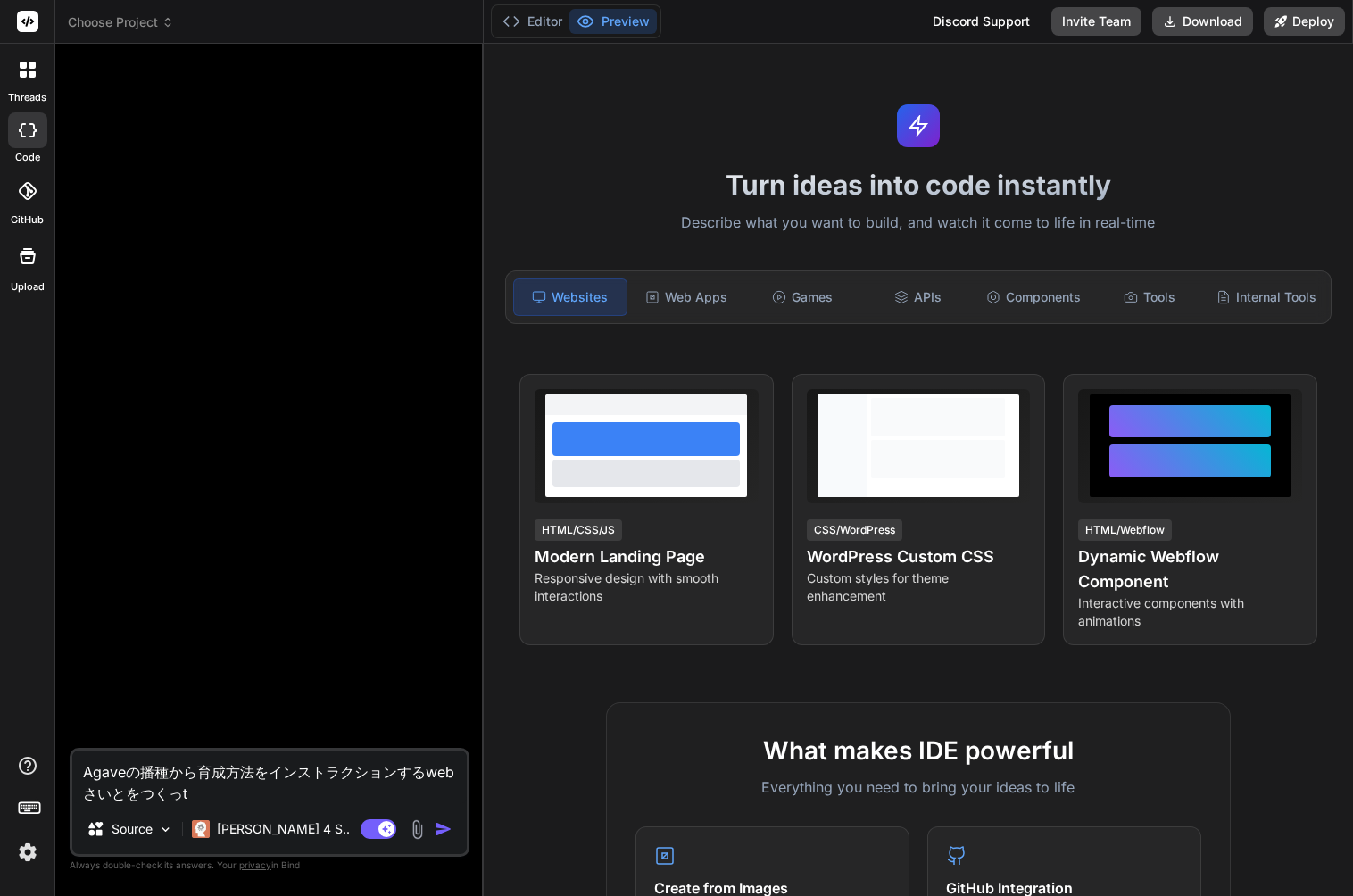
type textarea "x"
type textarea "Agaveの播種から育成方法をインストラクションするweβサイトを作って"
type textarea "x"
type textarea "Agaveの播種から育成方法をインストラクションするweβサイトを作って。"
type textarea "x"
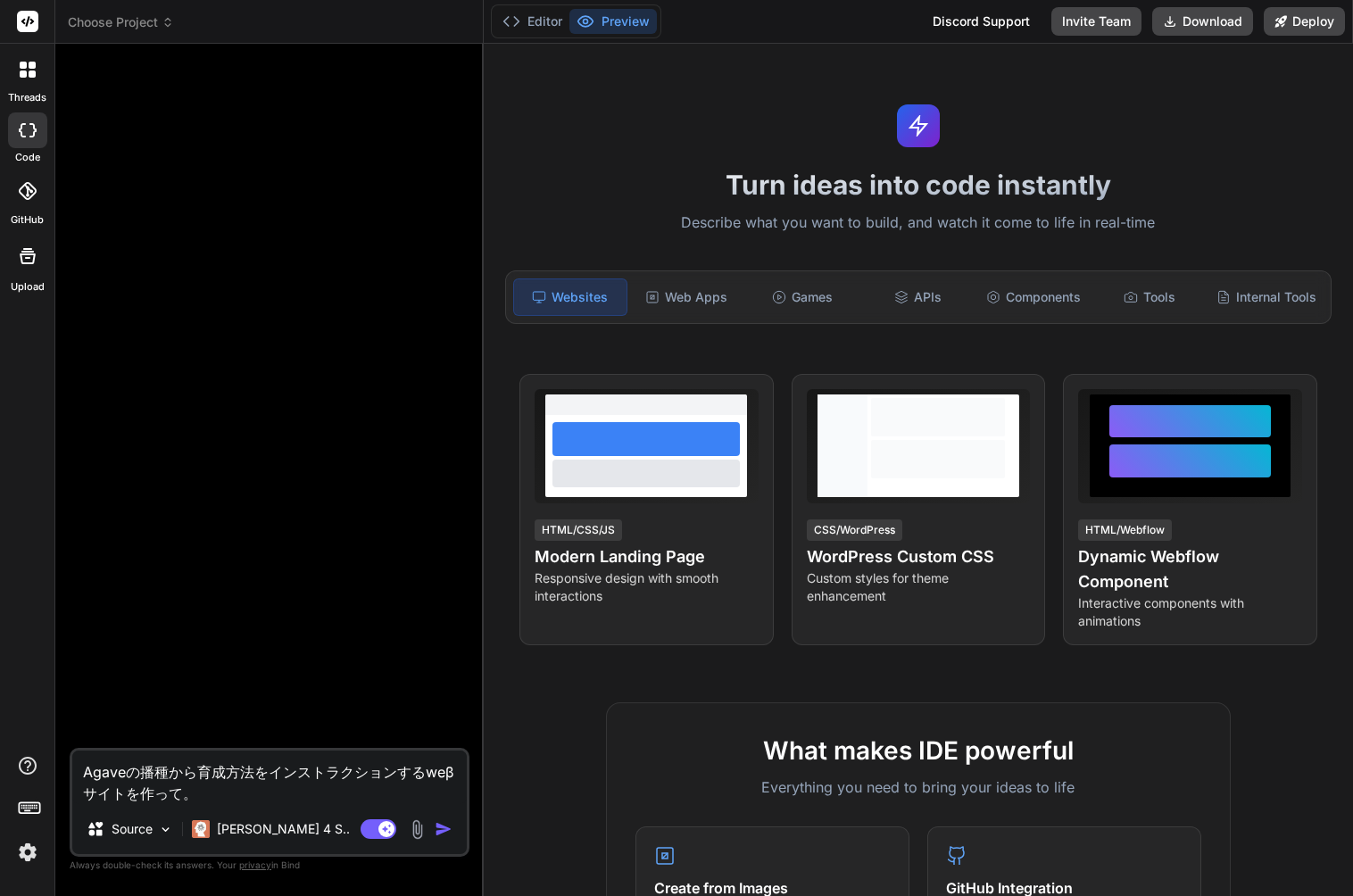
type textarea "Agaveの播種から育成方法をインストラクションするweβサイトを作って。"
click at [437, 831] on img "button" at bounding box center [444, 829] width 18 height 18
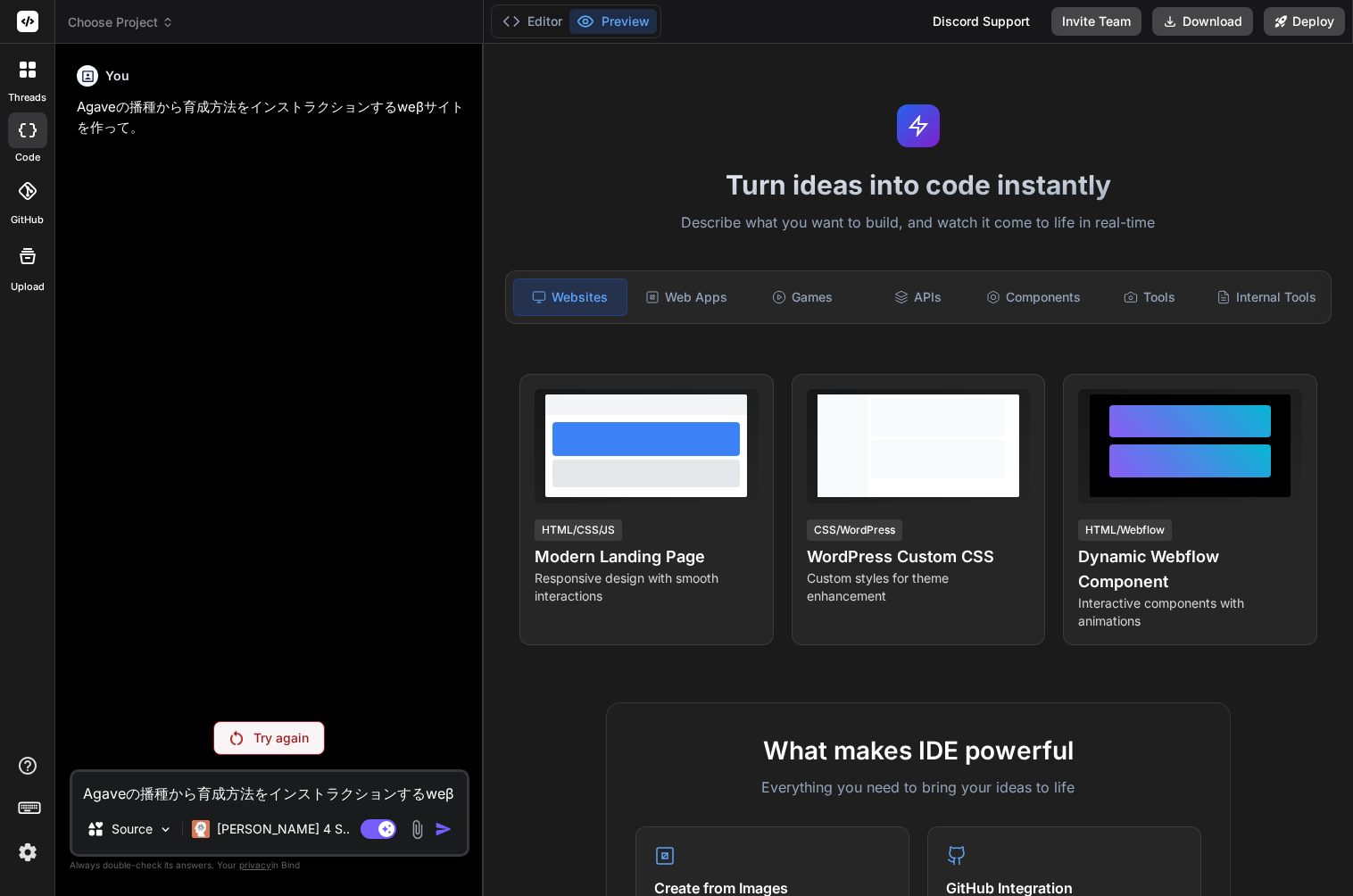
click at [266, 732] on p "Try again" at bounding box center [281, 738] width 56 height 18
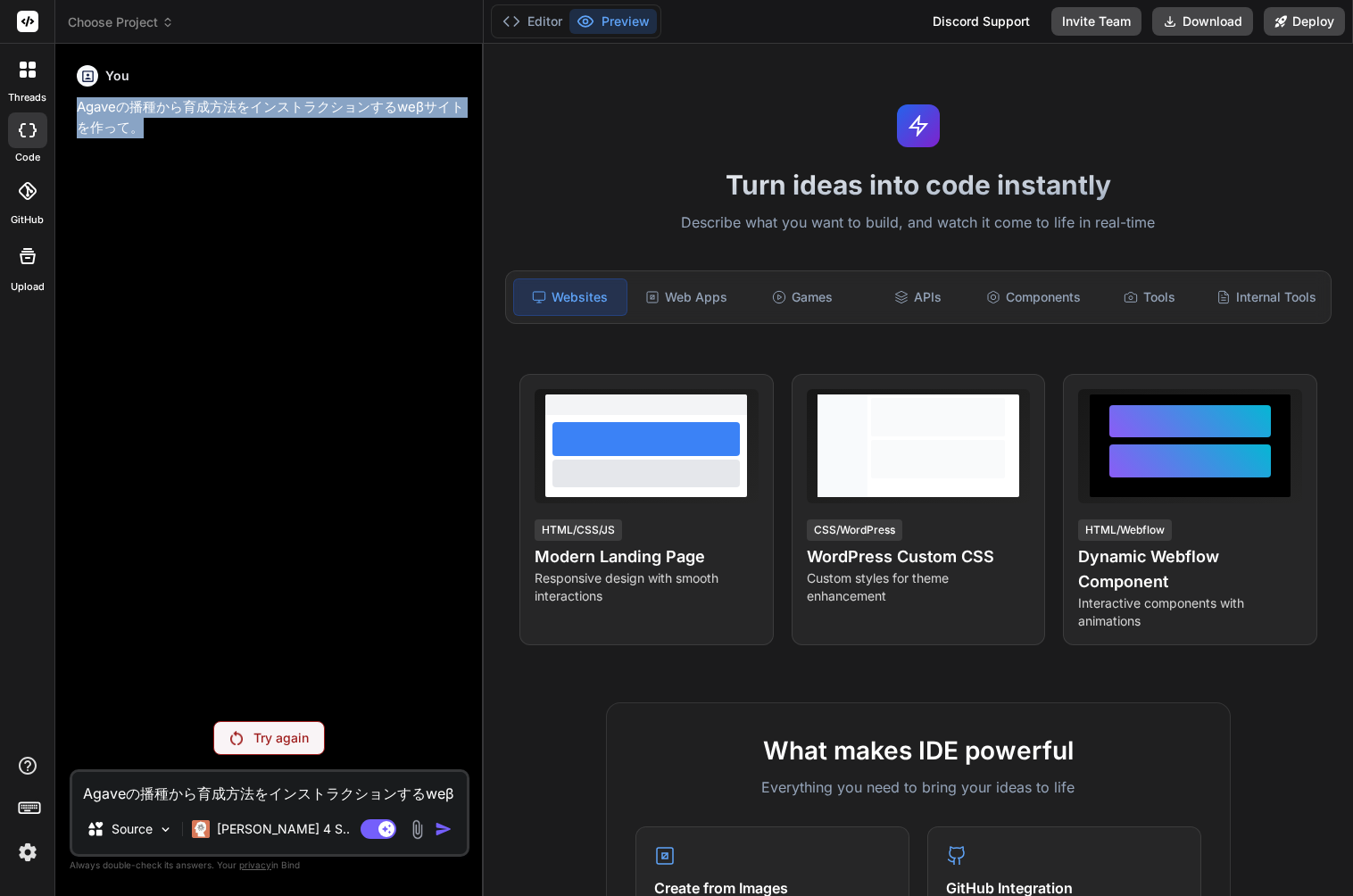
drag, startPoint x: 78, startPoint y: 107, endPoint x: 161, endPoint y: 131, distance: 86.4
click at [161, 131] on p "Agaveの播種から育成方法をインストラクションするweβサイトを作って。" at bounding box center [271, 117] width 389 height 40
copy p "Agaveの播種から育成方法をインストラクションするweβサイトを作って。"
click at [40, 854] on img at bounding box center [28, 853] width 31 height 31
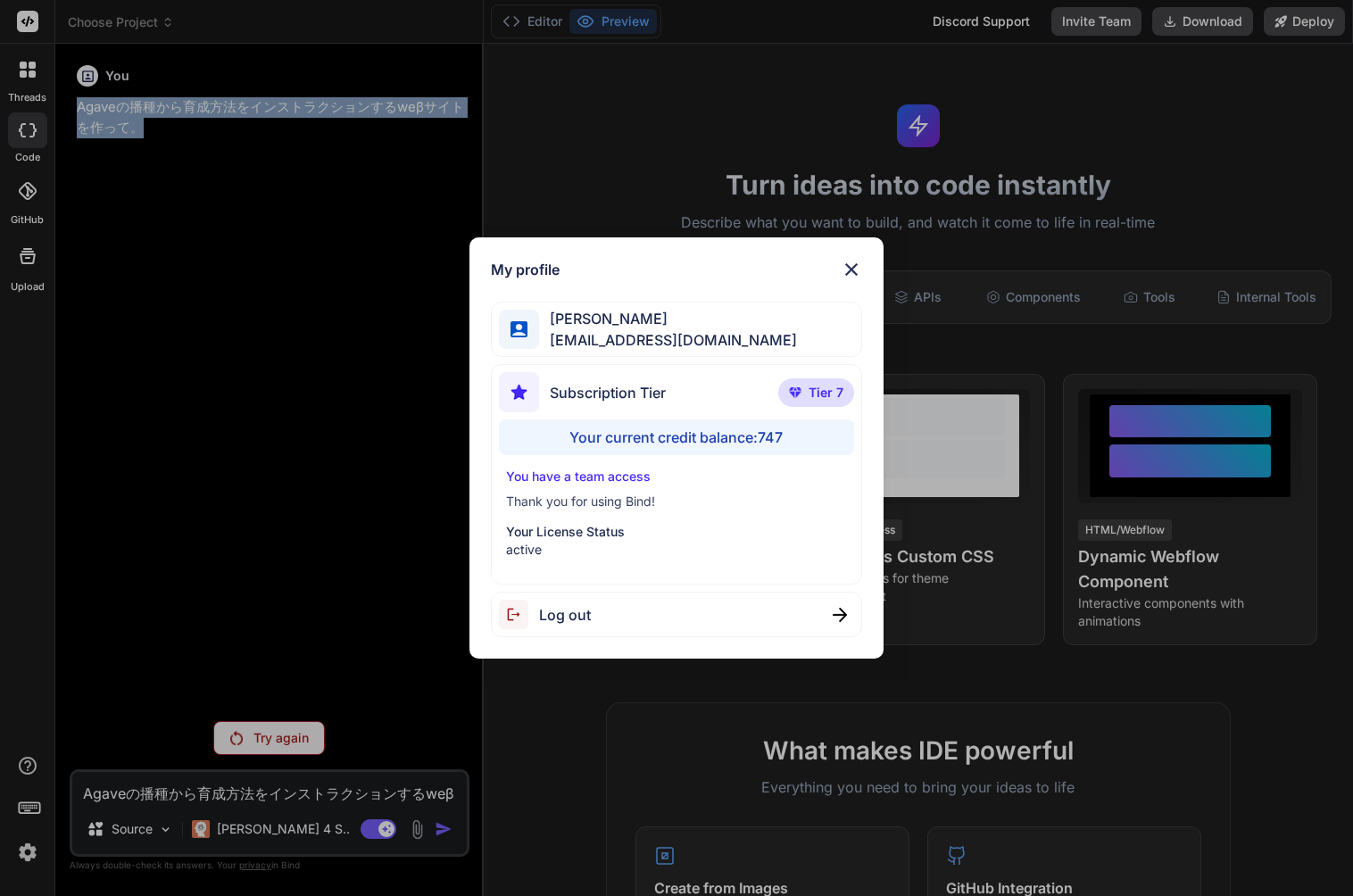
click at [847, 272] on img at bounding box center [852, 269] width 21 height 21
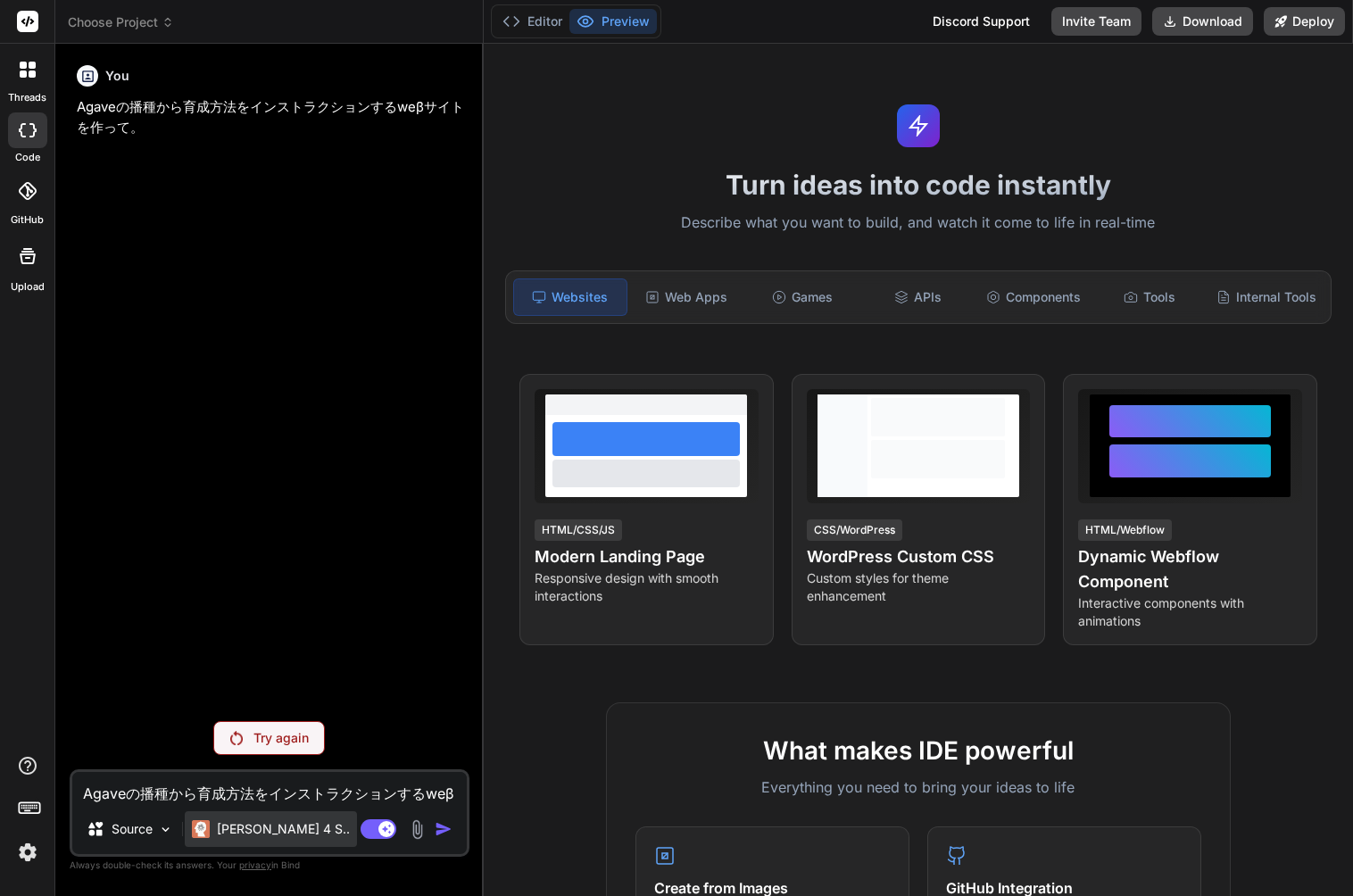
click at [271, 826] on p "Claude 4 S.." at bounding box center [283, 829] width 133 height 18
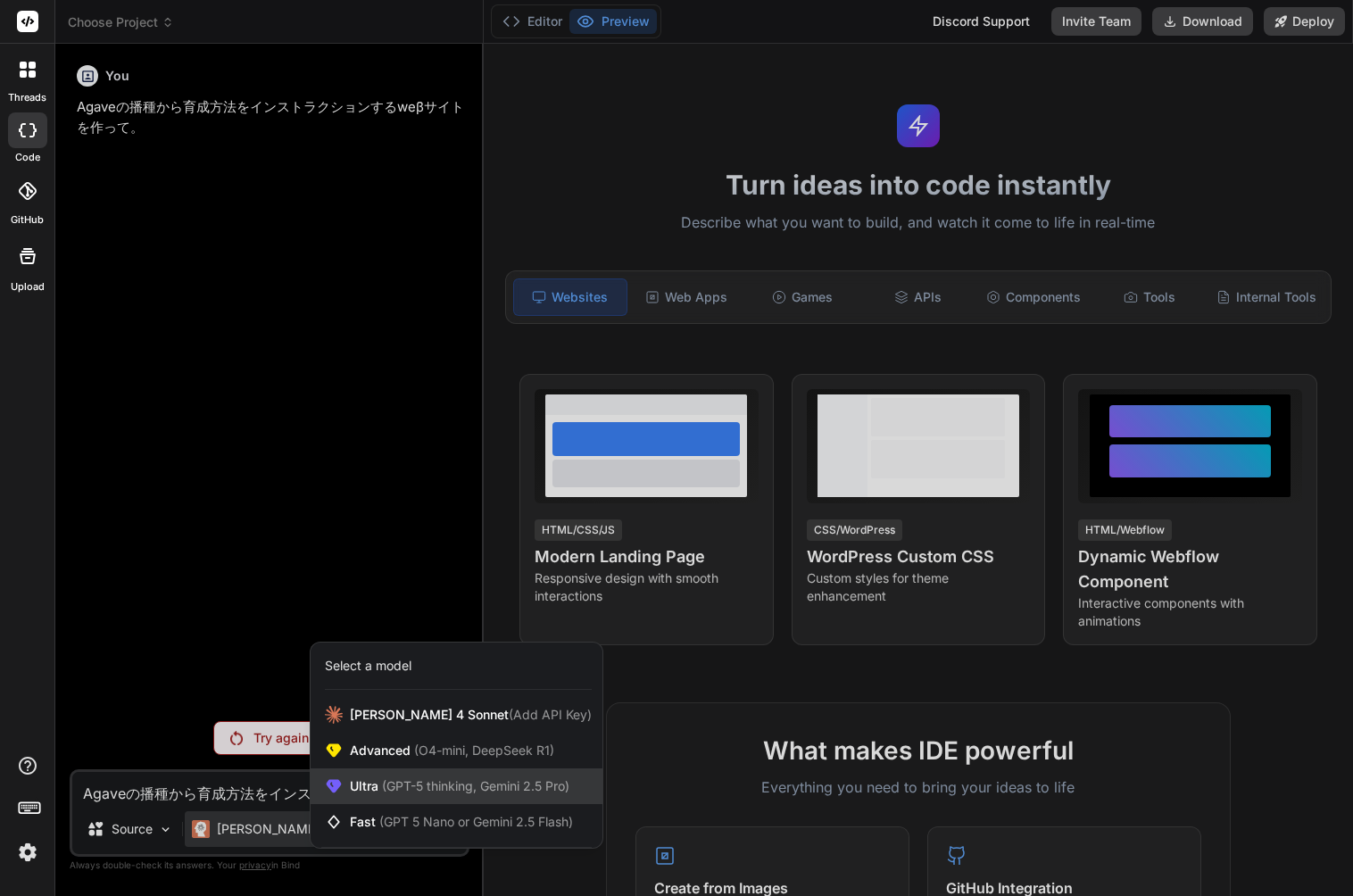
click at [430, 787] on span "(GPT-5 thinking, Gemini 2.5 Pro)" at bounding box center [473, 786] width 191 height 15
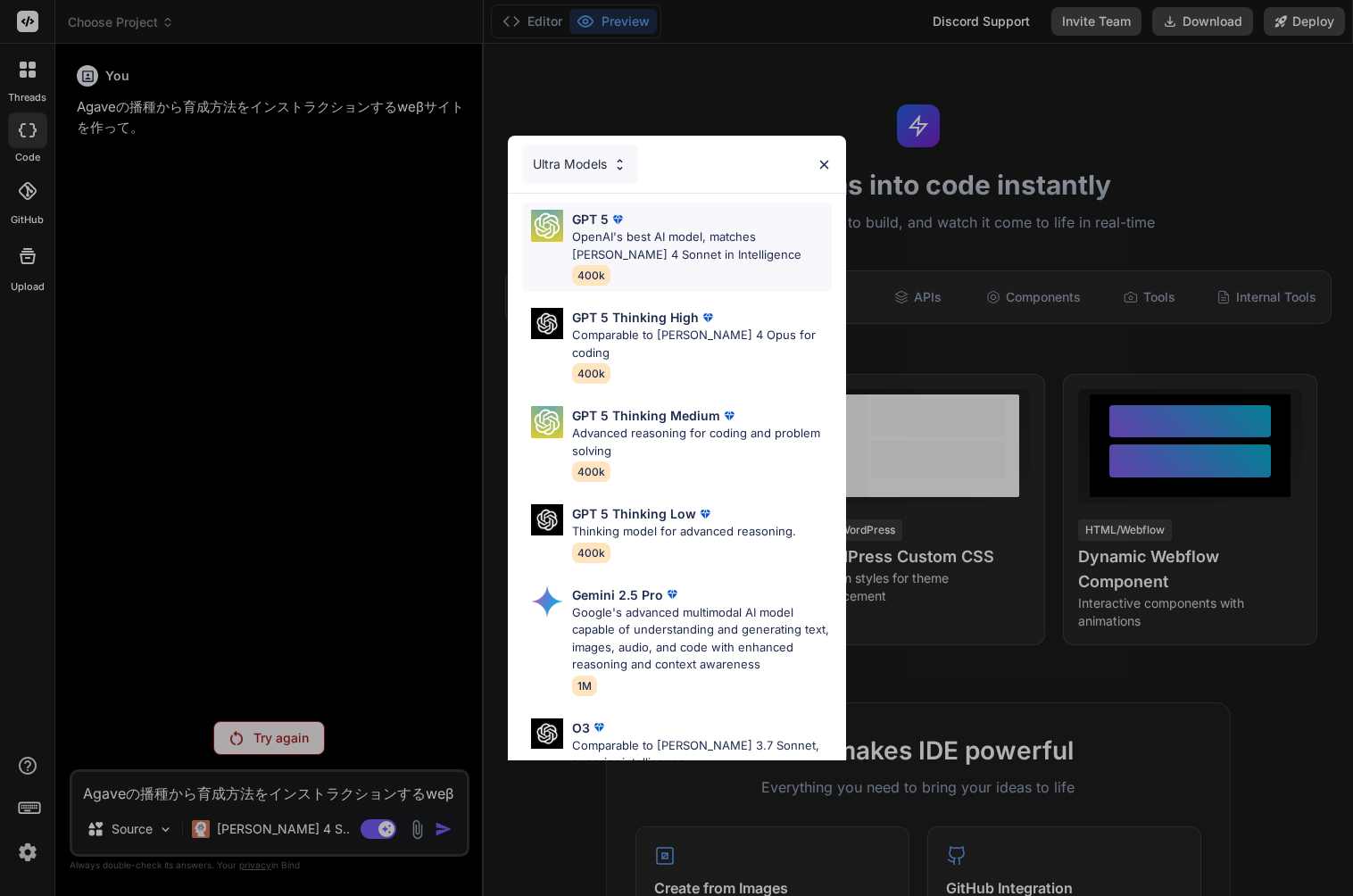
click at [707, 245] on p "OpenAI's best AI model, matches Claude 4 Sonnet in Intelligence" at bounding box center [702, 245] width 260 height 35
type textarea "x"
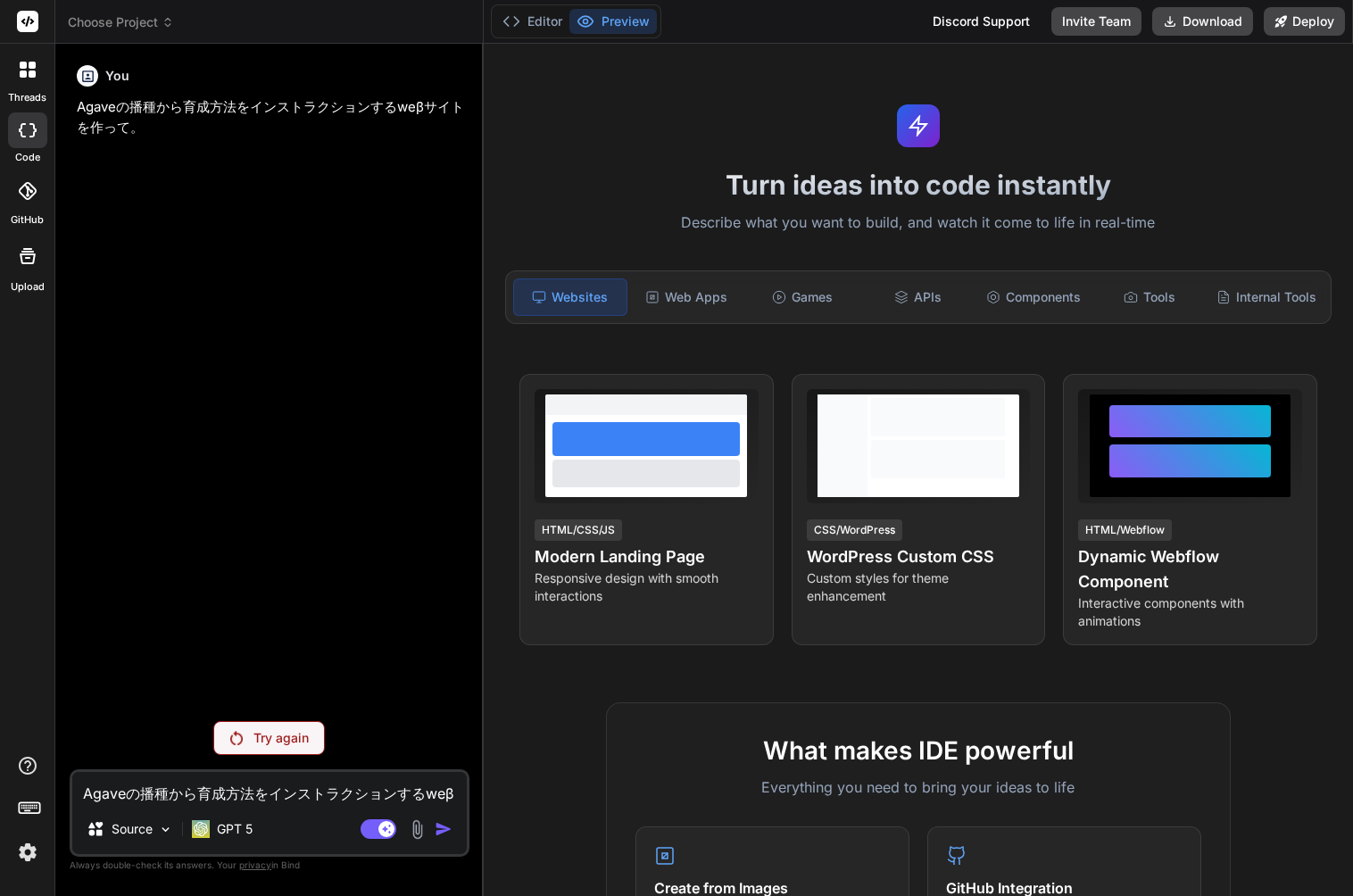
click at [321, 793] on textarea "Agaveの播種から育成方法をインストラクションするweβサイトを作って。" at bounding box center [269, 787] width 395 height 32
paste textarea "Agaveの播種から育成方法をインストラクションするweβサイトを作って。"
type textarea "Agaveの播種から育成方法をインストラクションするweβサイトを作って。"
type textarea "x"
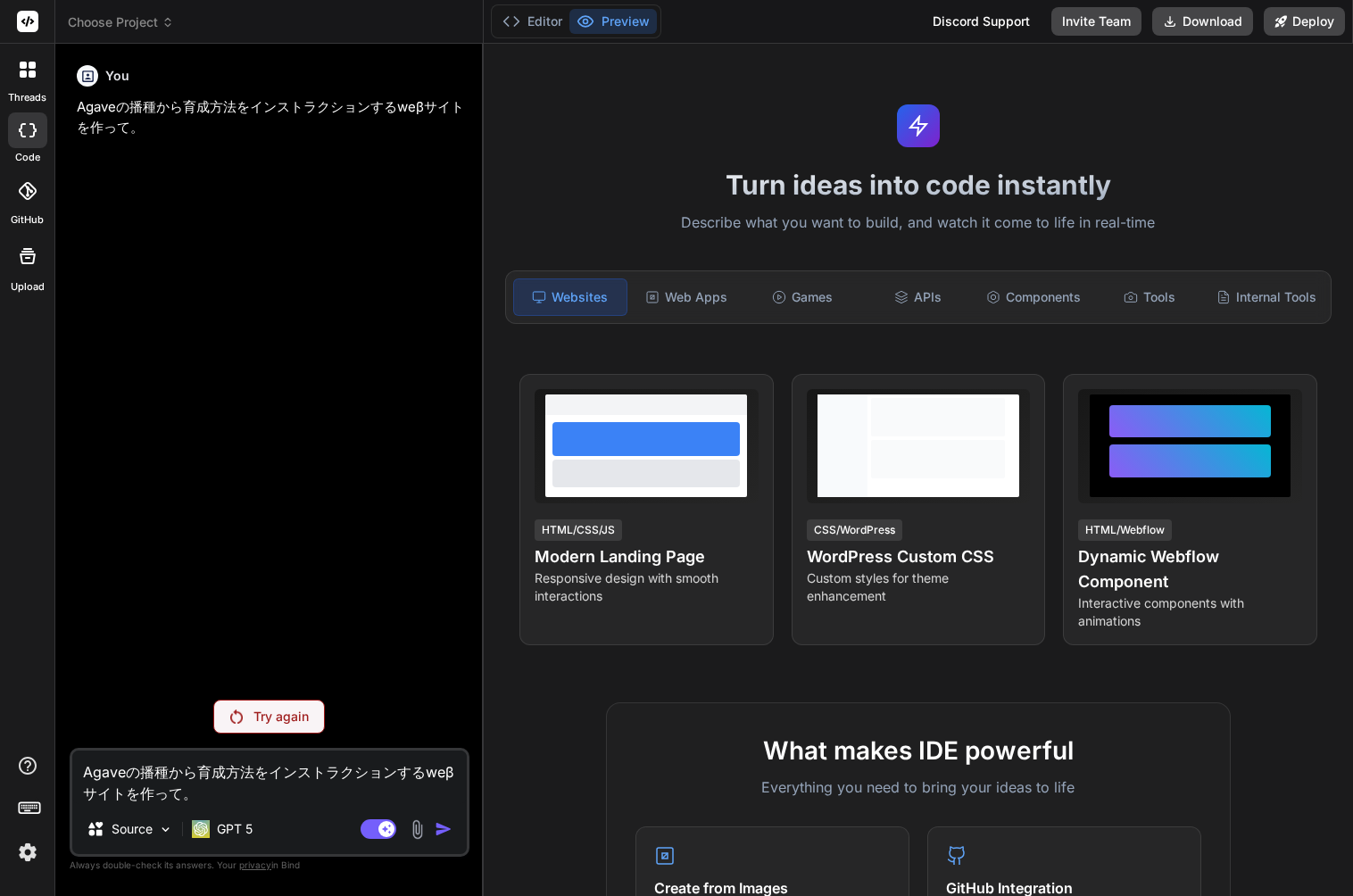
click at [115, 794] on textarea "Agaveの播種から育成方法をインストラクションするweβサイトを作って。" at bounding box center [269, 778] width 395 height 54
type textarea "Agaveの播種から育成方法をインストラクションするweBサイトを作って。"
type textarea "x"
type textarea "Agaveの播種から育成方法をインストラクションするweBサイトを作って。"
drag, startPoint x: 262, startPoint y: 797, endPoint x: 94, endPoint y: 696, distance: 196.0
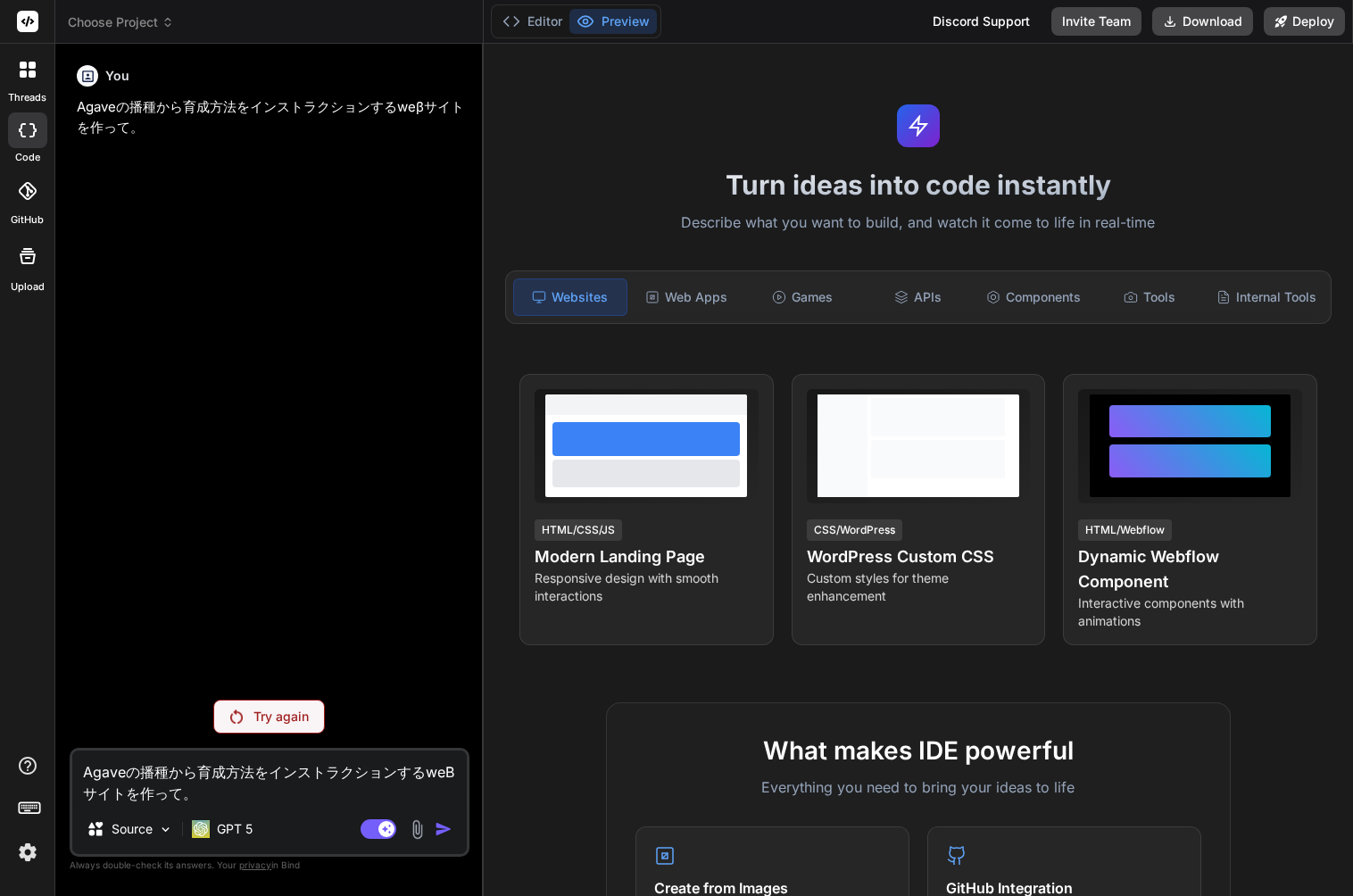
click at [94, 699] on div "You Agaveの播種から育成方法をインストラクションするweβサイトを作って。 Try again Agaveの播種から育成方法をインストラクションするw…" at bounding box center [269, 476] width 400 height 837
type textarea "x"
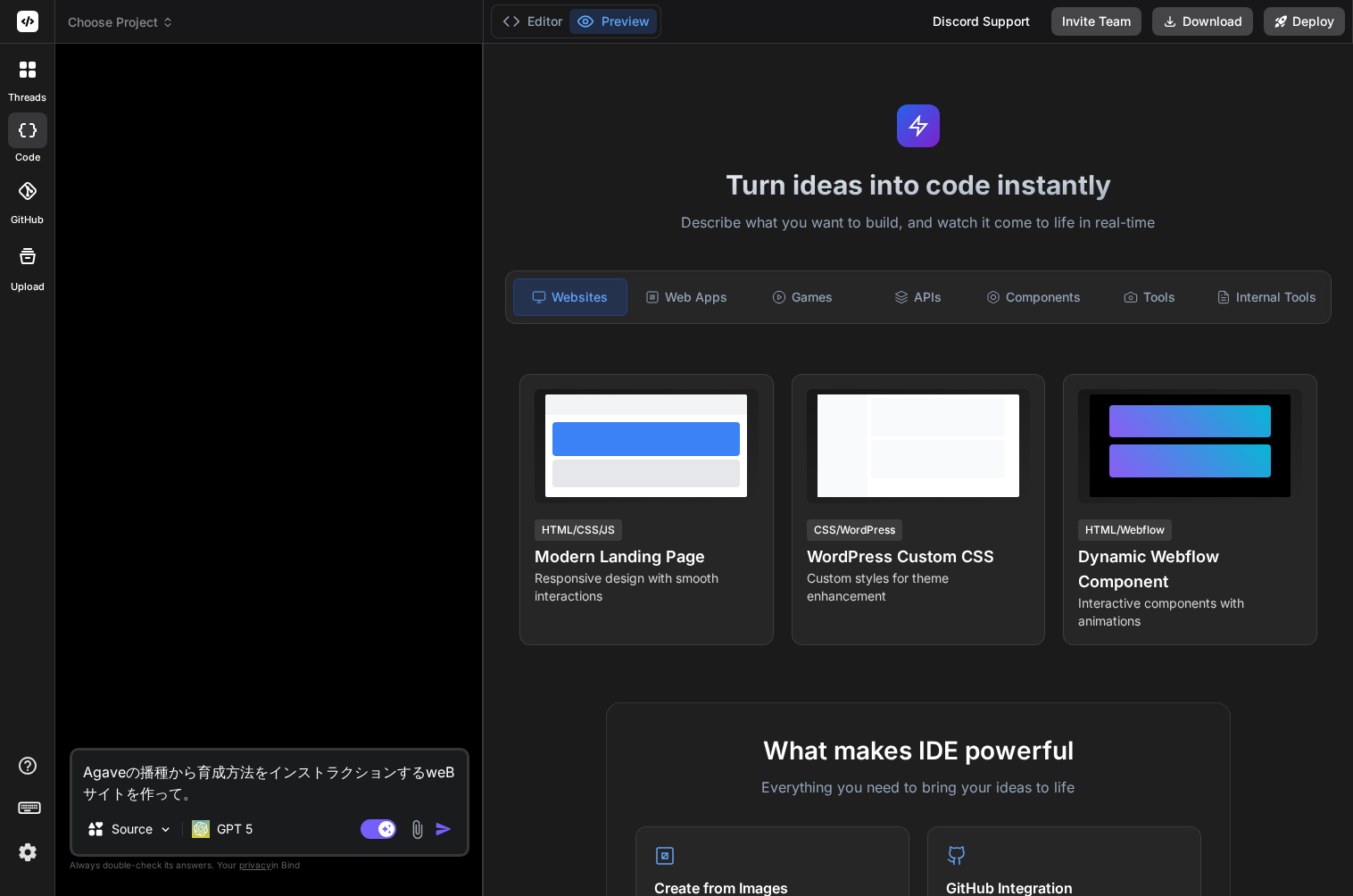
click at [439, 830] on img "button" at bounding box center [444, 829] width 18 height 18
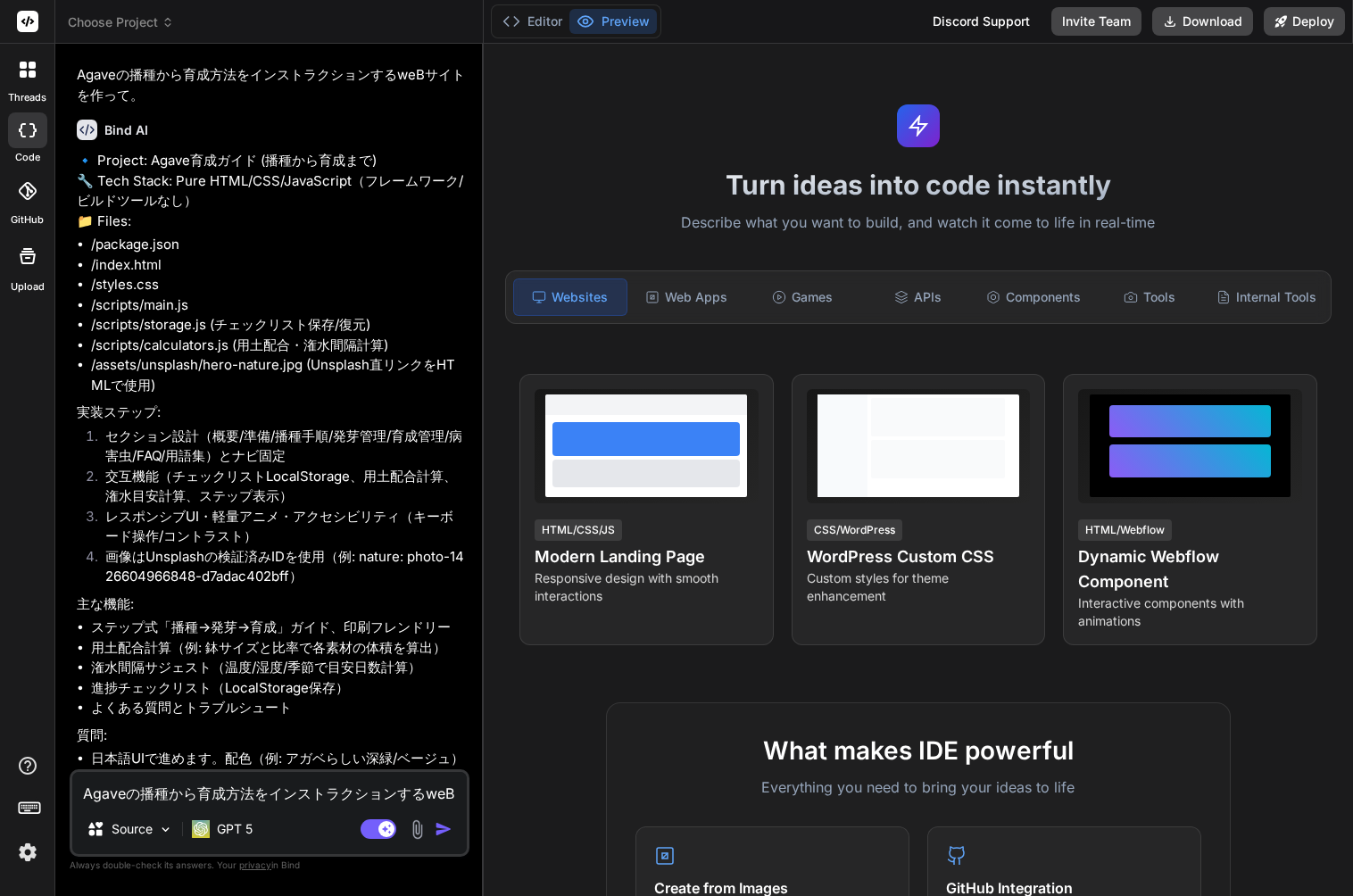
type textarea "x"
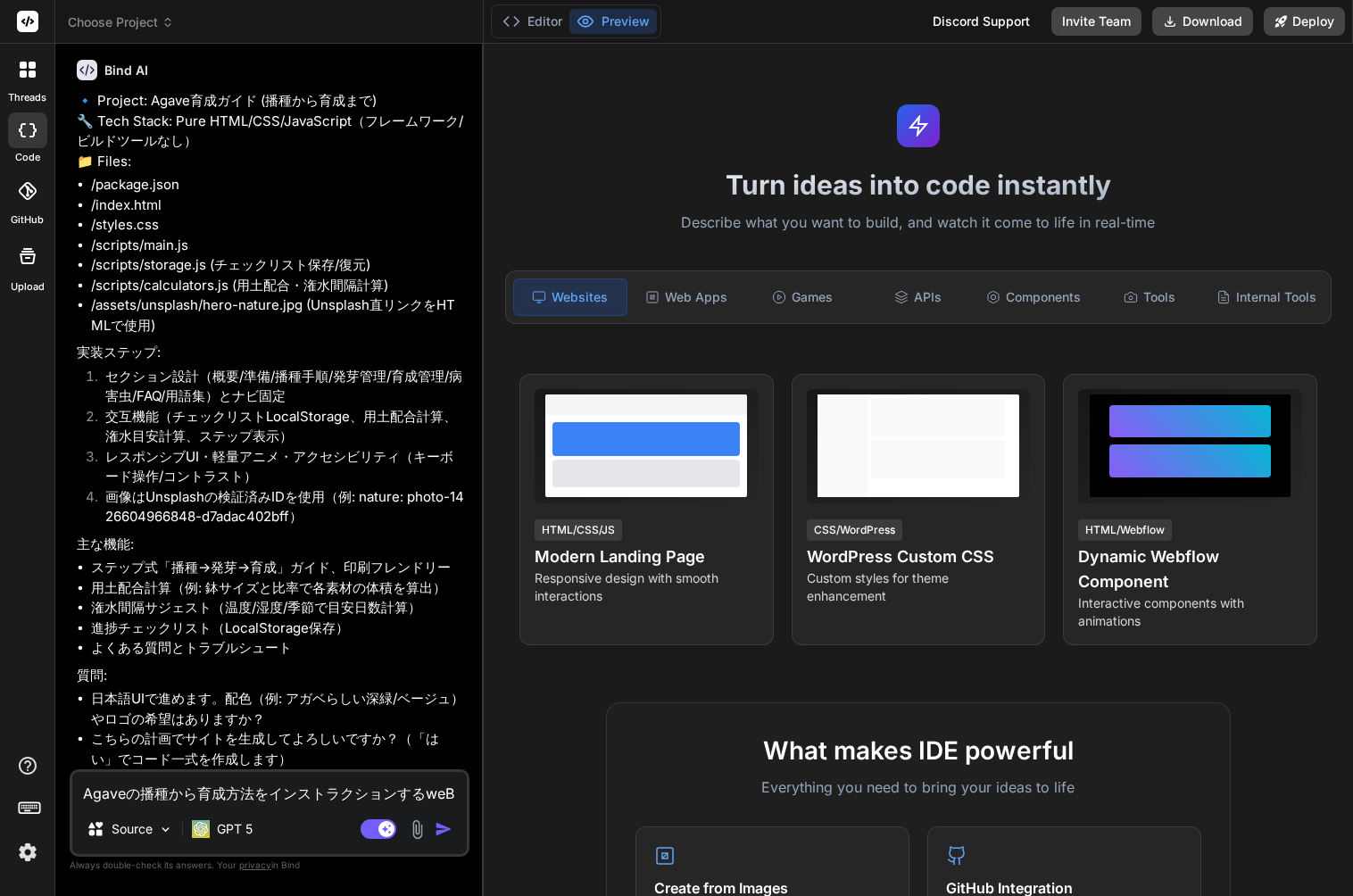
scroll to position [132, 0]
click at [235, 794] on textarea "Agaveの播種から育成方法をインストラクションするweBサイトを作って。" at bounding box center [269, 787] width 395 height 32
type textarea "x"
type textarea "r"
type textarea "x"
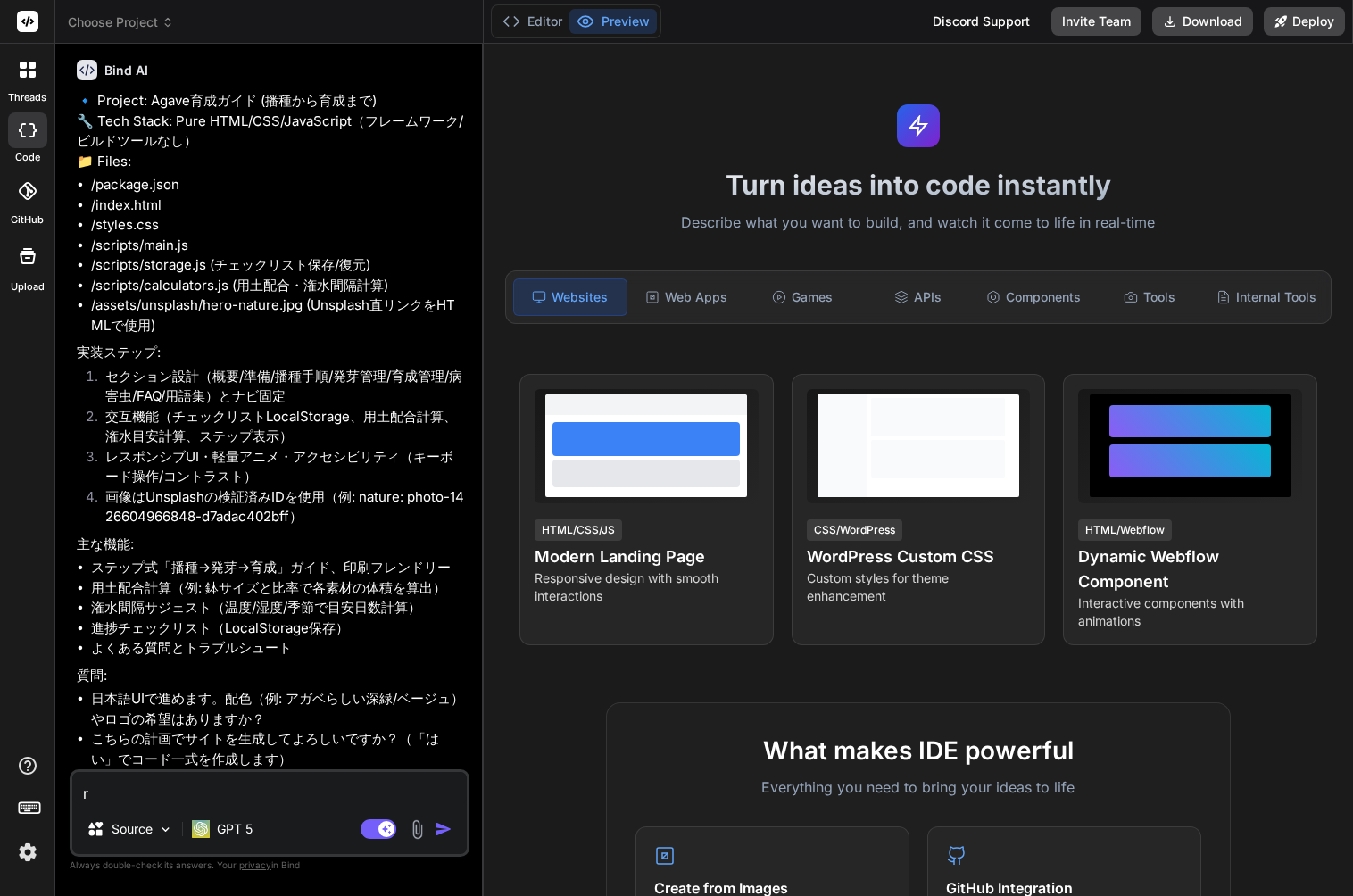
type textarea "ろ"
type textarea "x"
type textarea "ろg"
type textarea "x"
type textarea "ろご"
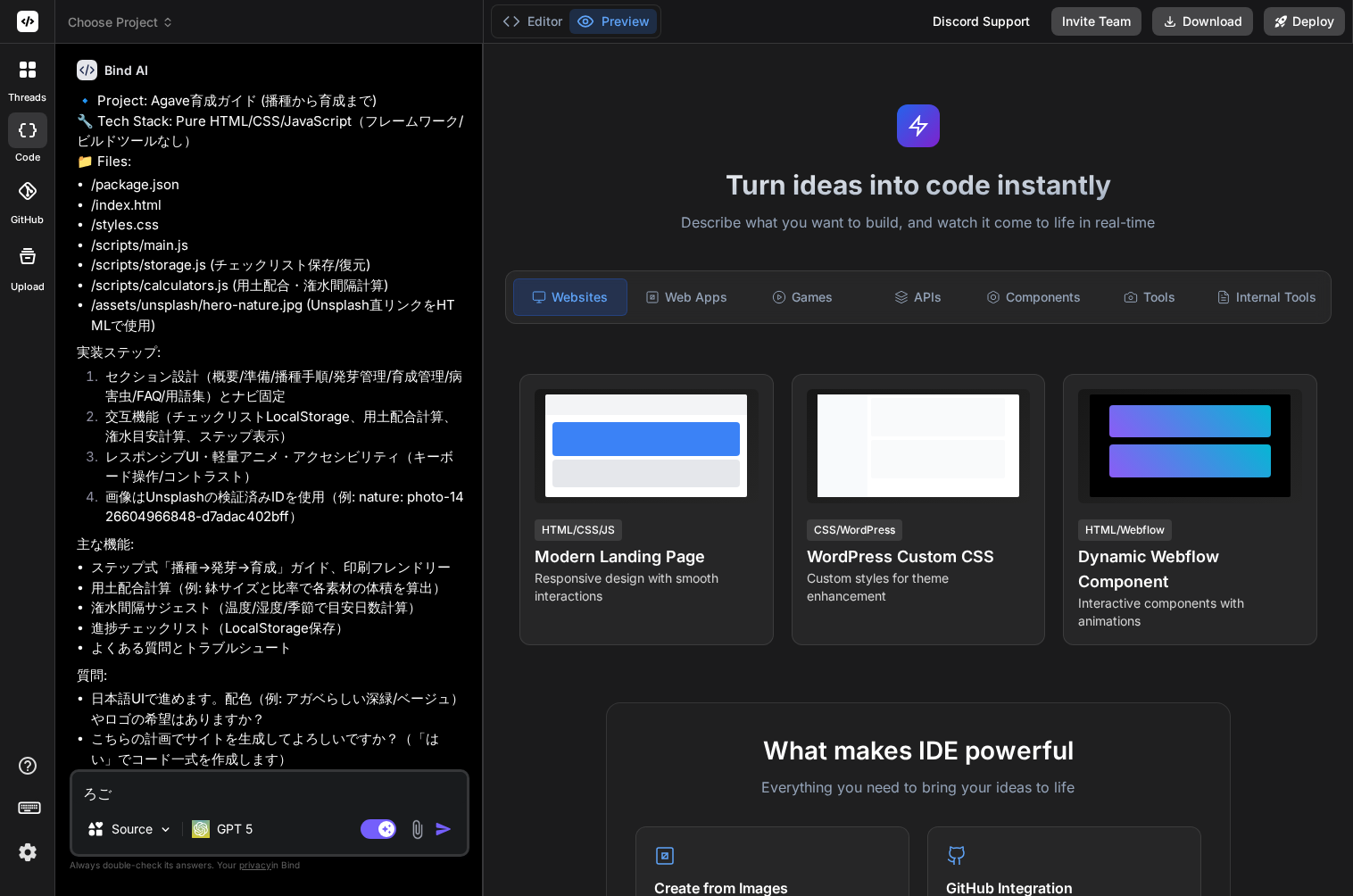
type textarea "x"
type textarea "ろごh"
type textarea "x"
type textarea "ろごは"
type textarea "x"
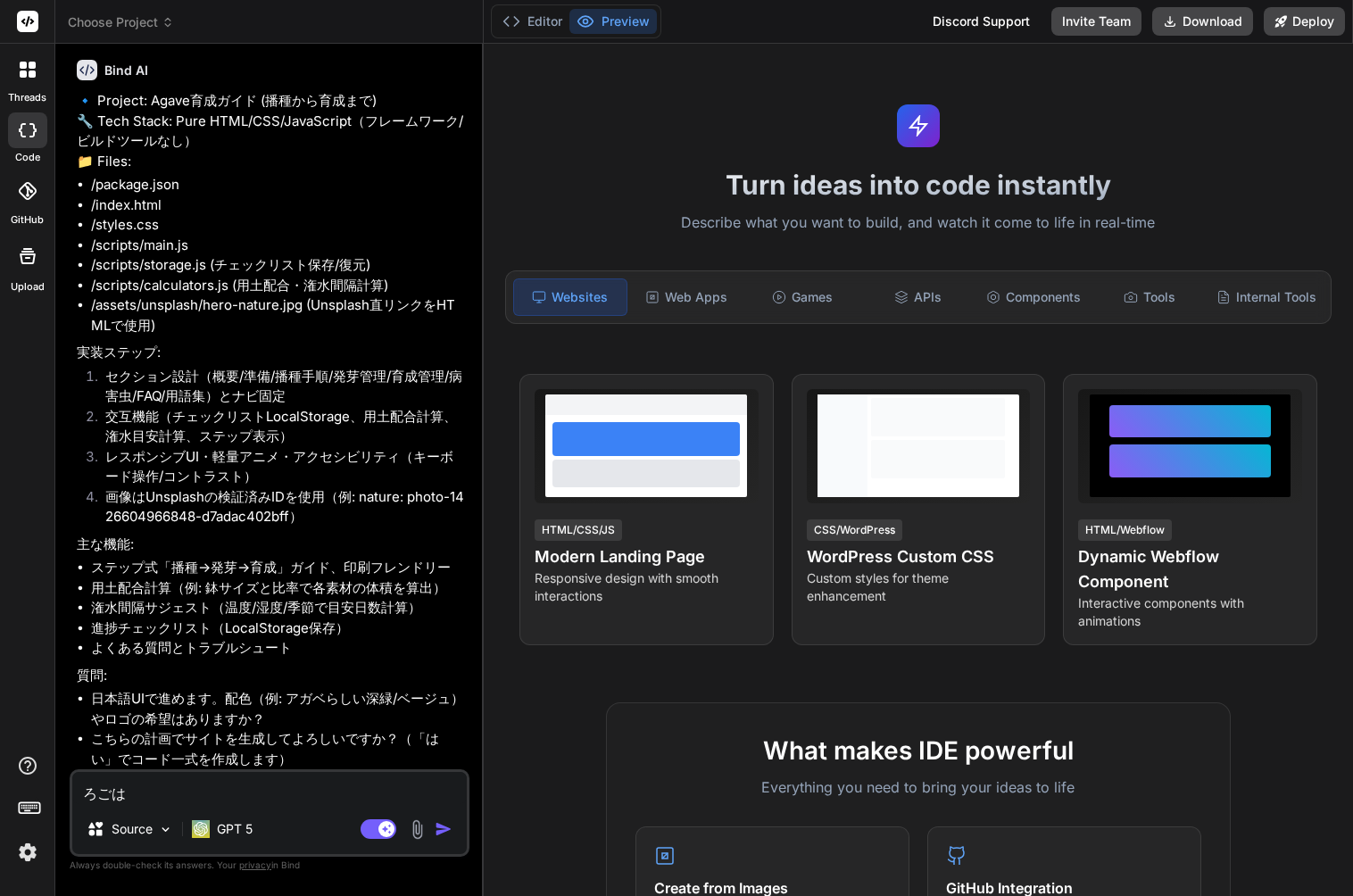
type textarea "ロゴは"
type textarea "x"
type textarea "ロゴはい"
type textarea "x"
type textarea "ロゴはいk"
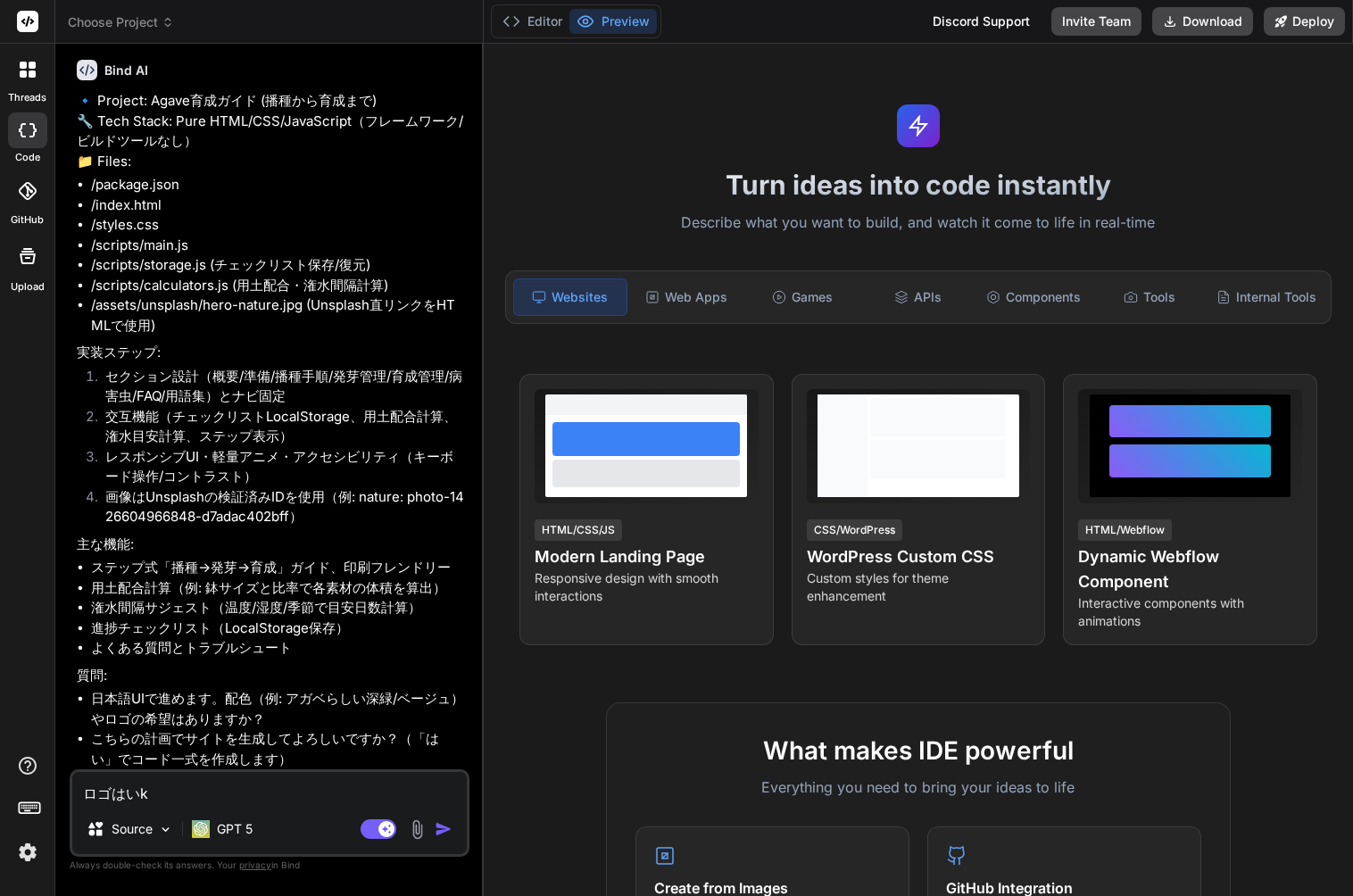
type textarea "x"
type textarea "ロゴはいか"
type textarea "x"
type textarea "ロゴはいかn"
type textarea "x"
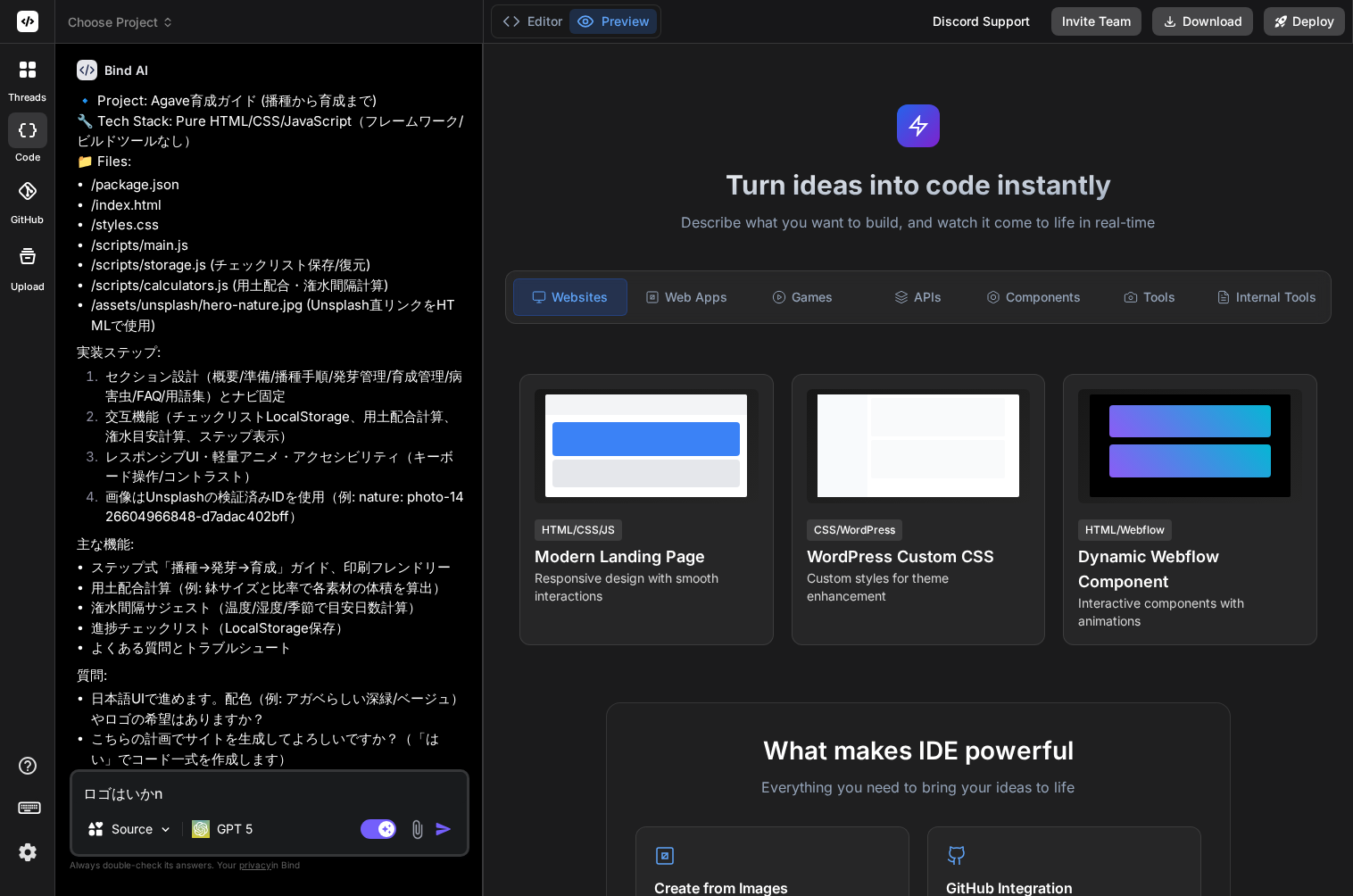
type textarea "ロゴはいかの"
type textarea "x"
type textarea "ロゴは以下の"
type textarea "x"
type textarea "ロゴは以下のウ"
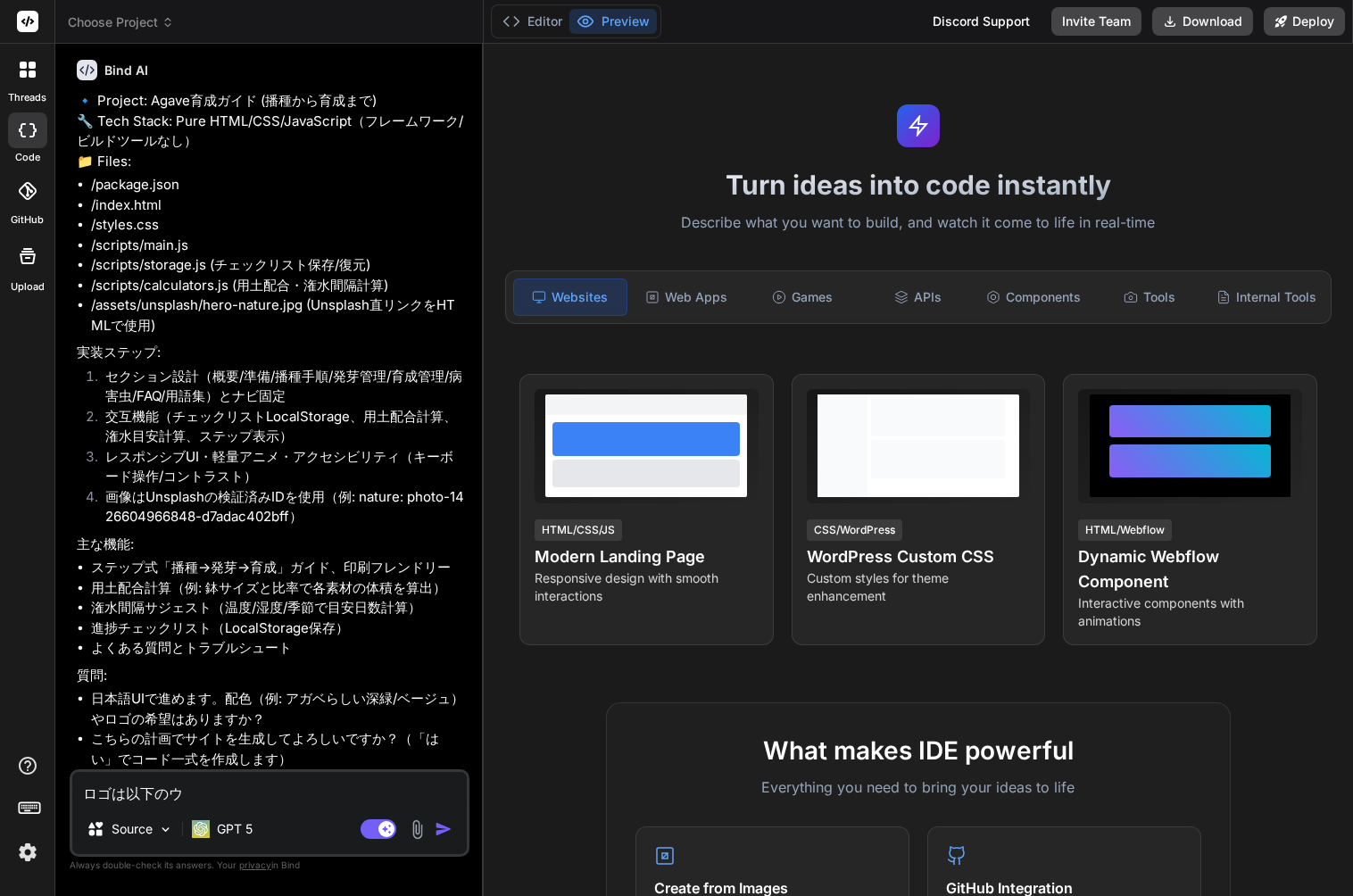
type textarea "x"
type textarea "ロゴは以下のウr"
type textarea "x"
type textarea "ロゴは以下のウrl"
type textarea "x"
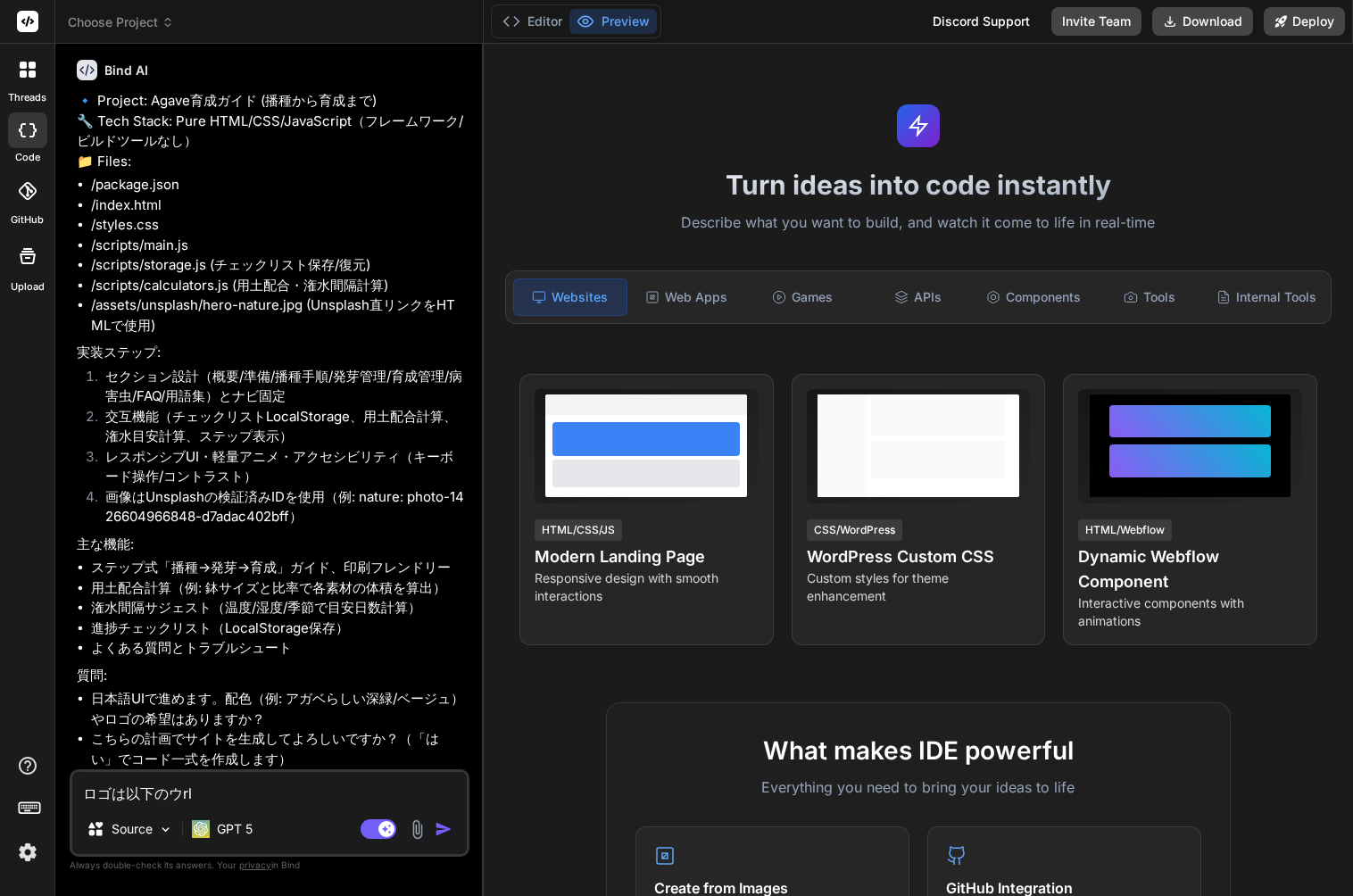
type textarea "ロゴは以下のURL"
type textarea "x"
type textarea "ロゴは以下のURLn"
type textarea "x"
type textarea "ロゴは以下のURLの"
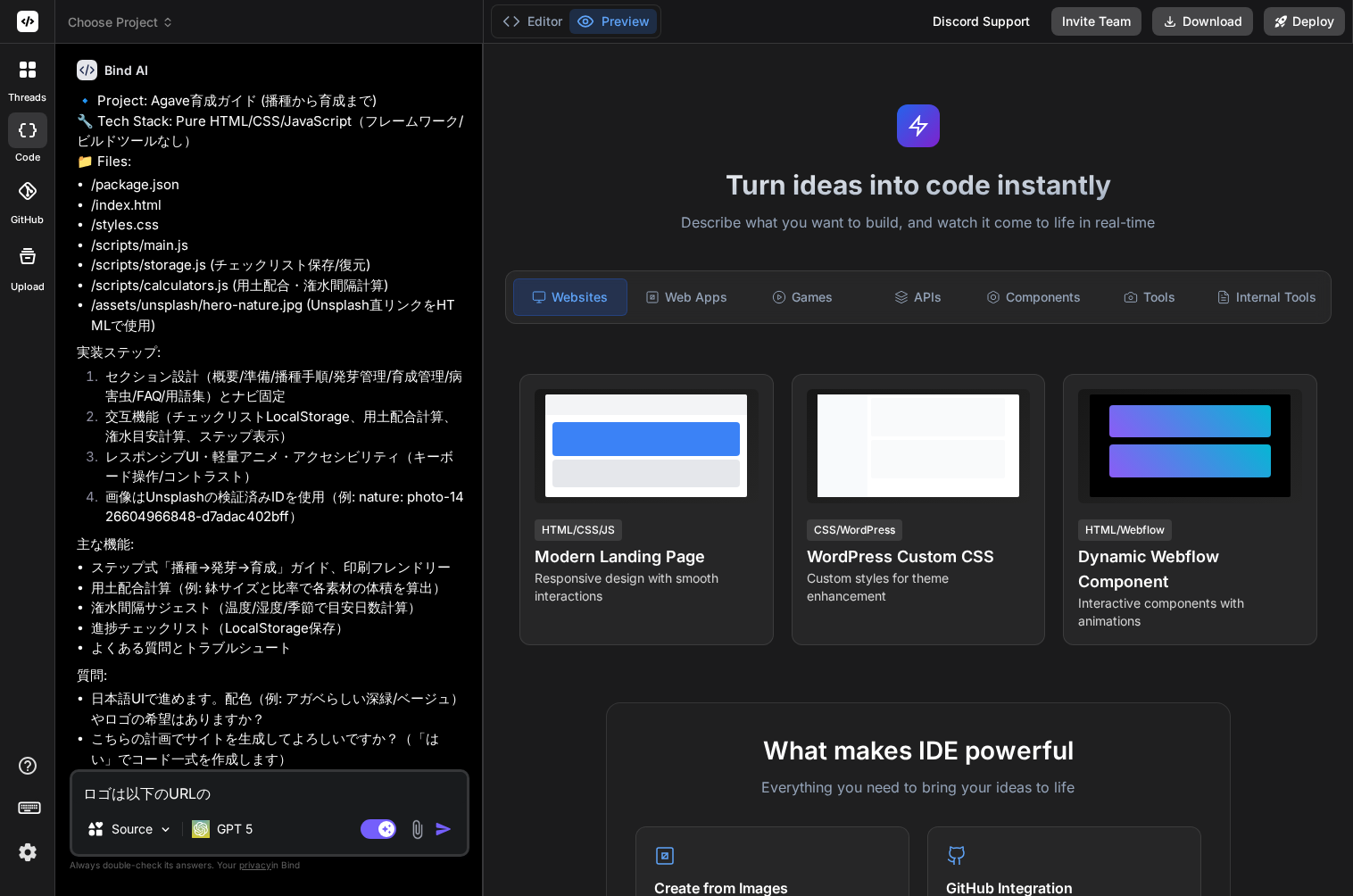
type textarea "x"
type textarea "ロゴは以下のURLのm"
type textarea "x"
type textarea "ロゴは以下のURLのも"
type textarea "x"
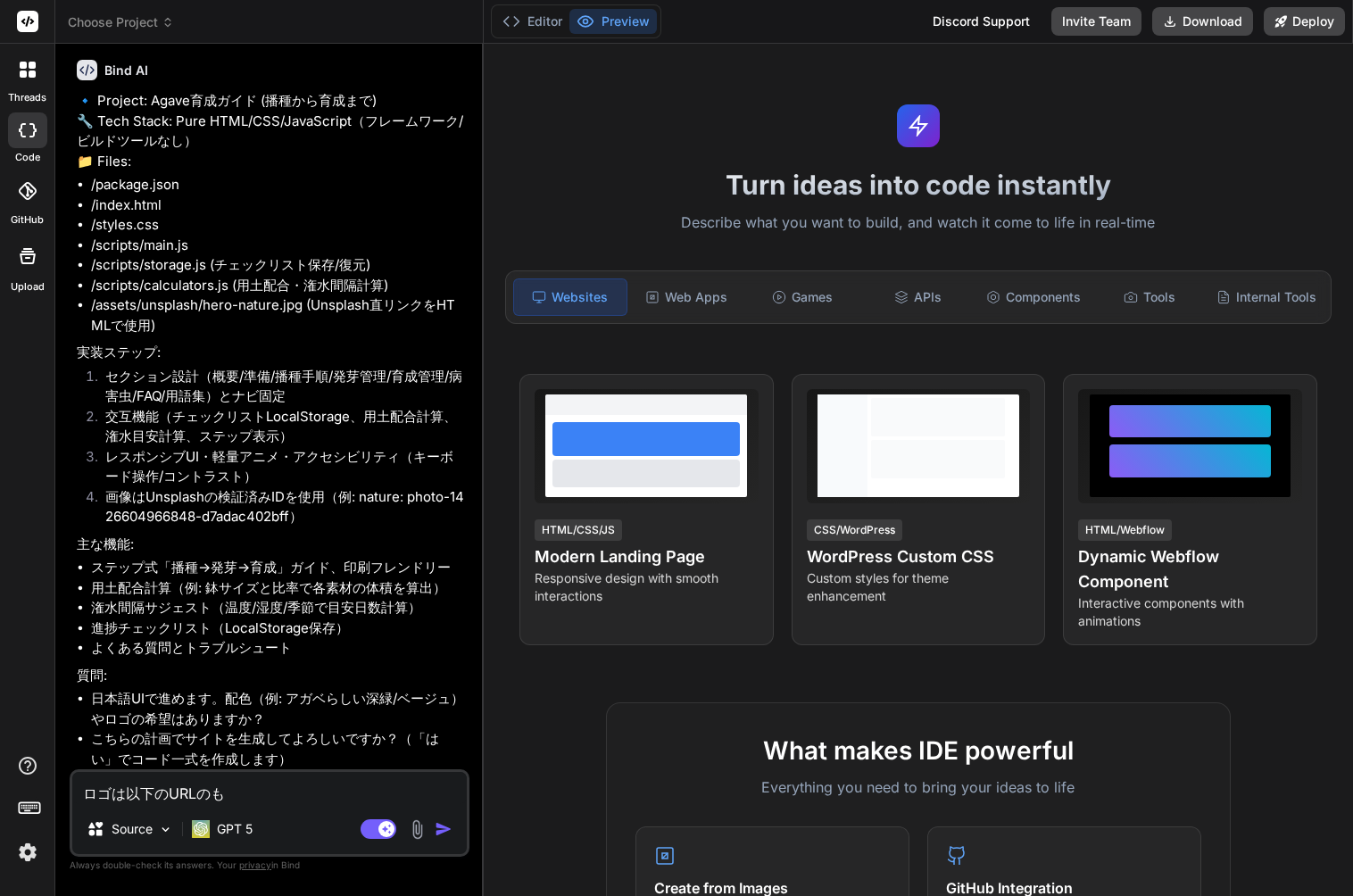
type textarea "ロゴは以下のURLのもn"
type textarea "x"
type textarea "ロゴは以下のURLのもの"
type textarea "x"
type textarea "ロゴは以下のURLのものw"
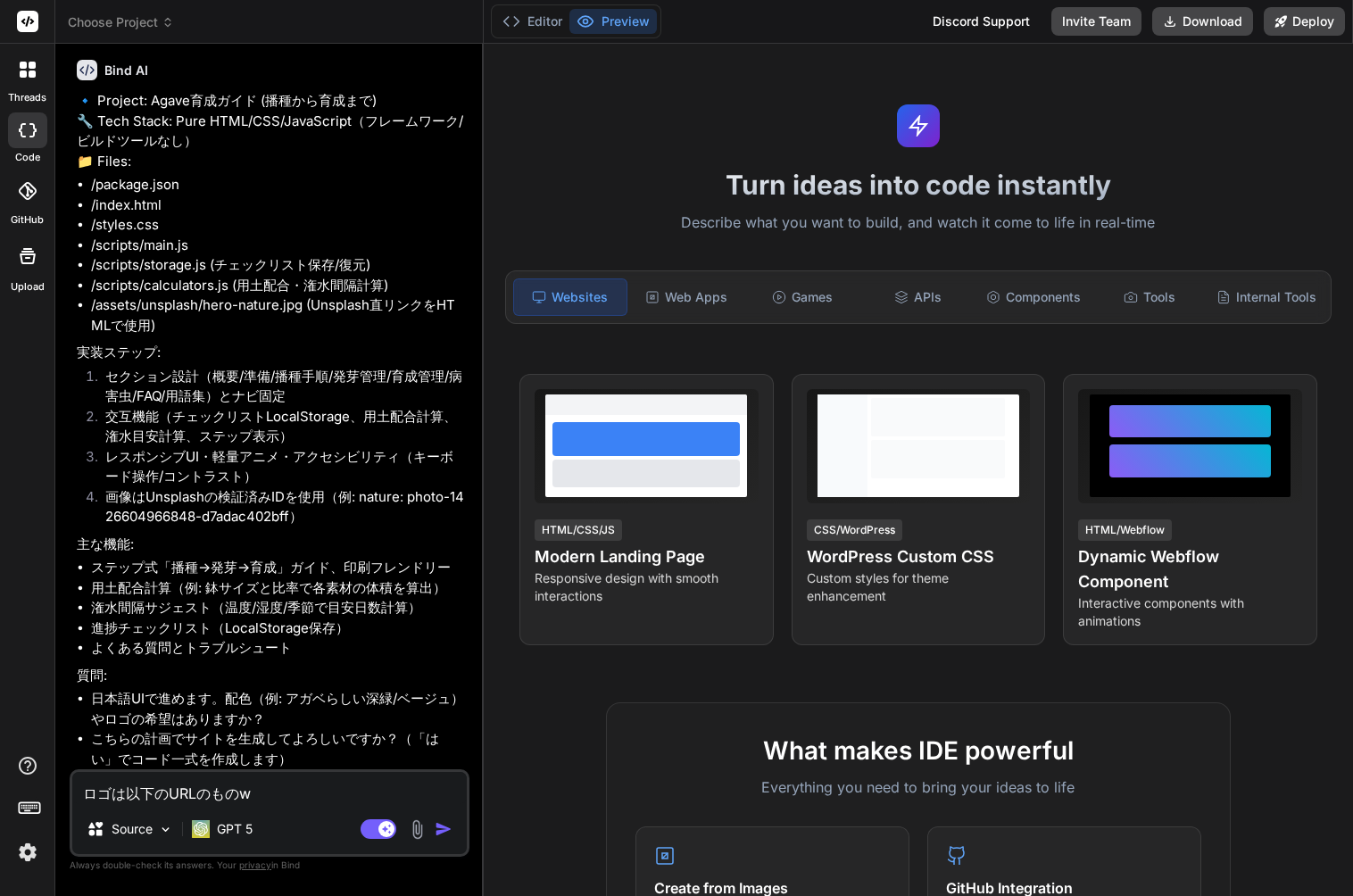
type textarea "x"
type textarea "ロゴは以下のURLのものを"
type textarea "x"
type textarea "ロゴは以下のURLのものをs"
type textarea "x"
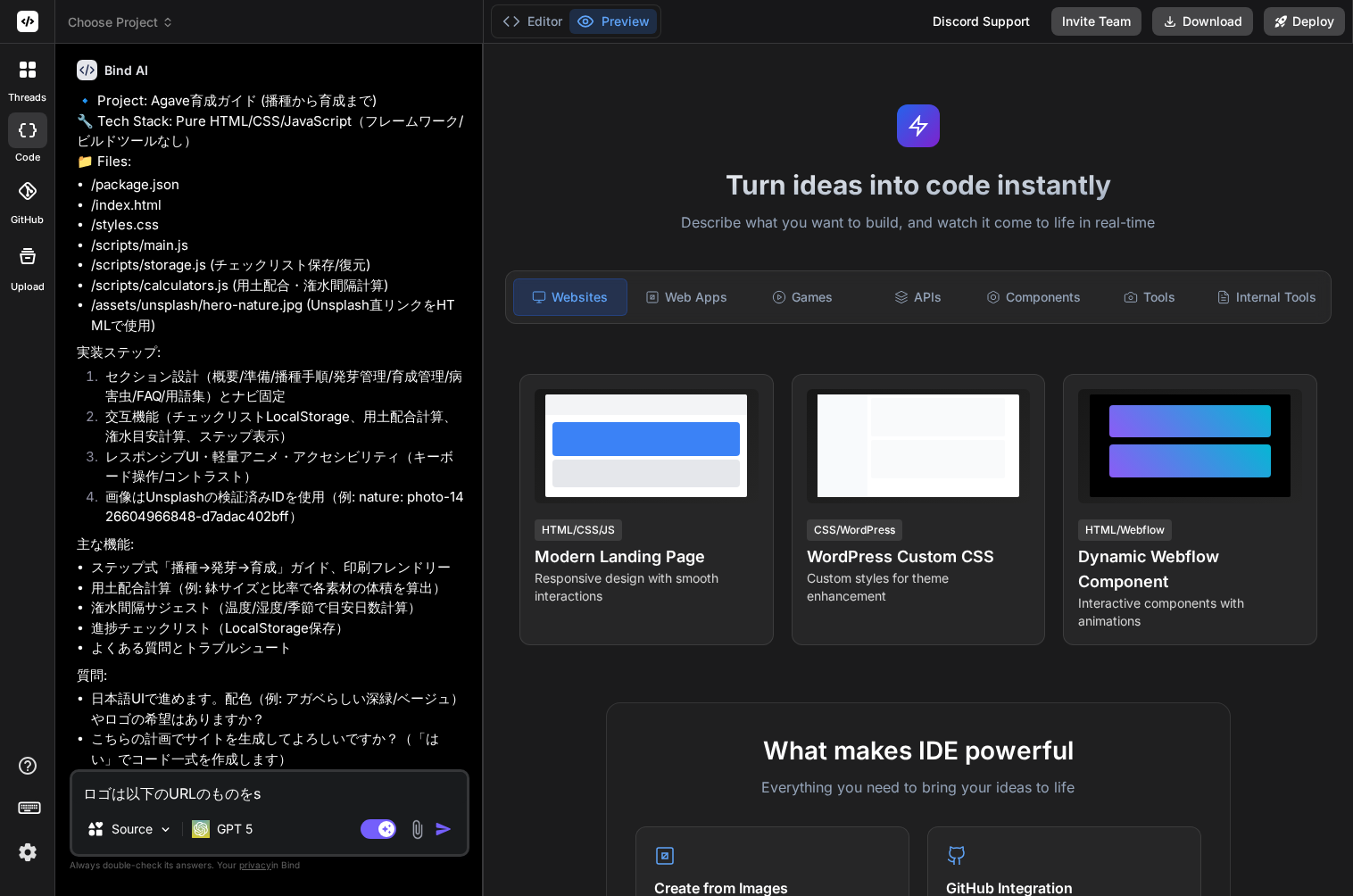
type textarea "ロゴは以下のURLのものをし"
type textarea "x"
type textarea "ロゴは以下のURLのものをしy"
type textarea "x"
type textarea "ロゴは以下のURLのものをしよ"
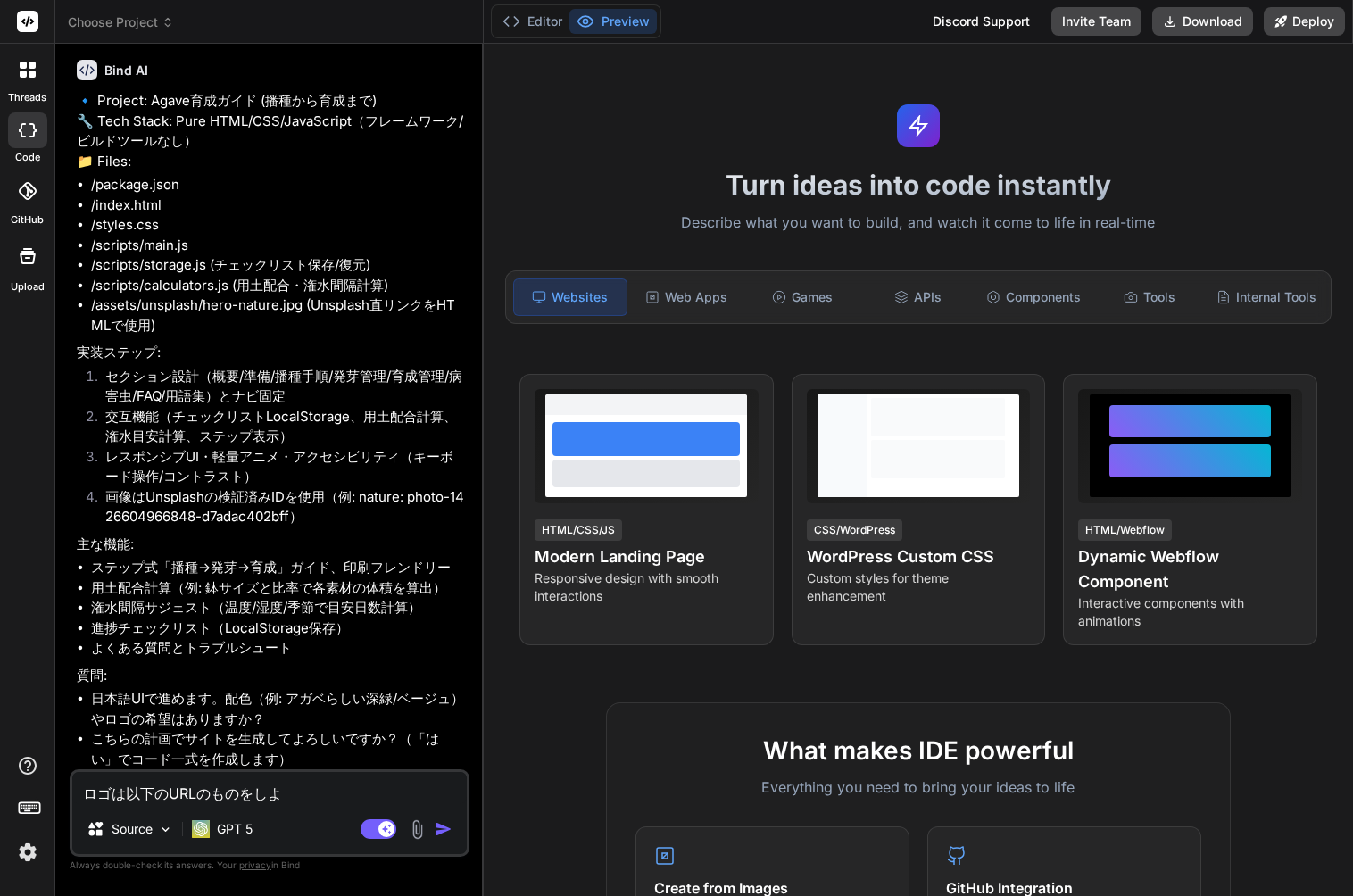
type textarea "x"
type textarea "ロゴは以下のURLのものをしよう"
type textarea "x"
type textarea "ロゴは以下のURLのものをしようs"
type textarea "x"
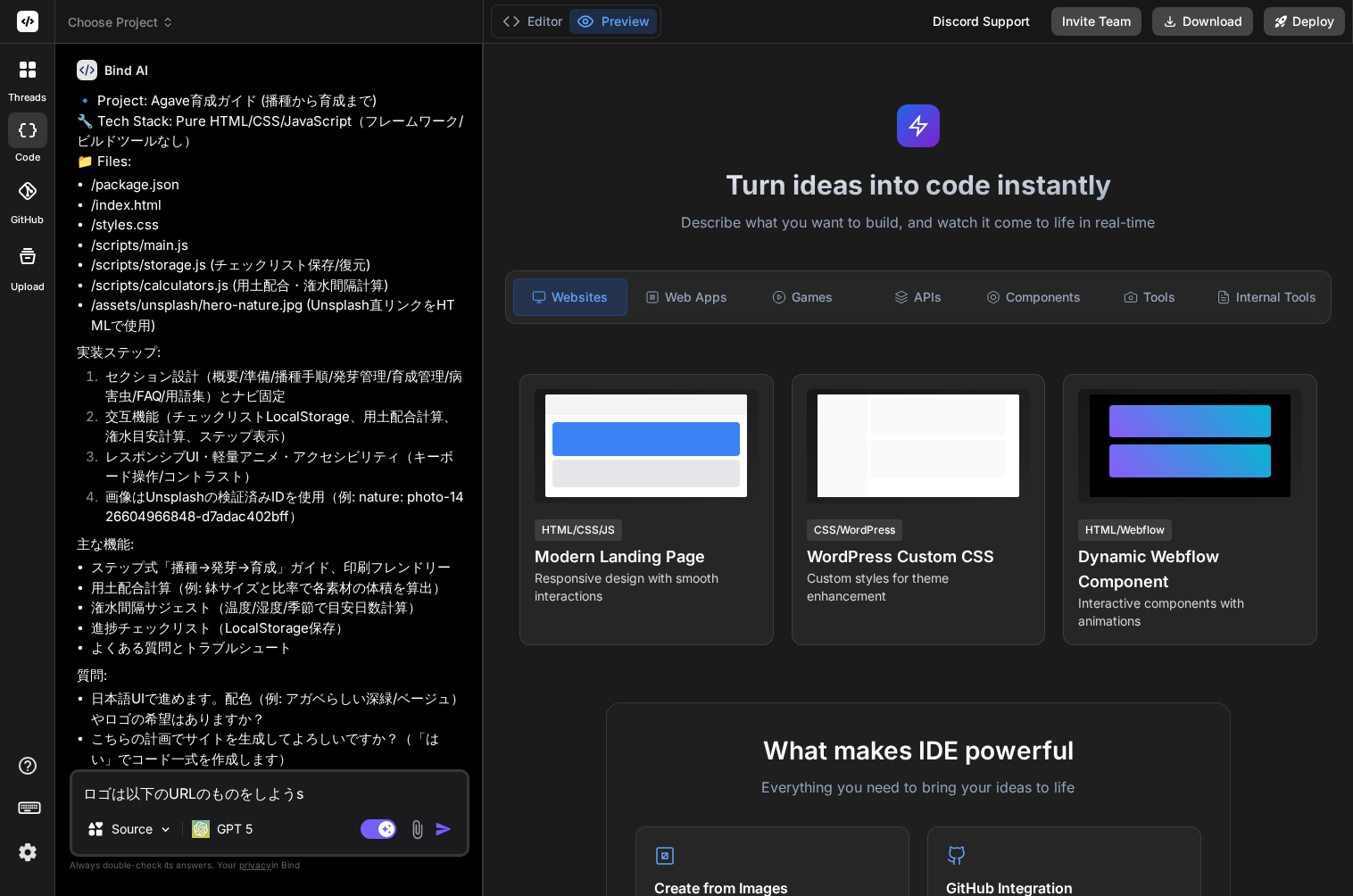
type textarea "ロゴは以下のURLのものをしようし"
type textarea "x"
type textarea "ロゴは以下のURLのものをしようしt"
type textarea "x"
type textarea "ロゴは以下のURLのものを使用して"
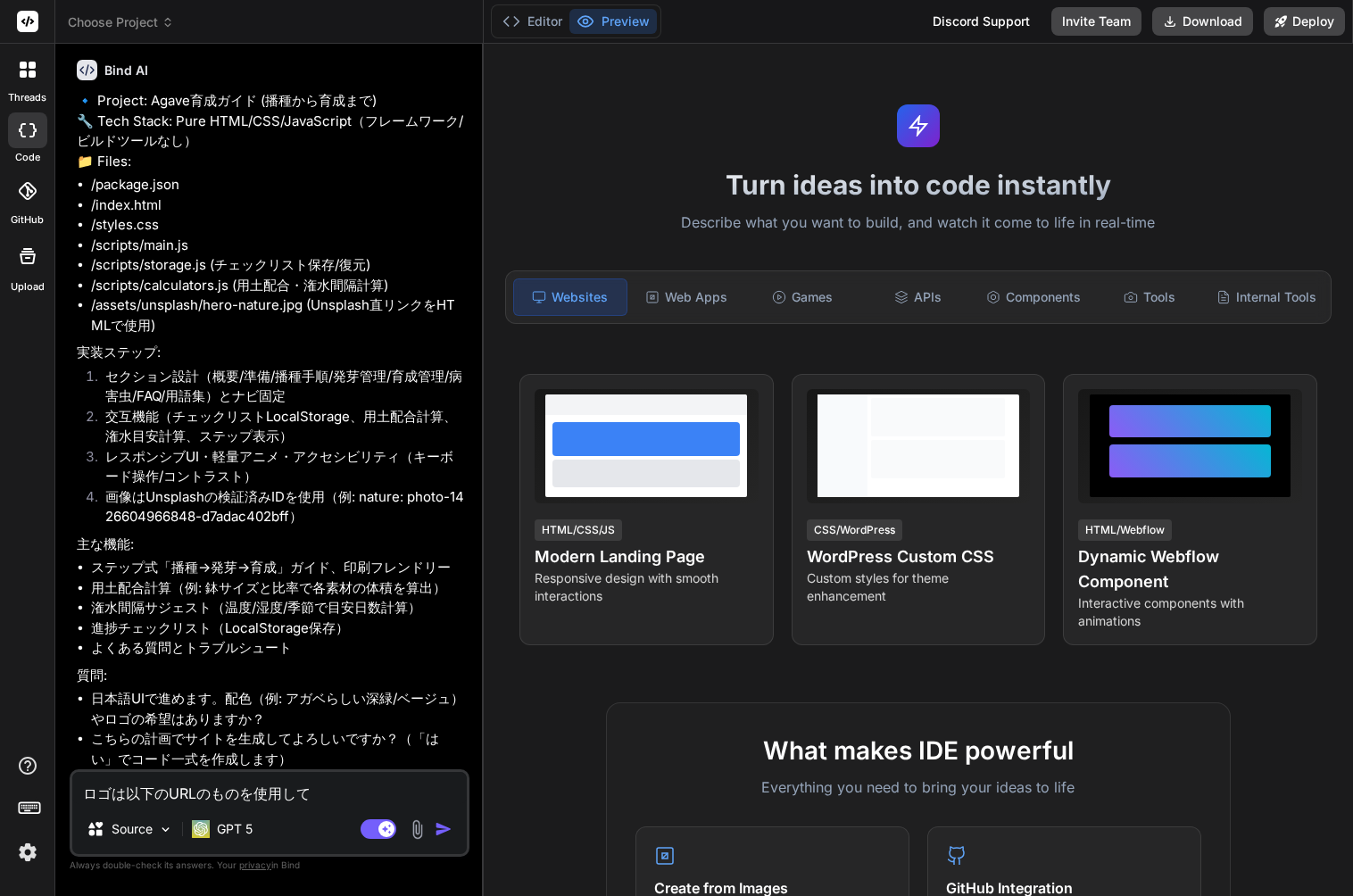
type textarea "x"
type textarea "ロゴは以下のURLのものを使用して。"
paste textarea "[URL][DOMAIN_NAME]"
type textarea "x"
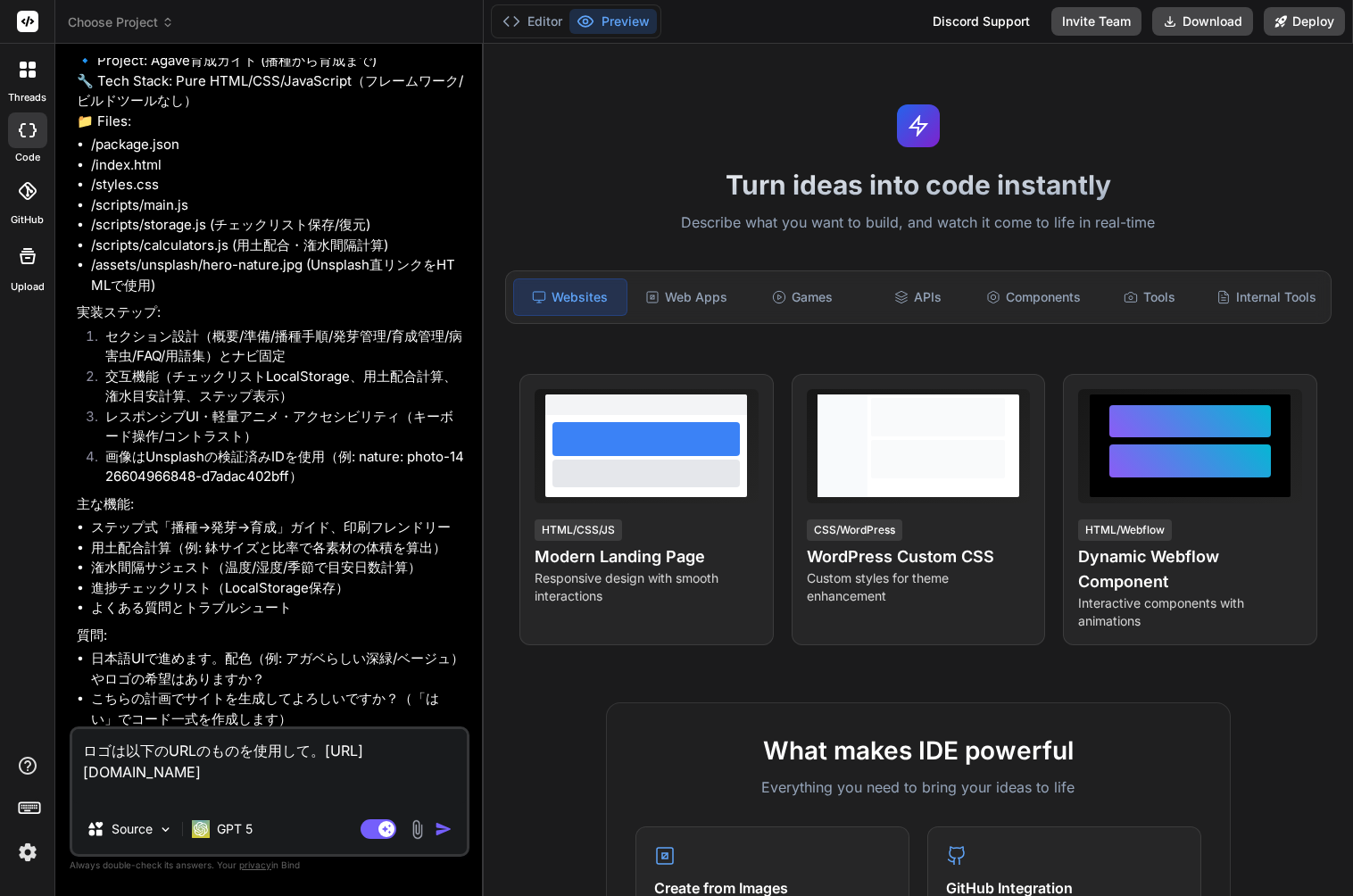
type textarea "ロゴは以下のURLのものを使用して。[URL][DOMAIN_NAME]"
click at [440, 835] on img "button" at bounding box center [444, 829] width 18 height 18
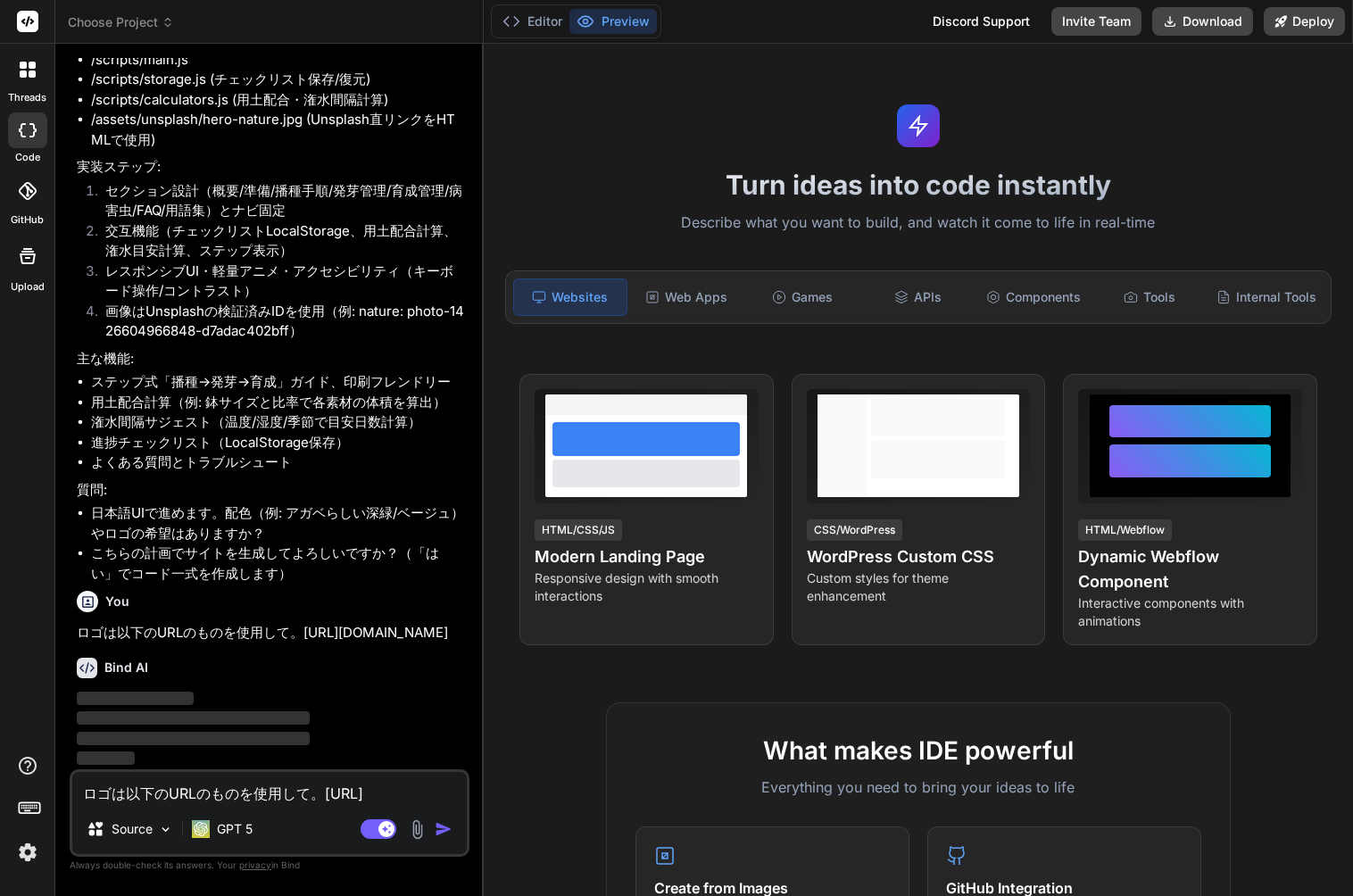
scroll to position [338, 0]
click at [31, 854] on img at bounding box center [28, 853] width 31 height 31
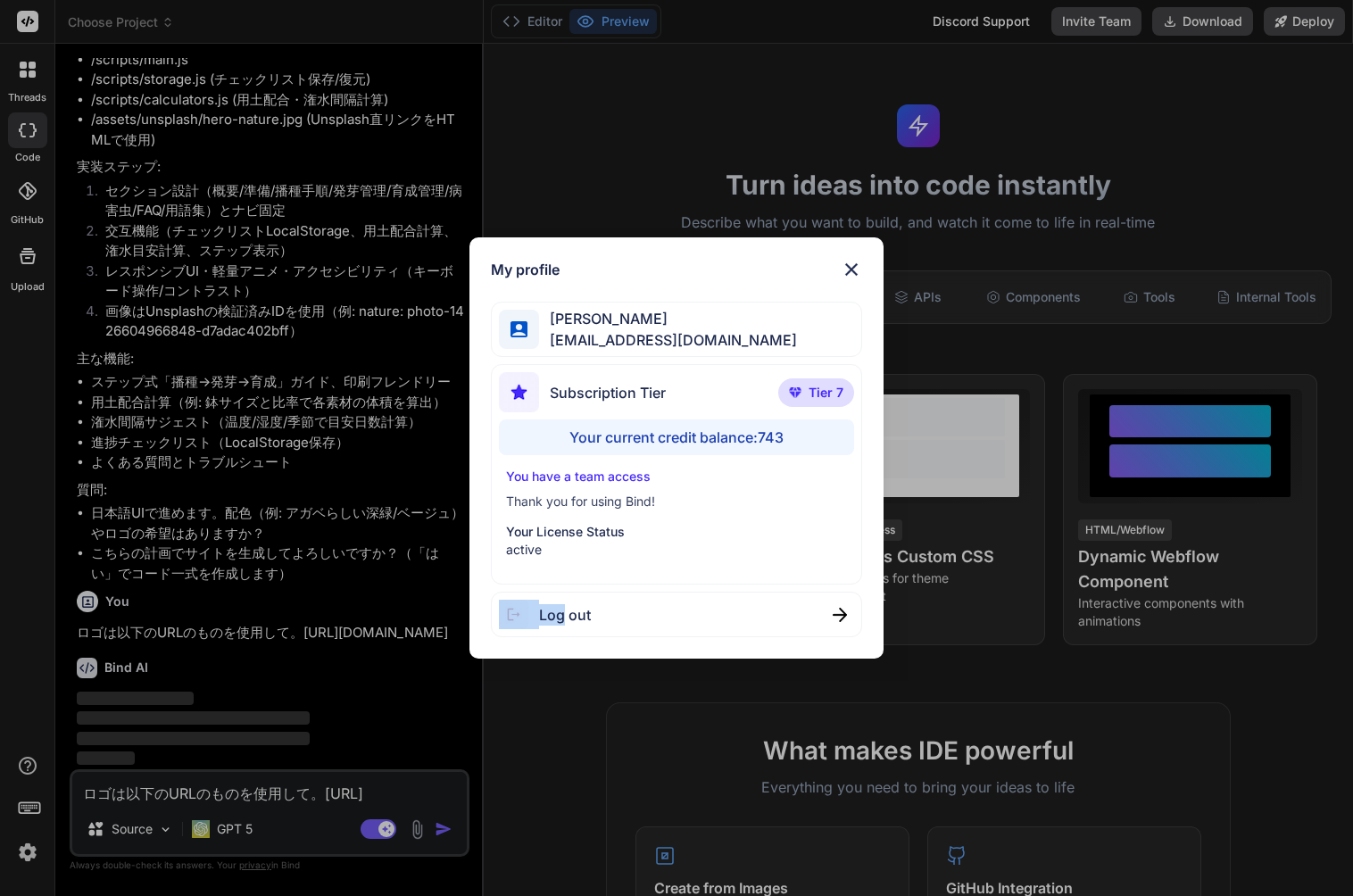
click at [31, 854] on div "My profile [PERSON_NAME] [PERSON_NAME][EMAIL_ADDRESS][DOMAIN_NAME] Subscription…" at bounding box center [676, 448] width 1353 height 896
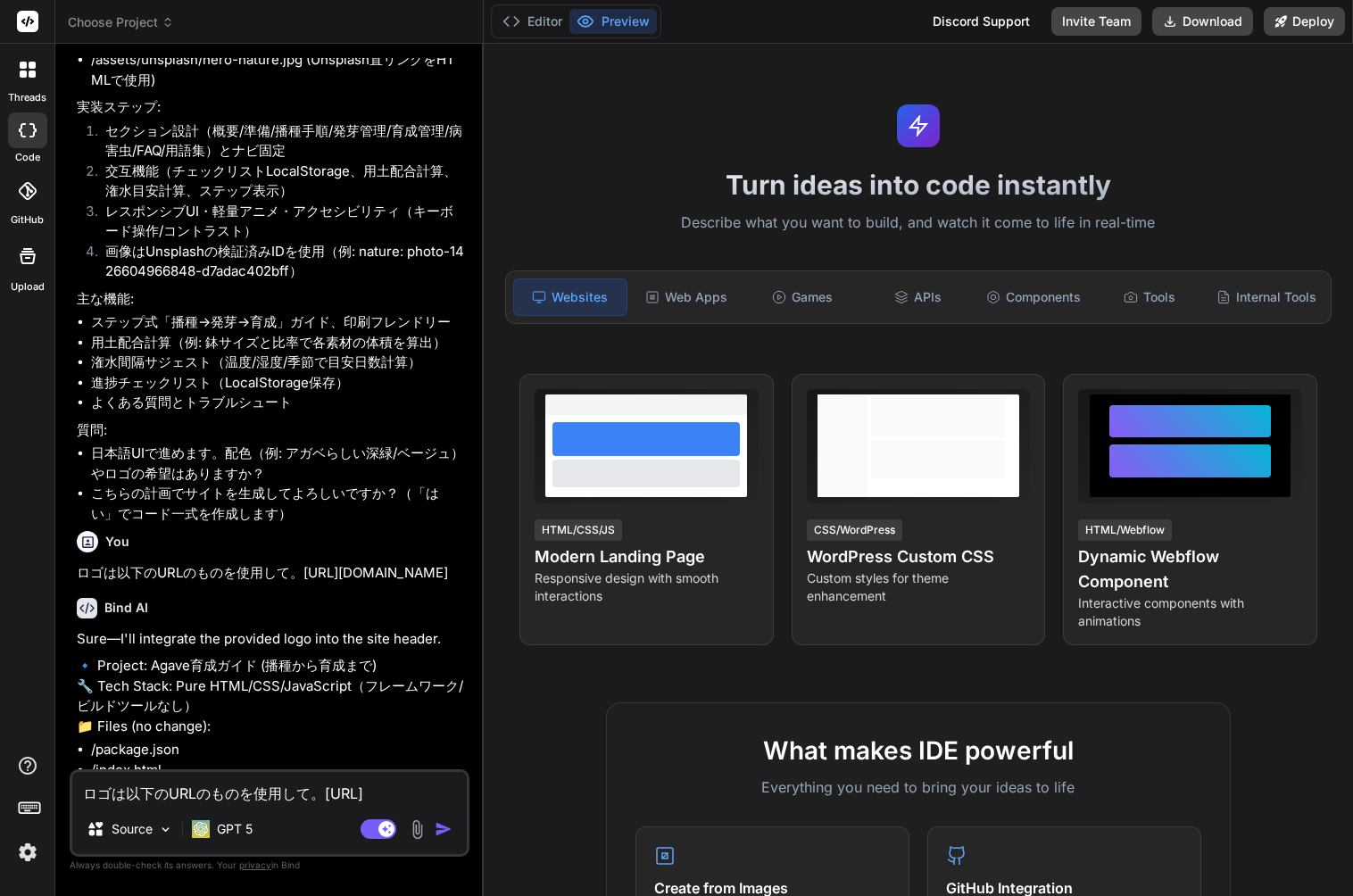
type textarea "x"
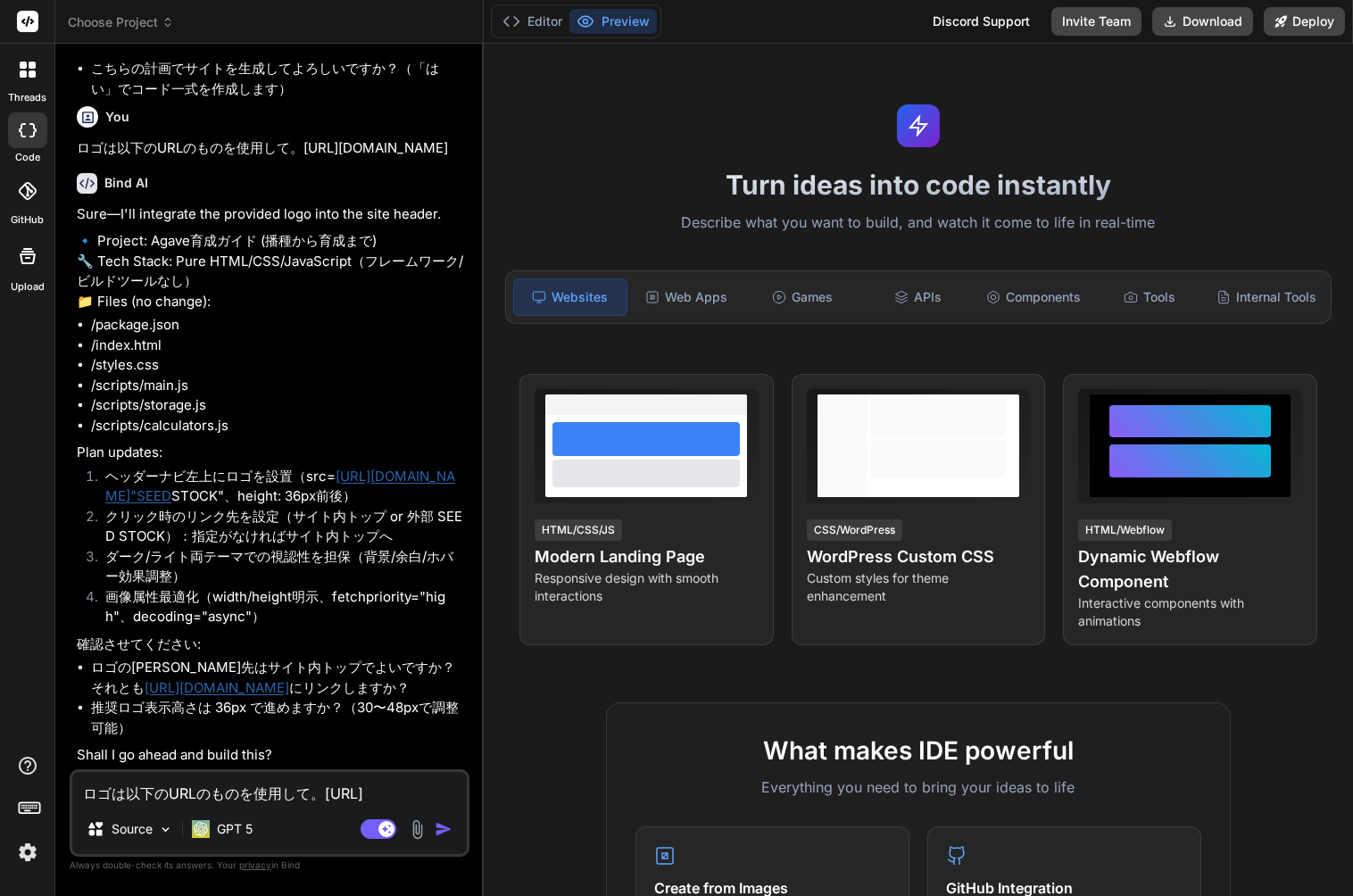
scroll to position [883, 0]
click at [228, 799] on textarea "ロゴは以下のURLのものを使用して。[URL][DOMAIN_NAME]" at bounding box center [269, 787] width 395 height 32
type textarea "x"
type textarea "y"
type textarea "x"
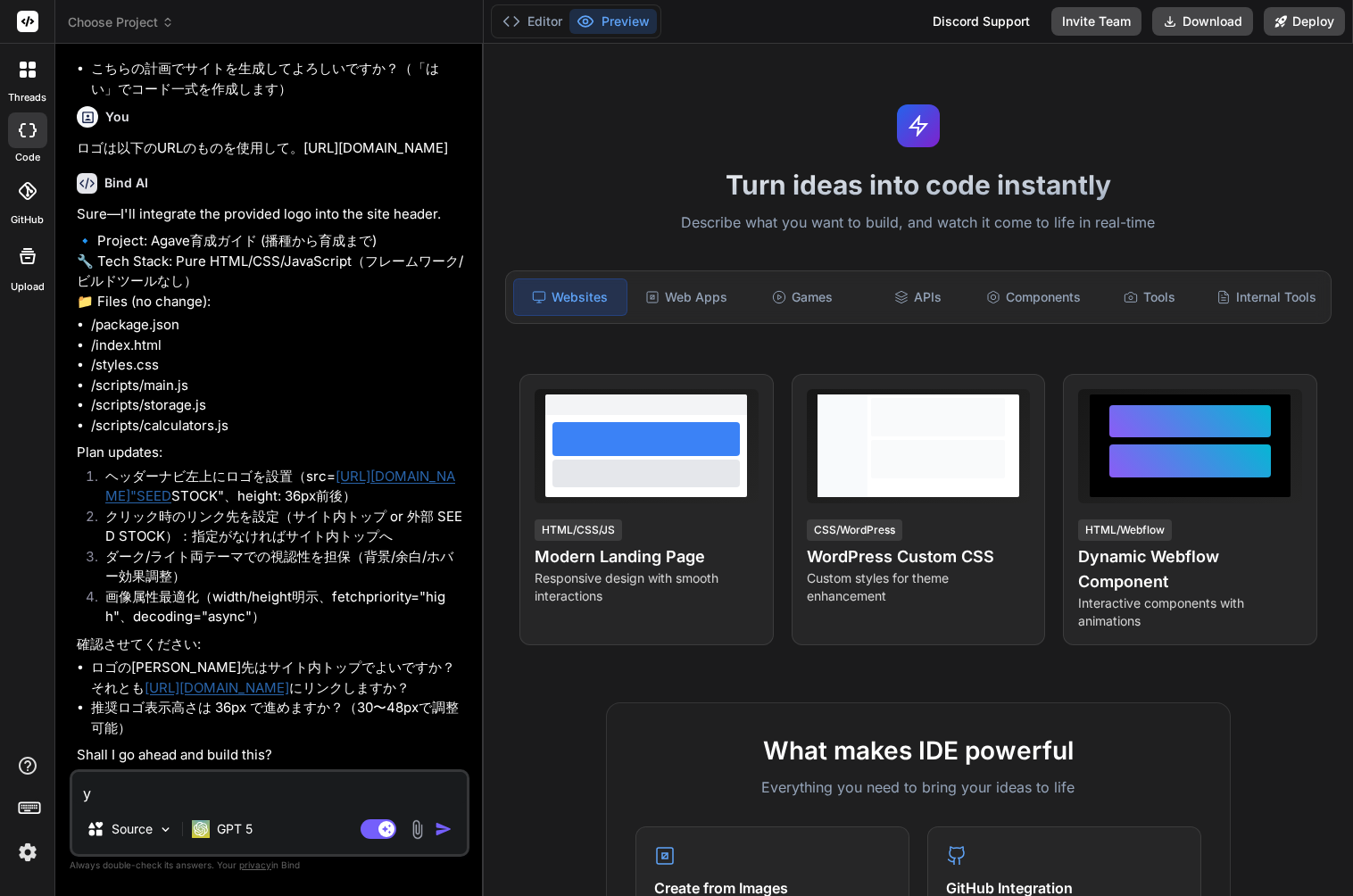
type textarea "ye"
type textarea "x"
type textarea "yes"
click at [440, 827] on img "button" at bounding box center [444, 829] width 18 height 18
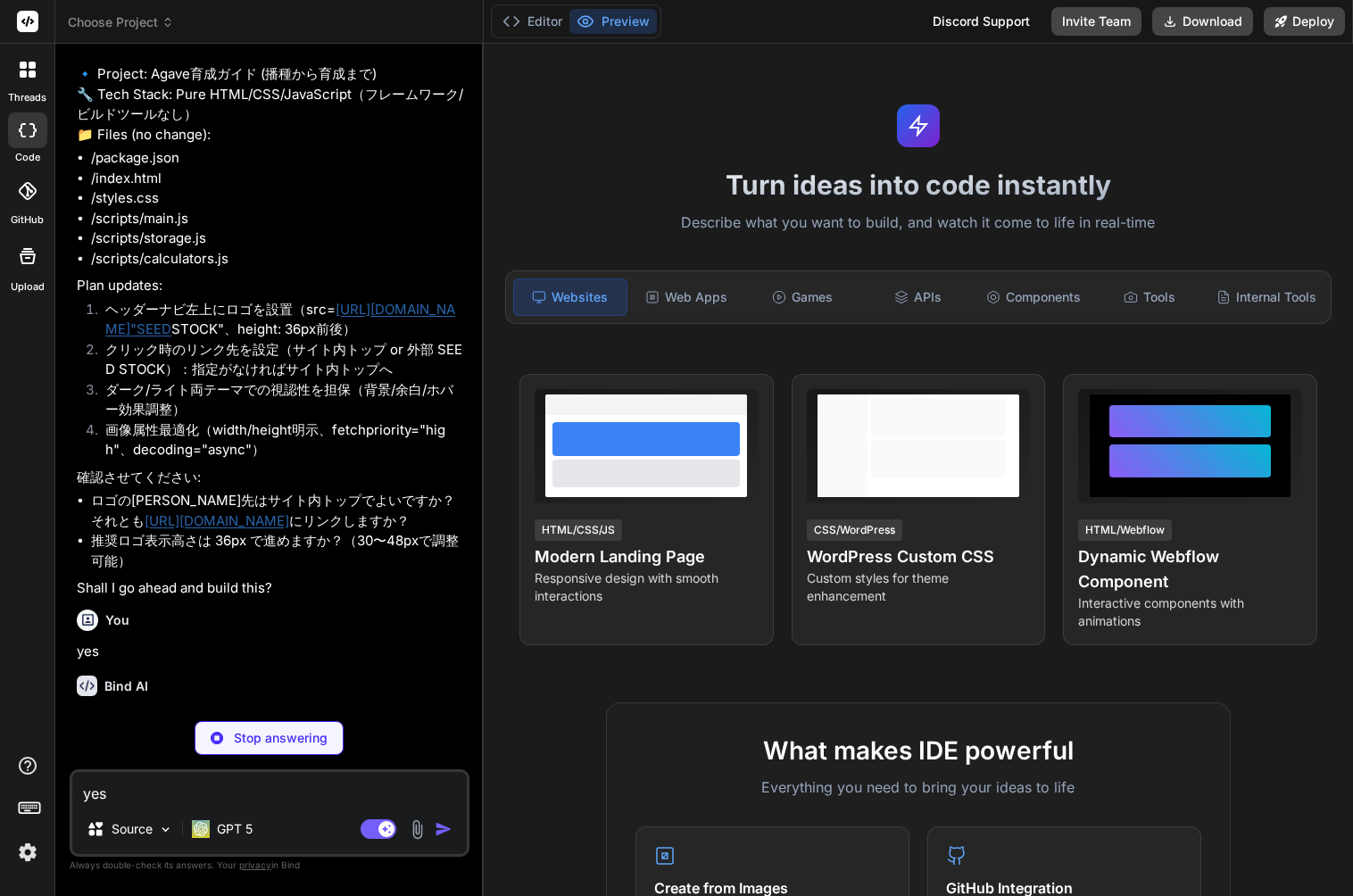
scroll to position [1067, 0]
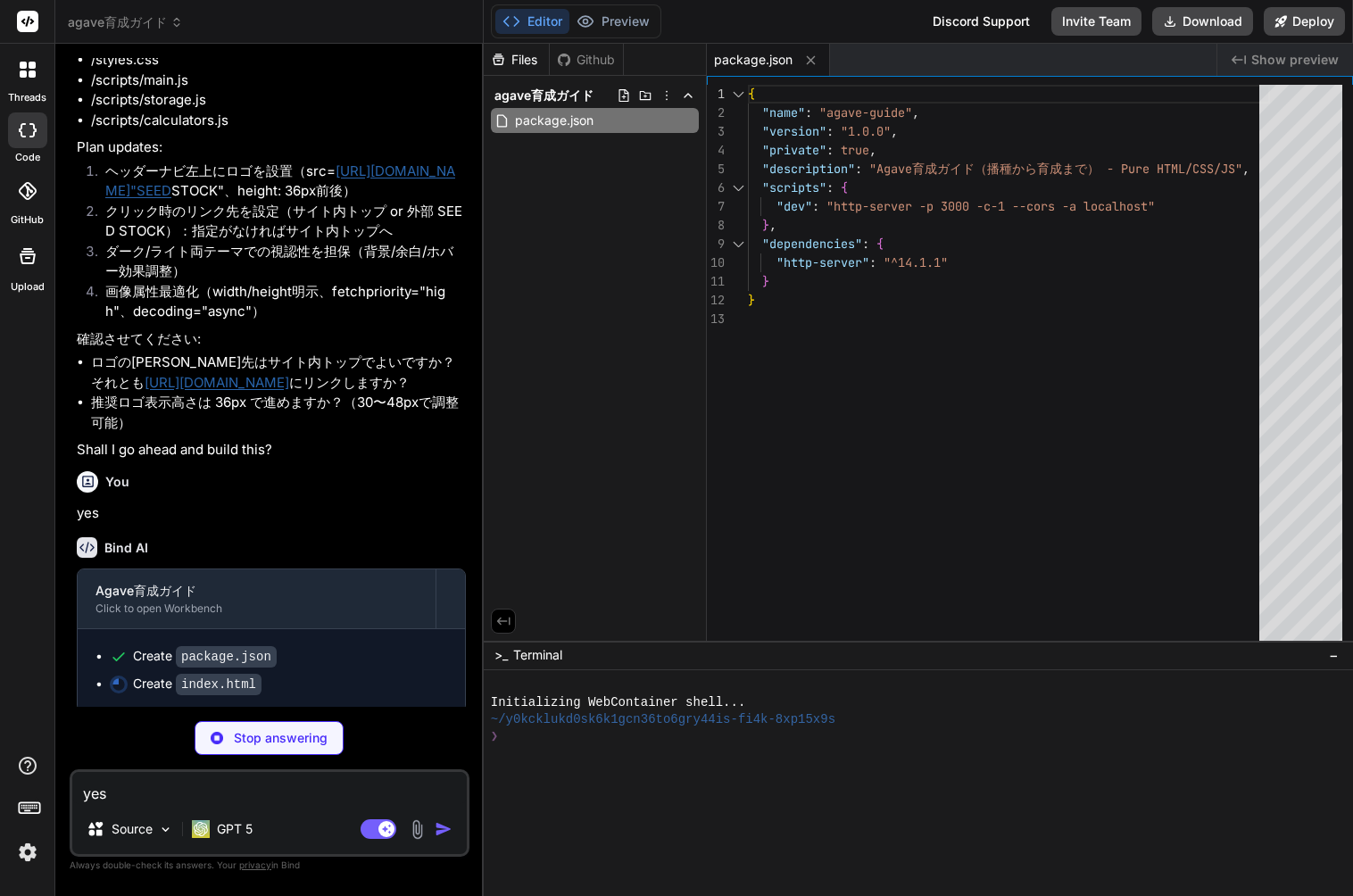
click at [26, 849] on img at bounding box center [28, 853] width 31 height 31
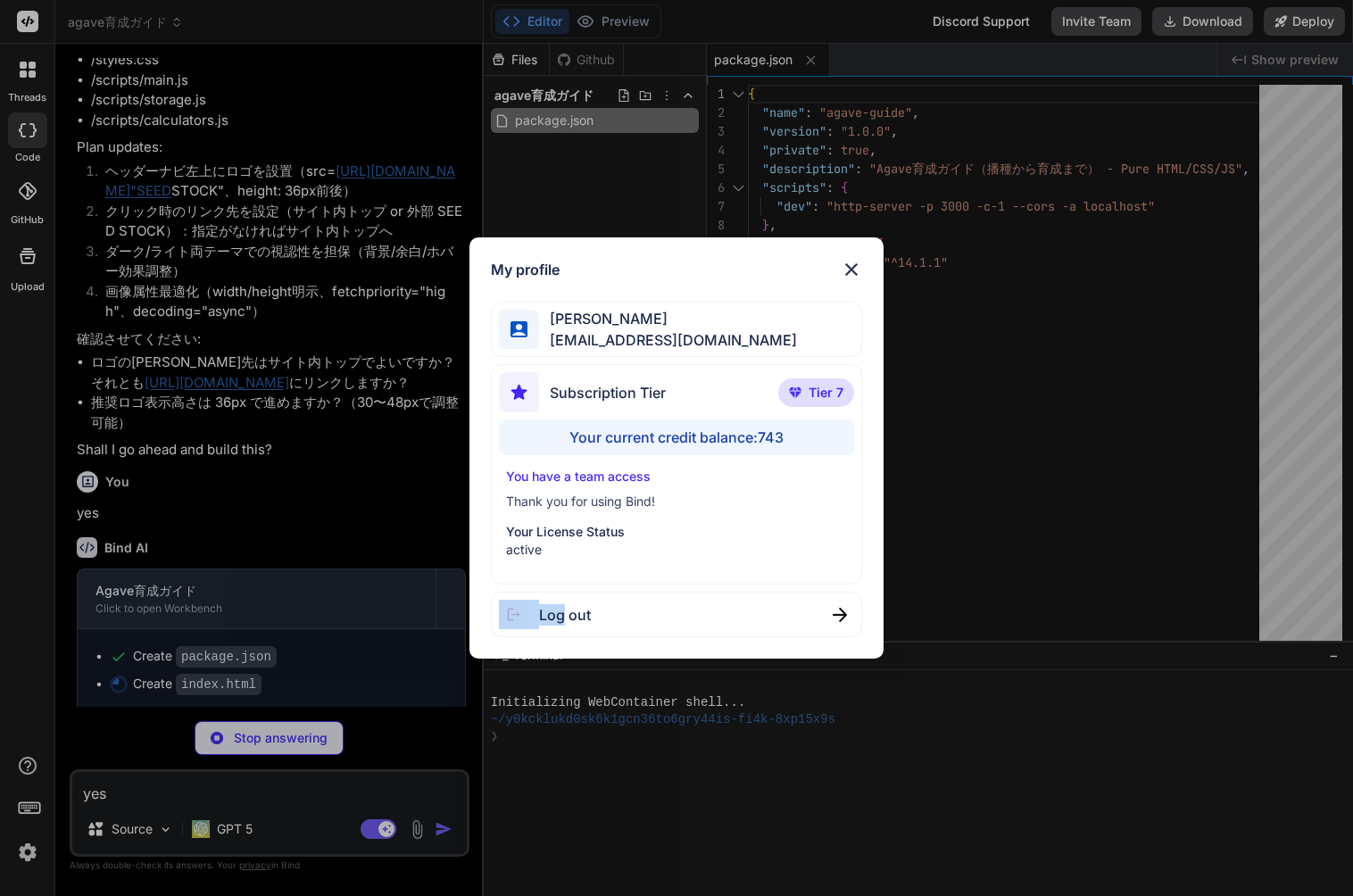
click at [26, 849] on div "My profile [PERSON_NAME] [PERSON_NAME][EMAIL_ADDRESS][DOMAIN_NAME] Subscription…" at bounding box center [676, 448] width 1353 height 896
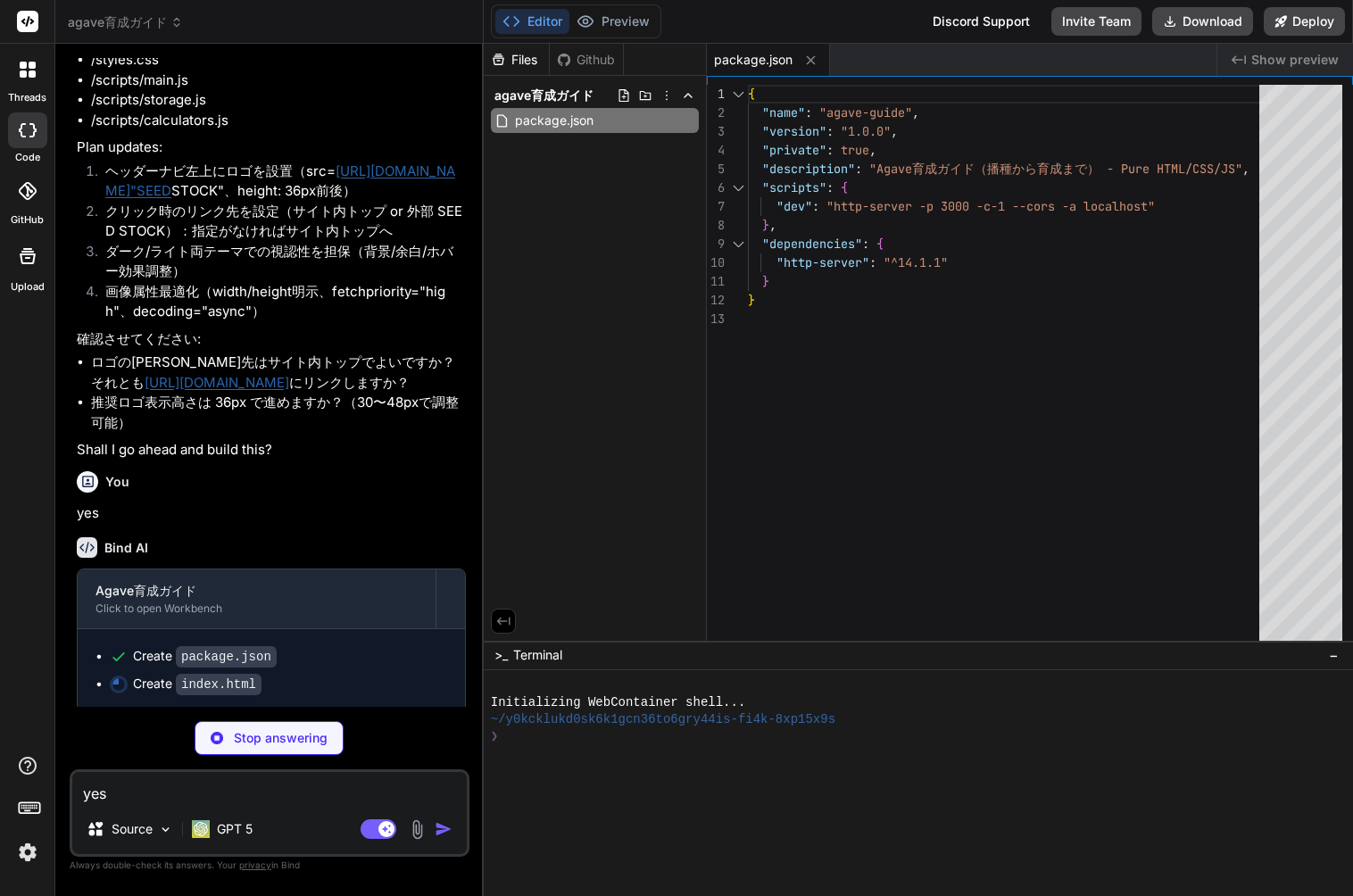
scroll to position [1191, 0]
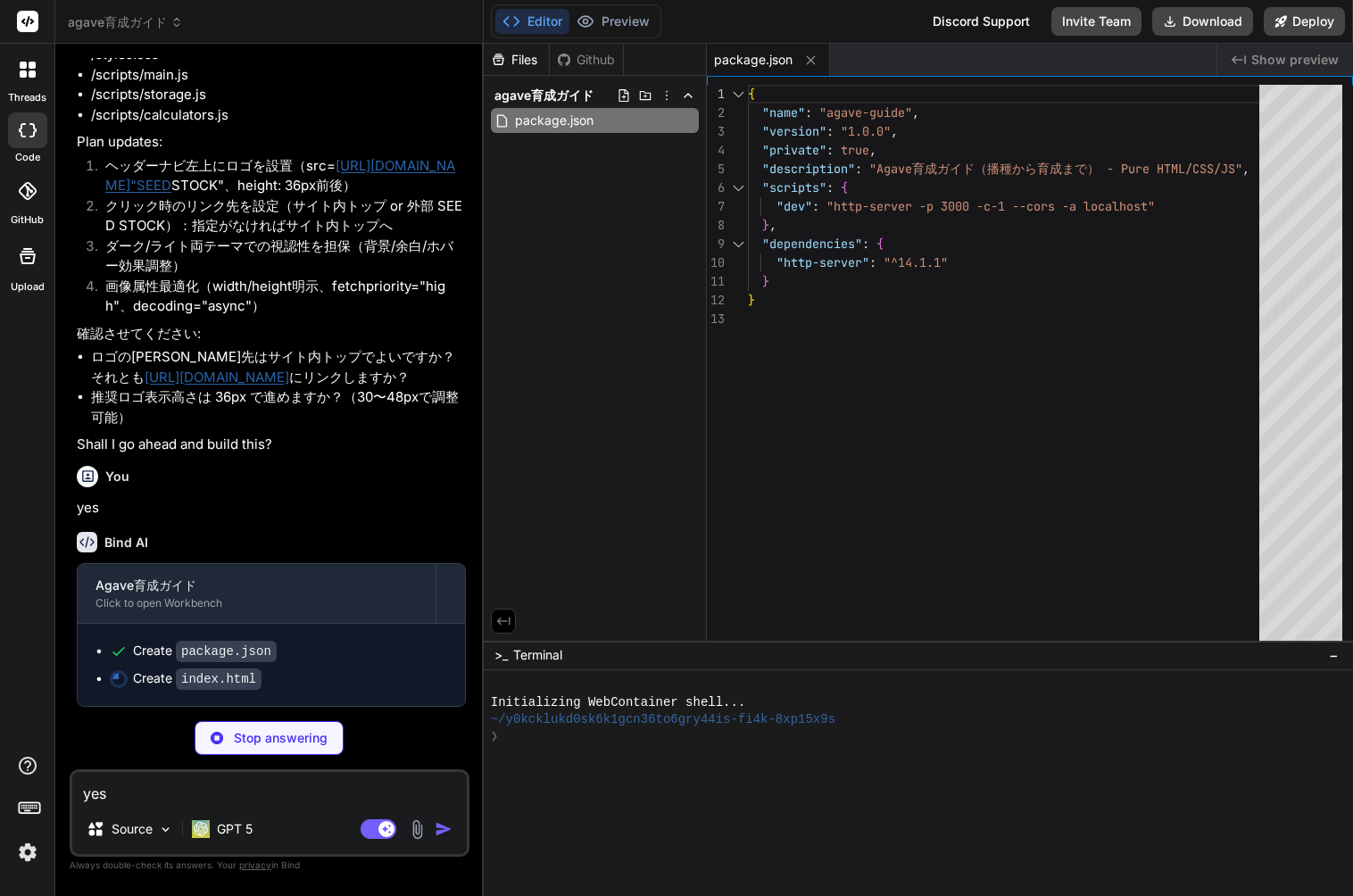
type textarea "x"
type textarea "<script src="scripts/calculators.js"></script> <script src="scripts/main.js"></…"
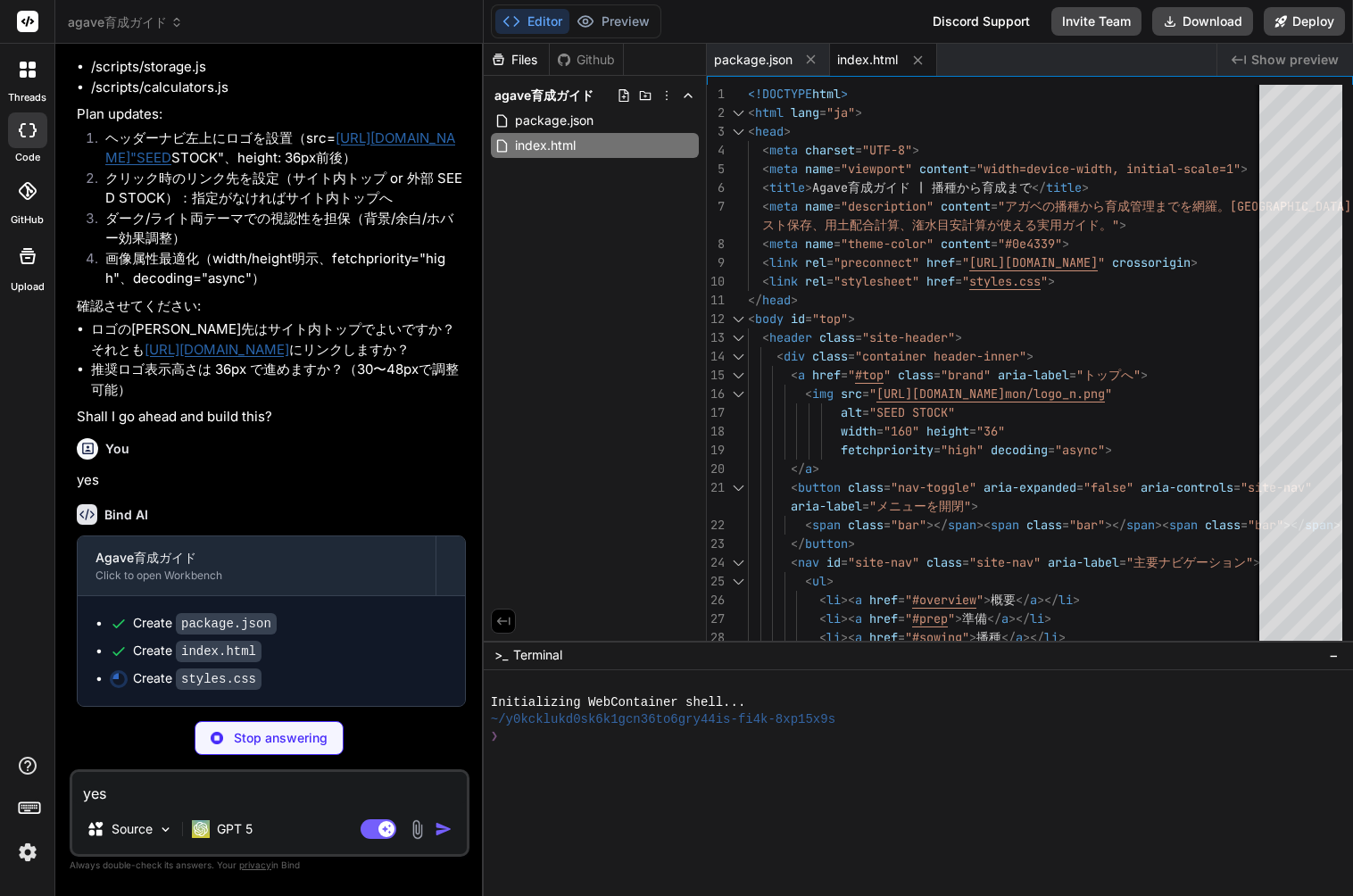
type textarea "x"
type textarea "/* Print */ @media print { .site-header, .hero, .tools-quick, .nav-toggle, .sit…"
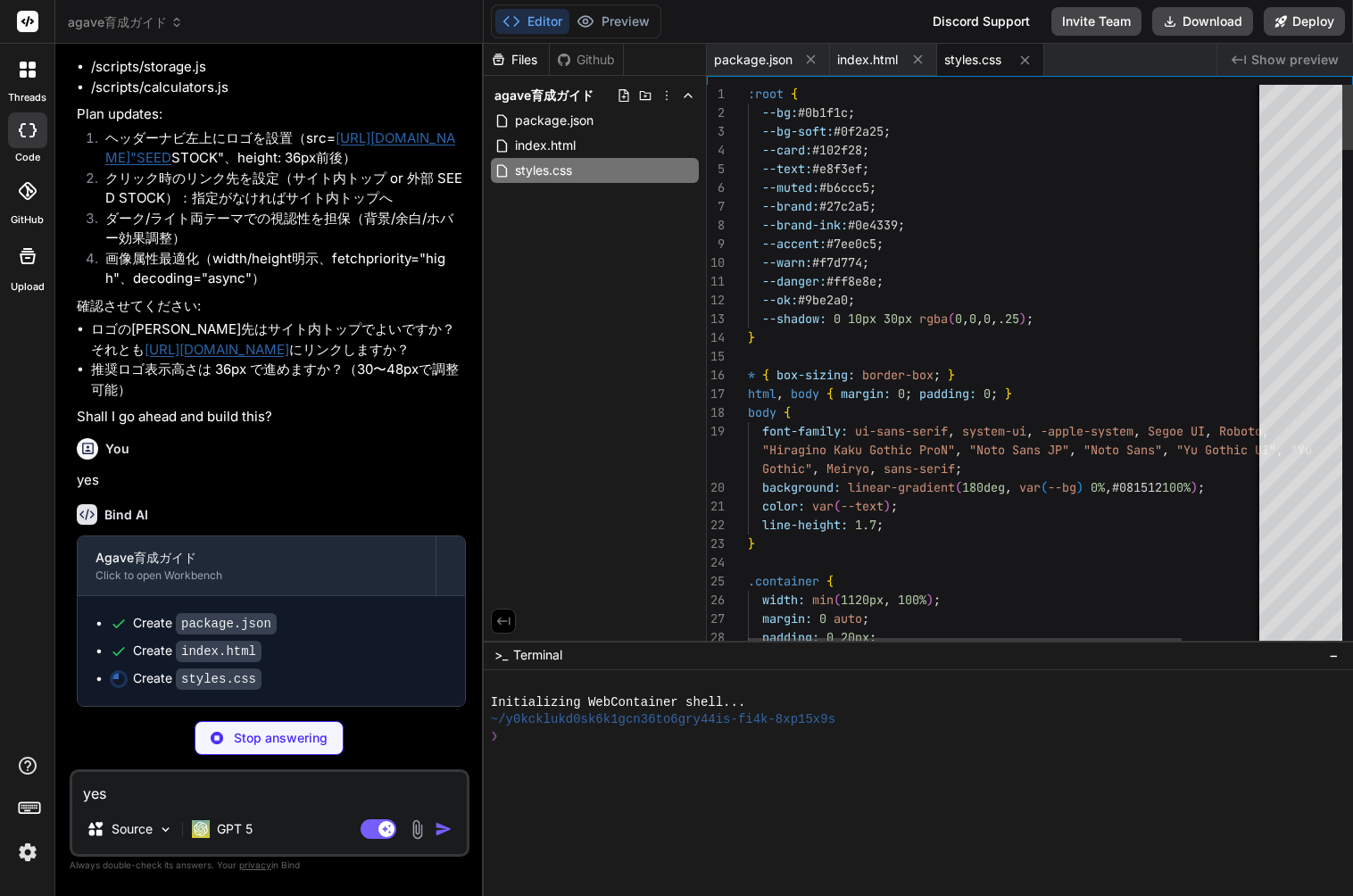
type textarea "x"
type textarea "/* Print */ @media print { .site-header, .hero, .tools-quick, .nav-toggle, .sit…"
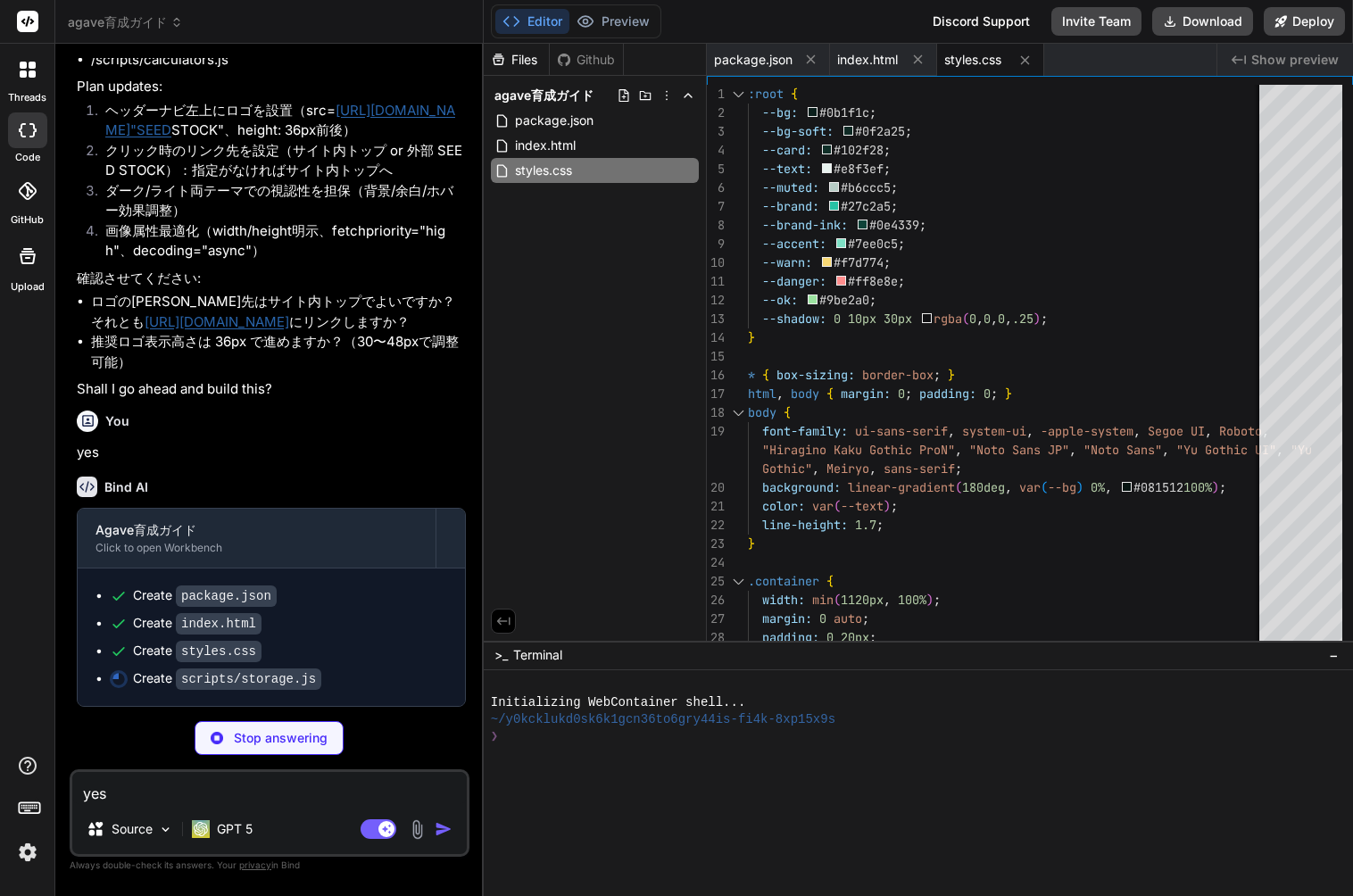
type textarea "x"
type textarea "}; } function clearNamespace(ns) { localStorage.removeItem(getNS(ns)); } window…"
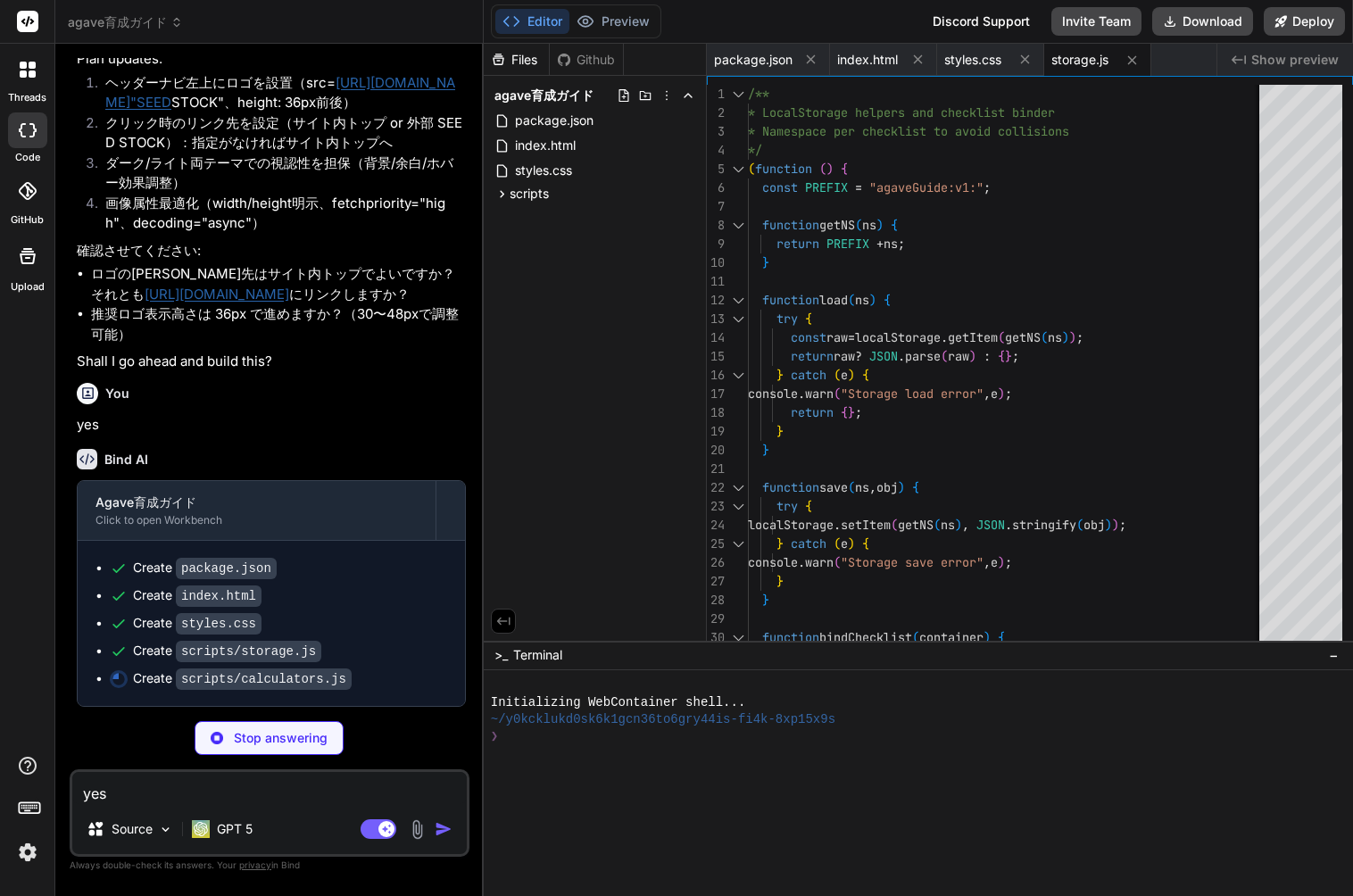
type textarea "x"
type textarea "}; })();"
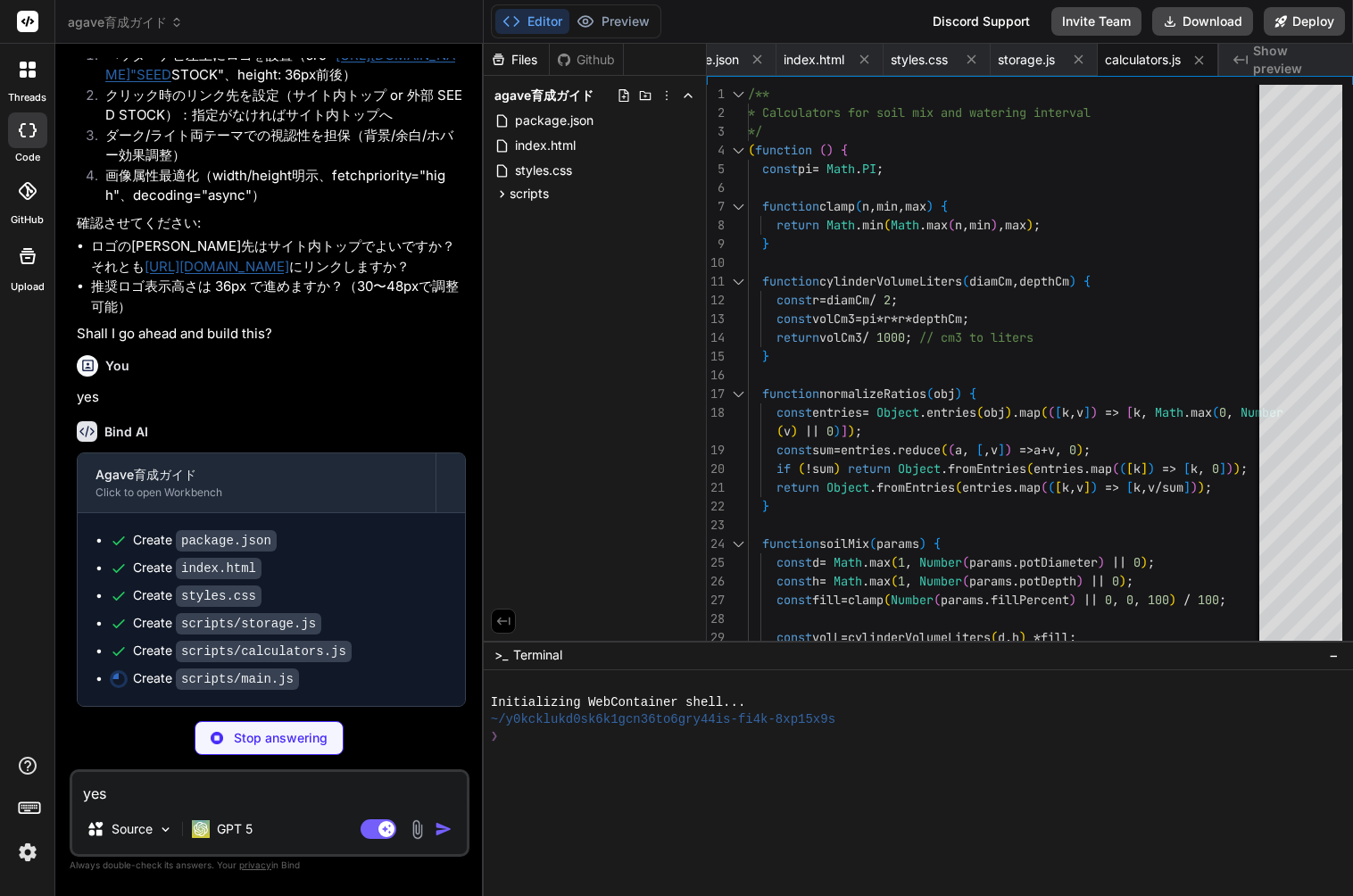
type textarea "x"
type textarea """)); } })();"
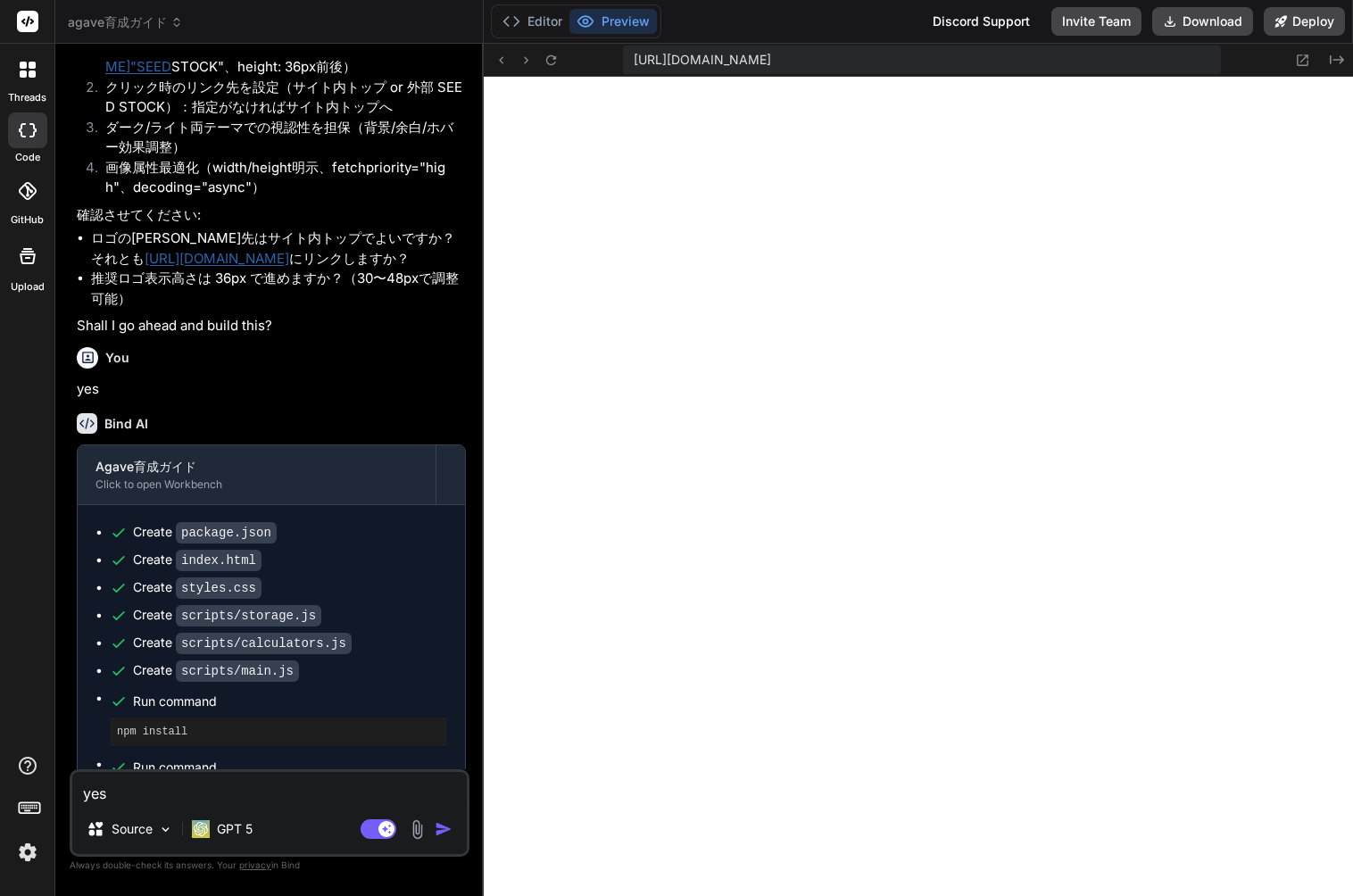
scroll to position [832, 0]
click at [1238, 23] on button "Download" at bounding box center [1202, 21] width 101 height 29
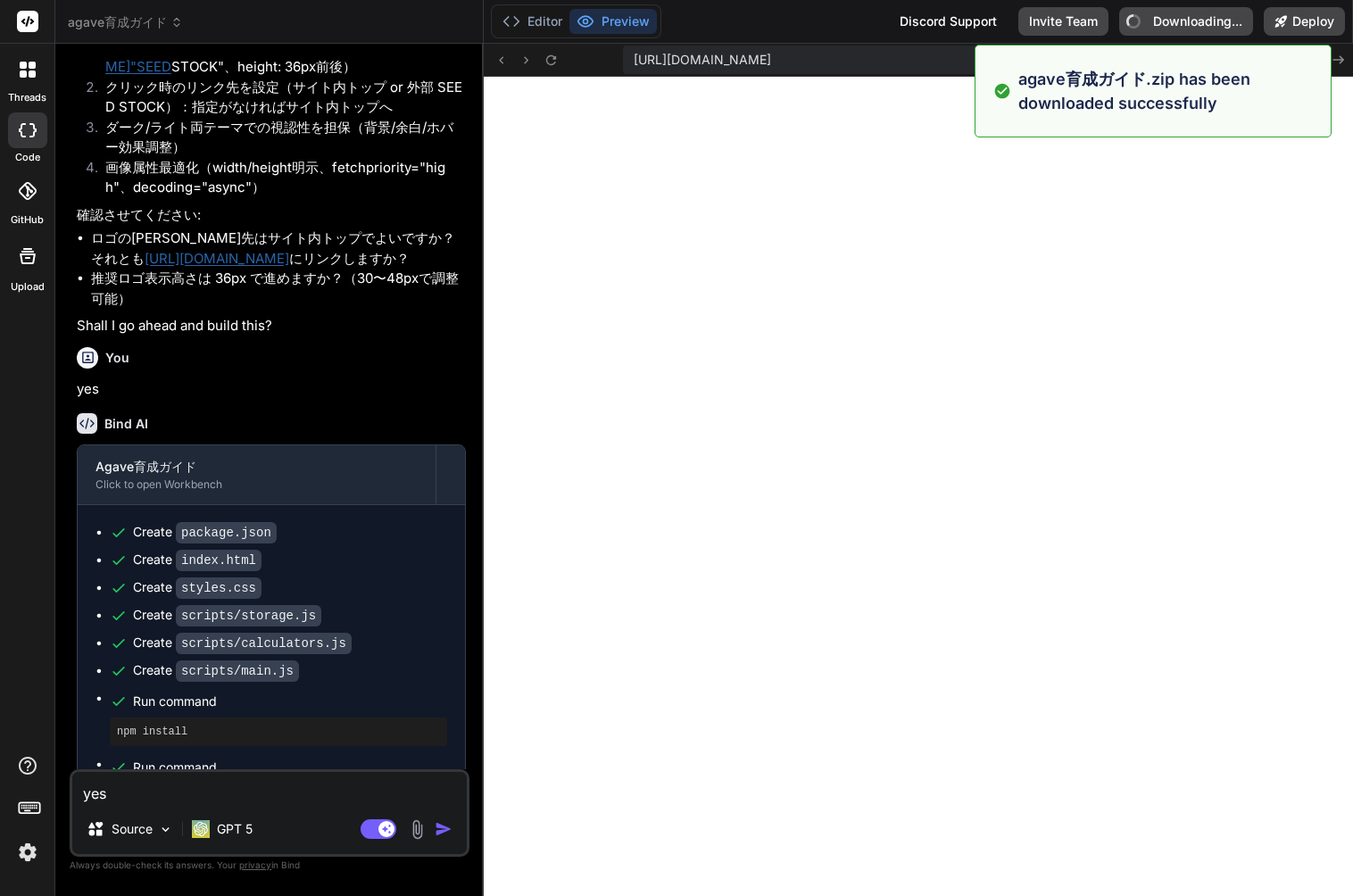
type textarea "x"
